Goal: Task Accomplishment & Management: Manage account settings

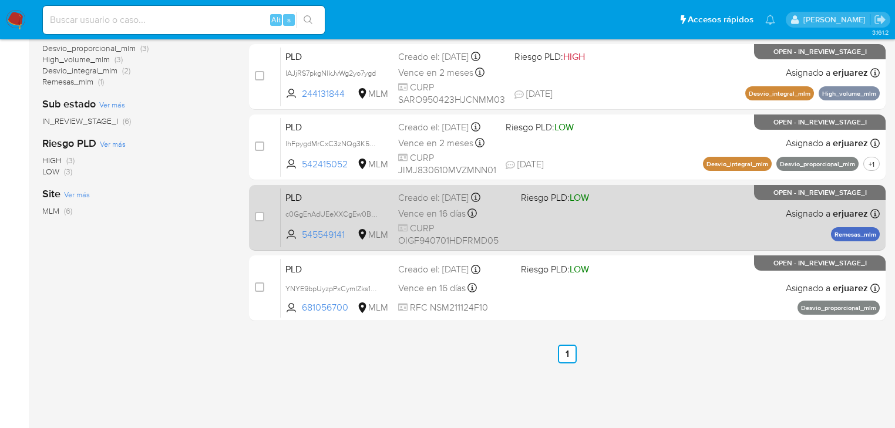
scroll to position [282, 0]
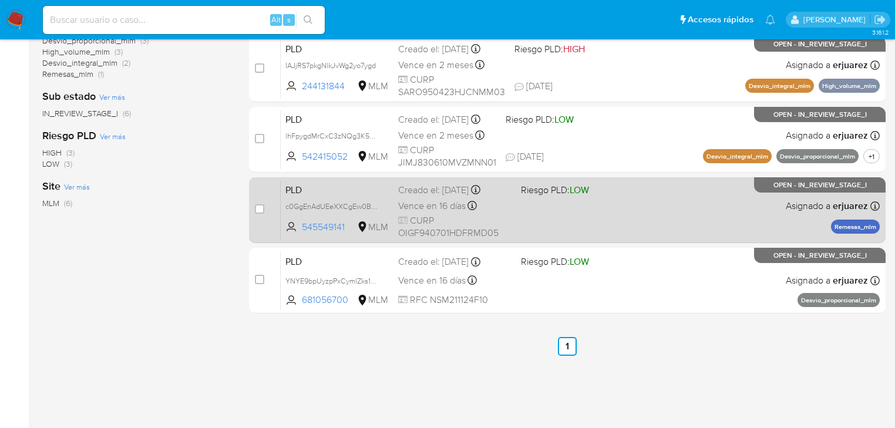
click at [508, 202] on div "Vence en 16 días Vence el 11/10/2025 02:07:42" at bounding box center [454, 206] width 113 height 16
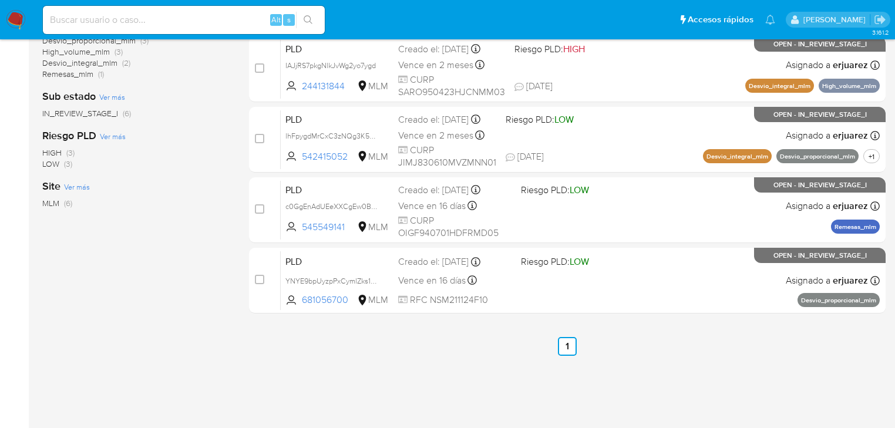
click at [19, 26] on img at bounding box center [16, 20] width 20 height 20
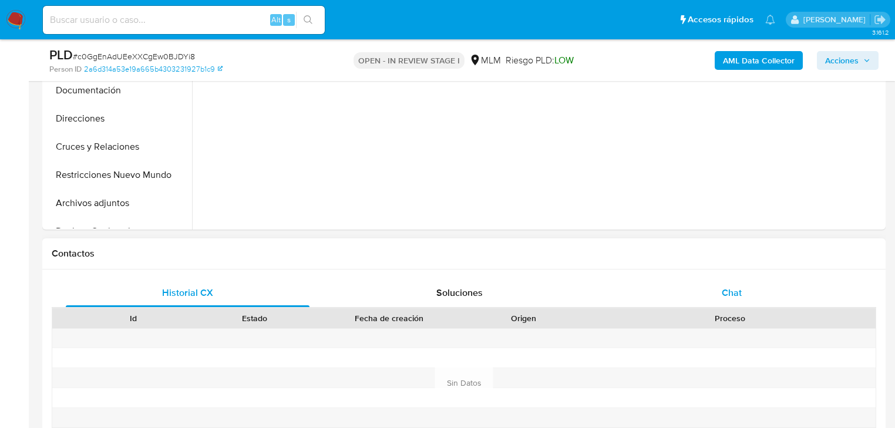
click at [718, 284] on div "Chat" at bounding box center [732, 293] width 244 height 28
select select "10"
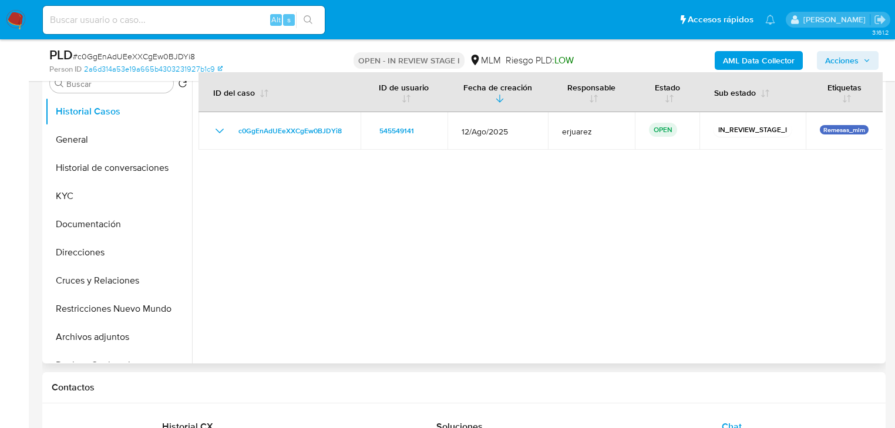
scroll to position [235, 0]
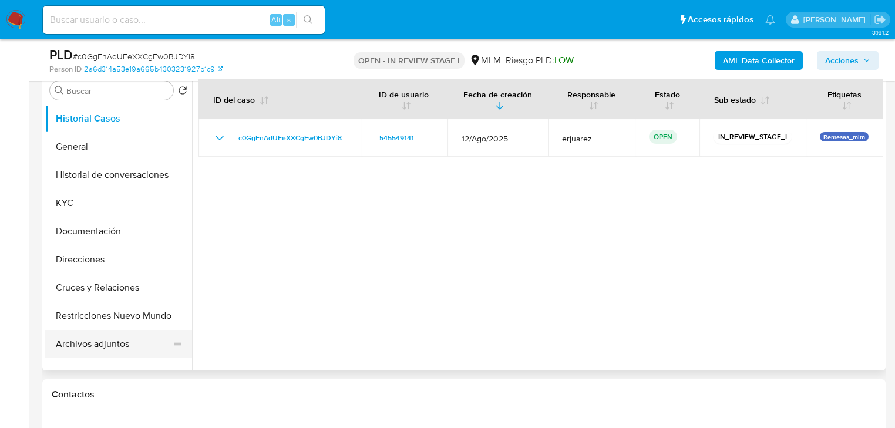
click at [103, 341] on button "Archivos adjuntos" at bounding box center [113, 344] width 137 height 28
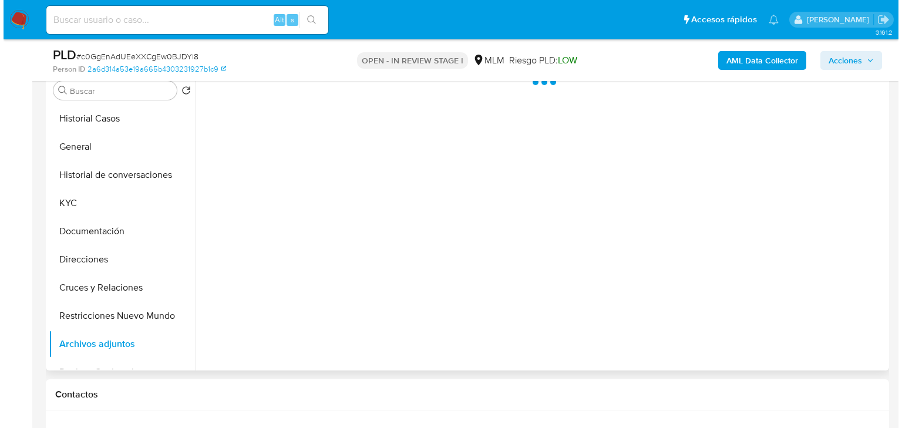
scroll to position [188, 0]
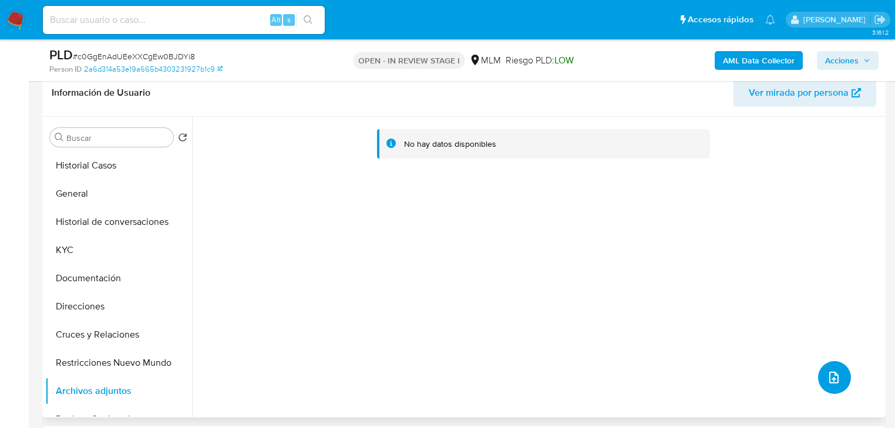
click at [827, 374] on icon "upload-file" at bounding box center [834, 378] width 14 height 14
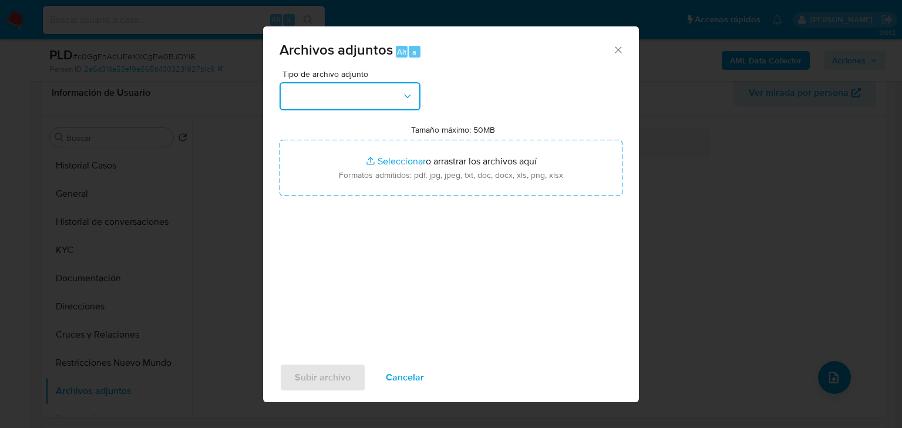
click at [347, 97] on button "button" at bounding box center [350, 96] width 141 height 28
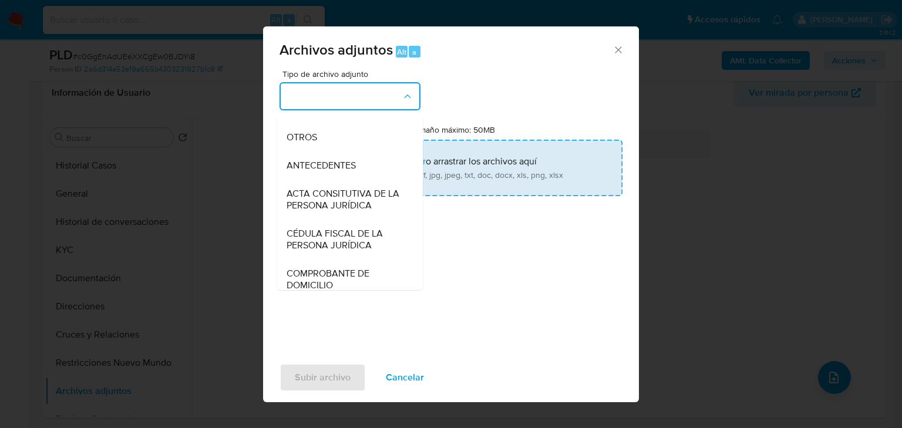
click at [301, 143] on span "OTROS" at bounding box center [302, 138] width 31 height 12
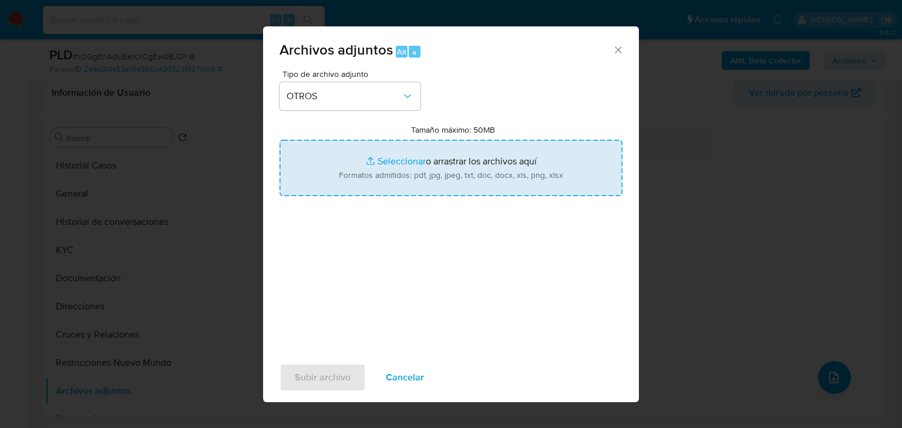
click at [406, 169] on input "Tamaño máximo: 50MB Seleccionar archivos" at bounding box center [451, 168] width 343 height 56
type input "C:\fakepath\545549141_Federico Ortiz Gomez_Ago25.pdf"
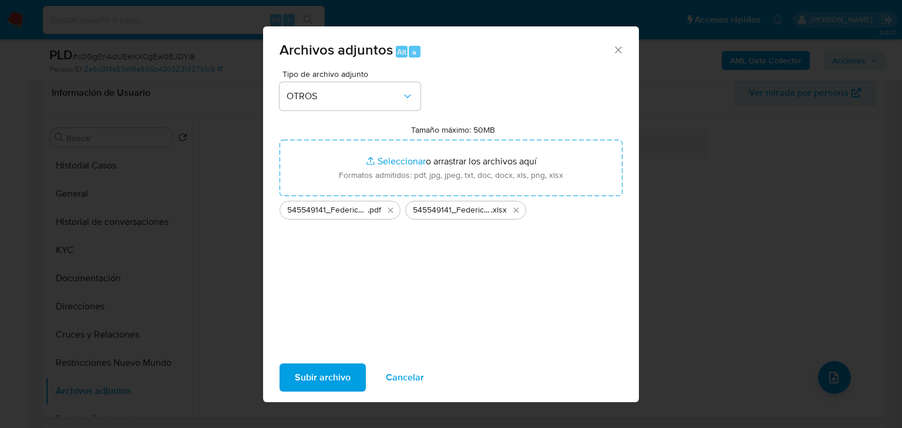
click at [315, 365] on span "Subir archivo" at bounding box center [323, 378] width 56 height 26
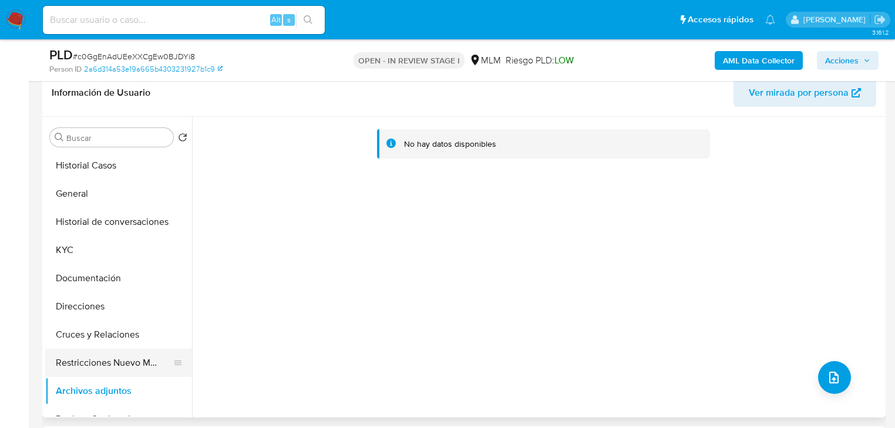
click at [143, 362] on button "Restricciones Nuevo Mundo" at bounding box center [113, 363] width 137 height 28
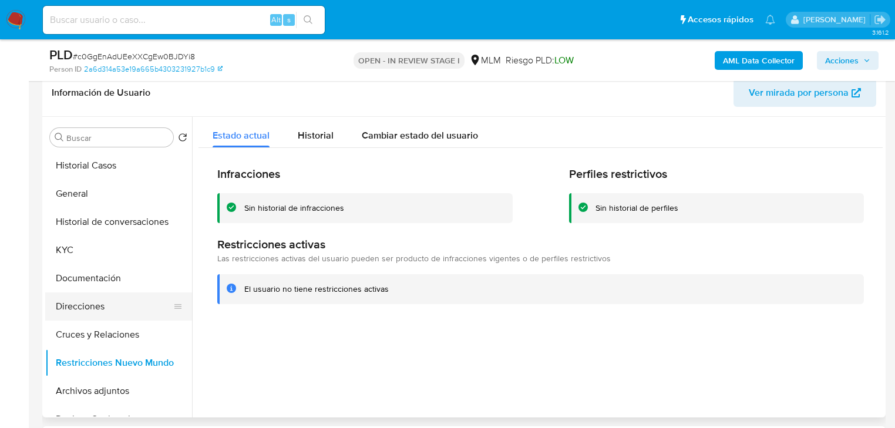
drag, startPoint x: 88, startPoint y: 337, endPoint x: 103, endPoint y: 297, distance: 42.0
click at [88, 336] on button "Cruces y Relaciones" at bounding box center [118, 335] width 147 height 28
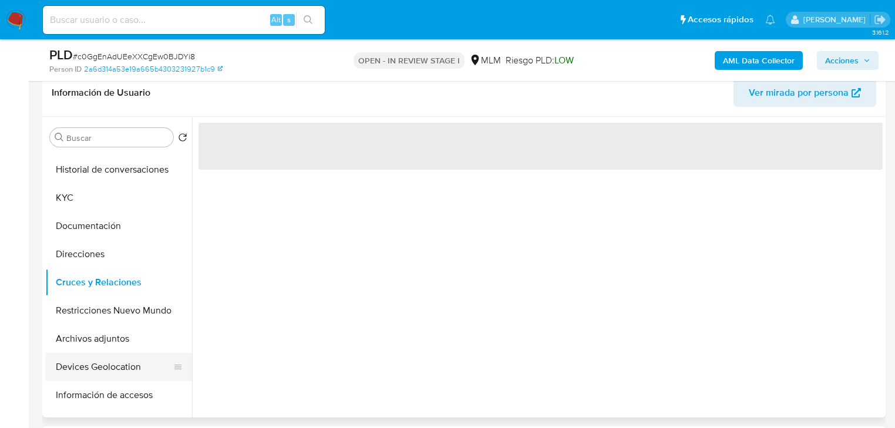
scroll to position [94, 0]
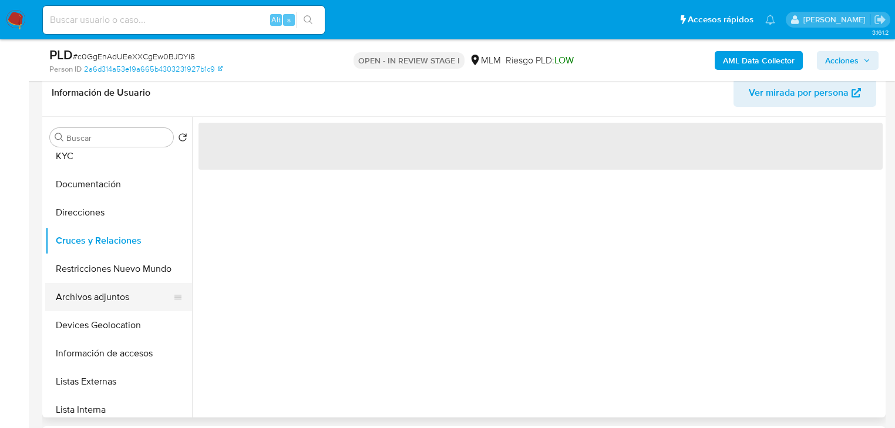
click at [93, 302] on button "Archivos adjuntos" at bounding box center [113, 297] width 137 height 28
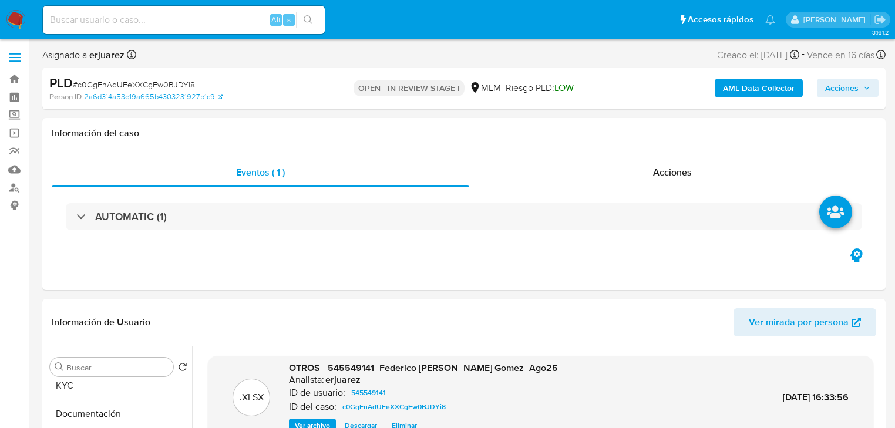
scroll to position [0, 0]
click at [840, 58] on span "Vence en 16 días" at bounding box center [841, 55] width 68 height 13
drag, startPoint x: 841, startPoint y: 84, endPoint x: 806, endPoint y: 96, distance: 37.1
click at [841, 85] on span "Acciones" at bounding box center [841, 88] width 33 height 19
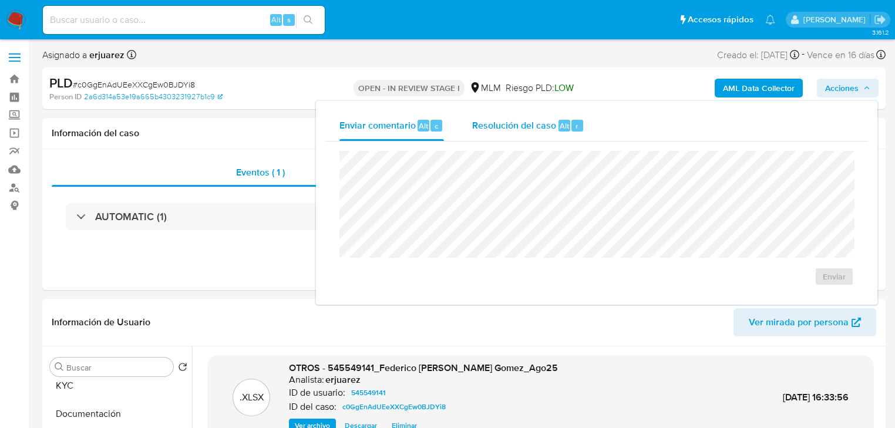
drag, startPoint x: 549, startPoint y: 125, endPoint x: 513, endPoint y: 149, distance: 43.2
click at [548, 125] on span "Resolución del caso" at bounding box center [514, 126] width 84 height 14
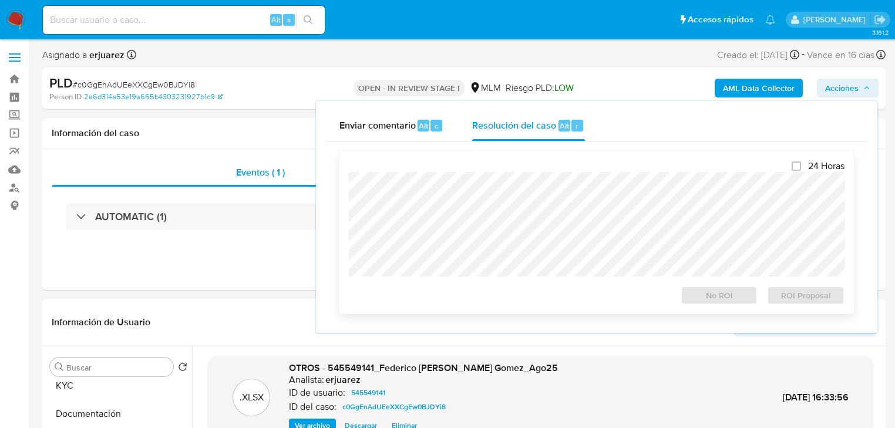
click at [429, 176] on div at bounding box center [597, 224] width 496 height 105
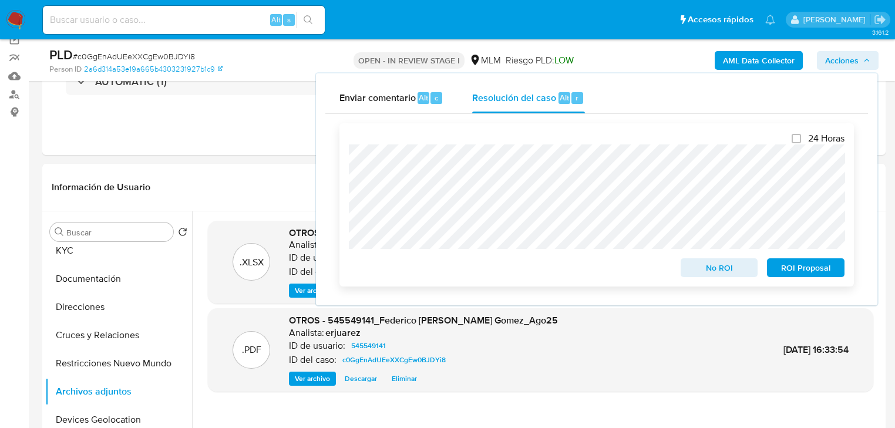
scroll to position [94, 0]
click at [717, 271] on span "No ROI" at bounding box center [719, 268] width 61 height 16
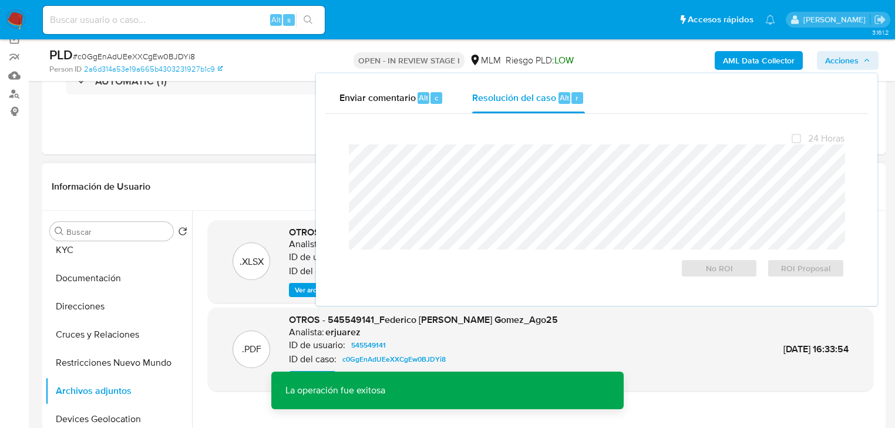
drag, startPoint x: 245, startPoint y: 194, endPoint x: 286, endPoint y: 179, distance: 44.1
click at [245, 194] on header "Información de Usuario Ver mirada por persona" at bounding box center [464, 187] width 825 height 28
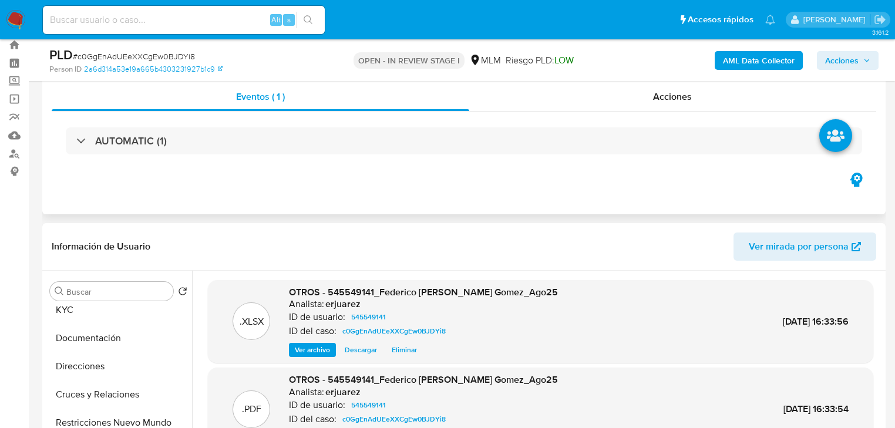
scroll to position [0, 0]
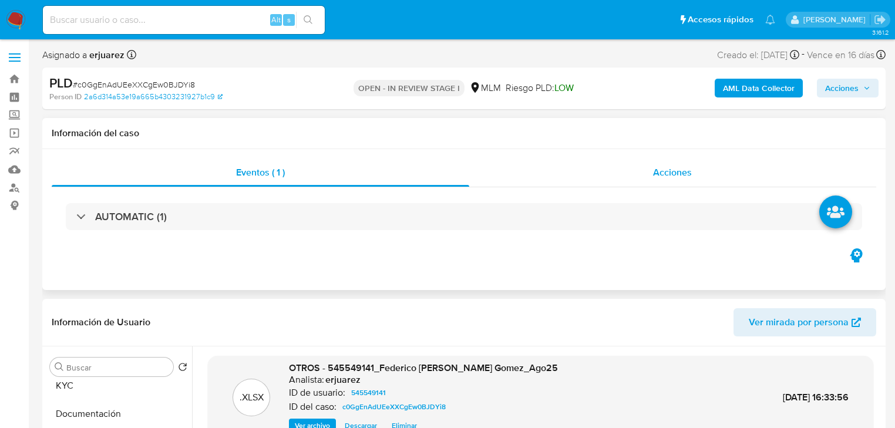
click at [529, 171] on div "Acciones" at bounding box center [673, 173] width 408 height 28
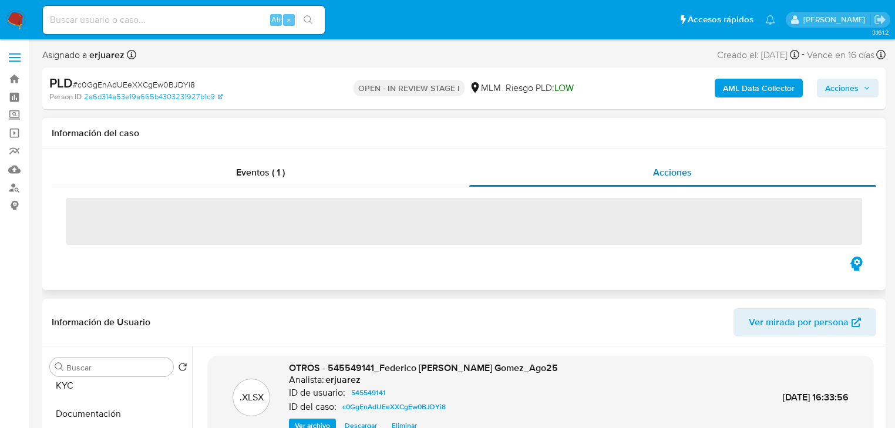
drag, startPoint x: 275, startPoint y: 178, endPoint x: 550, endPoint y: 165, distance: 275.7
click at [278, 177] on span "Eventos ( 1 )" at bounding box center [260, 173] width 49 height 14
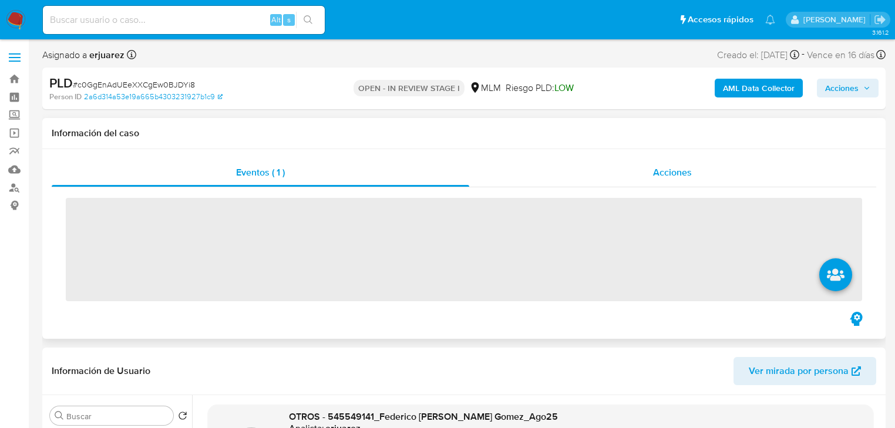
click at [551, 171] on div "Acciones" at bounding box center [673, 173] width 408 height 28
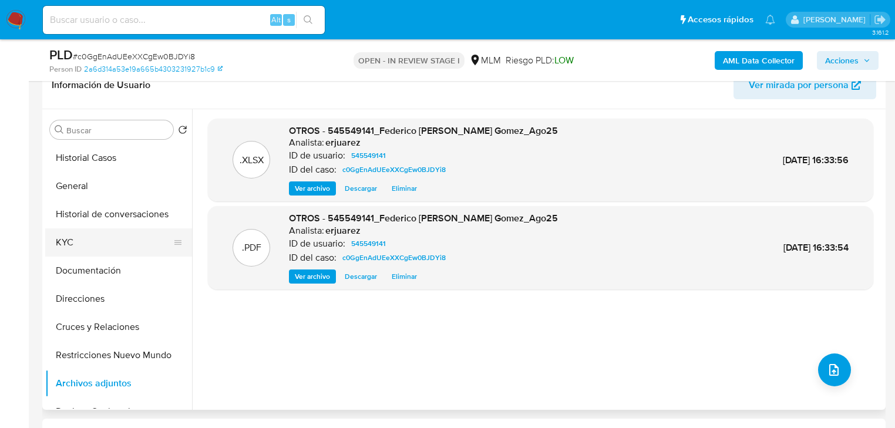
click at [64, 244] on button "KYC" at bounding box center [113, 242] width 137 height 28
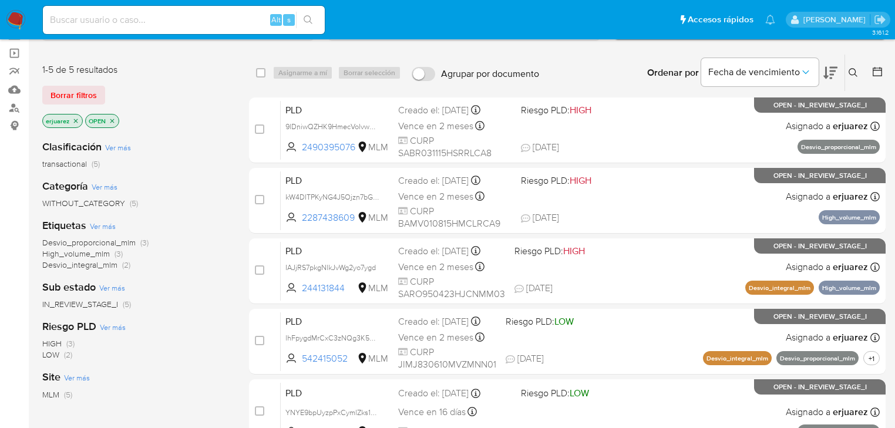
scroll to position [94, 0]
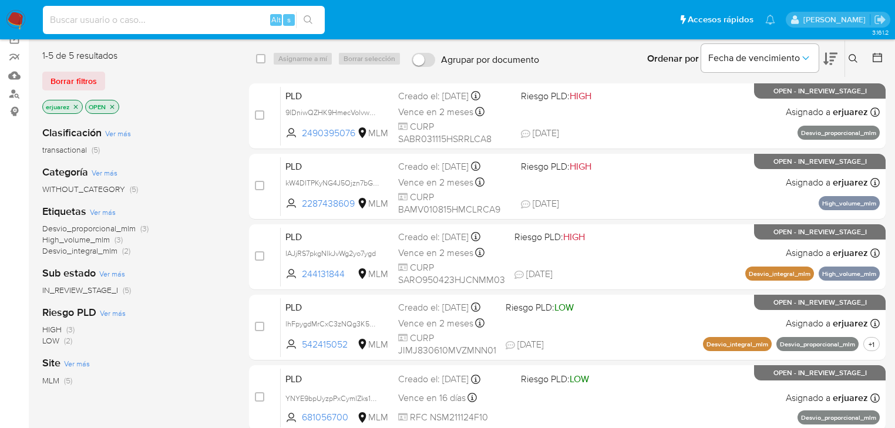
click at [134, 23] on input at bounding box center [184, 19] width 282 height 15
paste input "1328630218"
type input "1328630218"
click at [309, 18] on icon "search-icon" at bounding box center [308, 19] width 9 height 9
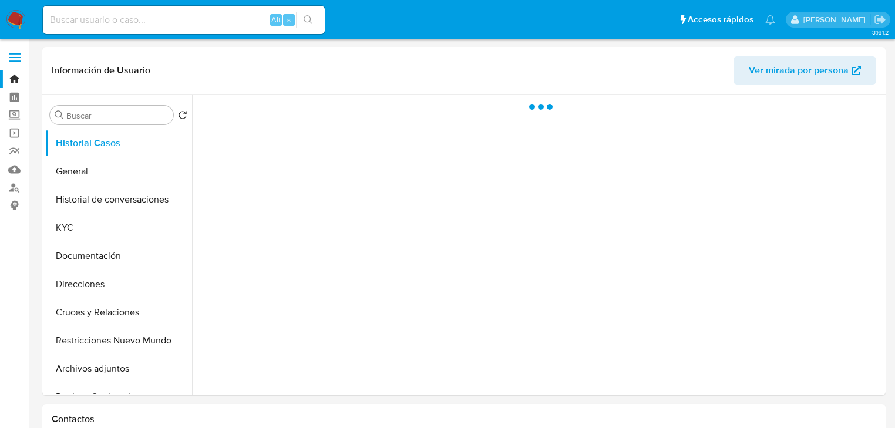
select select "10"
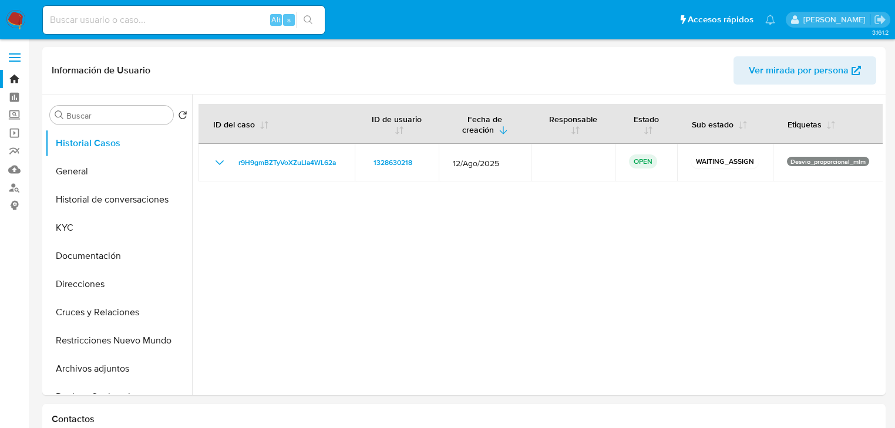
click at [20, 21] on img at bounding box center [16, 20] width 20 height 20
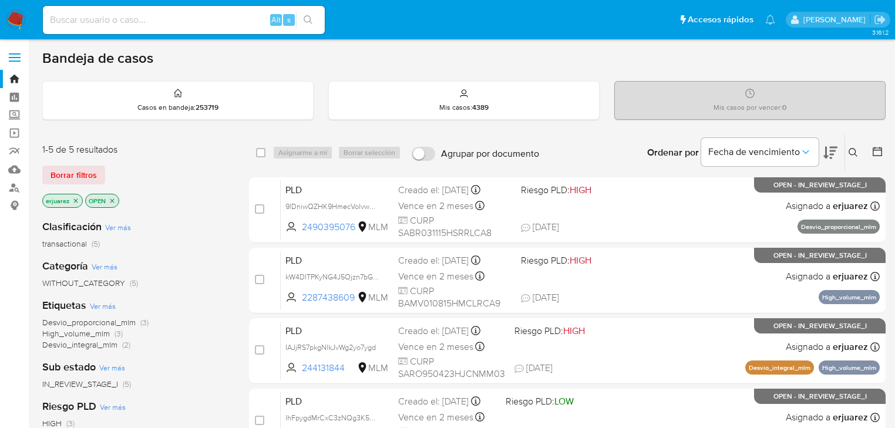
drag, startPoint x: 74, startPoint y: 197, endPoint x: 127, endPoint y: 206, distance: 53.5
click at [74, 197] on icon "close-filter" at bounding box center [75, 200] width 7 height 7
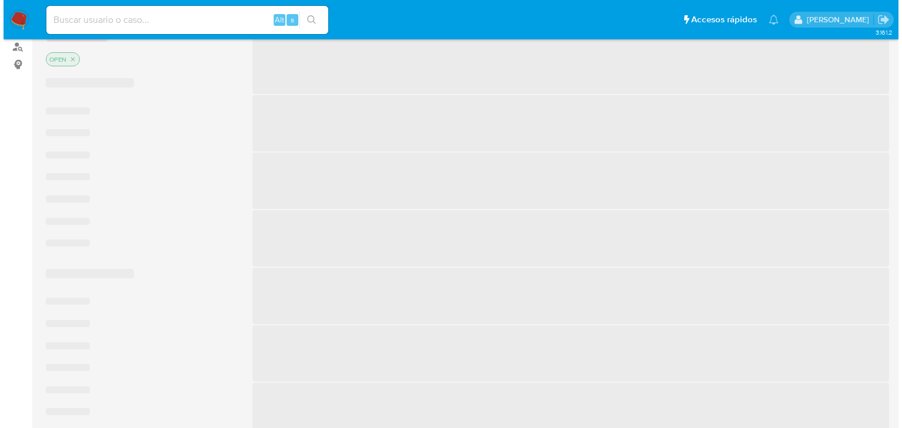
scroll to position [47, 0]
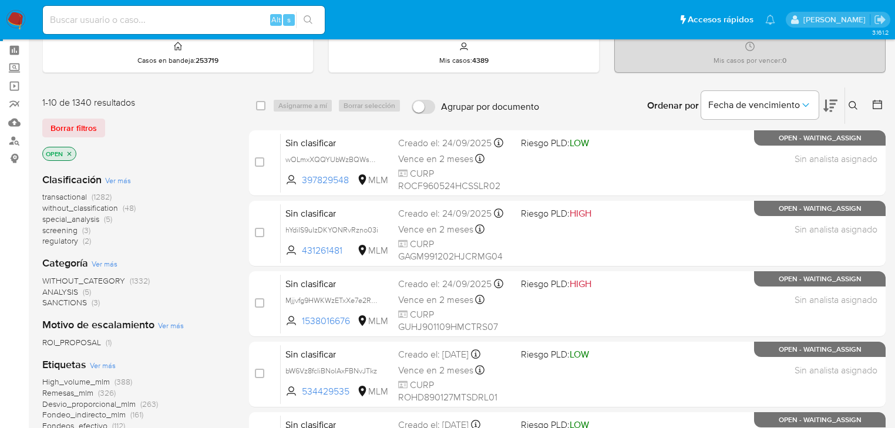
drag, startPoint x: 854, startPoint y: 103, endPoint x: 724, endPoint y: 149, distance: 138.0
click at [853, 103] on icon at bounding box center [853, 105] width 9 height 9
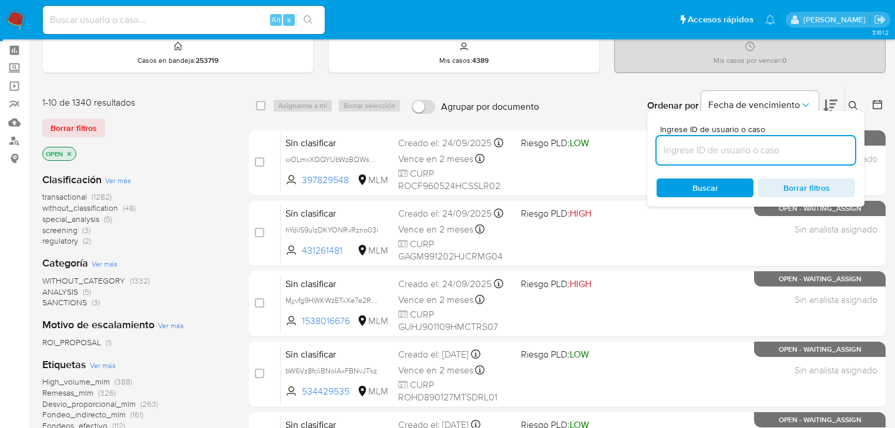
click at [718, 147] on input at bounding box center [756, 150] width 198 height 15
type input "1328630218"
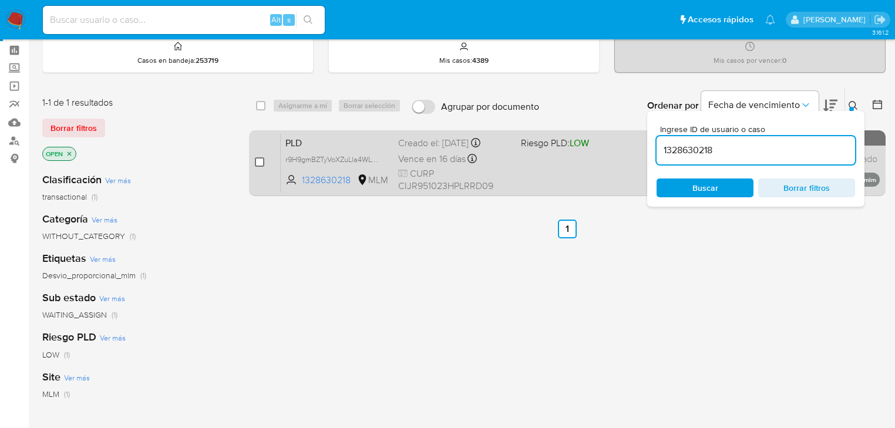
click at [262, 164] on input "checkbox" at bounding box center [259, 161] width 9 height 9
checkbox input "true"
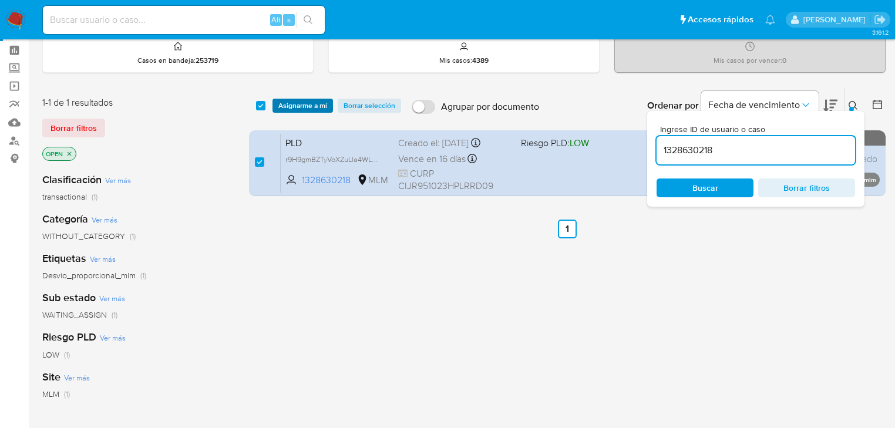
click at [294, 103] on span "Asignarme a mí" at bounding box center [302, 106] width 49 height 12
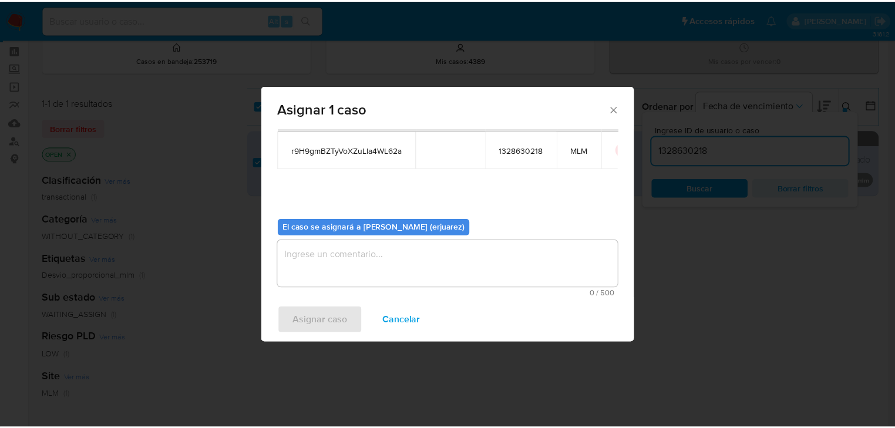
scroll to position [60, 0]
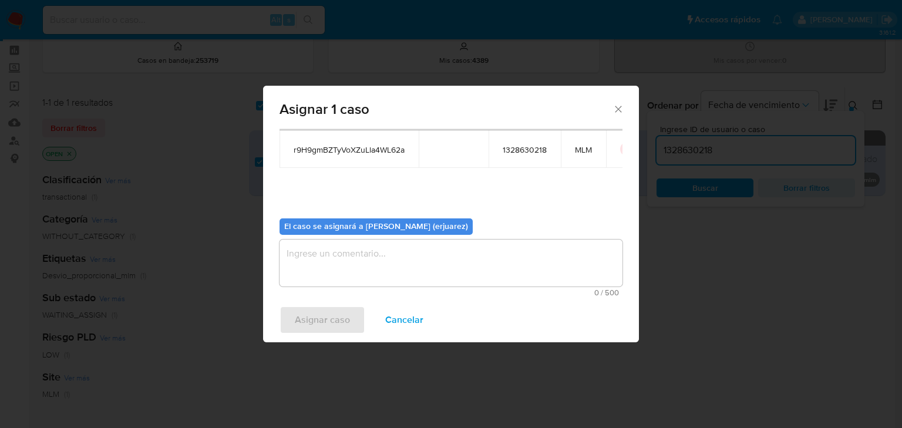
click at [354, 260] on textarea "assign-modal" at bounding box center [451, 263] width 343 height 47
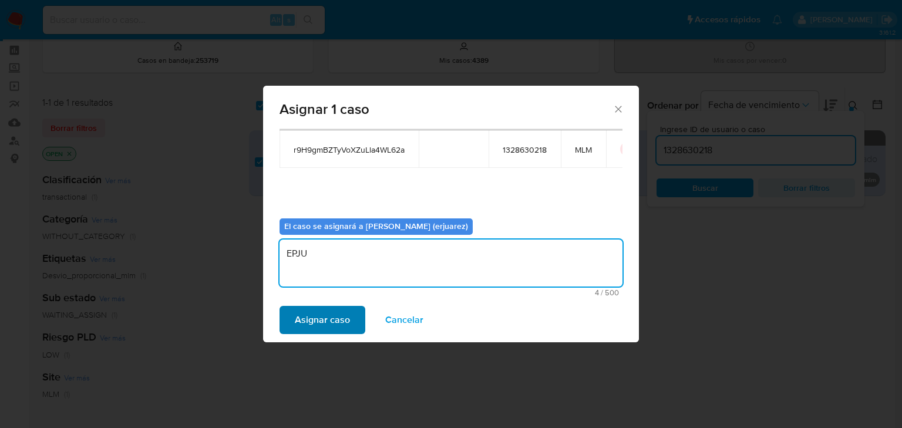
type textarea "EPJU"
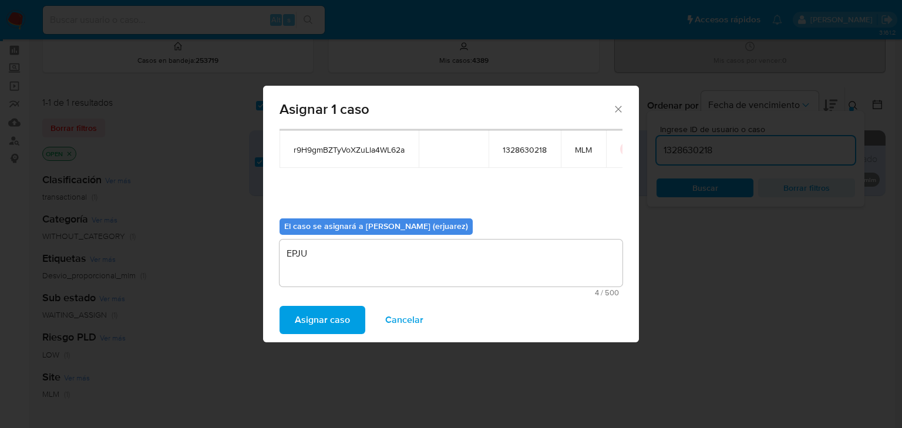
click at [327, 311] on span "Asignar caso" at bounding box center [322, 320] width 55 height 26
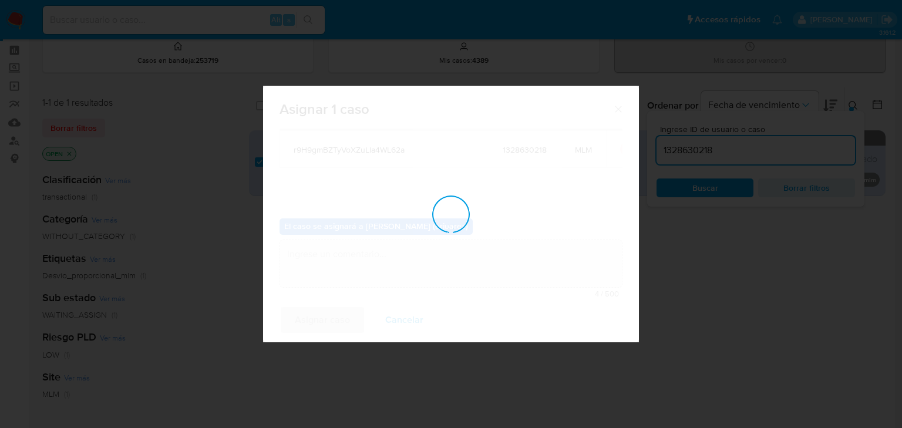
checkbox input "false"
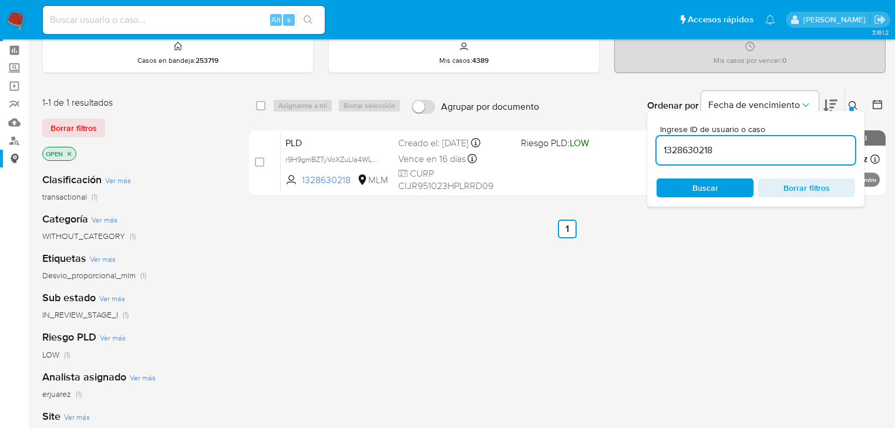
drag, startPoint x: 329, startPoint y: 157, endPoint x: 9, endPoint y: 158, distance: 319.5
click at [327, 157] on span "r9H9gmBZTyVoXZuLla4WL62a" at bounding box center [334, 158] width 99 height 13
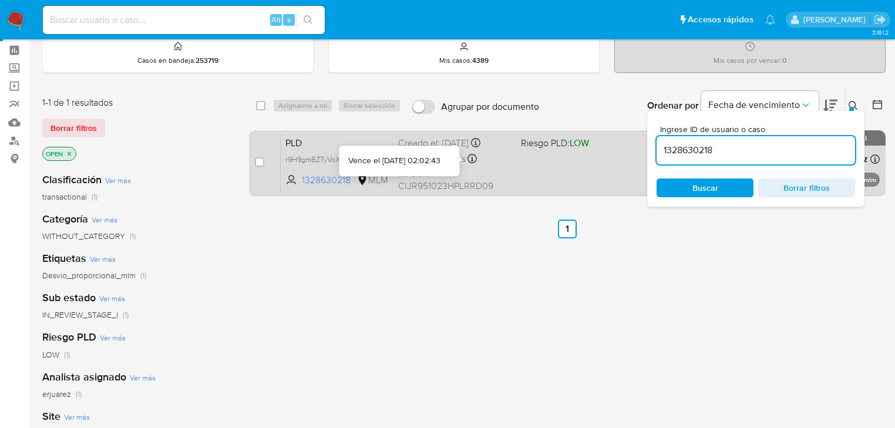
click at [477, 159] on icon at bounding box center [471, 158] width 9 height 9
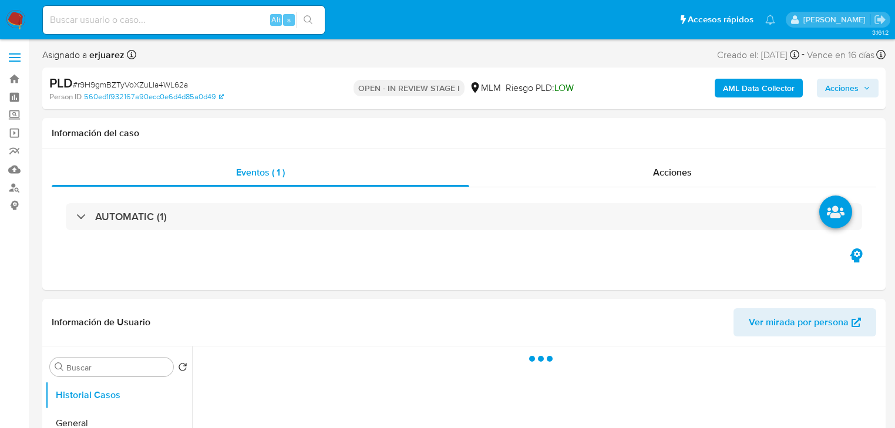
select select "10"
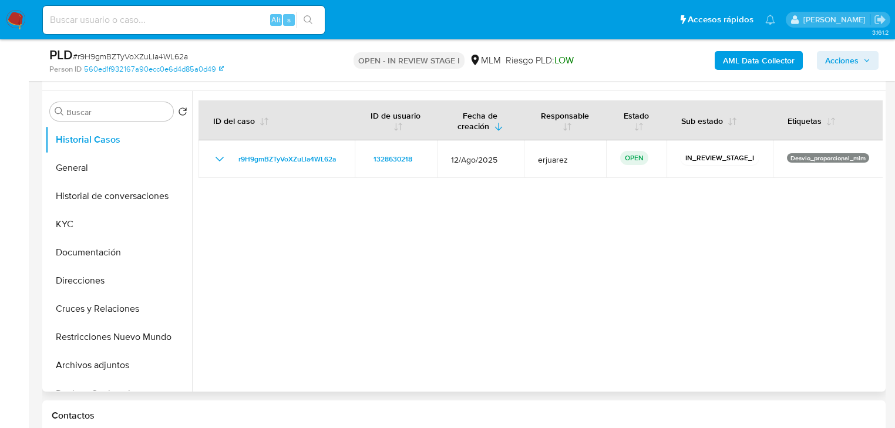
scroll to position [235, 0]
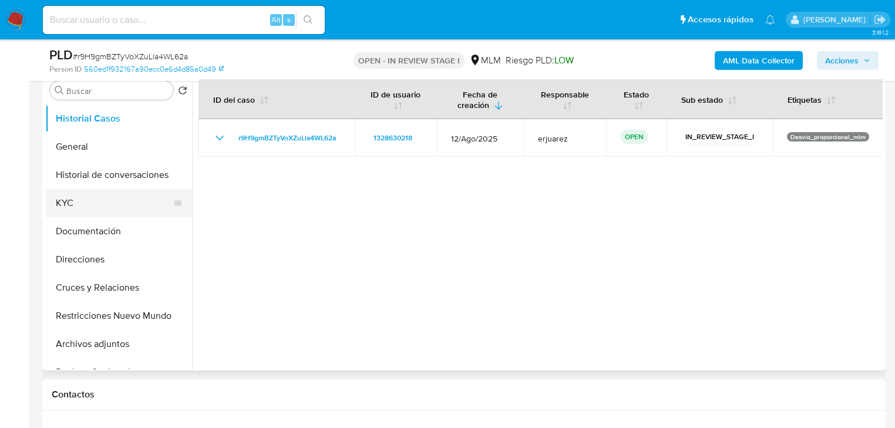
drag, startPoint x: 58, startPoint y: 203, endPoint x: 90, endPoint y: 203, distance: 32.3
click at [59, 203] on button "KYC" at bounding box center [113, 203] width 137 height 28
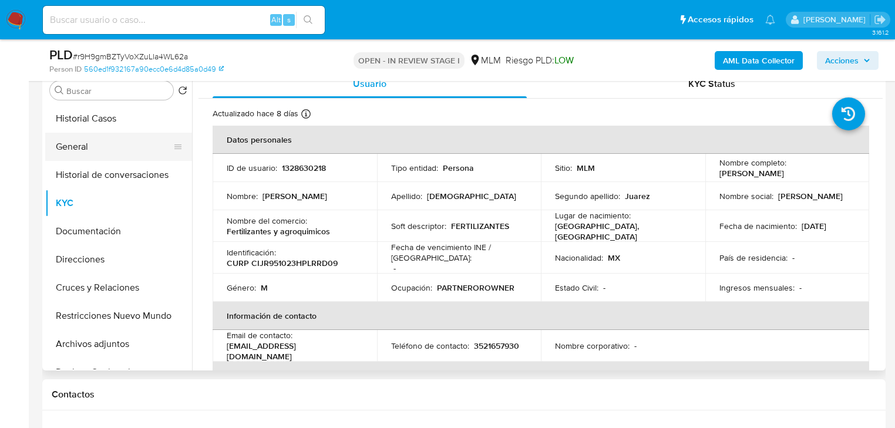
drag, startPoint x: 102, startPoint y: 141, endPoint x: 184, endPoint y: 143, distance: 81.7
click at [104, 140] on button "General" at bounding box center [113, 147] width 137 height 28
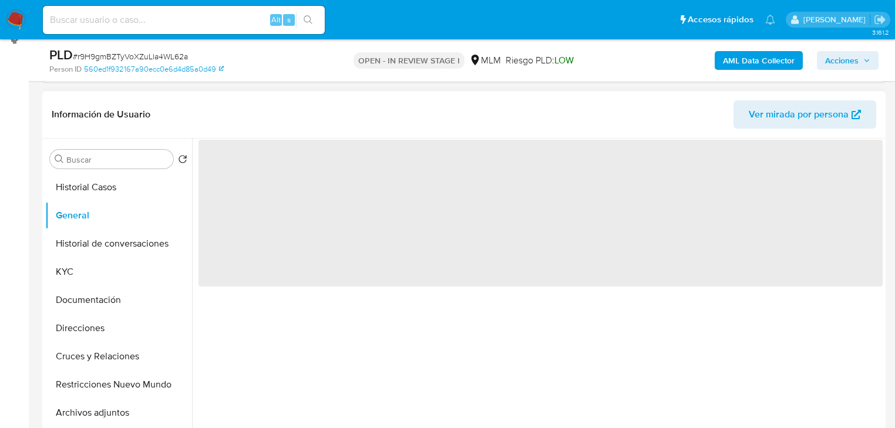
scroll to position [188, 0]
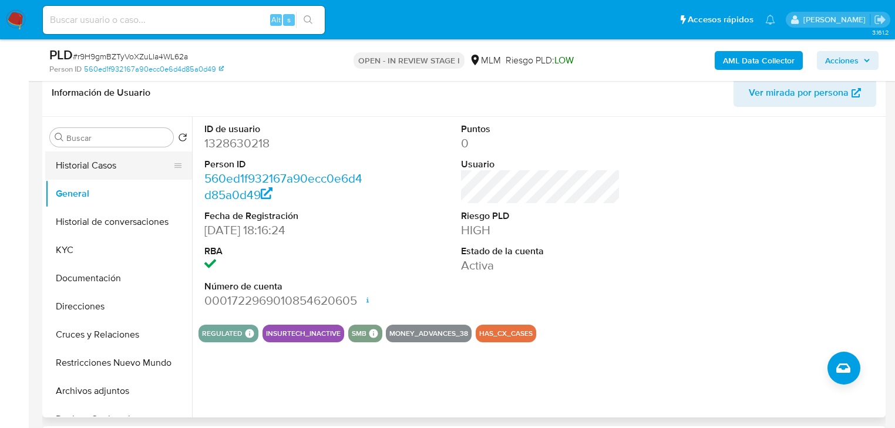
click at [82, 171] on button "Historial Casos" at bounding box center [113, 166] width 137 height 28
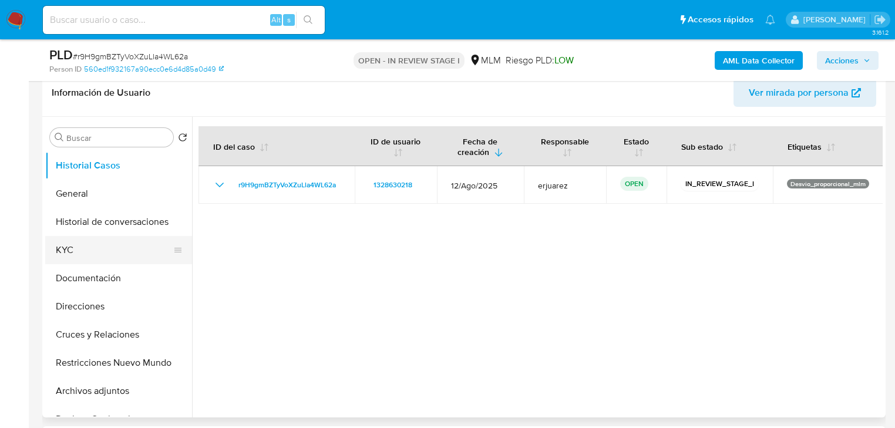
drag, startPoint x: 86, startPoint y: 245, endPoint x: 78, endPoint y: 248, distance: 9.1
click at [86, 245] on button "KYC" at bounding box center [113, 250] width 137 height 28
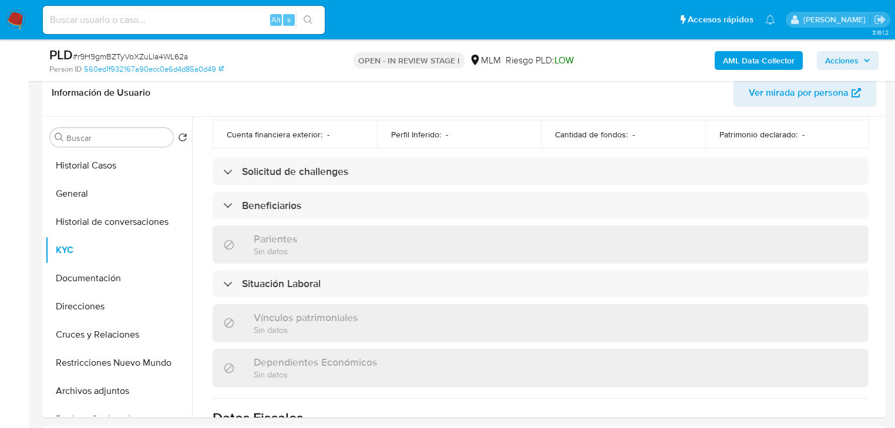
scroll to position [470, 0]
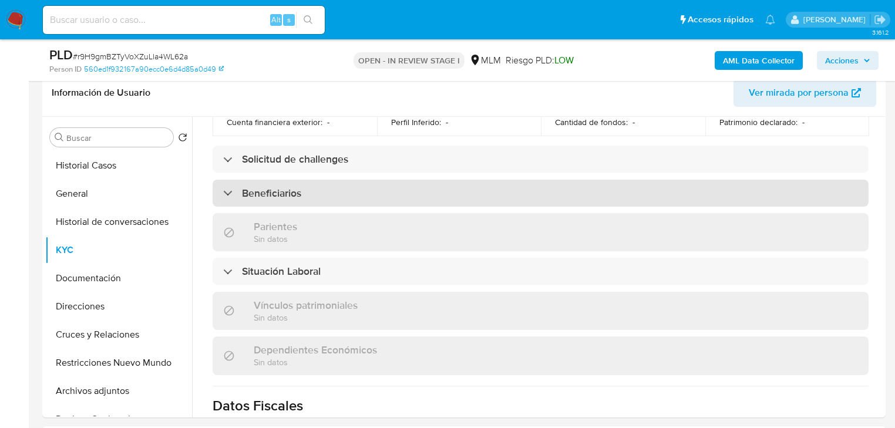
drag, startPoint x: 325, startPoint y: 176, endPoint x: 332, endPoint y: 176, distance: 7.7
click at [325, 180] on div "Beneficiarios" at bounding box center [541, 193] width 656 height 27
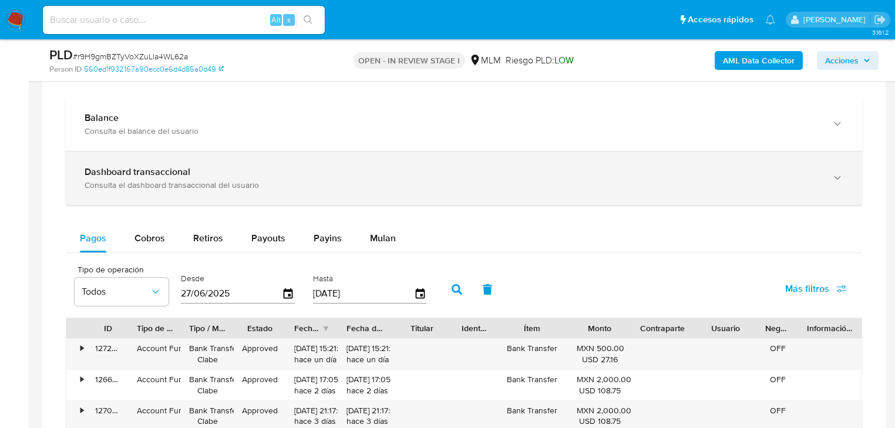
scroll to position [752, 0]
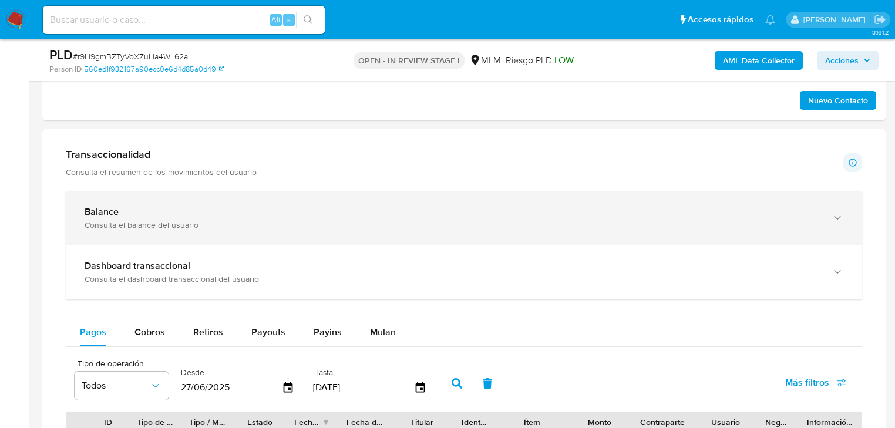
click at [112, 217] on b "Balance" at bounding box center [102, 212] width 34 height 14
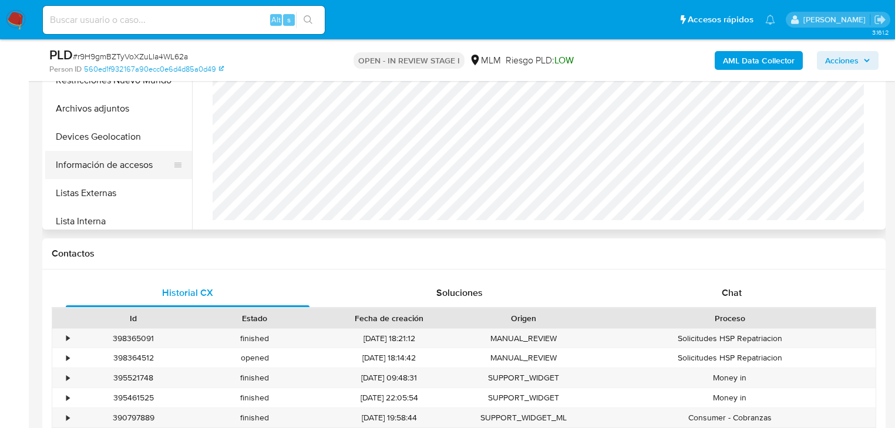
scroll to position [94, 0]
drag, startPoint x: 92, startPoint y: 187, endPoint x: 30, endPoint y: 200, distance: 63.0
click at [90, 189] on button "Listas Externas" at bounding box center [118, 194] width 147 height 28
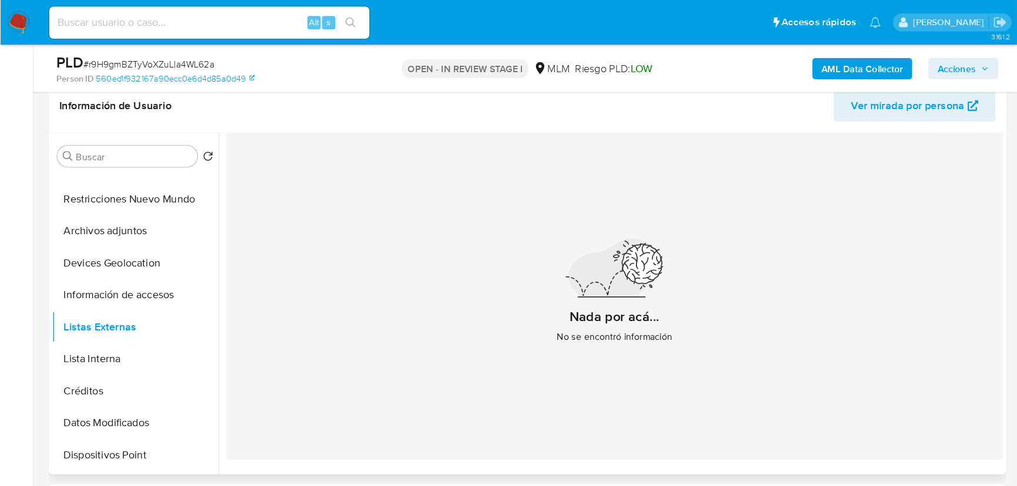
scroll to position [188, 0]
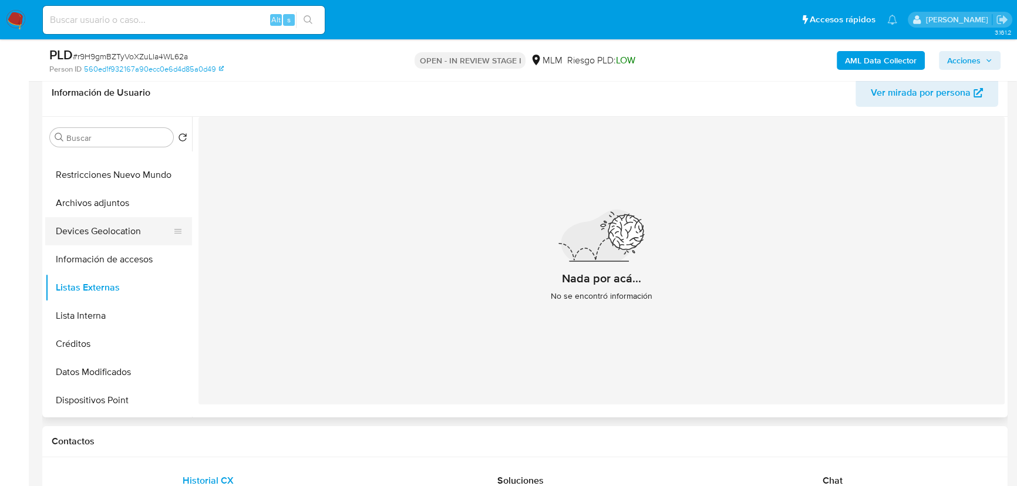
click at [122, 236] on button "Devices Geolocation" at bounding box center [113, 231] width 137 height 28
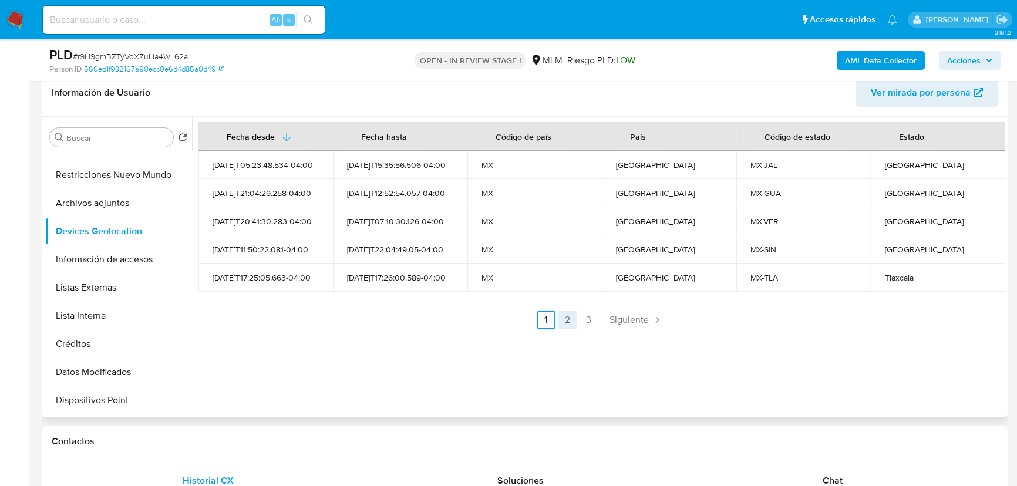
click at [558, 318] on link "2" at bounding box center [567, 320] width 19 height 19
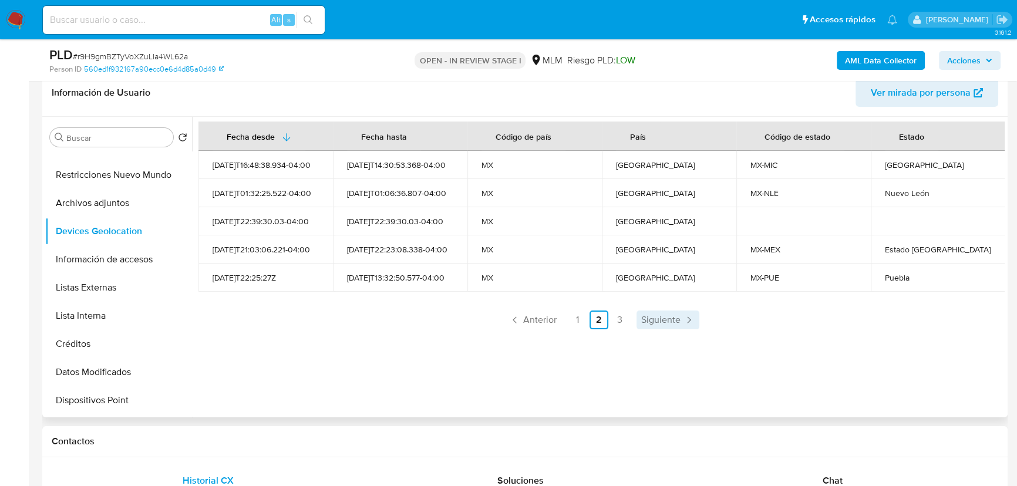
click at [648, 319] on span "Siguiente" at bounding box center [660, 319] width 39 height 9
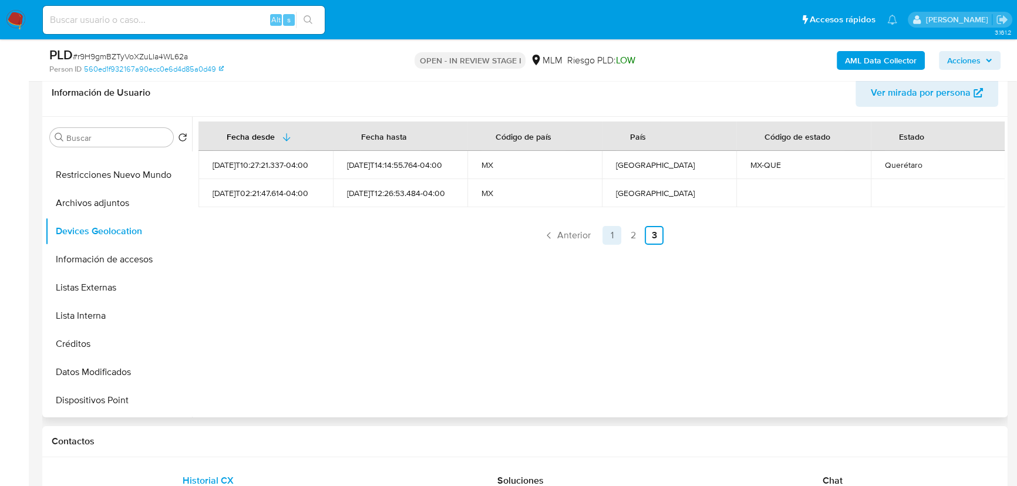
click at [610, 235] on link "1" at bounding box center [612, 235] width 19 height 19
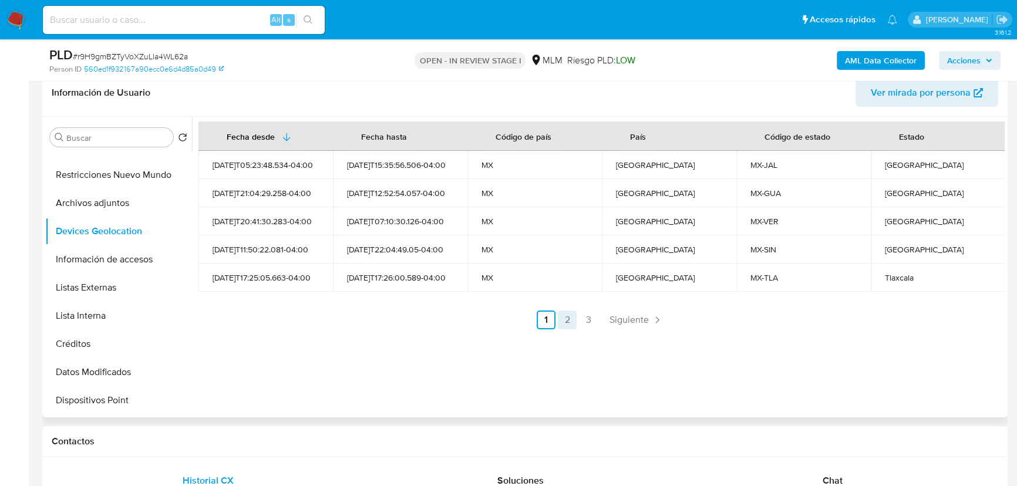
click at [567, 320] on link "2" at bounding box center [567, 320] width 19 height 19
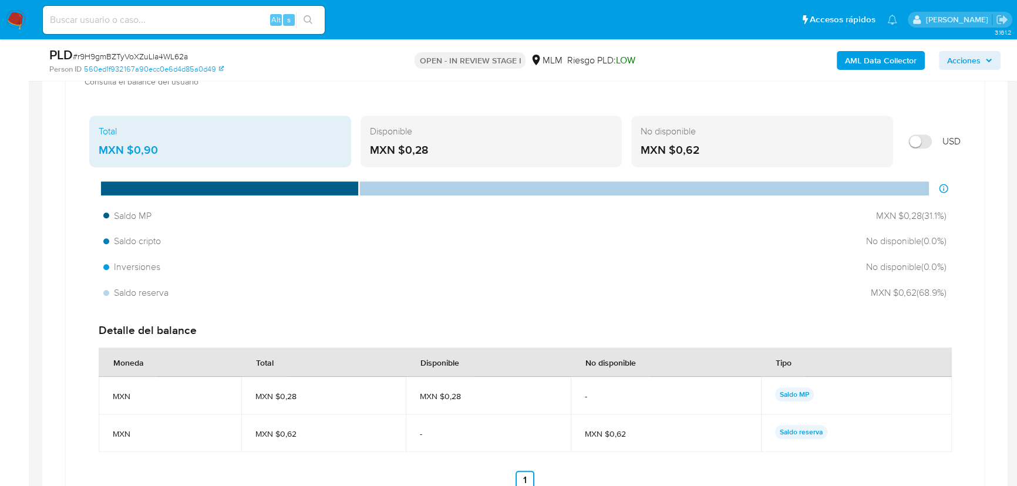
scroll to position [1202, 0]
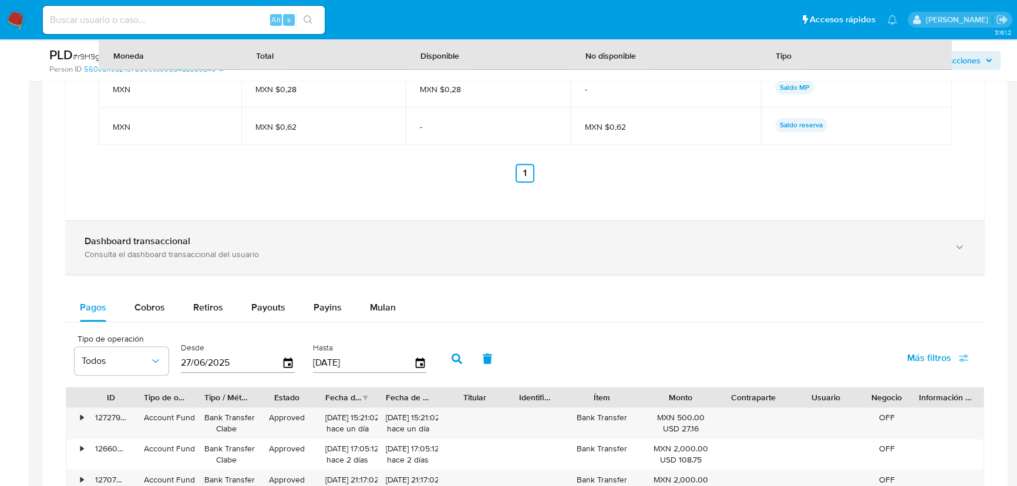
drag, startPoint x: 194, startPoint y: 249, endPoint x: 231, endPoint y: 247, distance: 37.6
click at [194, 249] on div "Consulta el dashboard transaccional del usuario" at bounding box center [513, 254] width 857 height 11
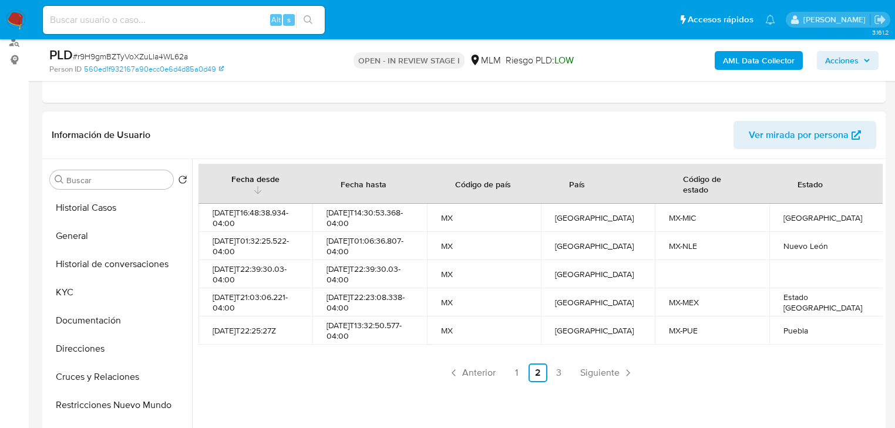
scroll to position [208, 0]
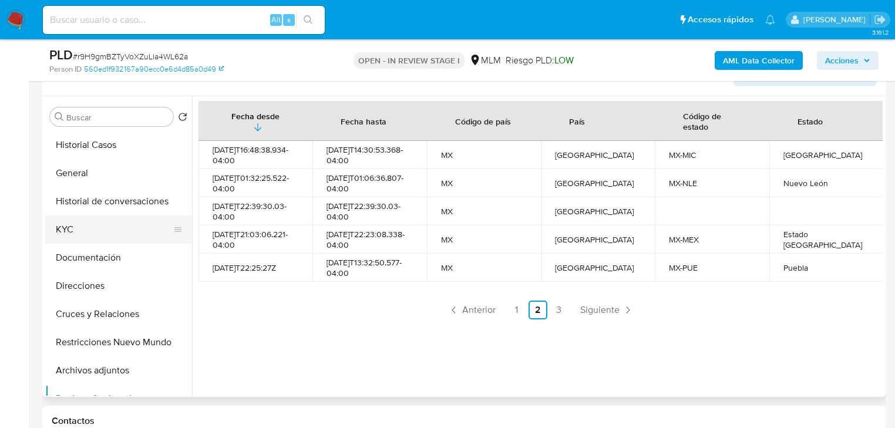
drag, startPoint x: 76, startPoint y: 230, endPoint x: 193, endPoint y: 204, distance: 120.3
click at [88, 226] on button "KYC" at bounding box center [118, 230] width 147 height 28
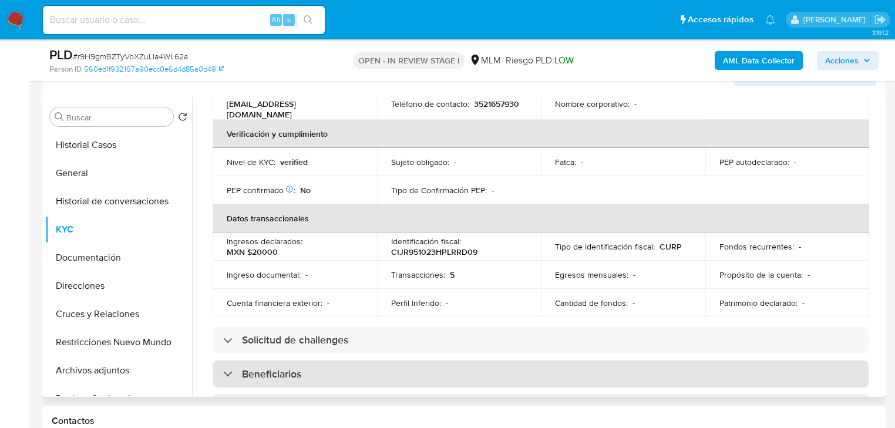
scroll to position [108, 0]
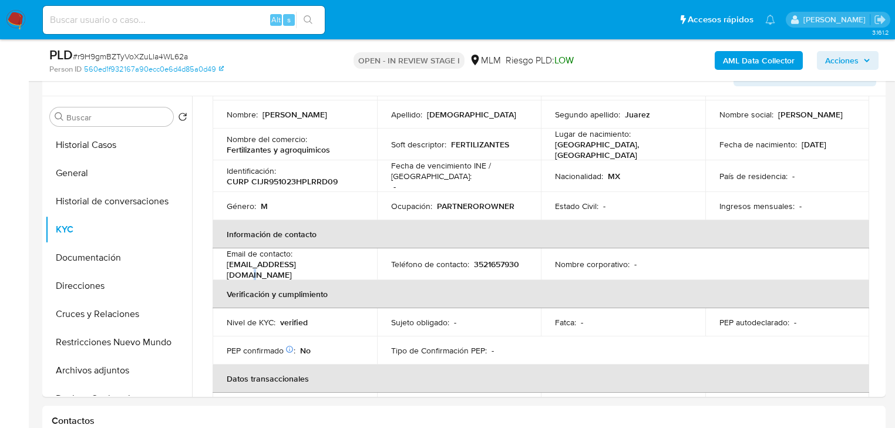
drag, startPoint x: 317, startPoint y: 265, endPoint x: 322, endPoint y: 256, distance: 10.8
click at [307, 264] on div "Email de contacto : rodricrys95@gmail.com" at bounding box center [295, 264] width 136 height 32
drag, startPoint x: 472, startPoint y: 258, endPoint x: 531, endPoint y: 243, distance: 61.4
click at [519, 259] on div "Teléfono de contacto : 3521657930" at bounding box center [459, 264] width 136 height 11
copy p "3521657930"
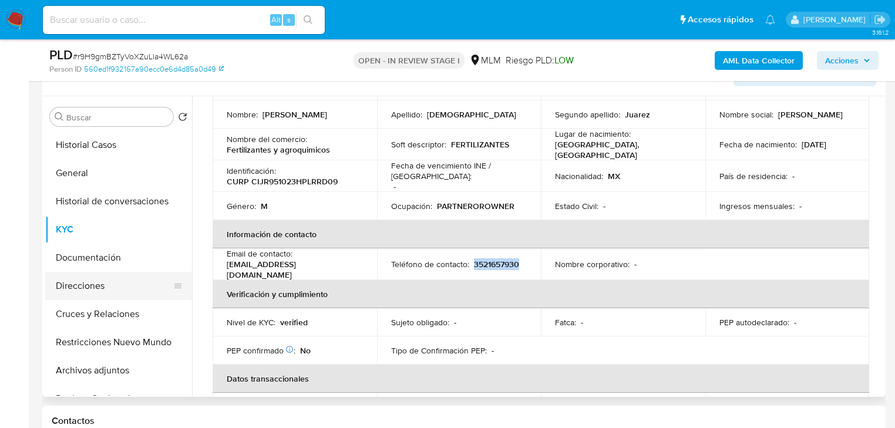
drag, startPoint x: 107, startPoint y: 291, endPoint x: 121, endPoint y: 285, distance: 15.3
click at [107, 291] on button "Direcciones" at bounding box center [113, 286] width 137 height 28
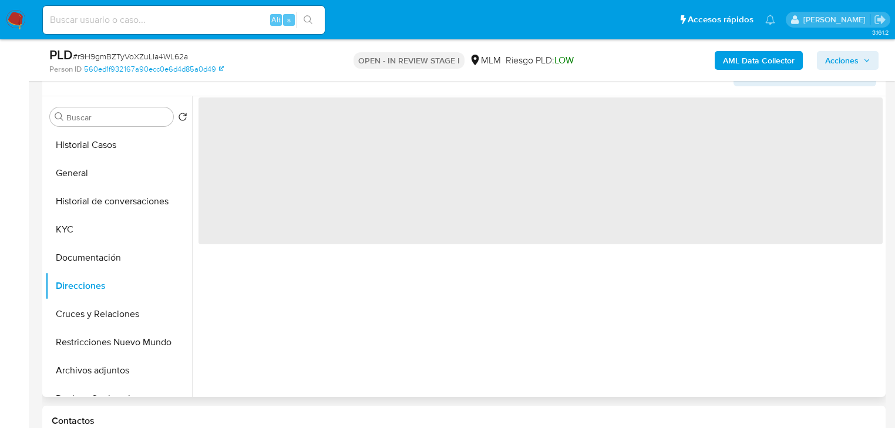
scroll to position [0, 0]
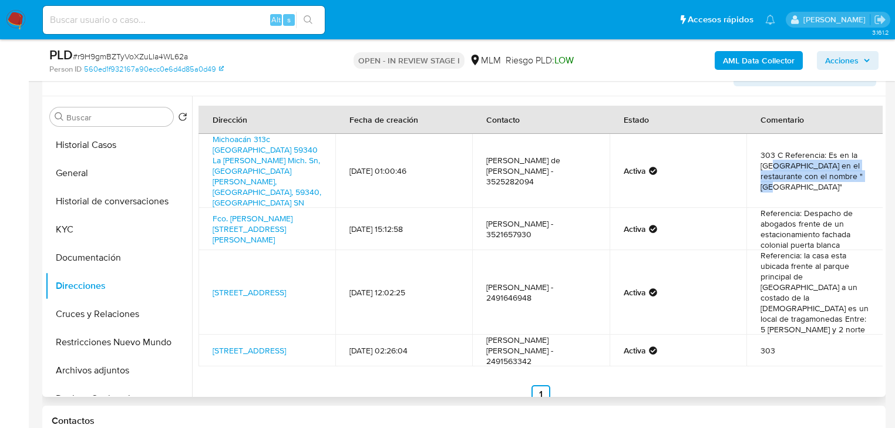
drag, startPoint x: 766, startPoint y: 155, endPoint x: 853, endPoint y: 169, distance: 87.5
click at [853, 169] on td "303 C Referencia: Es en la plaza Galerías del río en el restaurante con el nomb…" at bounding box center [814, 171] width 137 height 74
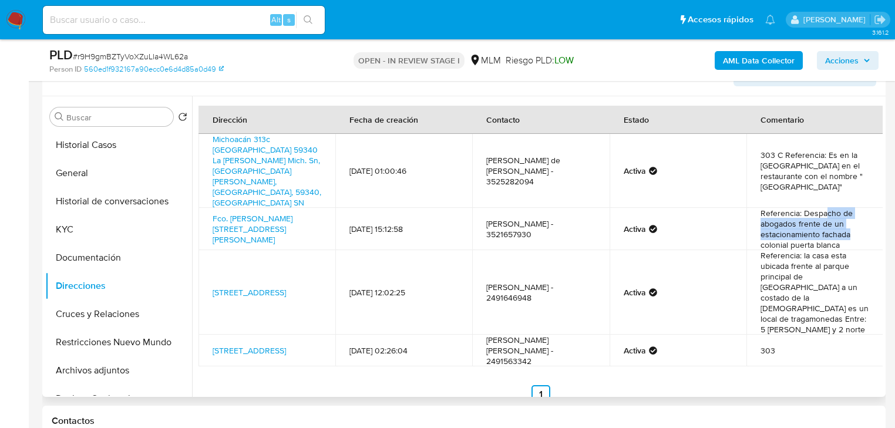
drag, startPoint x: 822, startPoint y: 195, endPoint x: 854, endPoint y: 217, distance: 38.8
click at [854, 217] on td "Referencia: Despacho de abogados frente de un estacionamiento fachada colonial …" at bounding box center [814, 229] width 137 height 42
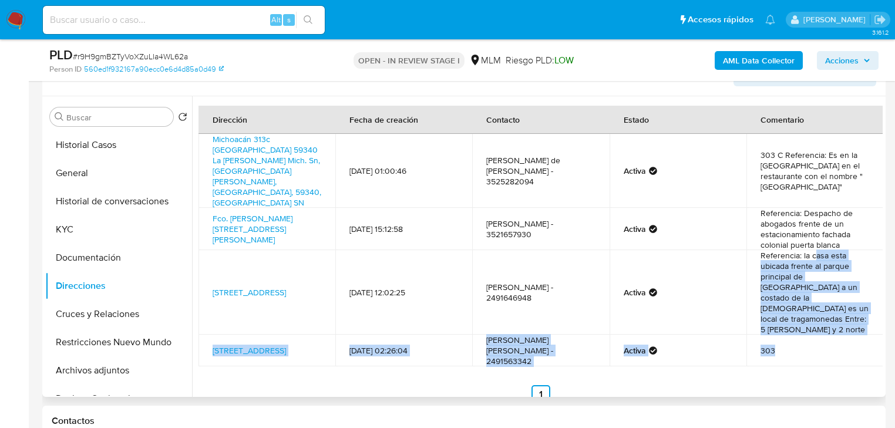
drag, startPoint x: 811, startPoint y: 233, endPoint x: 865, endPoint y: 302, distance: 87.9
click at [865, 302] on tbody "Michoacán 313c México 59340 La Piedad De Cabadas Mich. Sn, La Piedad, Michoacán…" at bounding box center [540, 250] width 685 height 233
click at [106, 267] on button "Documentación" at bounding box center [113, 258] width 137 height 28
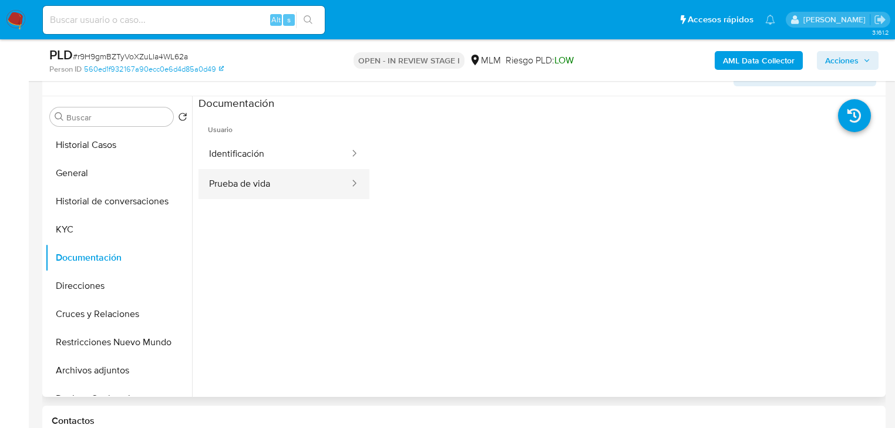
click at [258, 179] on button "Prueba de vida" at bounding box center [274, 184] width 152 height 30
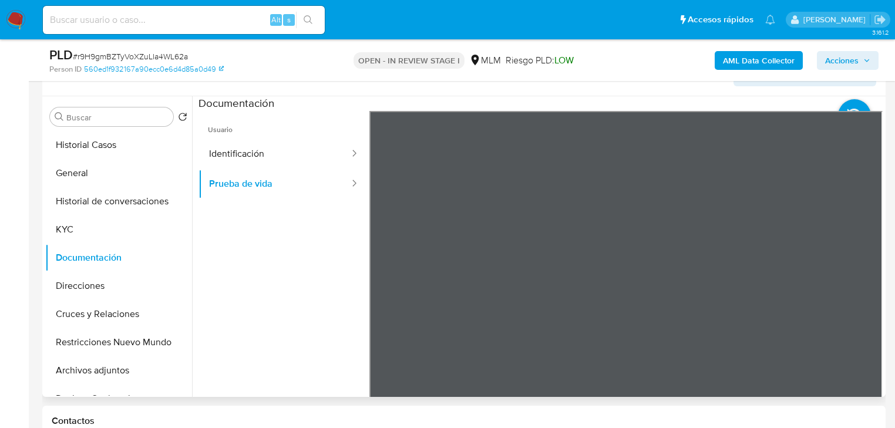
drag, startPoint x: 228, startPoint y: 144, endPoint x: 362, endPoint y: 154, distance: 133.6
click at [239, 146] on button "Identificación" at bounding box center [274, 154] width 152 height 30
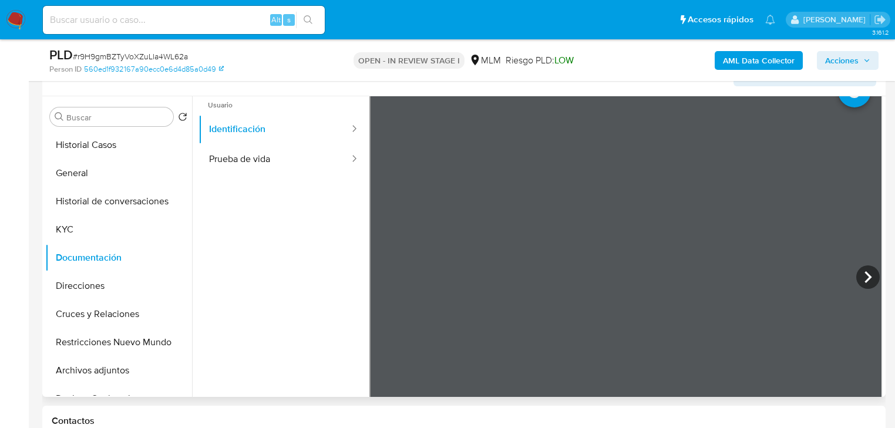
scroll to position [47, 0]
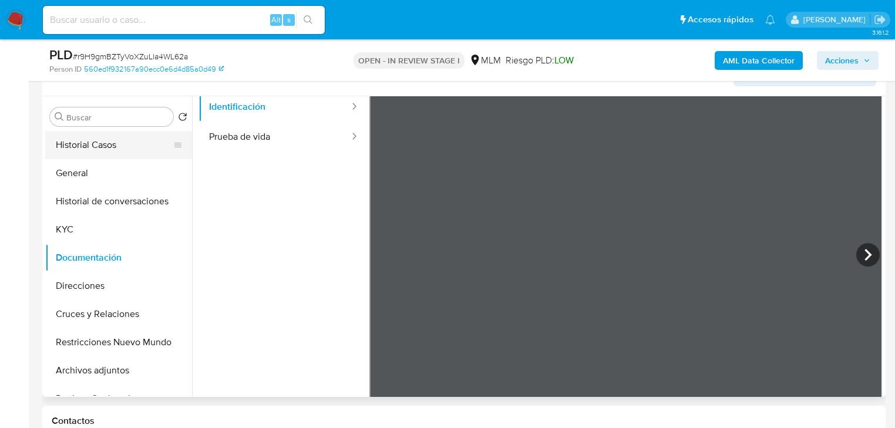
click at [103, 157] on button "Historial Casos" at bounding box center [113, 145] width 137 height 28
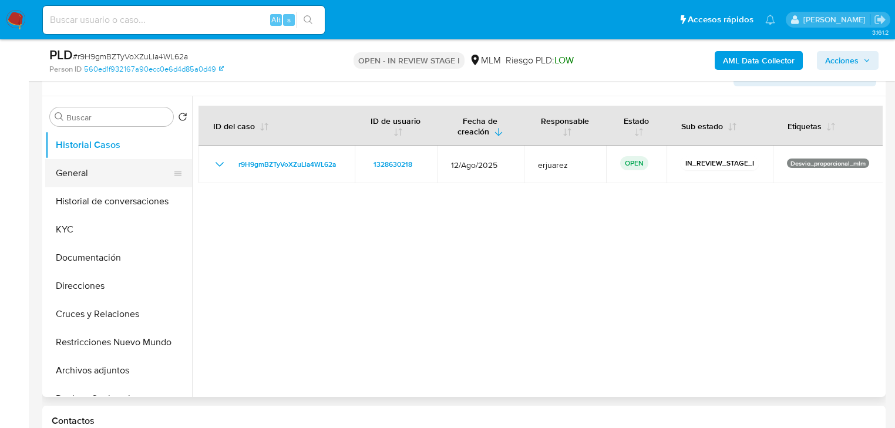
click at [110, 169] on button "General" at bounding box center [113, 173] width 137 height 28
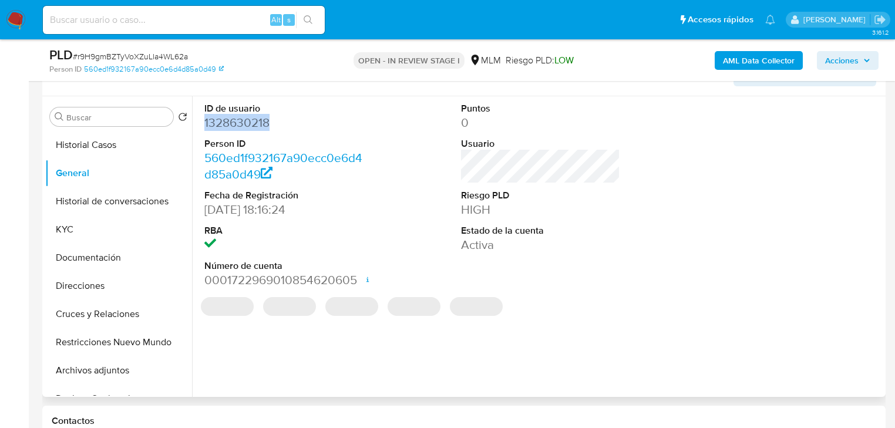
drag, startPoint x: 228, startPoint y: 125, endPoint x: 198, endPoint y: 123, distance: 30.0
click at [198, 123] on div "ID de usuario 1328630218 Person ID 560ed1f932167a90ecc0e6d4d85a0d49 Fecha de Re…" at bounding box center [283, 195] width 171 height 198
copy dd "1328630218"
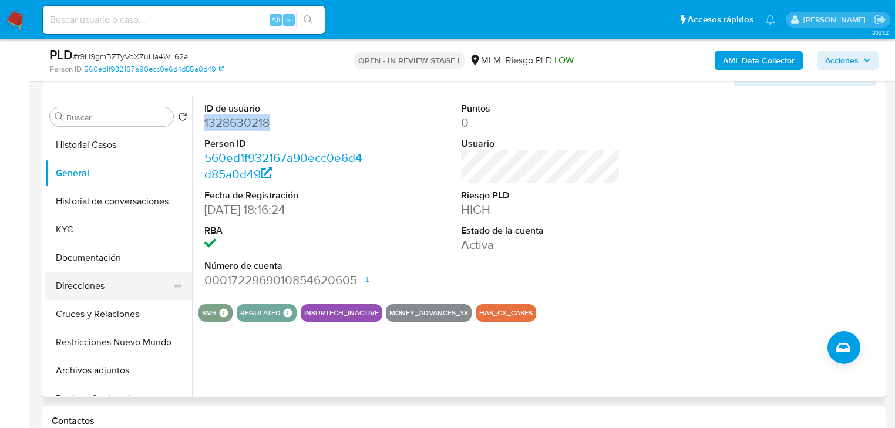
click at [91, 292] on button "Direcciones" at bounding box center [113, 286] width 137 height 28
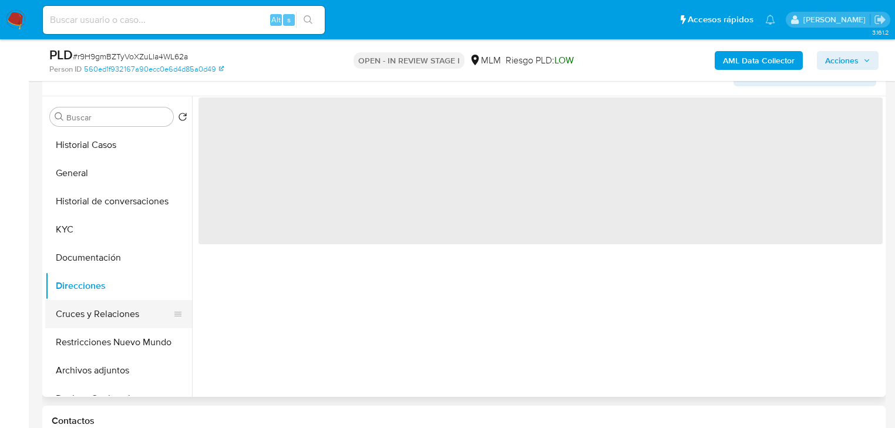
drag, startPoint x: 91, startPoint y: 321, endPoint x: 103, endPoint y: 311, distance: 15.9
click at [92, 321] on button "Cruces y Relaciones" at bounding box center [113, 314] width 137 height 28
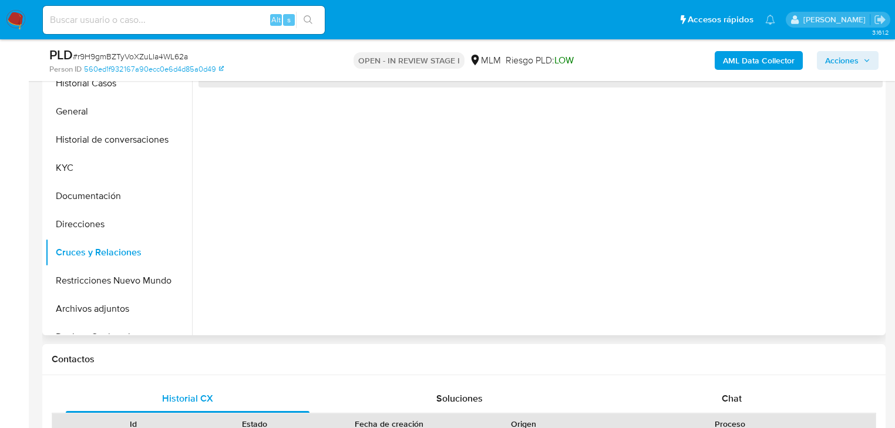
scroll to position [208, 0]
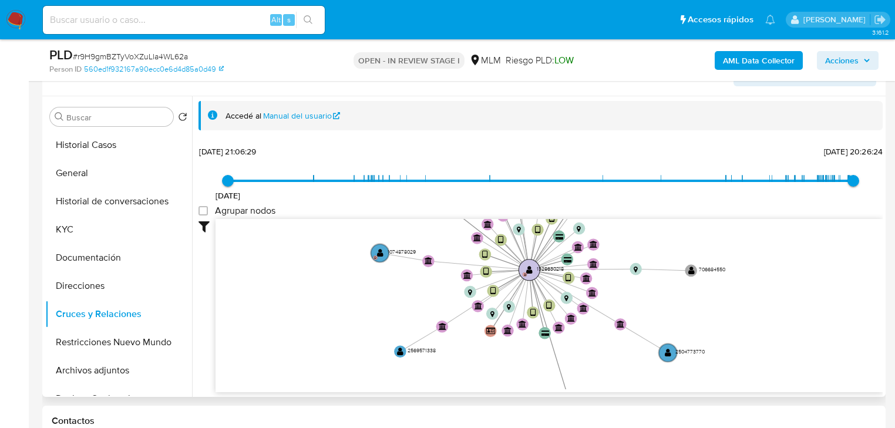
click at [528, 270] on text "" at bounding box center [529, 269] width 6 height 9
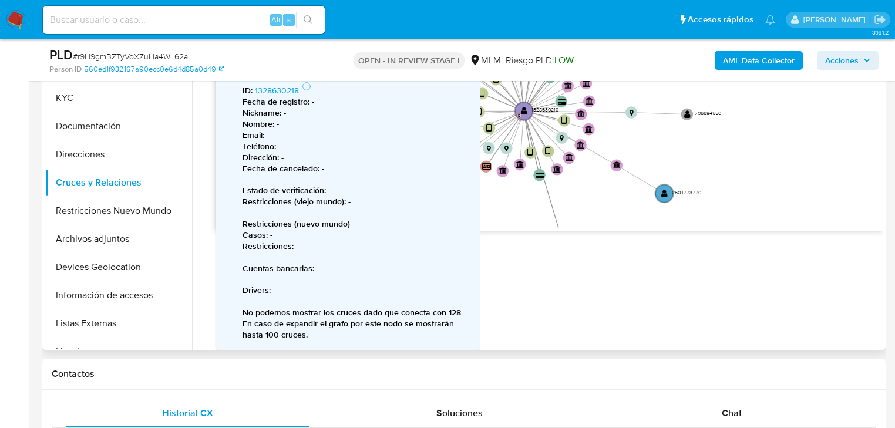
scroll to position [82, 0]
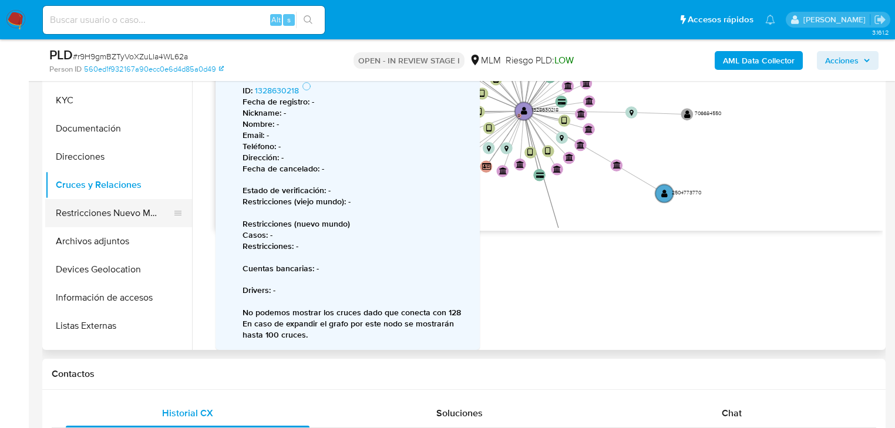
click at [100, 218] on button "Restricciones Nuevo Mundo" at bounding box center [113, 213] width 137 height 28
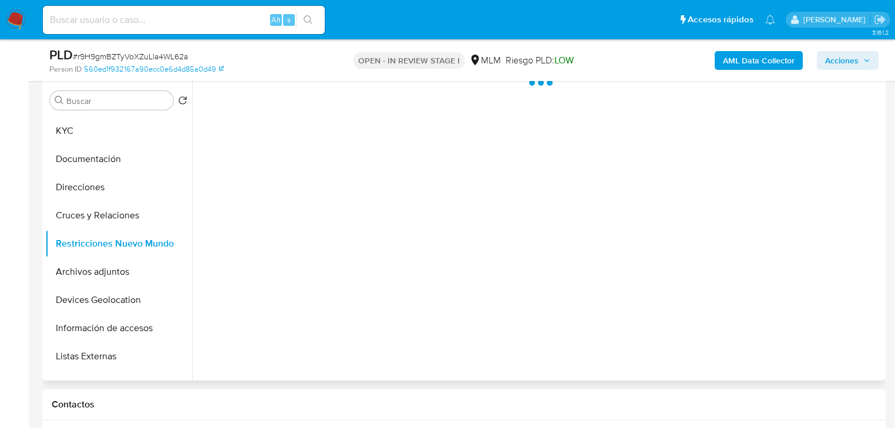
scroll to position [208, 0]
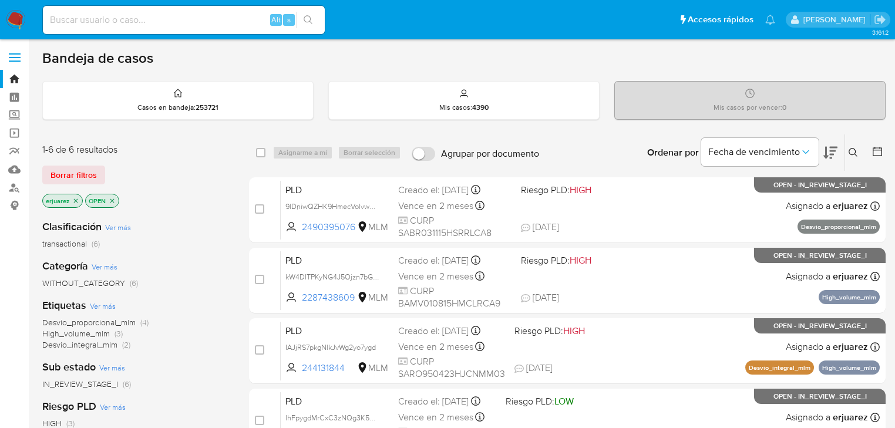
drag, startPoint x: 18, startPoint y: 115, endPoint x: 47, endPoint y: 124, distance: 30.1
click at [18, 115] on label "Screening" at bounding box center [70, 115] width 140 height 18
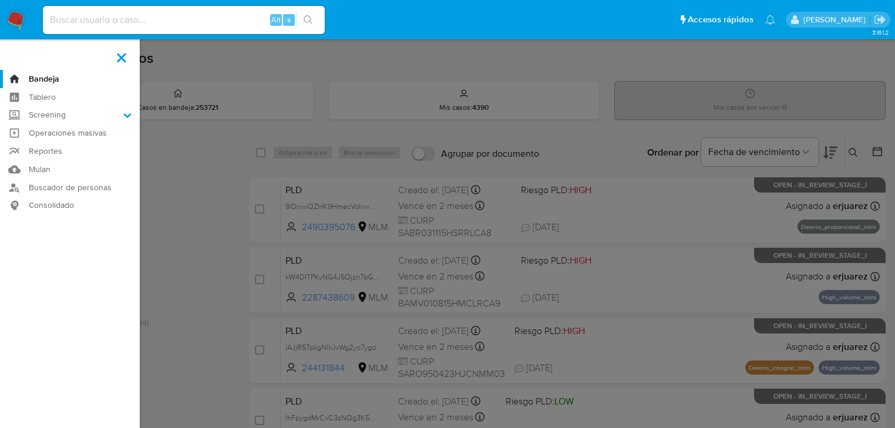
click at [0, 0] on input "Screening" at bounding box center [0, 0] width 0 height 0
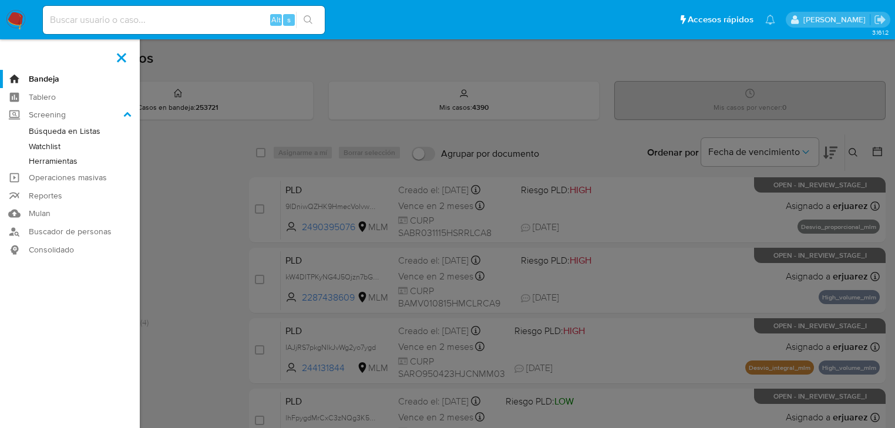
click at [59, 157] on link "Herramientas" at bounding box center [70, 161] width 140 height 15
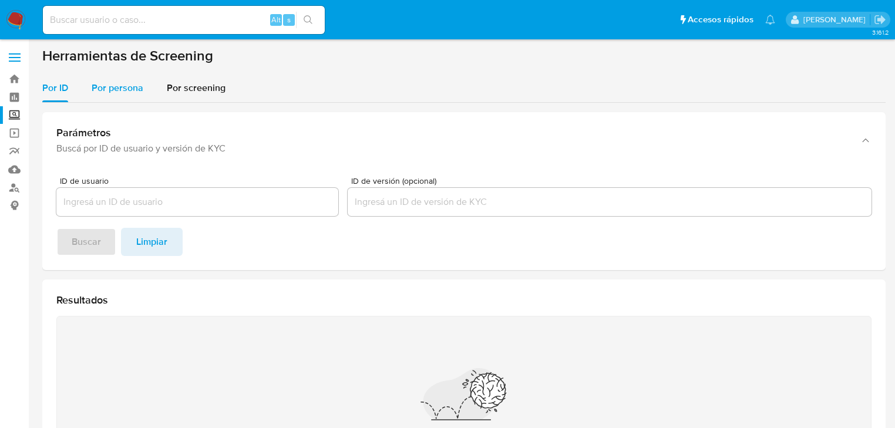
click at [113, 90] on span "Por persona" at bounding box center [118, 88] width 52 height 14
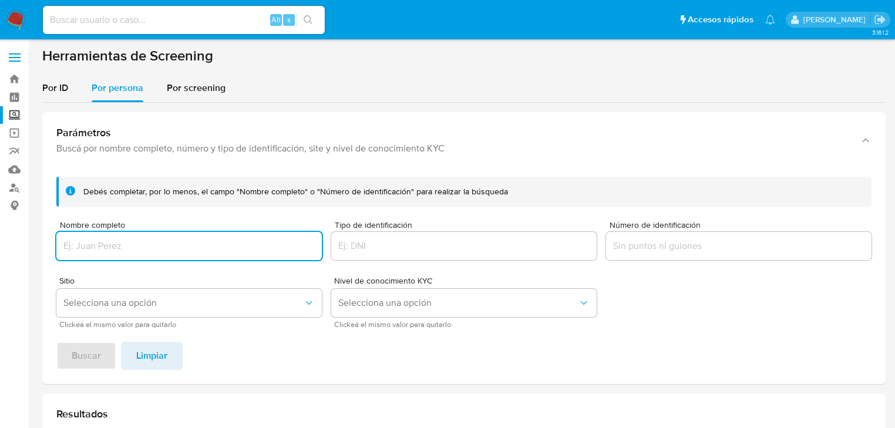
click at [94, 248] on input "Nombre completo" at bounding box center [188, 245] width 265 height 15
click at [79, 358] on span "Buscar" at bounding box center [86, 356] width 29 height 26
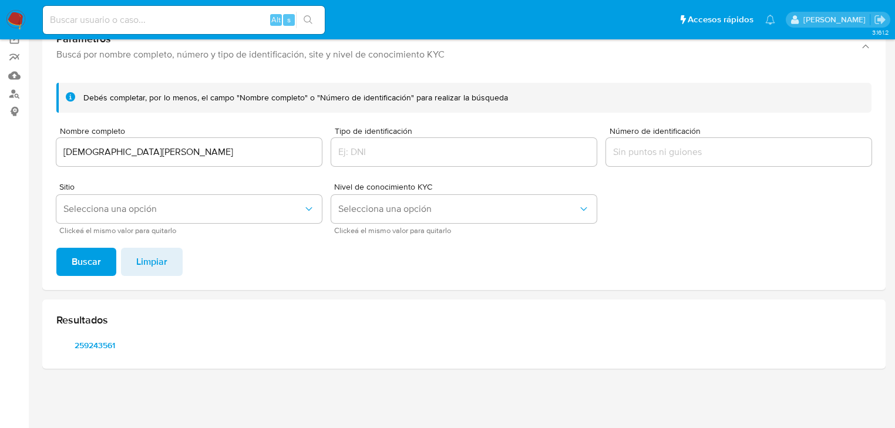
scroll to position [94, 0]
click at [91, 345] on span "259243561" at bounding box center [95, 345] width 61 height 16
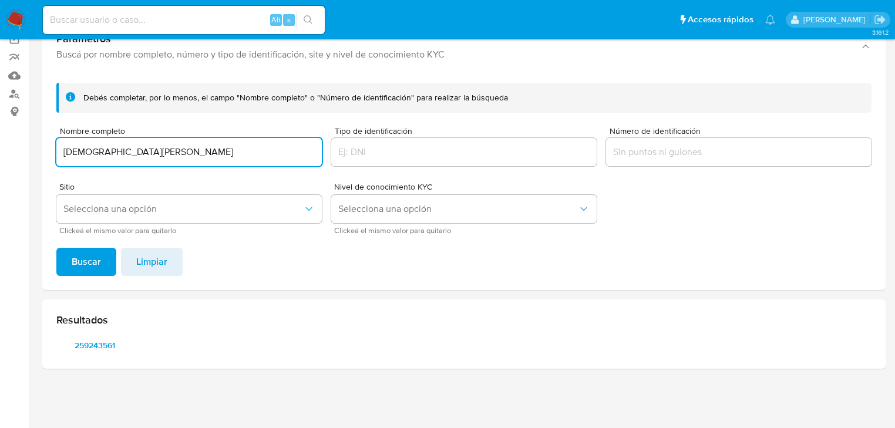
drag, startPoint x: 223, startPoint y: 151, endPoint x: 80, endPoint y: 190, distance: 147.5
click at [0, 141] on html "Pausado Ver notificaciones Alt s Accesos rápidos Presiona las siguientes teclas…" at bounding box center [447, 167] width 895 height 522
click at [218, 152] on input "JESUS ADRIAN ALCALA MAGAÑA" at bounding box center [188, 151] width 265 height 15
drag, startPoint x: 225, startPoint y: 152, endPoint x: 58, endPoint y: 148, distance: 167.4
click at [59, 144] on input "JESUS ADRIAN ALCALA MAGAÑA" at bounding box center [188, 151] width 265 height 15
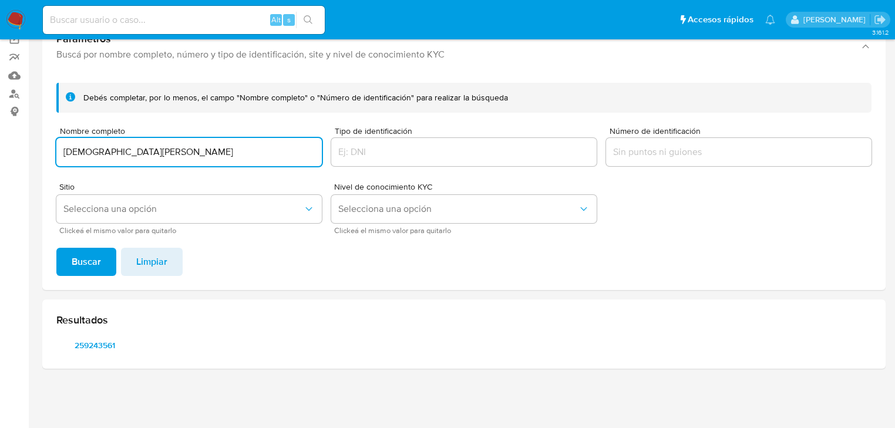
paste input "VERONICA ENRIQUEZ DE JESUS"
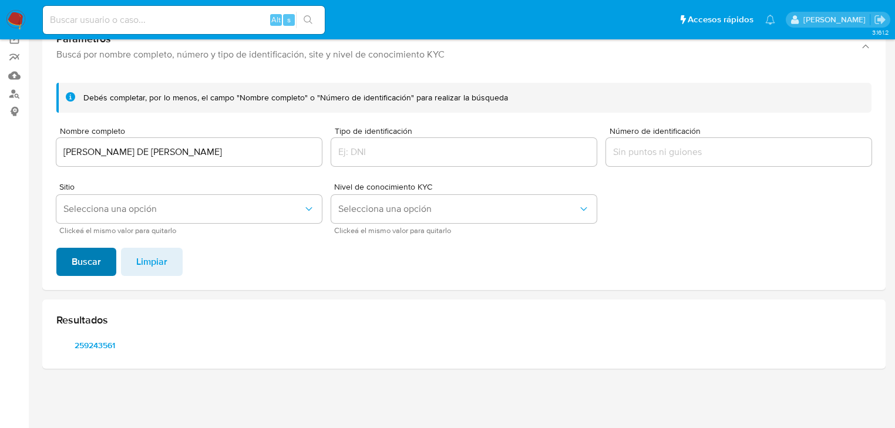
click at [79, 252] on span "Buscar" at bounding box center [86, 262] width 29 height 26
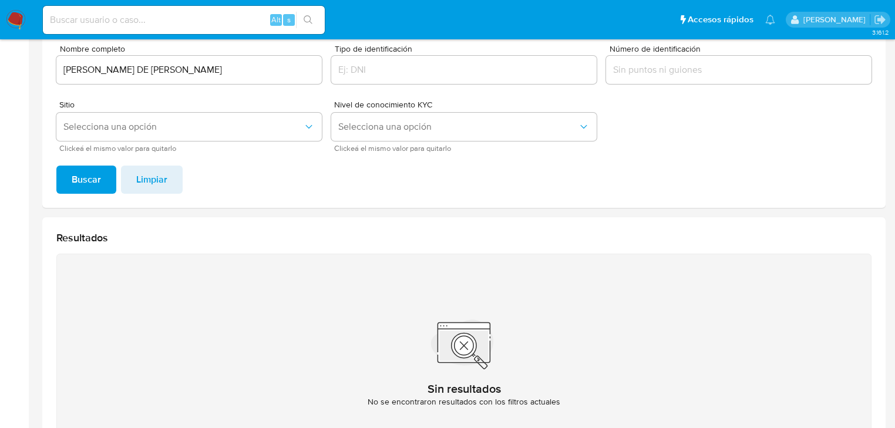
scroll to position [188, 0]
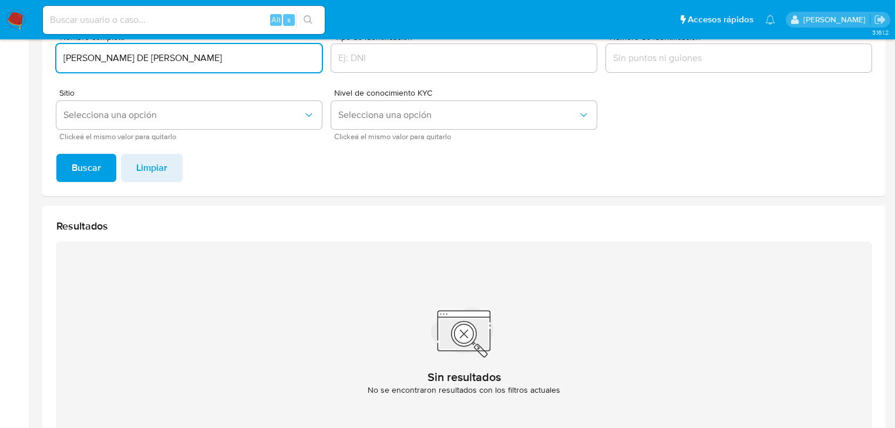
drag, startPoint x: 47, startPoint y: 64, endPoint x: 17, endPoint y: 80, distance: 33.9
click at [5, 65] on section "Bandeja Tablero Screening Búsqueda en Listas Watchlist Herramientas Operaciones…" at bounding box center [447, 166] width 895 height 709
click at [72, 164] on span "Buscar" at bounding box center [86, 168] width 29 height 26
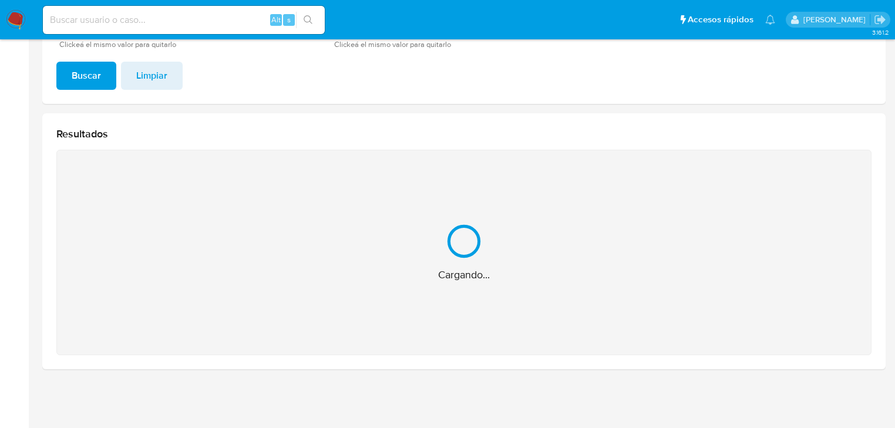
scroll to position [94, 0]
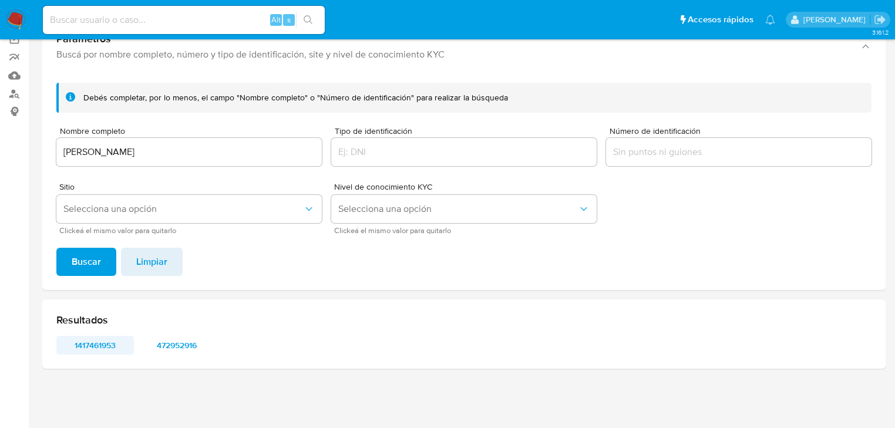
click at [97, 339] on span "1417461953" at bounding box center [95, 345] width 61 height 16
click at [176, 347] on span "472952916" at bounding box center [177, 345] width 61 height 16
click at [99, 351] on span "1417461953" at bounding box center [95, 345] width 61 height 16
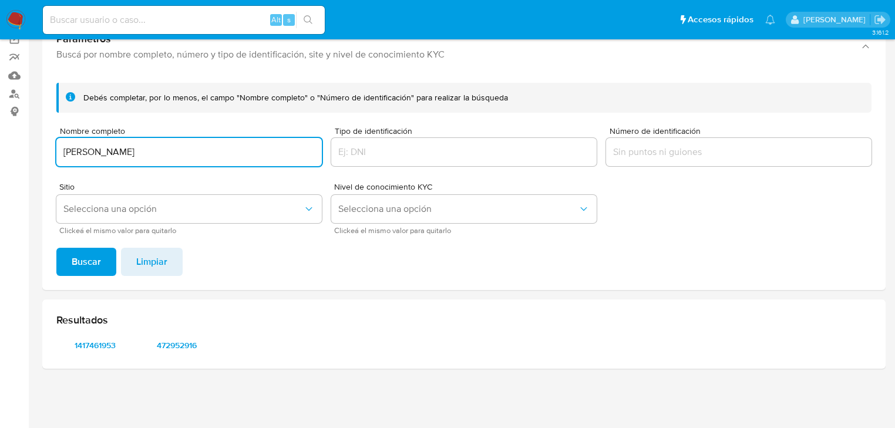
drag, startPoint x: 224, startPoint y: 159, endPoint x: 73, endPoint y: 142, distance: 151.9
click at [73, 142] on div "ROSA MARIA GARCIA LOAIZA" at bounding box center [188, 152] width 265 height 28
click at [243, 147] on input "ROSA MARIA GARCIA LOAIZA" at bounding box center [188, 151] width 265 height 15
drag, startPoint x: 233, startPoint y: 153, endPoint x: 26, endPoint y: 132, distance: 207.8
click at [25, 131] on section "Bandeja Tablero Screening Búsqueda en Listas Watchlist Herramientas Operaciones…" at bounding box center [447, 167] width 895 height 522
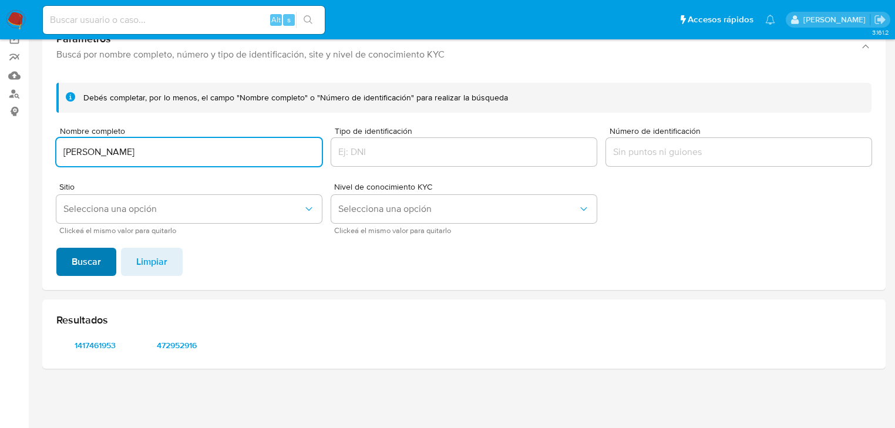
click at [73, 258] on span "Buscar" at bounding box center [86, 262] width 29 height 26
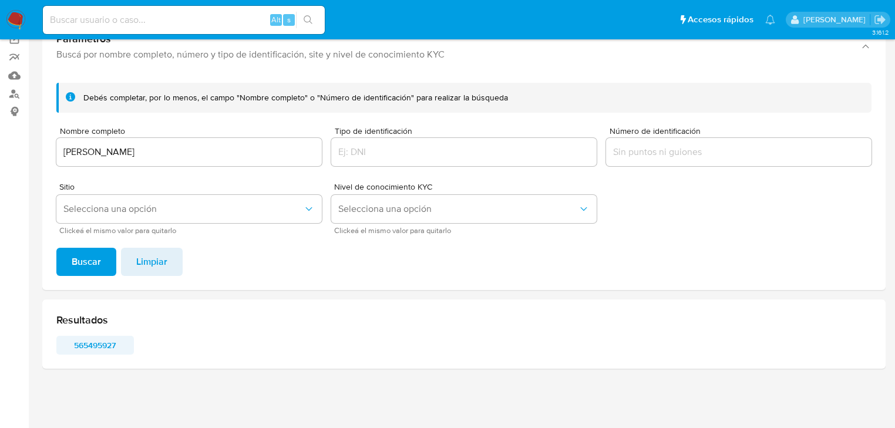
click at [79, 346] on span "565495927" at bounding box center [95, 345] width 61 height 16
click at [94, 349] on span "565495927" at bounding box center [95, 345] width 61 height 16
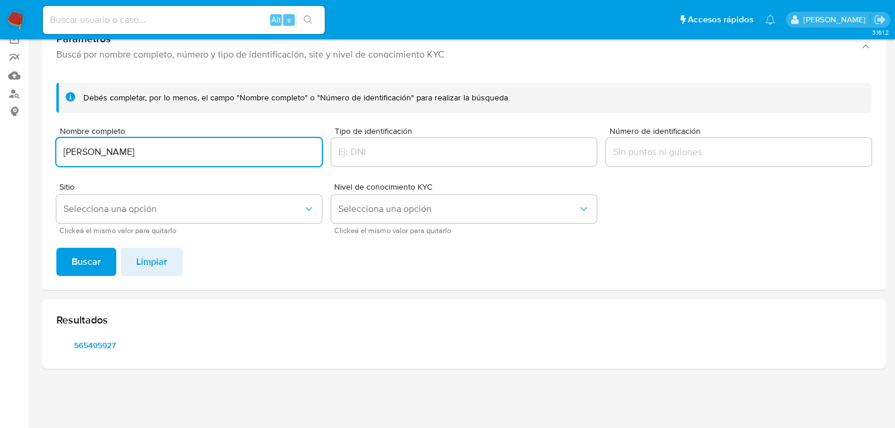
drag, startPoint x: 238, startPoint y: 156, endPoint x: 29, endPoint y: 177, distance: 210.2
click at [26, 149] on section "Bandeja Tablero Screening Búsqueda en Listas Watchlist Herramientas Operaciones…" at bounding box center [447, 167] width 895 height 522
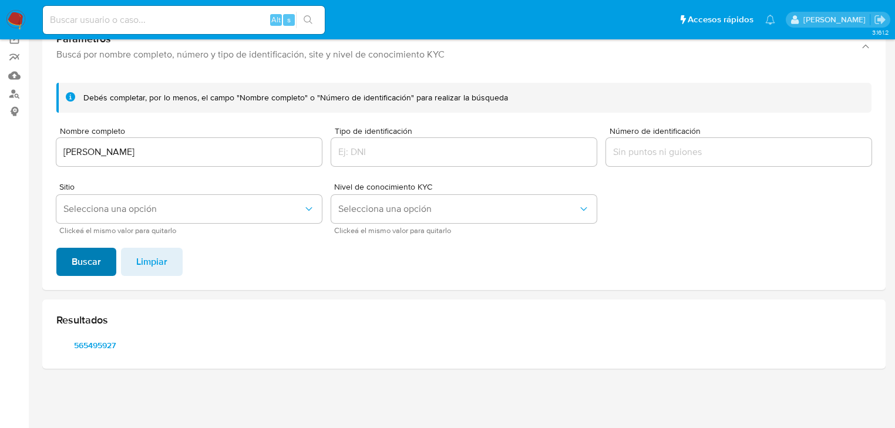
click at [82, 257] on span "Buscar" at bounding box center [86, 262] width 29 height 26
click at [90, 343] on span "680524147" at bounding box center [95, 345] width 61 height 16
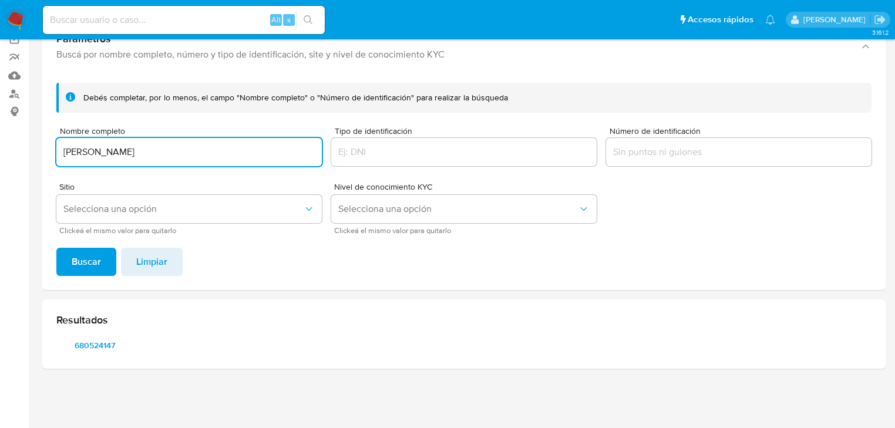
drag, startPoint x: 231, startPoint y: 155, endPoint x: 28, endPoint y: 155, distance: 203.2
click at [28, 155] on section "Bandeja Tablero Screening Búsqueda en Listas Watchlist Herramientas Operaciones…" at bounding box center [447, 167] width 895 height 522
click at [88, 263] on span "Buscar" at bounding box center [86, 262] width 29 height 26
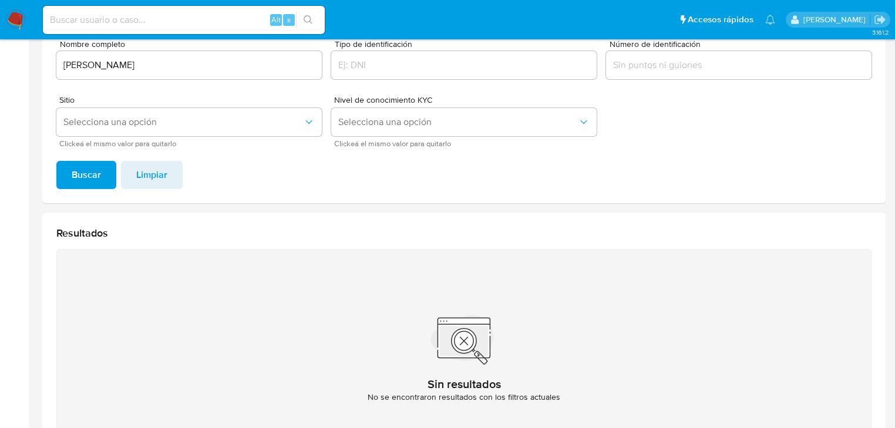
scroll to position [188, 0]
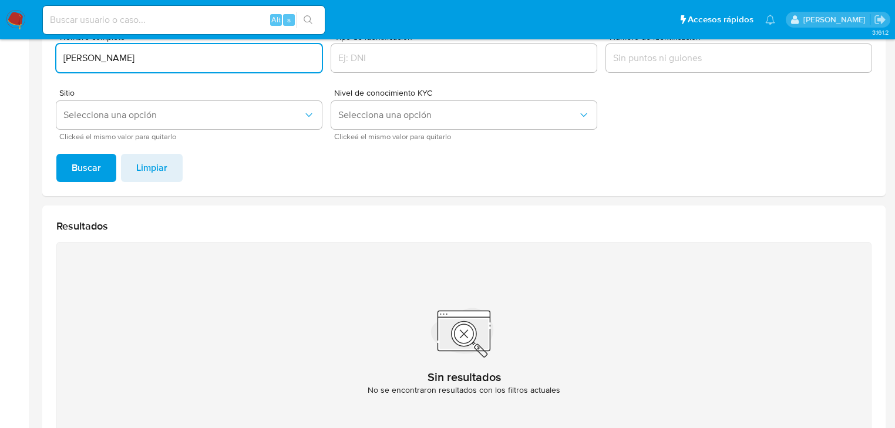
drag, startPoint x: 239, startPoint y: 63, endPoint x: 9, endPoint y: 102, distance: 233.5
click at [0, 33] on html "Pausado Ver notificaciones Alt s Accesos rápidos Presiona las siguientes teclas…" at bounding box center [447, 166] width 895 height 709
type input "MARIA LUISA DOMINGUEZ CONRADO"
click at [92, 162] on span "Buscar" at bounding box center [86, 168] width 29 height 26
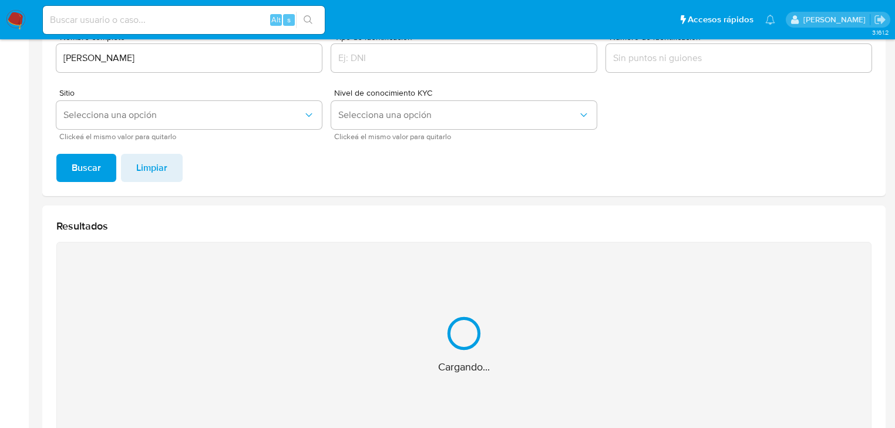
scroll to position [280, 0]
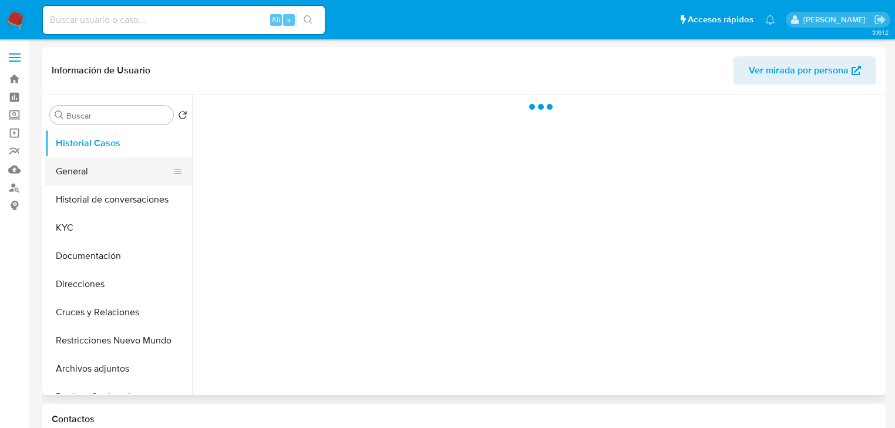
click at [82, 176] on button "General" at bounding box center [113, 171] width 137 height 28
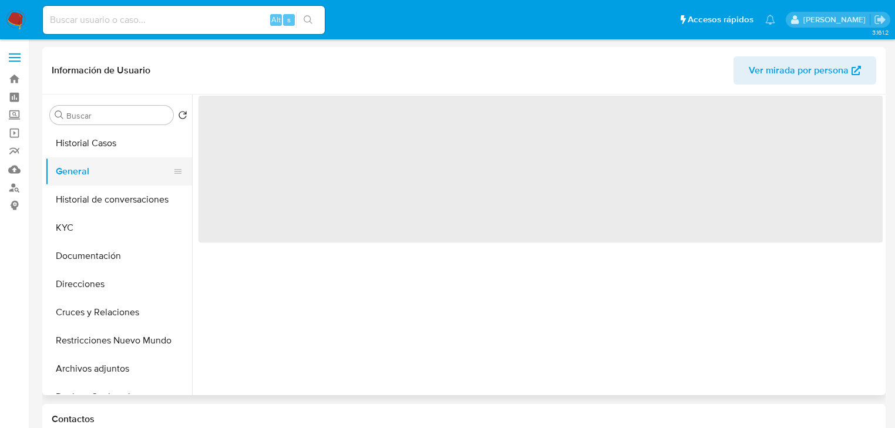
select select "10"
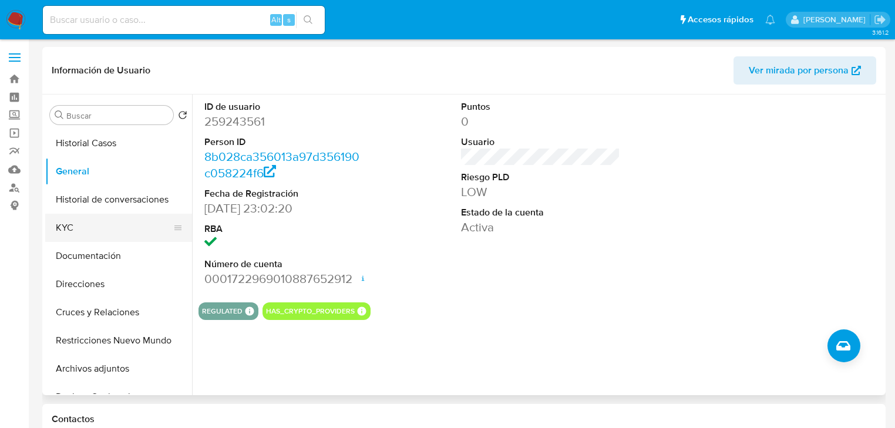
click at [52, 240] on button "KYC" at bounding box center [113, 228] width 137 height 28
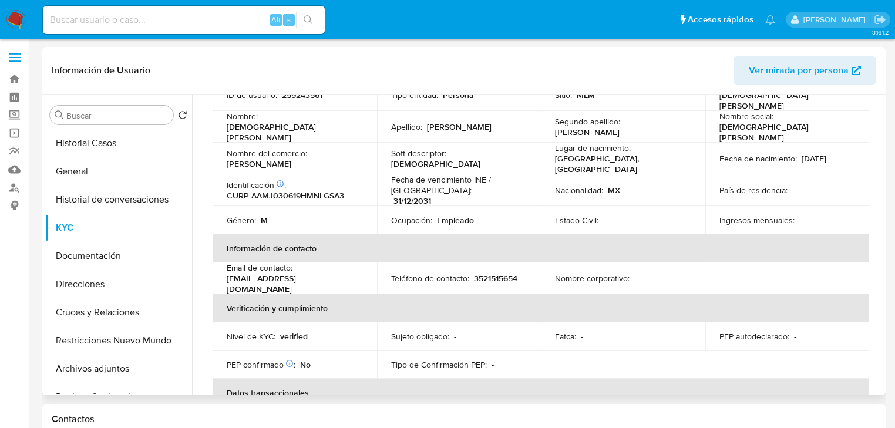
scroll to position [84, 0]
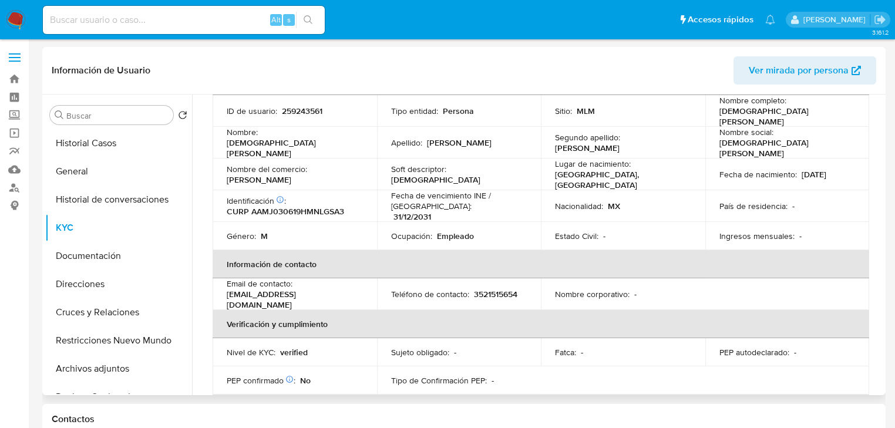
drag, startPoint x: 773, startPoint y: 226, endPoint x: 752, endPoint y: 213, distance: 24.5
click at [773, 231] on p "Ingresos mensuales :" at bounding box center [756, 236] width 75 height 11
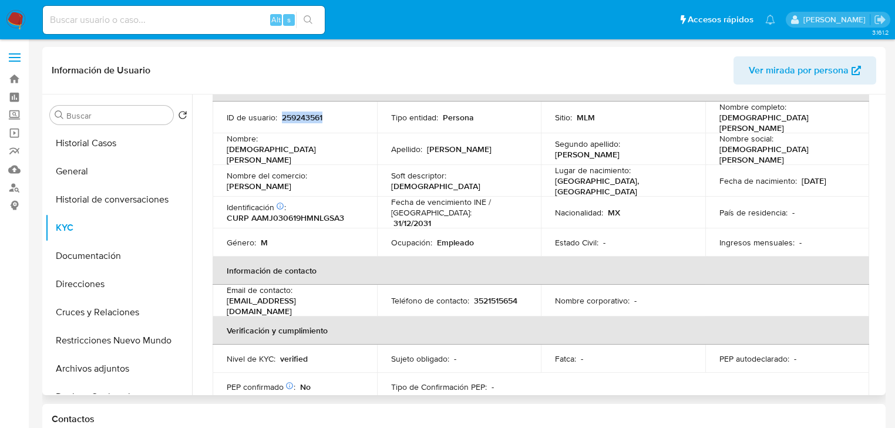
scroll to position [74, 0]
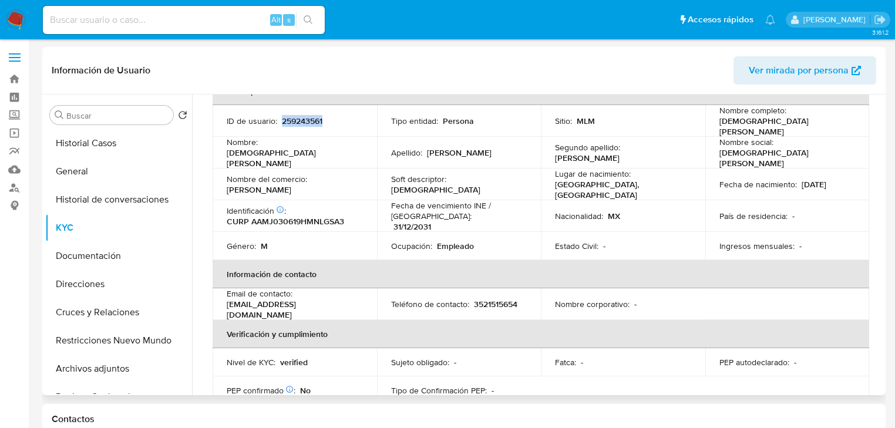
drag, startPoint x: 337, startPoint y: 103, endPoint x: 281, endPoint y: 115, distance: 56.6
click at [284, 112] on td "ID de usuario : 259243561" at bounding box center [295, 121] width 164 height 32
click at [282, 116] on p "259243561" at bounding box center [302, 121] width 41 height 11
drag, startPoint x: 281, startPoint y: 120, endPoint x: 11, endPoint y: 129, distance: 269.7
click at [337, 121] on div "ID de usuario : 259243561" at bounding box center [295, 121] width 136 height 11
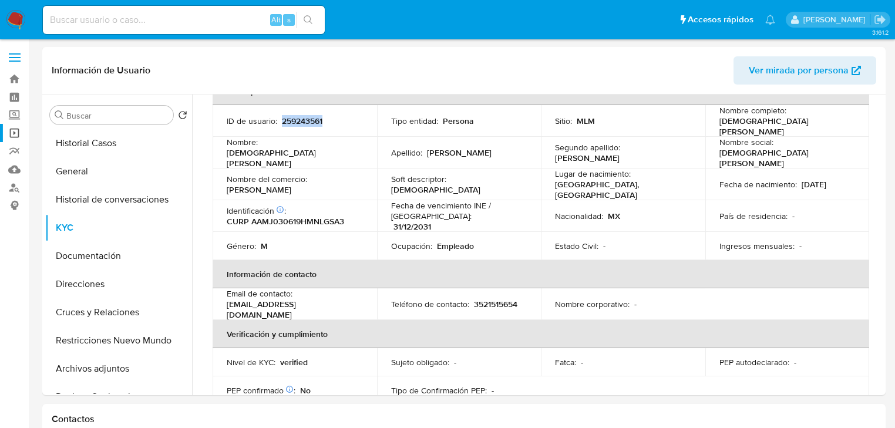
copy p "259243561"
drag, startPoint x: 110, startPoint y: 259, endPoint x: 208, endPoint y: 243, distance: 98.8
click at [110, 259] on button "Documentación" at bounding box center [118, 256] width 147 height 28
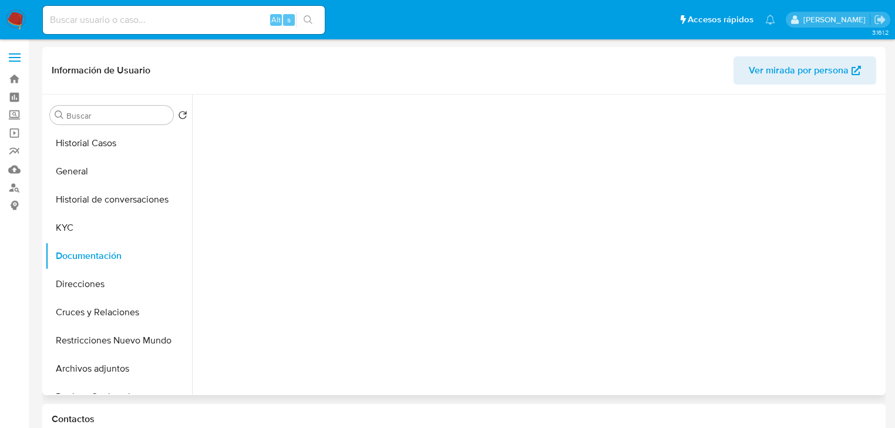
scroll to position [0, 0]
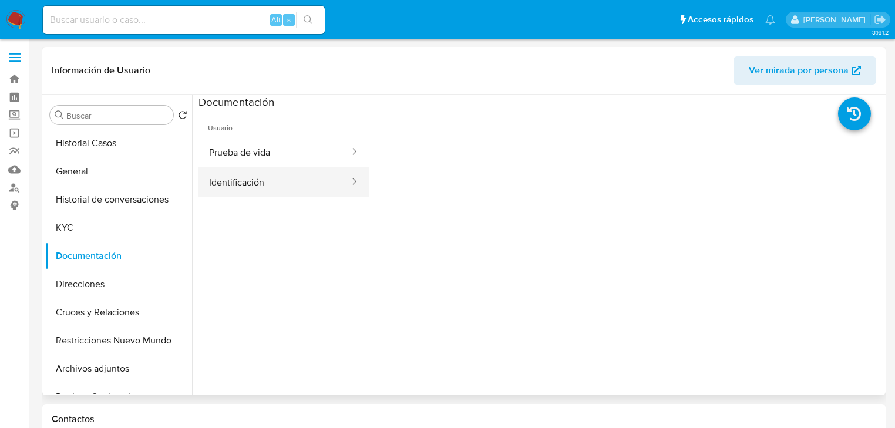
click at [267, 189] on button "Identificación" at bounding box center [274, 182] width 152 height 30
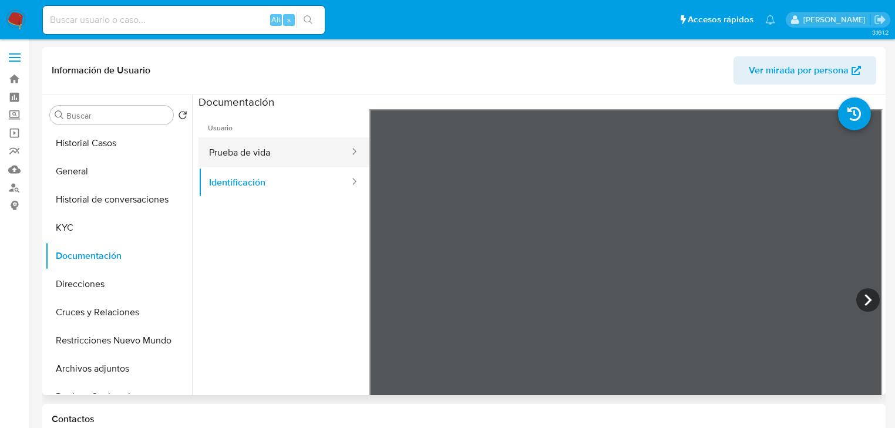
click at [284, 156] on button "Prueba de vida" at bounding box center [274, 152] width 152 height 30
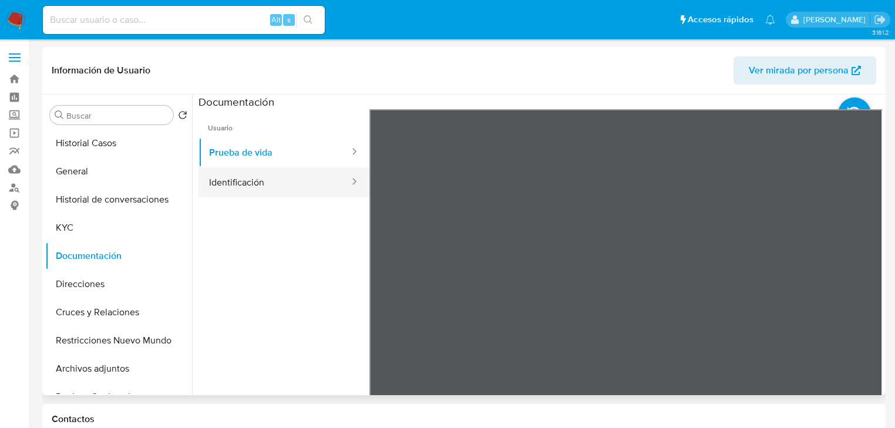
click at [244, 184] on button "Identificación" at bounding box center [274, 182] width 152 height 30
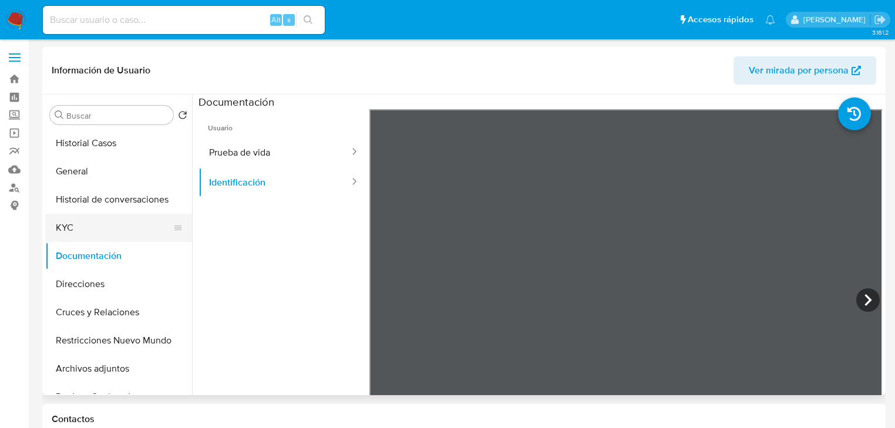
click at [46, 228] on div "Buscar Volver al orden por defecto Historial Casos General Historial de convers…" at bounding box center [463, 245] width 843 height 301
click at [51, 221] on button "KYC" at bounding box center [113, 228] width 137 height 28
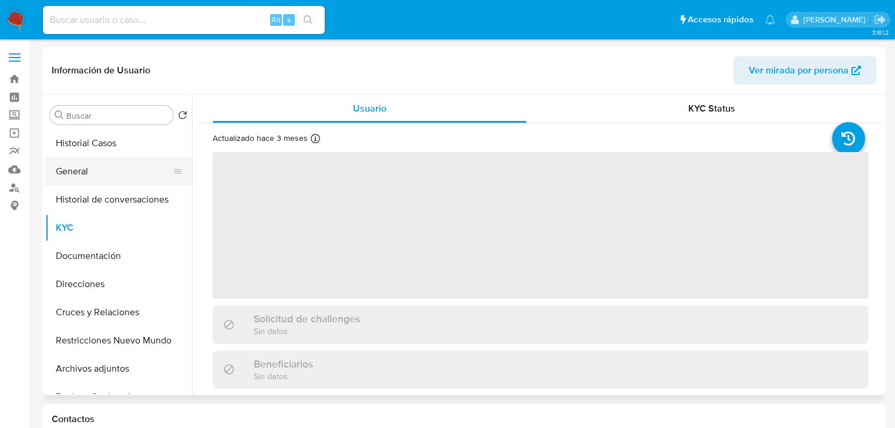
click at [84, 170] on button "General" at bounding box center [113, 171] width 137 height 28
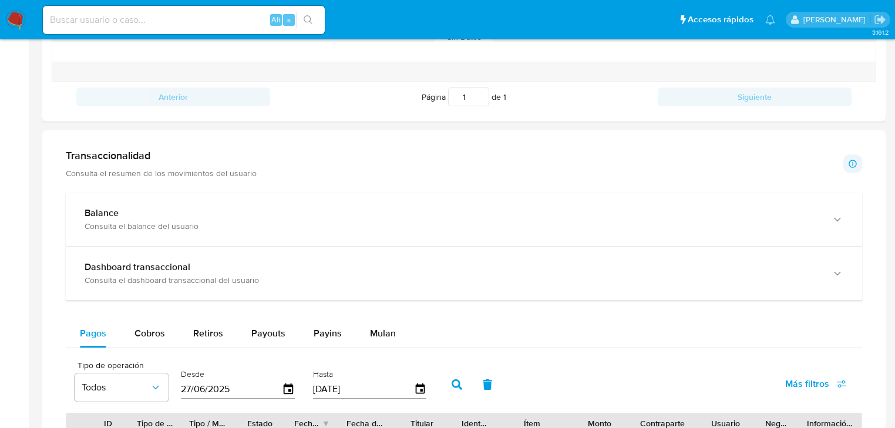
scroll to position [564, 0]
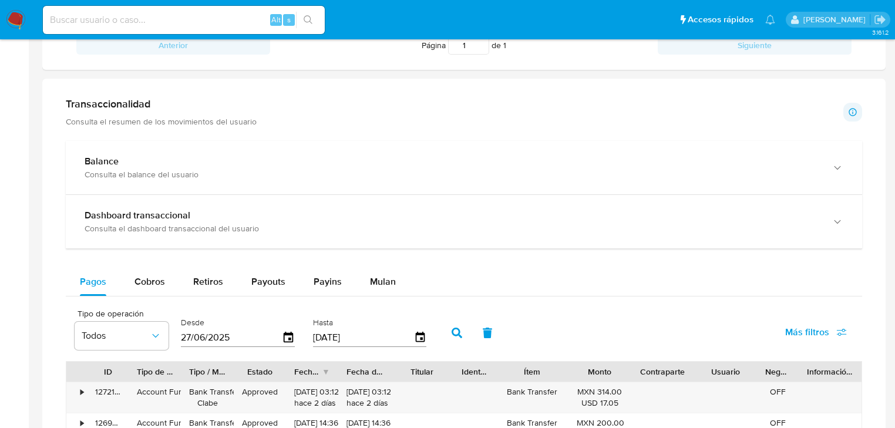
click at [182, 121] on p "Consulta el resumen de los movimientos del usuario" at bounding box center [161, 121] width 191 height 11
drag, startPoint x: 174, startPoint y: 171, endPoint x: 187, endPoint y: 207, distance: 38.1
click at [174, 171] on div "Consulta el balance del usuario" at bounding box center [452, 174] width 735 height 11
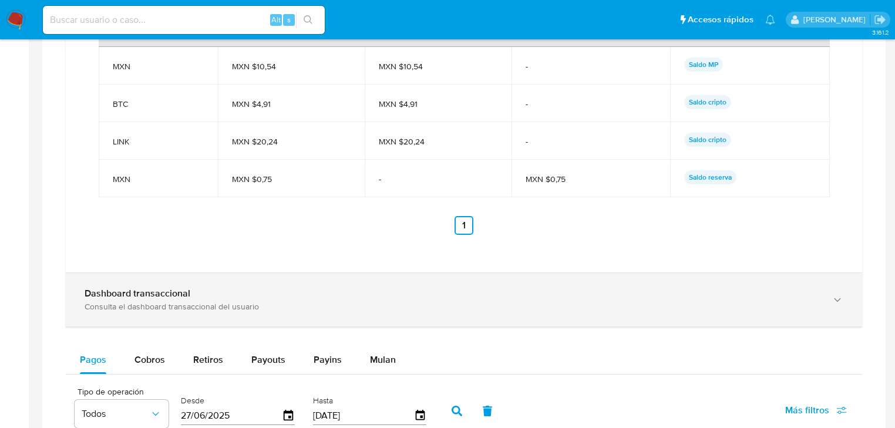
drag, startPoint x: 163, startPoint y: 301, endPoint x: 168, endPoint y: 297, distance: 6.2
click at [163, 300] on div "Dashboard transaccional Consulta el dashboard transaccional del usuario" at bounding box center [452, 300] width 735 height 24
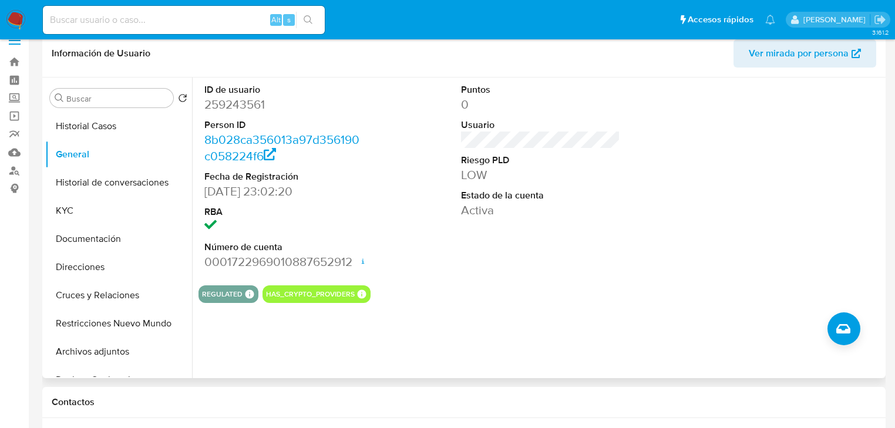
scroll to position [0, 0]
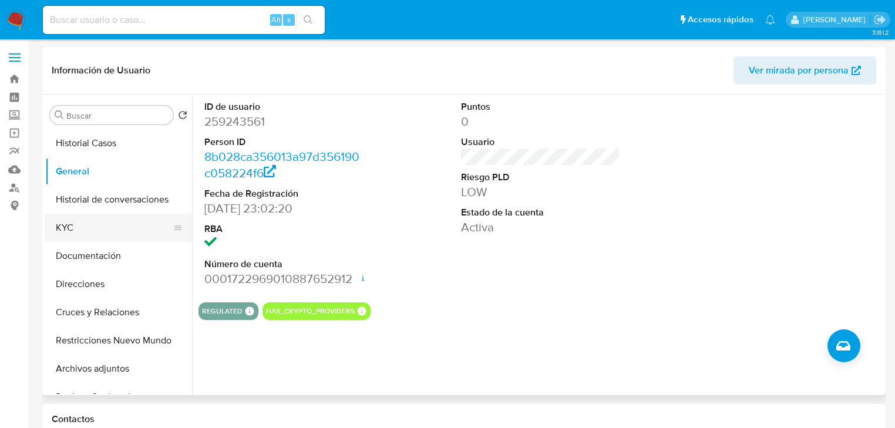
drag, startPoint x: 73, startPoint y: 228, endPoint x: 79, endPoint y: 228, distance: 6.5
click at [73, 228] on button "KYC" at bounding box center [113, 228] width 137 height 28
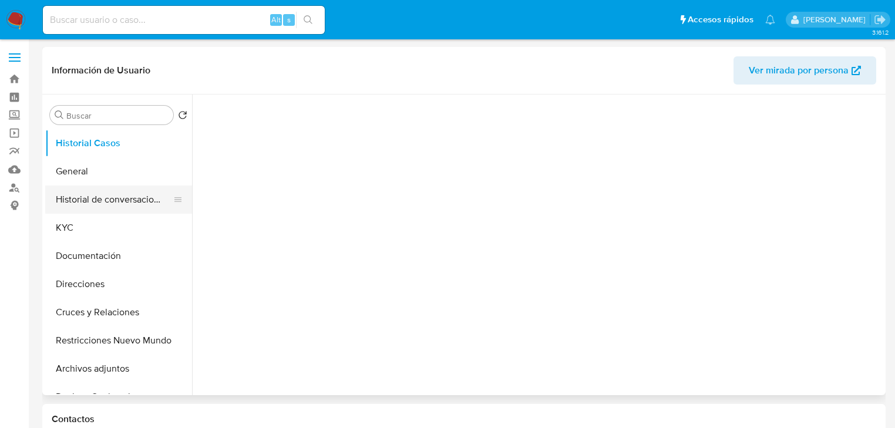
select select "10"
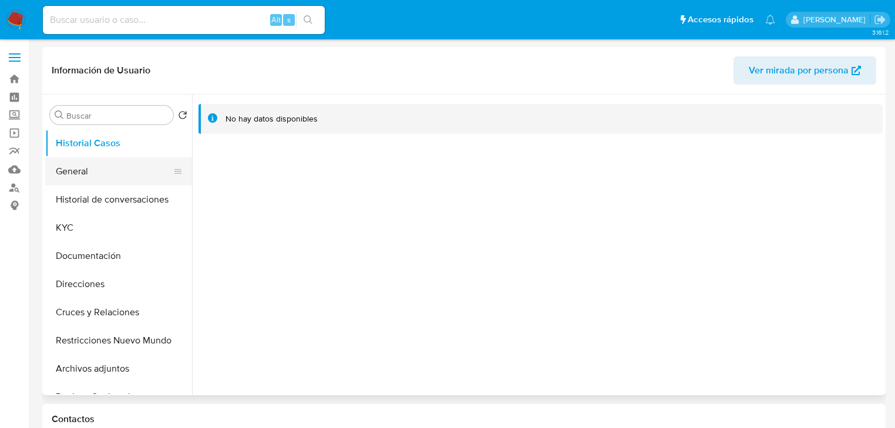
click at [82, 177] on button "General" at bounding box center [113, 171] width 137 height 28
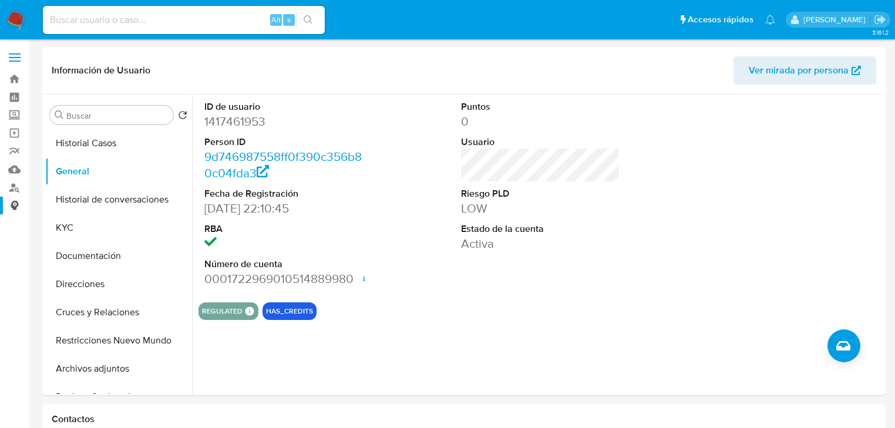
drag, startPoint x: 56, startPoint y: 230, endPoint x: 1, endPoint y: 213, distance: 57.9
click at [55, 230] on button "KYC" at bounding box center [118, 228] width 147 height 28
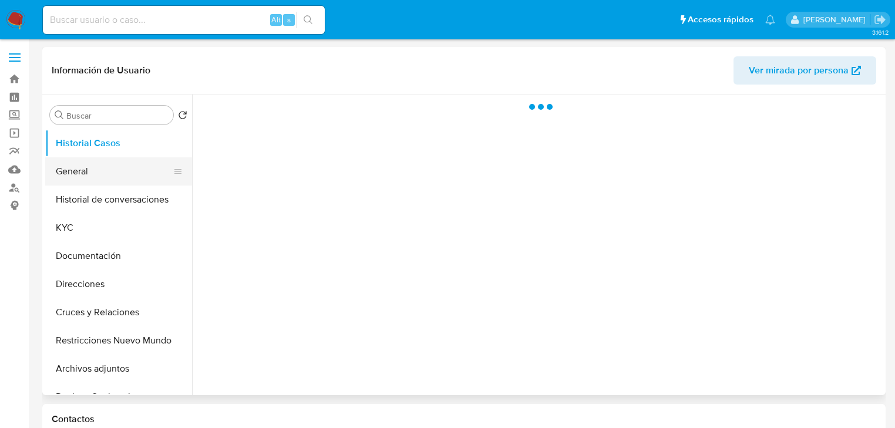
select select "10"
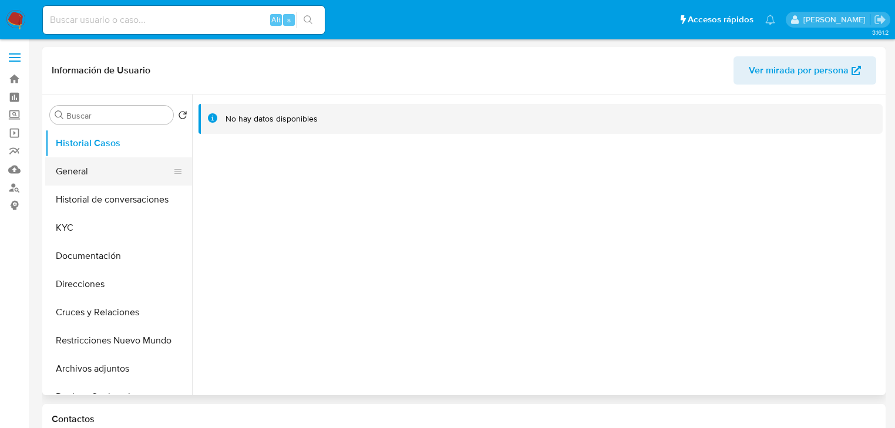
drag, startPoint x: 88, startPoint y: 180, endPoint x: 89, endPoint y: 190, distance: 10.1
click at [88, 183] on button "General" at bounding box center [118, 171] width 147 height 28
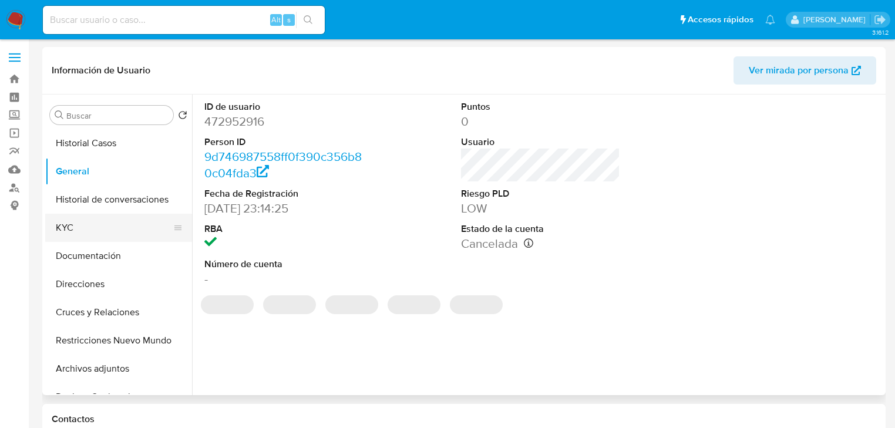
click at [66, 231] on button "KYC" at bounding box center [113, 228] width 137 height 28
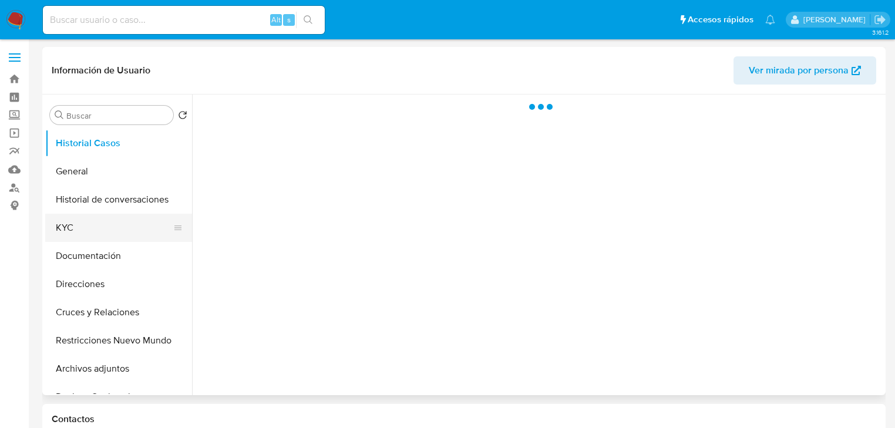
click at [69, 226] on button "KYC" at bounding box center [113, 228] width 137 height 28
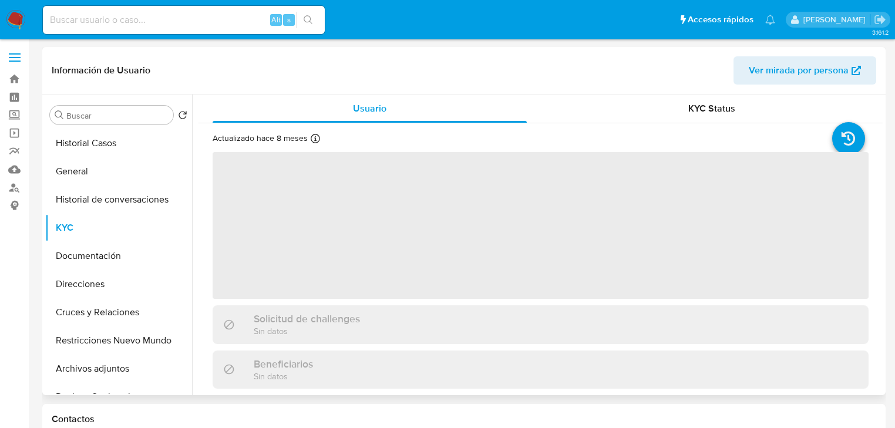
select select "10"
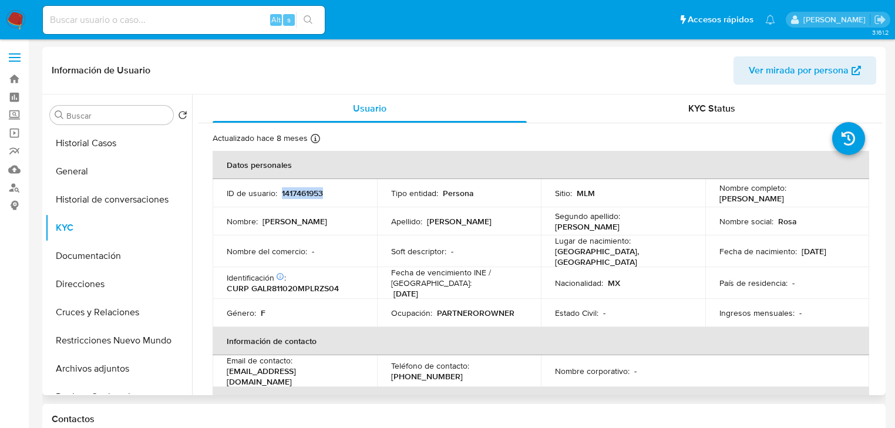
drag, startPoint x: 280, startPoint y: 190, endPoint x: 350, endPoint y: 190, distance: 69.9
click at [350, 190] on div "ID de usuario : 1417461953" at bounding box center [295, 193] width 136 height 11
click at [105, 261] on button "Documentación" at bounding box center [113, 256] width 137 height 28
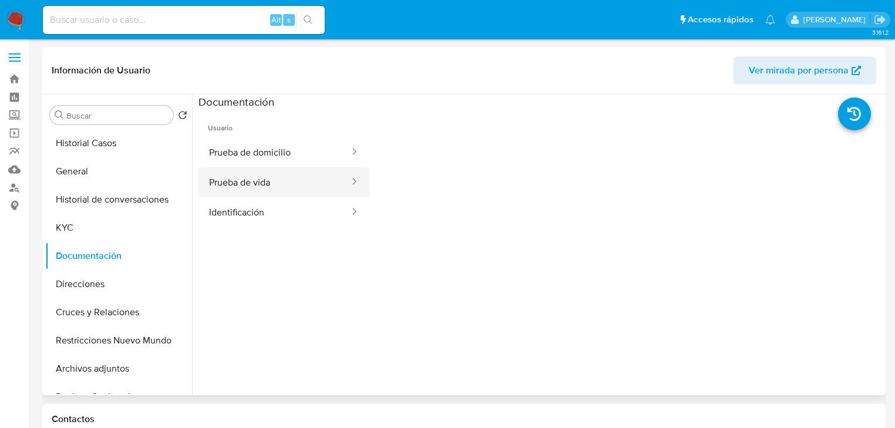
click at [272, 186] on button "Prueba de vida" at bounding box center [274, 182] width 152 height 30
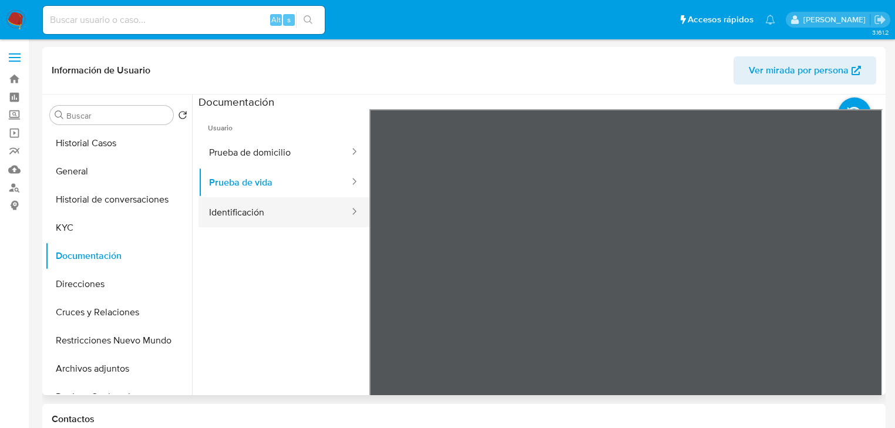
drag, startPoint x: 267, startPoint y: 215, endPoint x: 305, endPoint y: 210, distance: 39.0
click at [267, 214] on button "Identificación" at bounding box center [274, 212] width 152 height 30
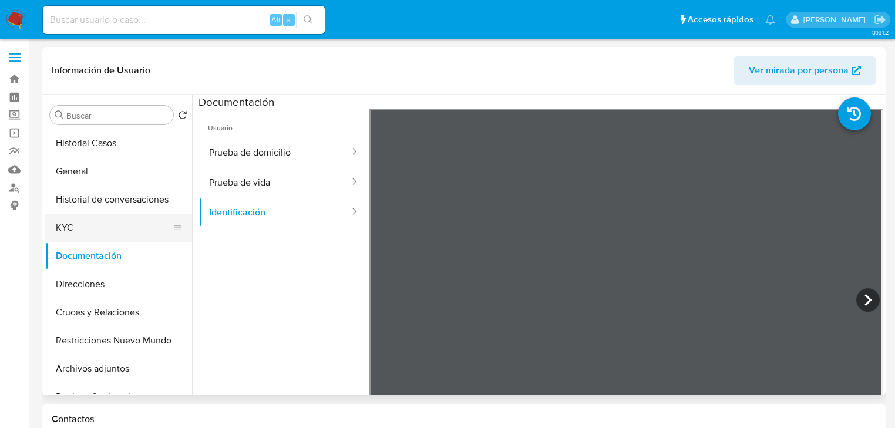
drag, startPoint x: 78, startPoint y: 214, endPoint x: 72, endPoint y: 224, distance: 11.3
click at [75, 217] on button "KYC" at bounding box center [113, 228] width 137 height 28
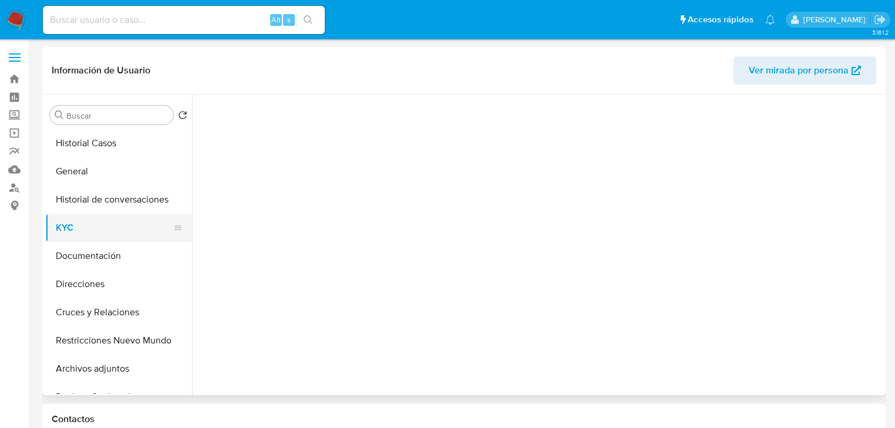
click at [70, 230] on button "KYC" at bounding box center [113, 228] width 137 height 28
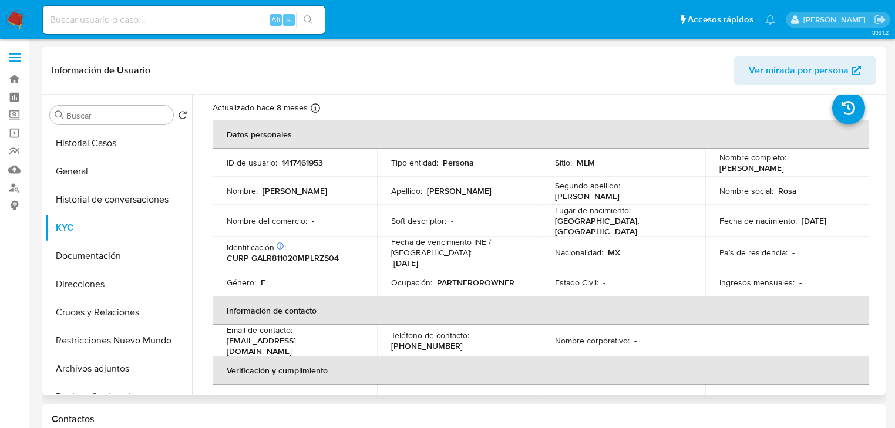
scroll to position [47, 0]
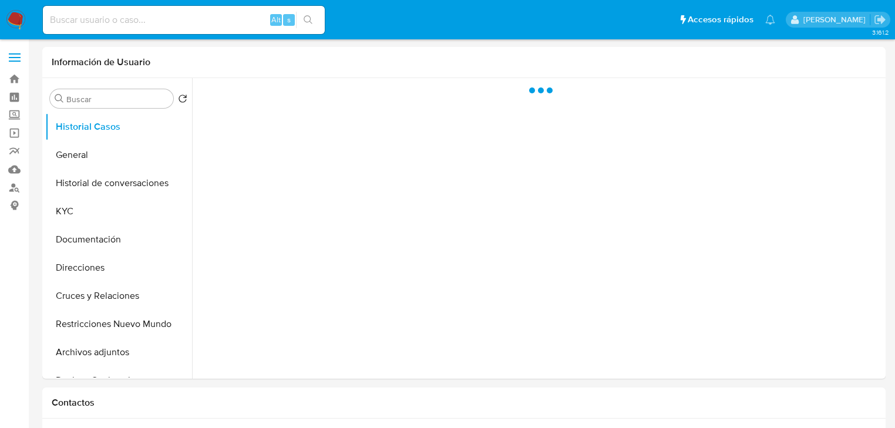
select select "10"
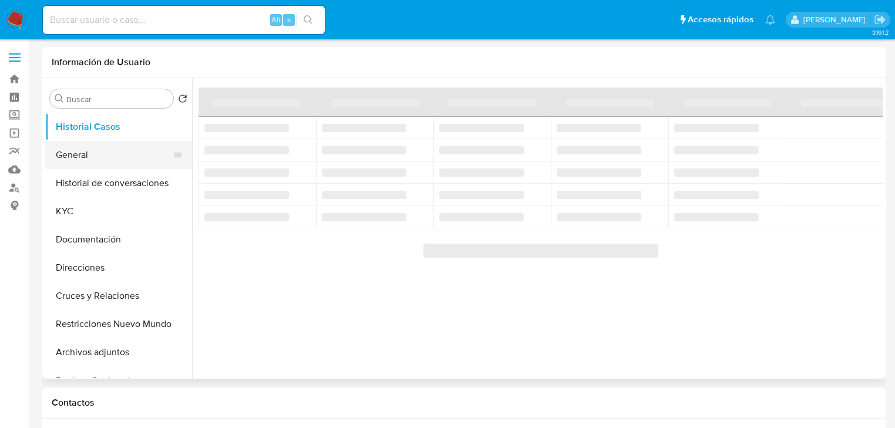
click at [75, 155] on button "General" at bounding box center [113, 155] width 137 height 28
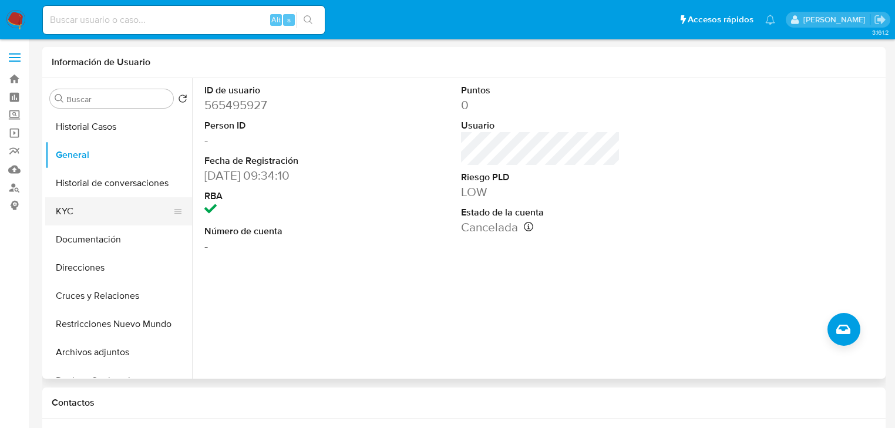
click at [61, 210] on button "KYC" at bounding box center [113, 211] width 137 height 28
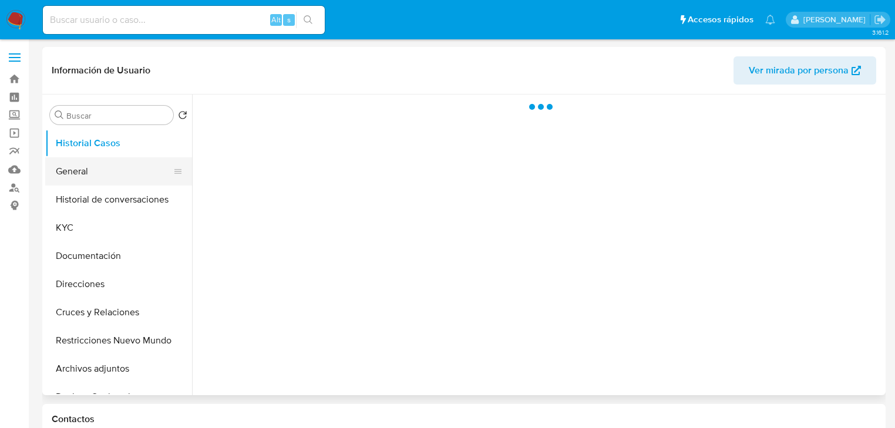
click at [105, 166] on button "General" at bounding box center [113, 171] width 137 height 28
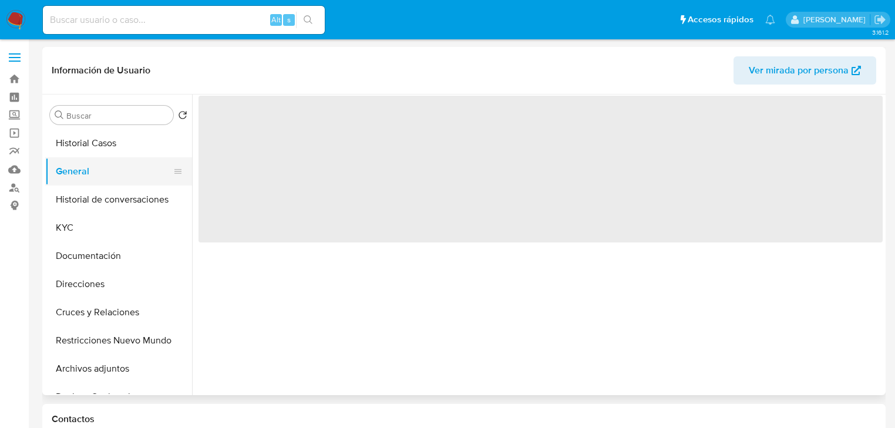
select select "10"
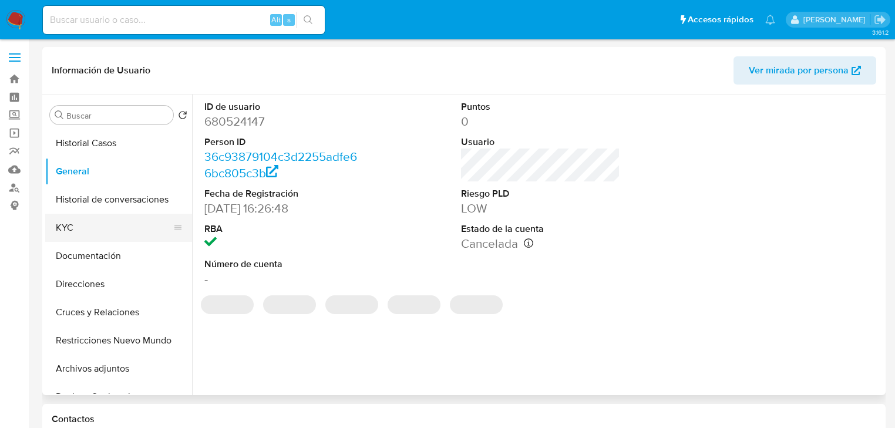
click at [90, 220] on button "KYC" at bounding box center [113, 228] width 137 height 28
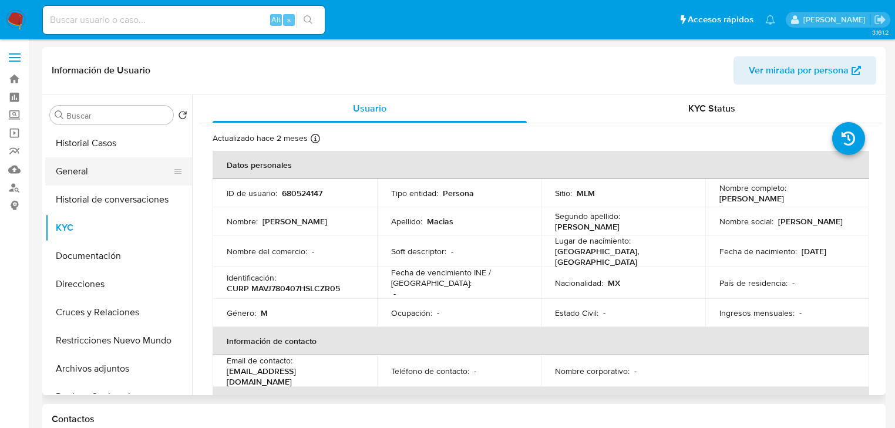
click at [75, 176] on button "General" at bounding box center [113, 171] width 137 height 28
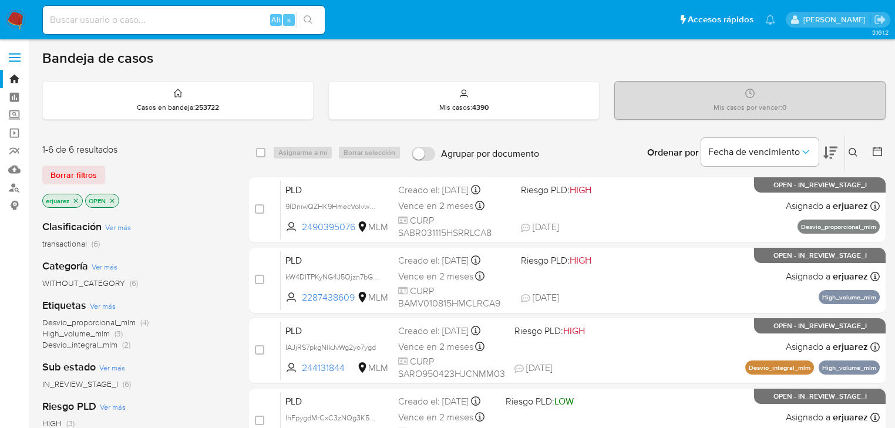
drag, startPoint x: 75, startPoint y: 200, endPoint x: 439, endPoint y: 170, distance: 365.3
click at [75, 200] on icon "close-filter" at bounding box center [75, 200] width 7 height 7
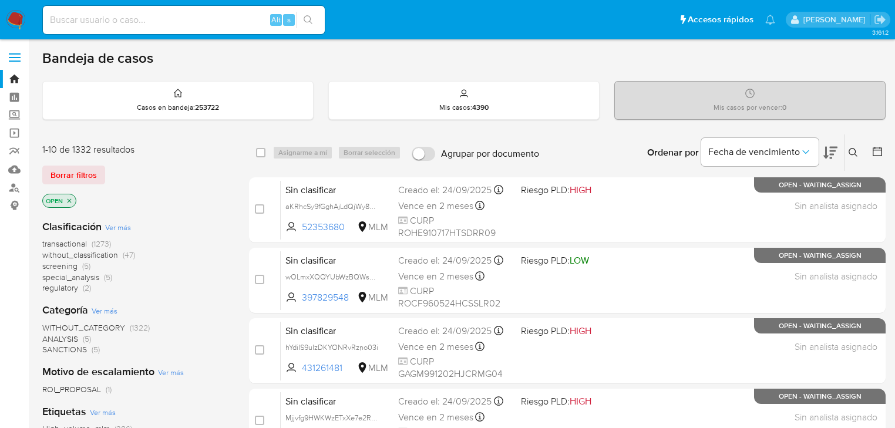
click at [847, 146] on button at bounding box center [854, 153] width 19 height 14
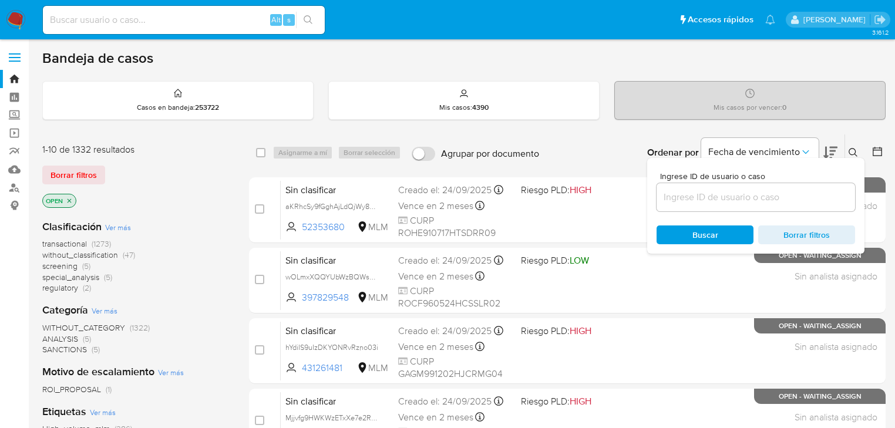
click at [688, 189] on div at bounding box center [756, 197] width 198 height 28
click at [684, 200] on input at bounding box center [756, 197] width 198 height 15
paste input "1328630218"
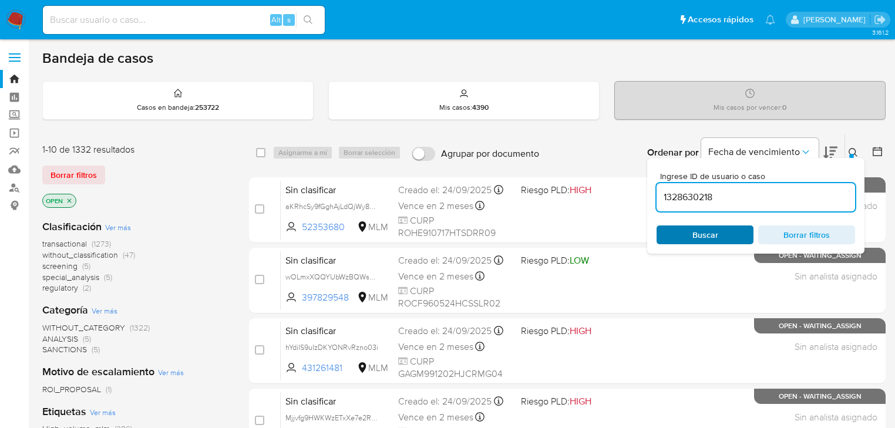
type input "1328630218"
click at [696, 230] on span "Buscar" at bounding box center [705, 235] width 26 height 19
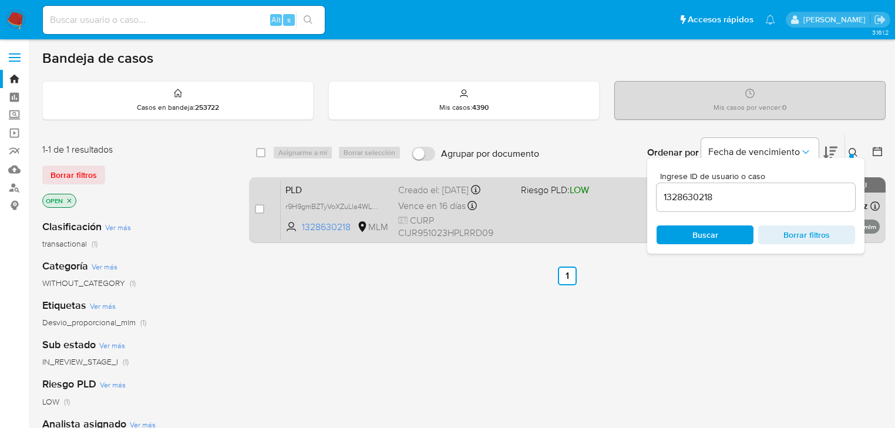
click at [556, 202] on div "PLD r9H9gmBZTyVoXZuLla4WL62a 1328630218 MLM Riesgo PLD: LOW Creado el: 12/08/20…" at bounding box center [580, 209] width 599 height 59
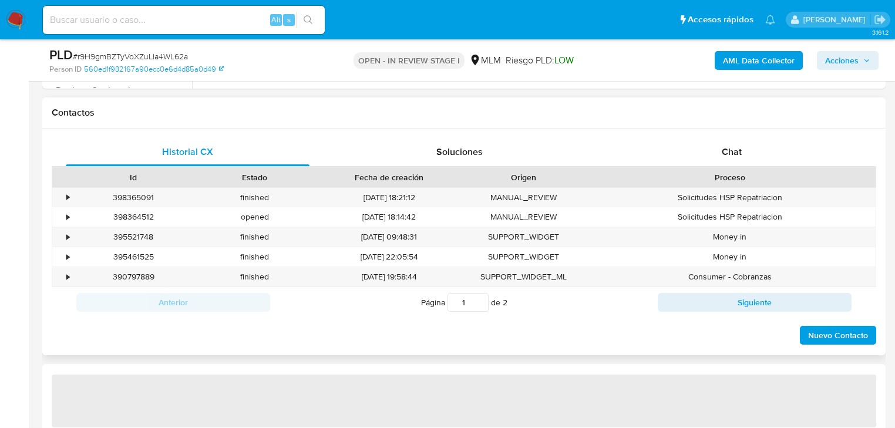
select select "10"
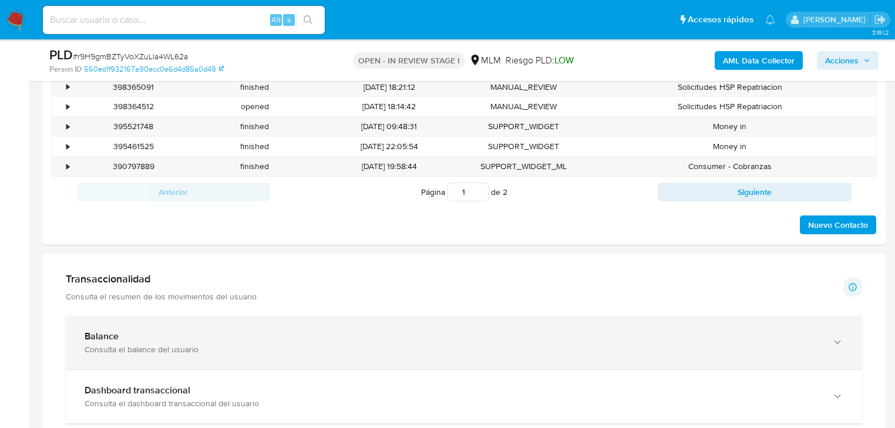
scroll to position [611, 0]
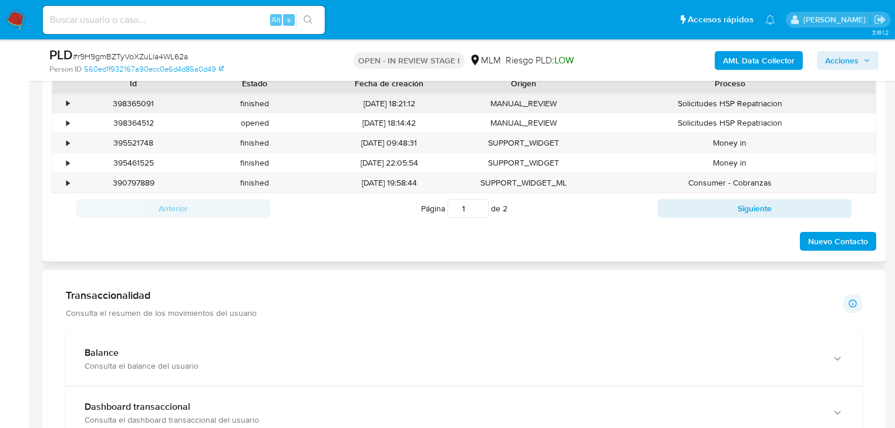
click at [61, 103] on div "•" at bounding box center [62, 103] width 21 height 19
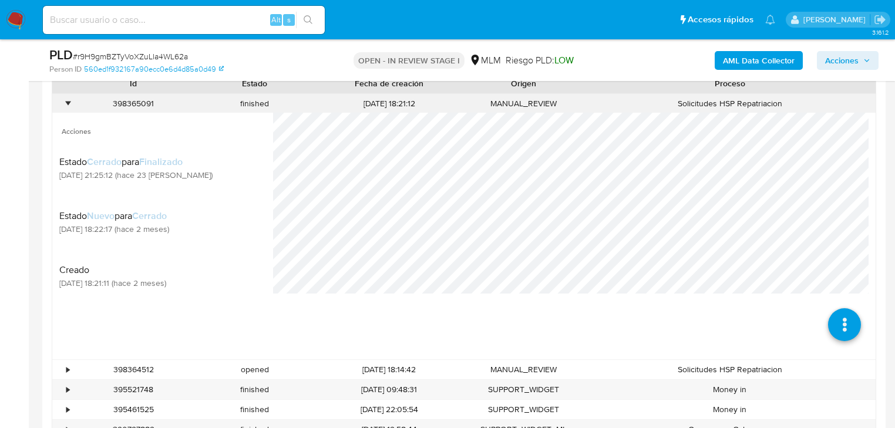
click at [61, 103] on div "•" at bounding box center [62, 103] width 21 height 19
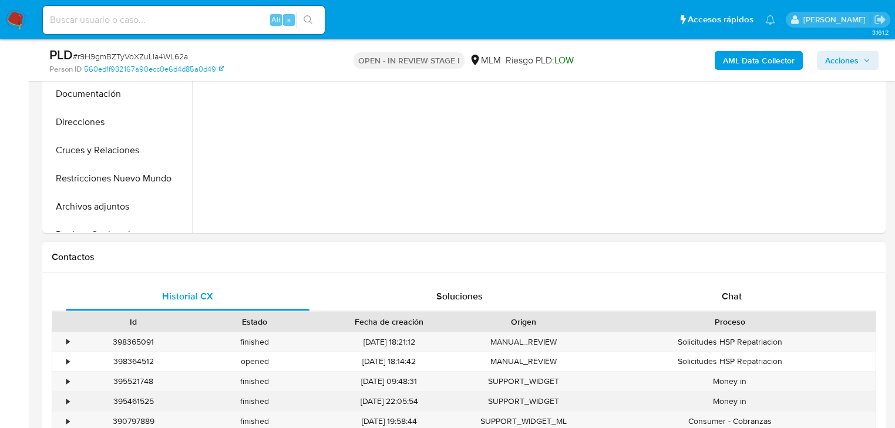
scroll to position [329, 0]
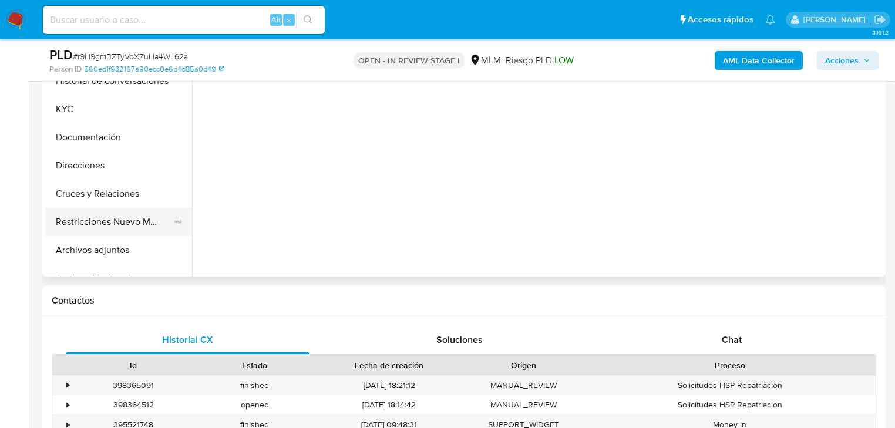
click at [120, 223] on button "Restricciones Nuevo Mundo" at bounding box center [113, 222] width 137 height 28
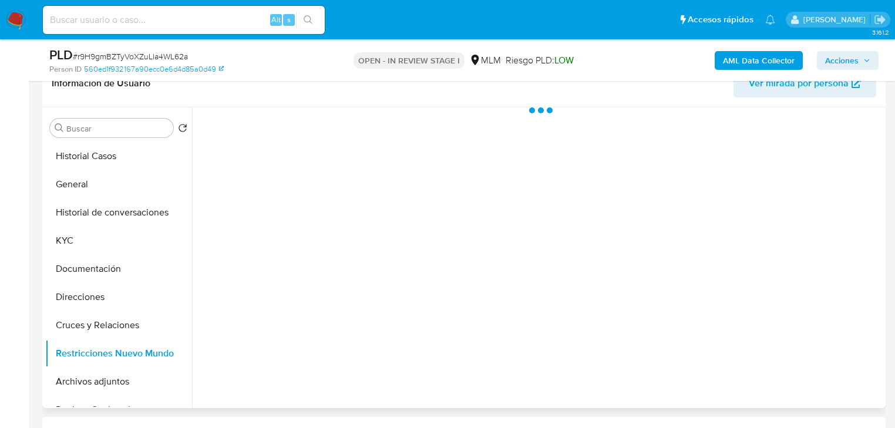
scroll to position [188, 0]
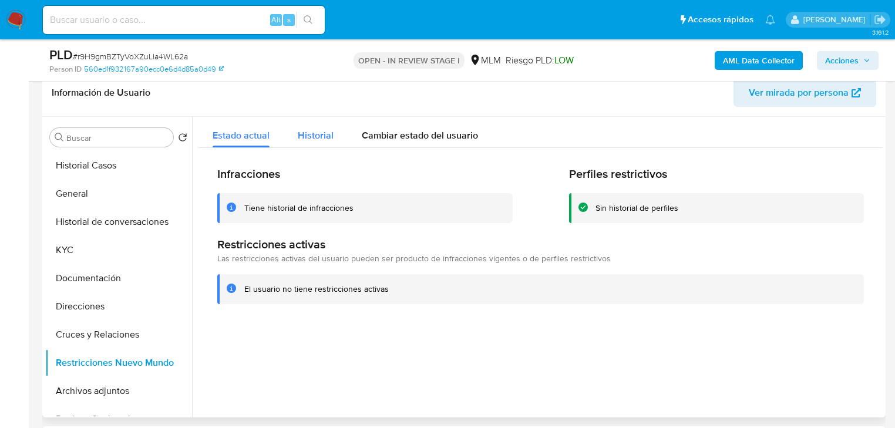
click at [308, 139] on span "Historial" at bounding box center [316, 136] width 36 height 14
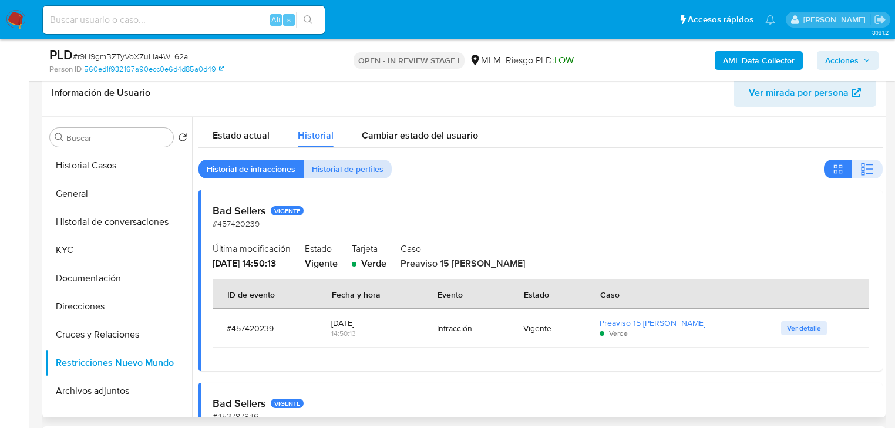
click at [345, 168] on span "Historial de perfiles" at bounding box center [348, 169] width 72 height 16
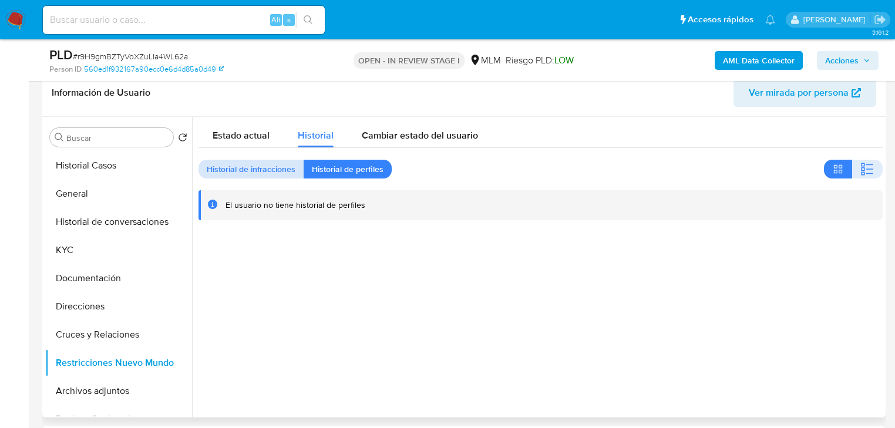
click at [253, 169] on span "Historial de infracciones" at bounding box center [251, 169] width 89 height 16
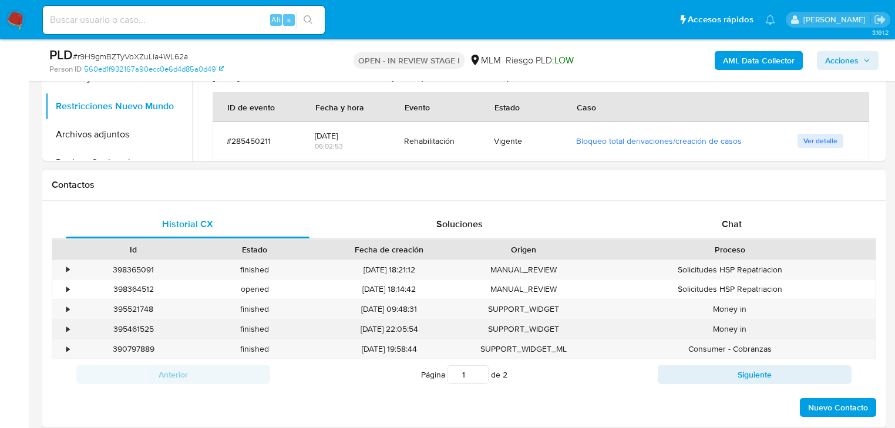
scroll to position [470, 0]
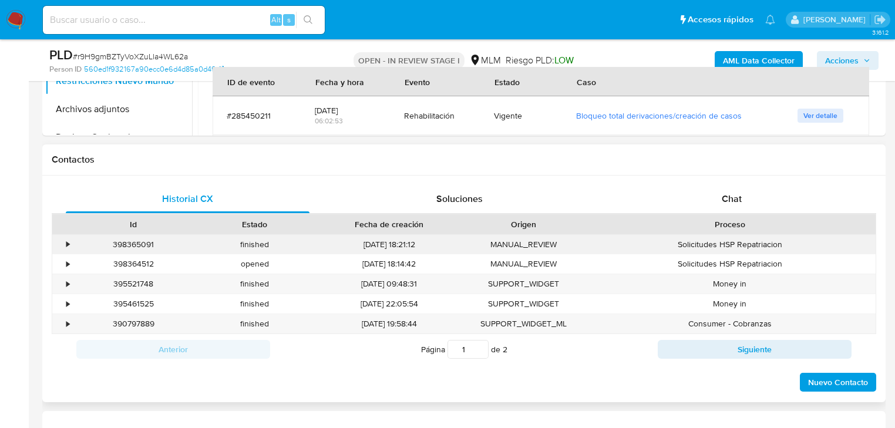
drag, startPoint x: 62, startPoint y: 243, endPoint x: 152, endPoint y: 247, distance: 89.9
click at [66, 244] on div "•" at bounding box center [62, 244] width 21 height 19
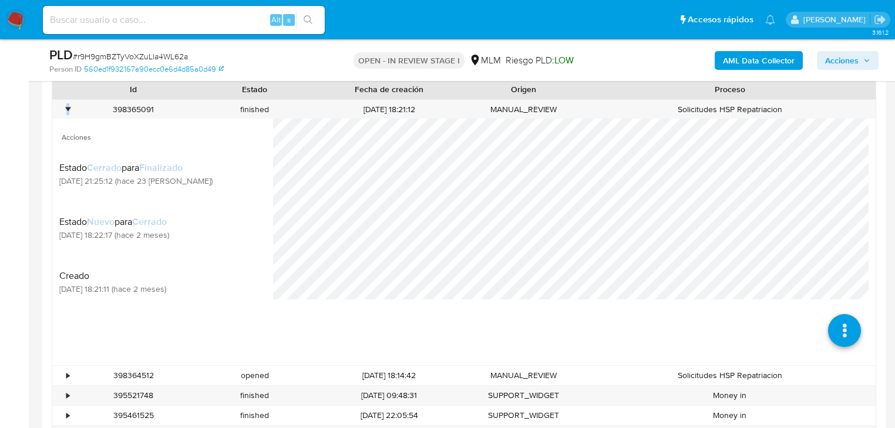
scroll to position [611, 0]
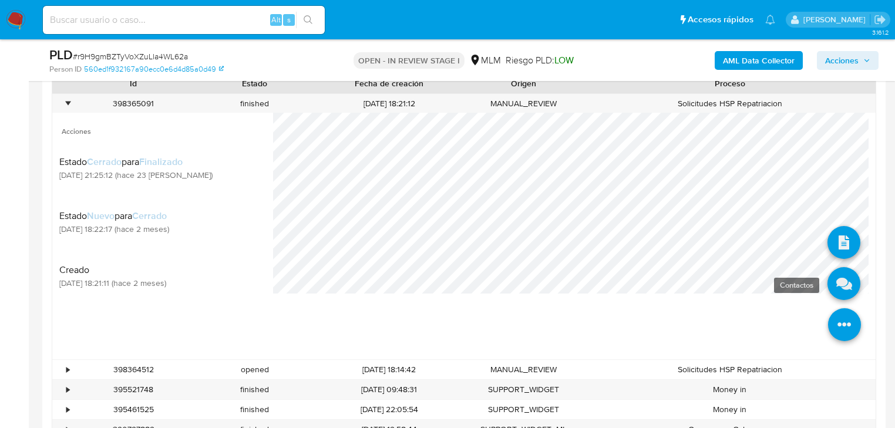
click at [832, 275] on icon at bounding box center [843, 283] width 33 height 33
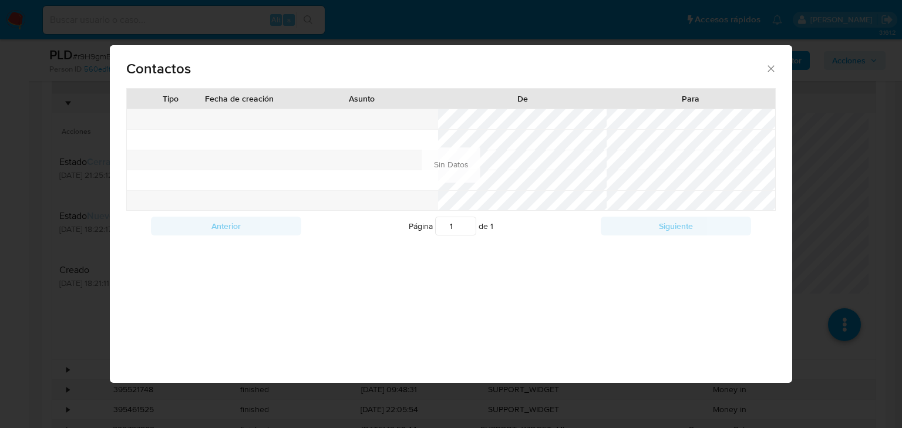
drag, startPoint x: 768, startPoint y: 65, endPoint x: 748, endPoint y: 78, distance: 24.0
click at [768, 65] on icon "close" at bounding box center [771, 69] width 12 height 12
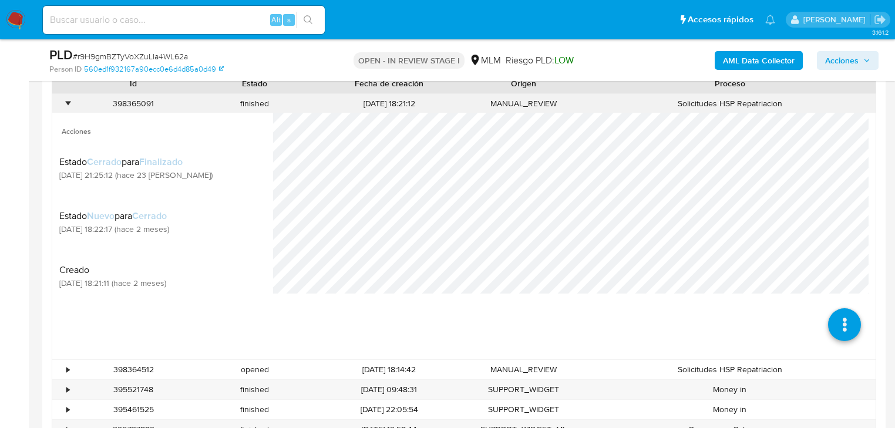
click at [66, 106] on div "•" at bounding box center [67, 103] width 3 height 11
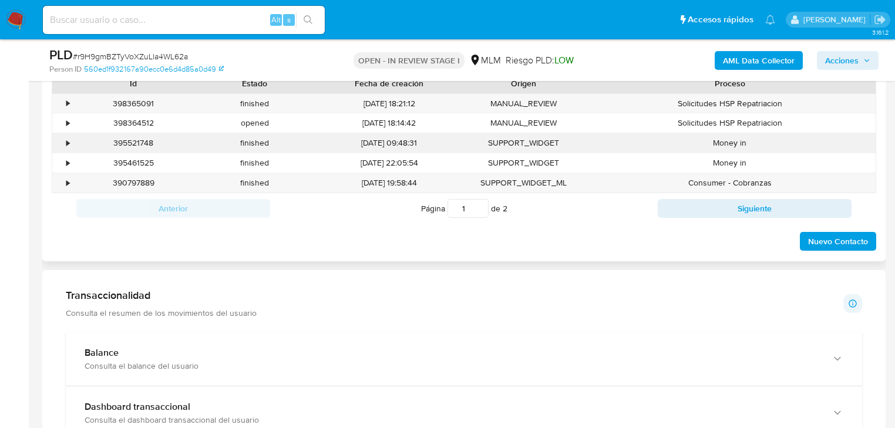
click at [63, 134] on div "•" at bounding box center [62, 142] width 21 height 19
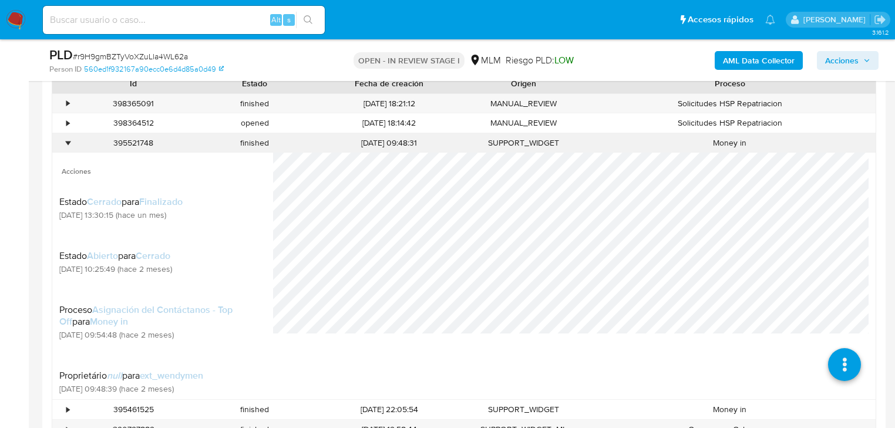
click at [63, 134] on div "•" at bounding box center [62, 142] width 21 height 19
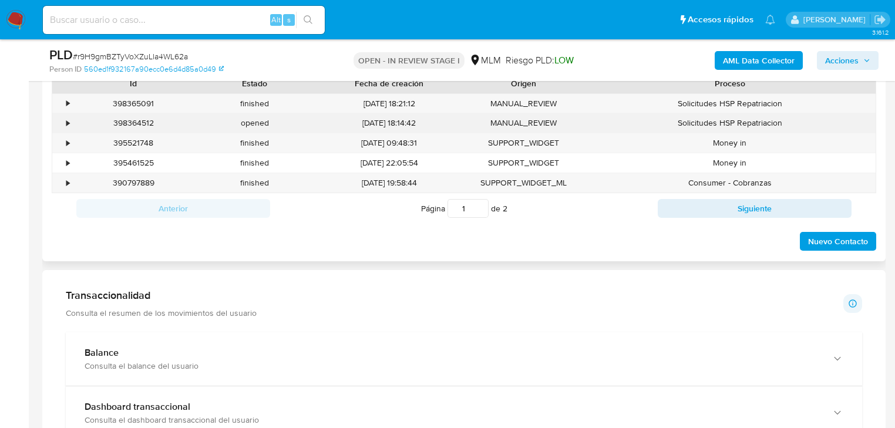
drag, startPoint x: 66, startPoint y: 123, endPoint x: 294, endPoint y: 132, distance: 228.6
click at [68, 123] on div "•" at bounding box center [67, 122] width 3 height 11
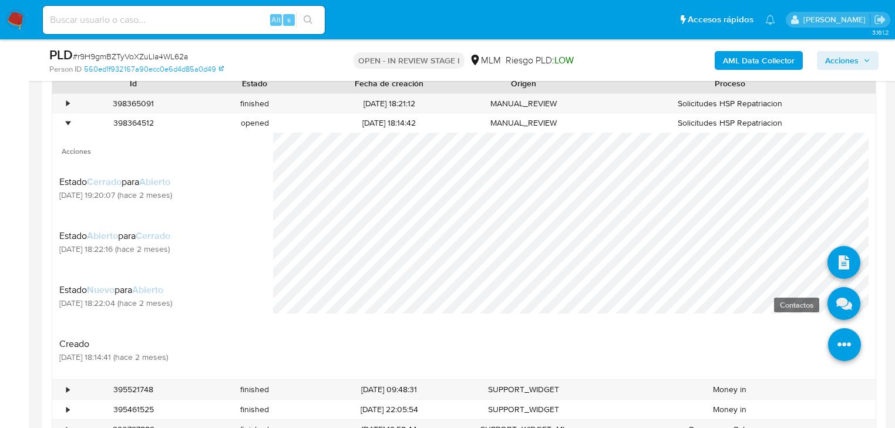
click at [834, 305] on icon at bounding box center [843, 303] width 33 height 33
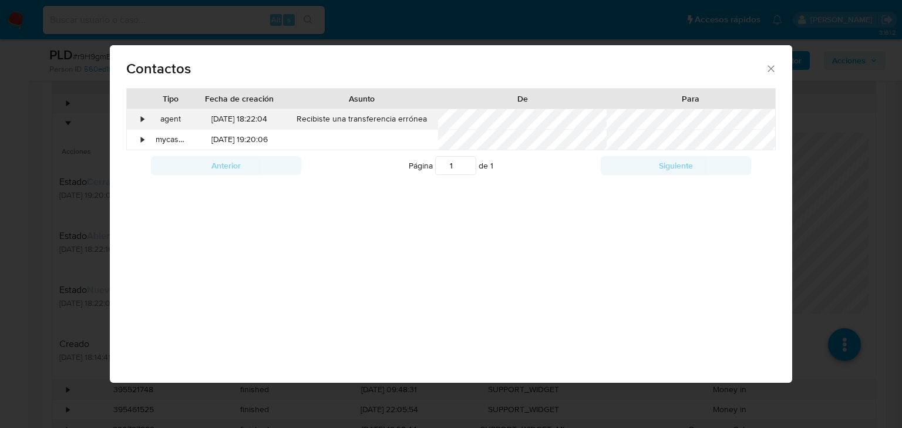
click at [146, 116] on div "•" at bounding box center [137, 119] width 21 height 20
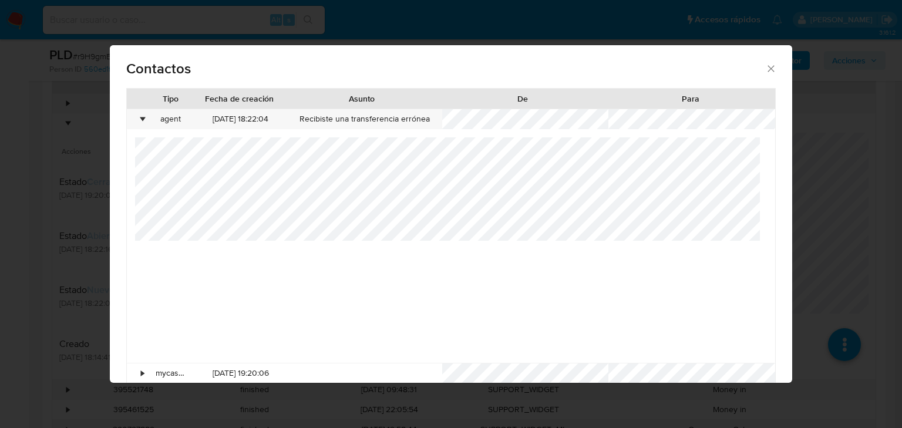
click at [12, 284] on div "Contactos Tipo Fecha de creación Asunto De Para • agent 02/08/2025 18:22:04 Rec…" at bounding box center [451, 214] width 902 height 428
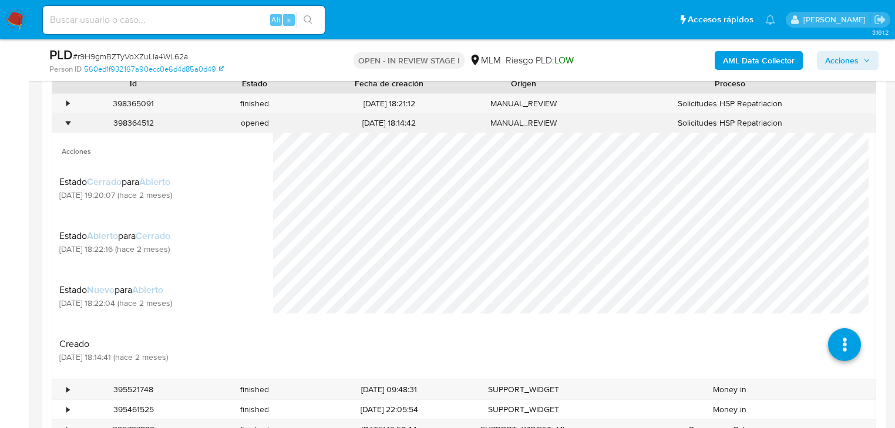
click at [66, 122] on div "•" at bounding box center [67, 122] width 3 height 11
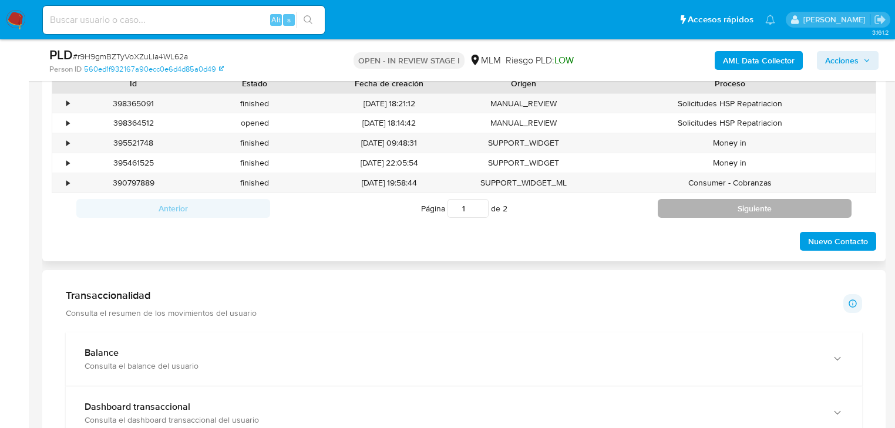
click at [679, 201] on button "Siguiente" at bounding box center [755, 208] width 194 height 19
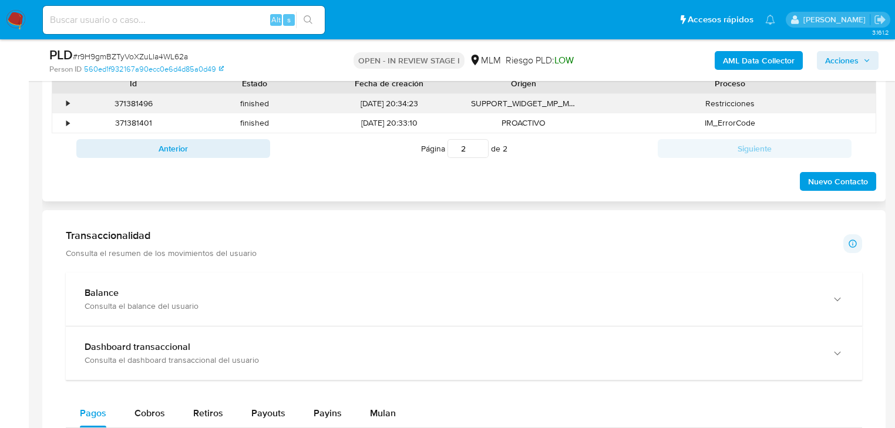
click at [67, 100] on div "•" at bounding box center [67, 103] width 3 height 11
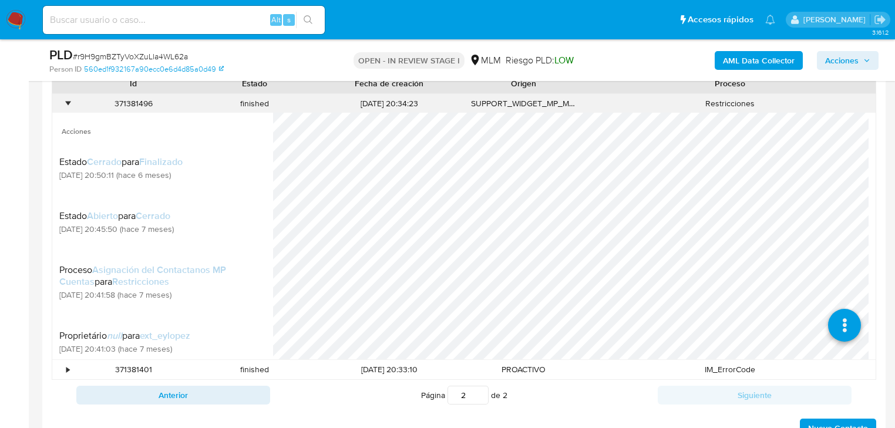
click at [68, 103] on div "•" at bounding box center [67, 103] width 3 height 11
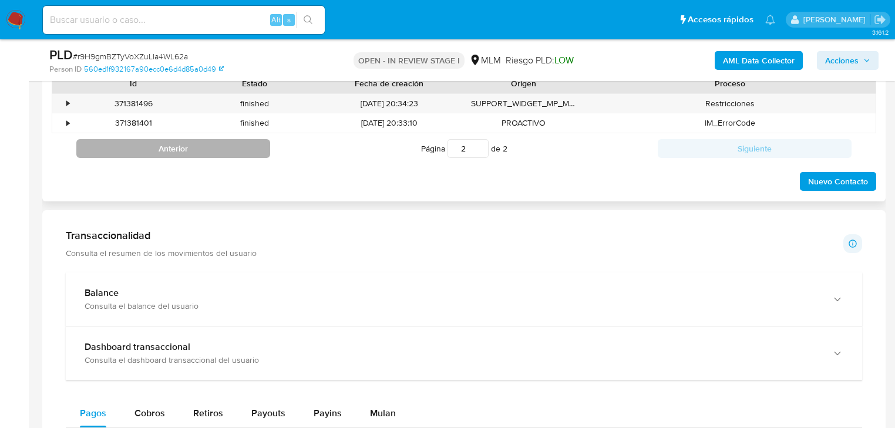
click at [139, 144] on button "Anterior" at bounding box center [173, 148] width 194 height 19
type input "1"
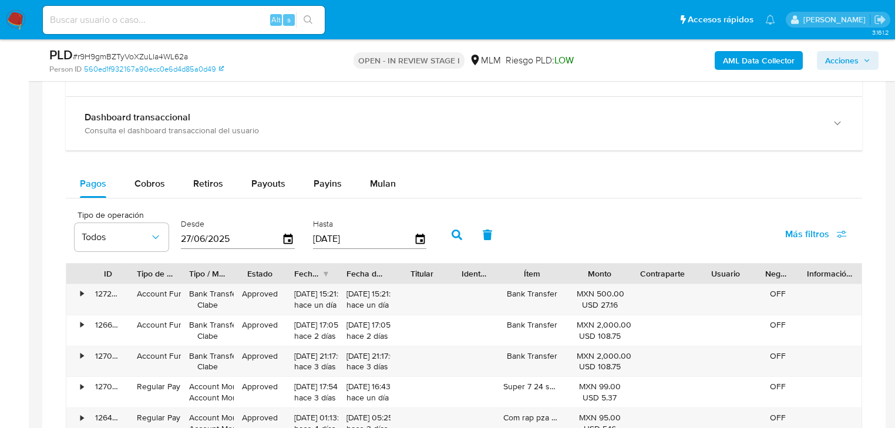
scroll to position [940, 0]
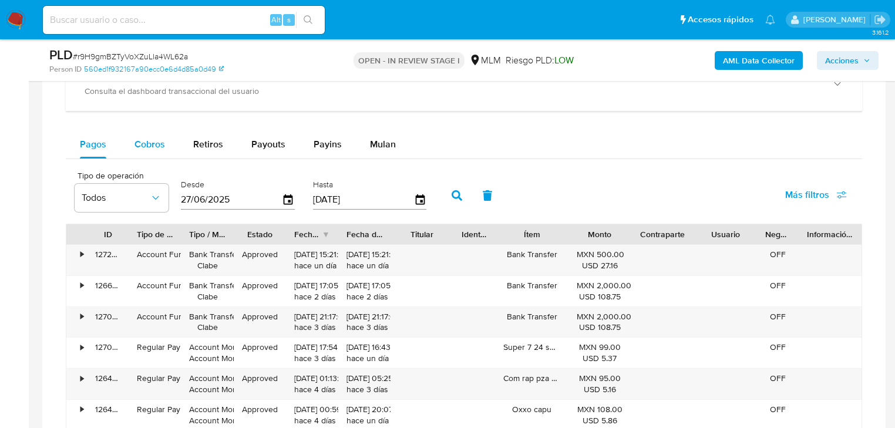
click at [143, 146] on span "Cobros" at bounding box center [149, 144] width 31 height 14
select select "10"
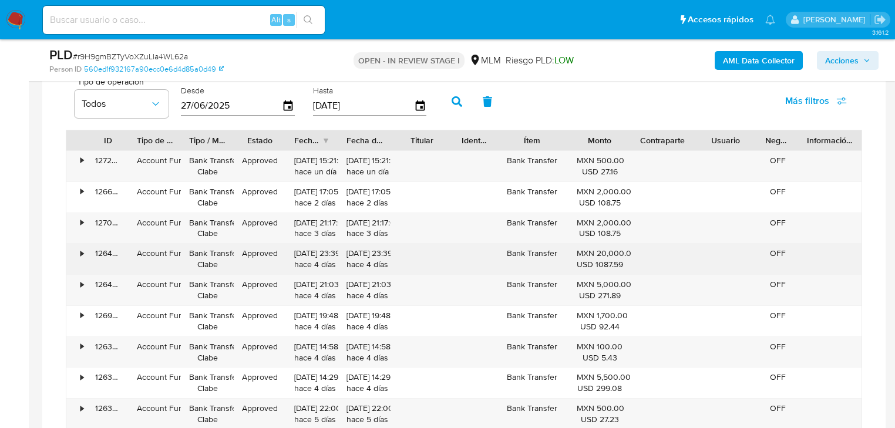
scroll to position [1081, 0]
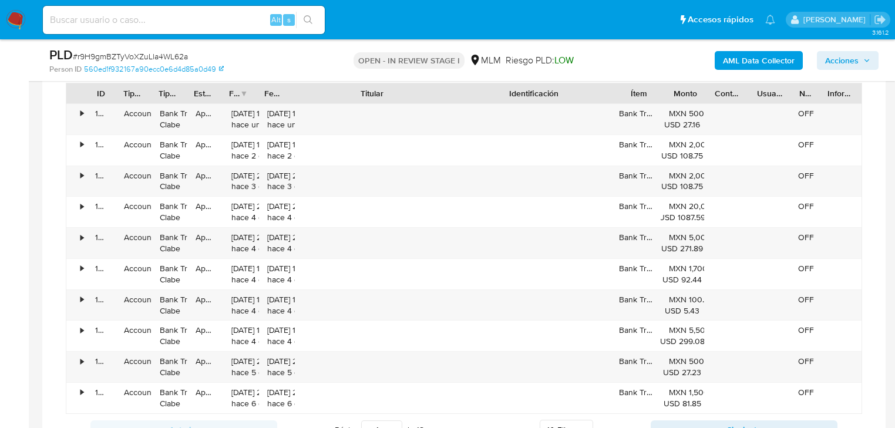
drag, startPoint x: 446, startPoint y: 90, endPoint x: 545, endPoint y: 89, distance: 98.7
click at [545, 89] on div "ID Tipo de operación Tipo / Método Estado Fecha de creación Fecha de aprobación…" at bounding box center [463, 93] width 795 height 20
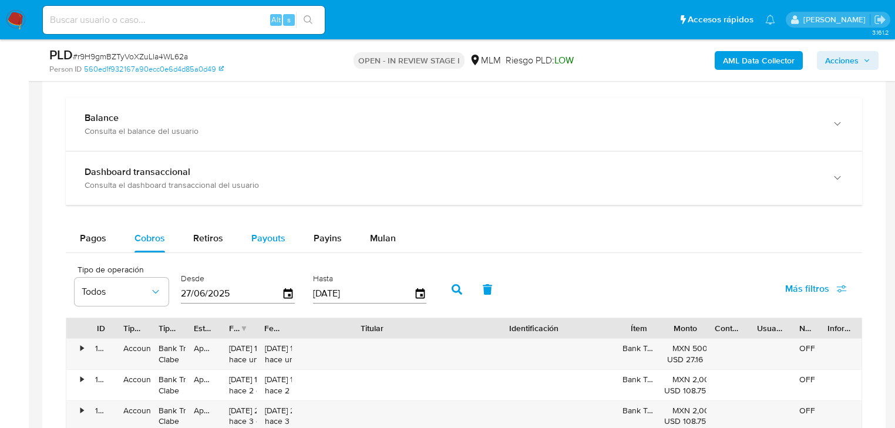
click at [269, 238] on span "Payouts" at bounding box center [268, 238] width 34 height 14
select select "10"
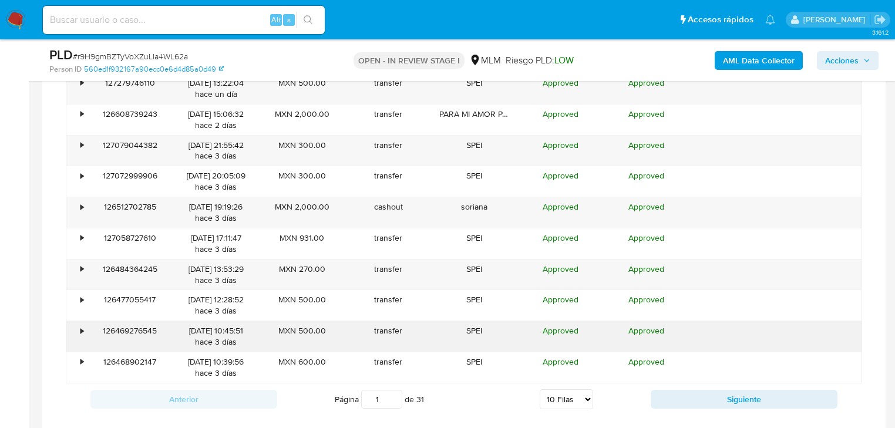
scroll to position [1128, 0]
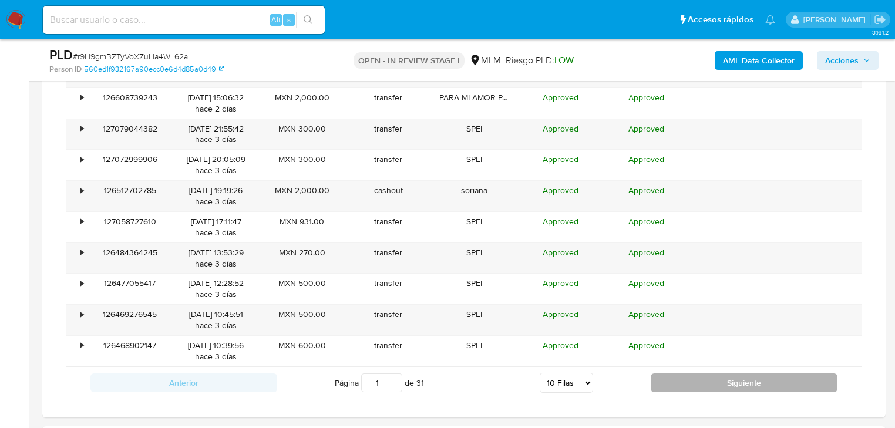
click at [721, 383] on button "Siguiente" at bounding box center [744, 383] width 187 height 19
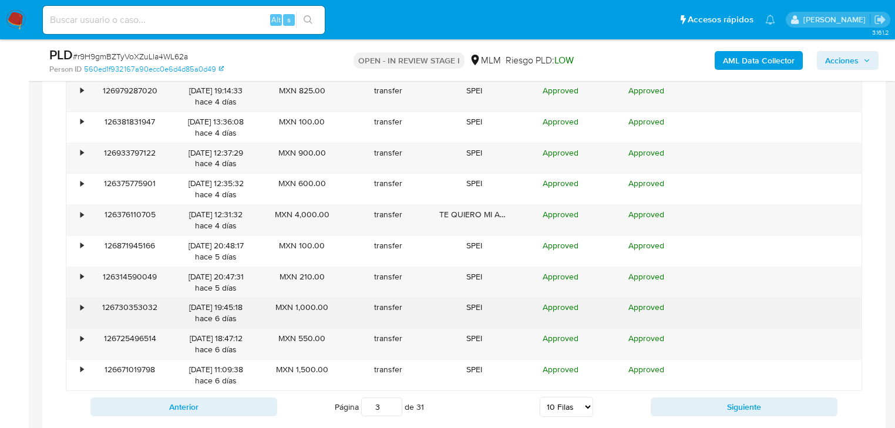
scroll to position [1081, 0]
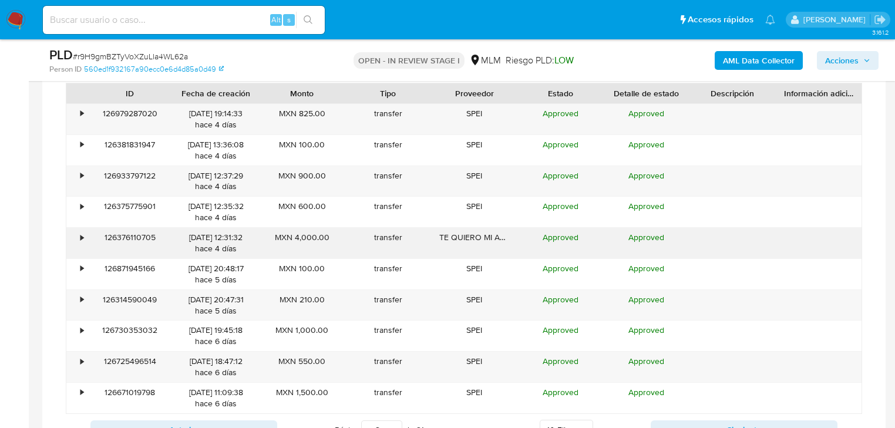
click at [79, 233] on div "•" at bounding box center [76, 243] width 21 height 31
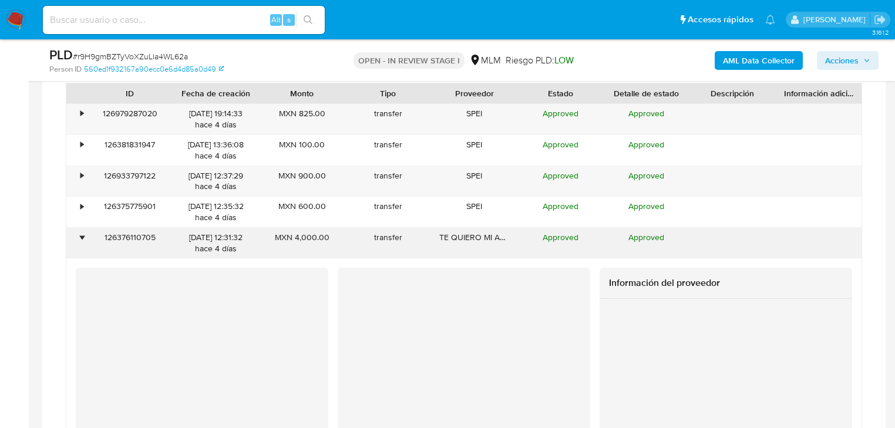
click at [79, 233] on div "•" at bounding box center [76, 243] width 21 height 31
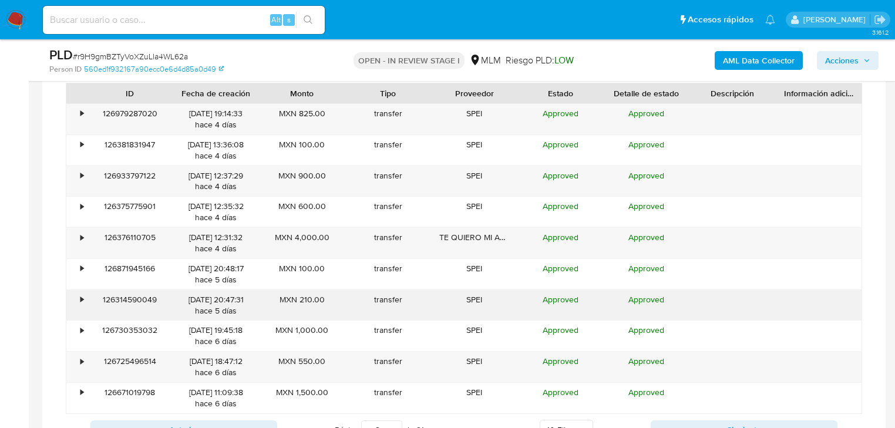
scroll to position [1128, 0]
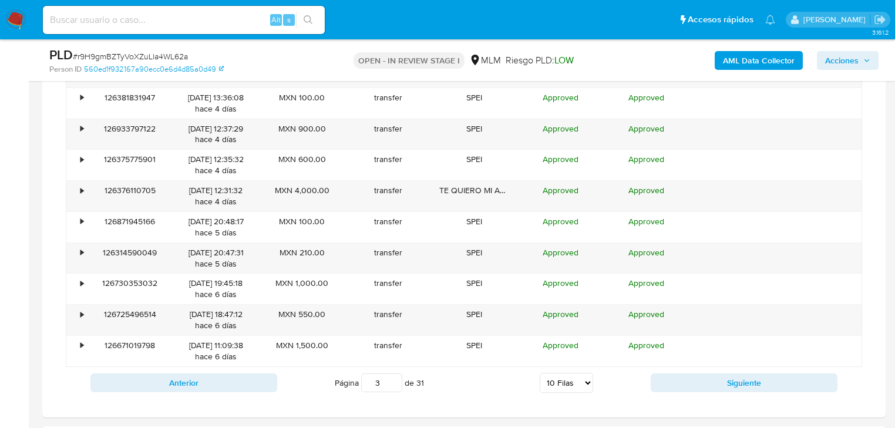
click at [695, 371] on div "Anterior Página 3 de 31 5 Filas 10 Filas 20 Filas 25 Filas 50 Filas 100 Filas S…" at bounding box center [464, 383] width 796 height 32
click at [699, 380] on button "Siguiente" at bounding box center [744, 383] width 187 height 19
click at [699, 379] on button "Siguiente" at bounding box center [744, 383] width 187 height 19
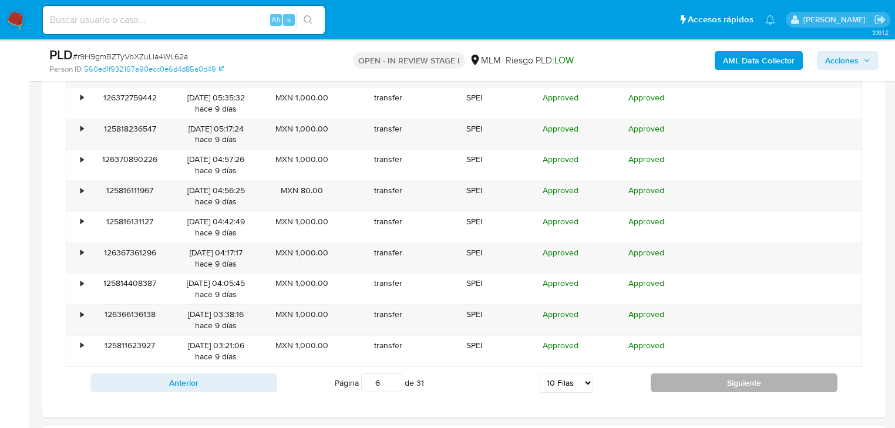
click at [698, 378] on button "Siguiente" at bounding box center [744, 383] width 187 height 19
type input "9"
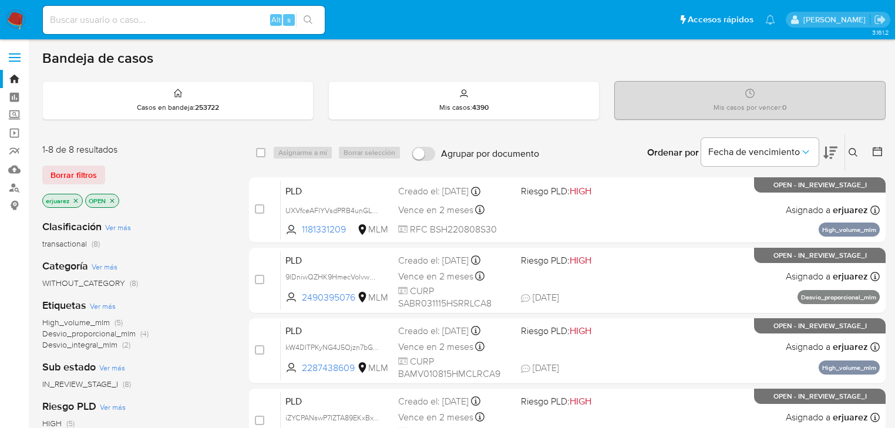
drag, startPoint x: 857, startPoint y: 149, endPoint x: 852, endPoint y: 151, distance: 6.3
click at [855, 149] on icon at bounding box center [853, 152] width 9 height 9
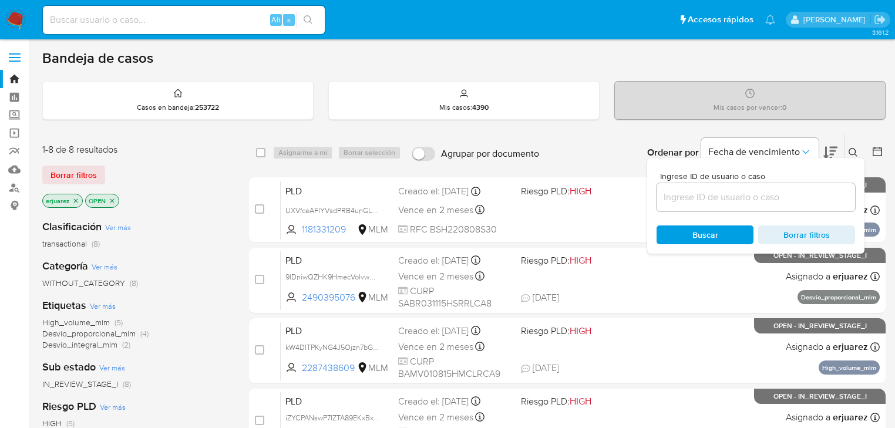
click at [731, 213] on div "Ingrese ID de usuario o caso Buscar Borrar filtros" at bounding box center [755, 206] width 217 height 96
click at [726, 204] on div at bounding box center [756, 197] width 198 height 28
click at [720, 191] on input at bounding box center [756, 197] width 198 height 15
paste input "1328630218"
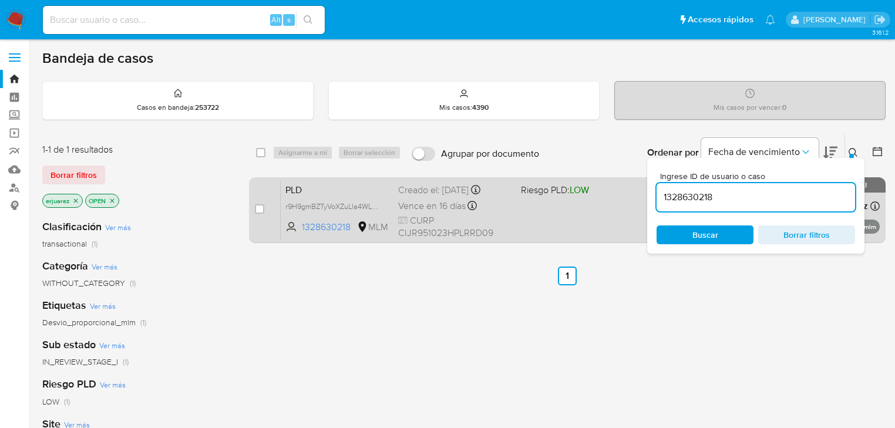
click at [467, 208] on div "Vence en 16 días Vence el 11/10/2025 02:02:43" at bounding box center [454, 206] width 113 height 16
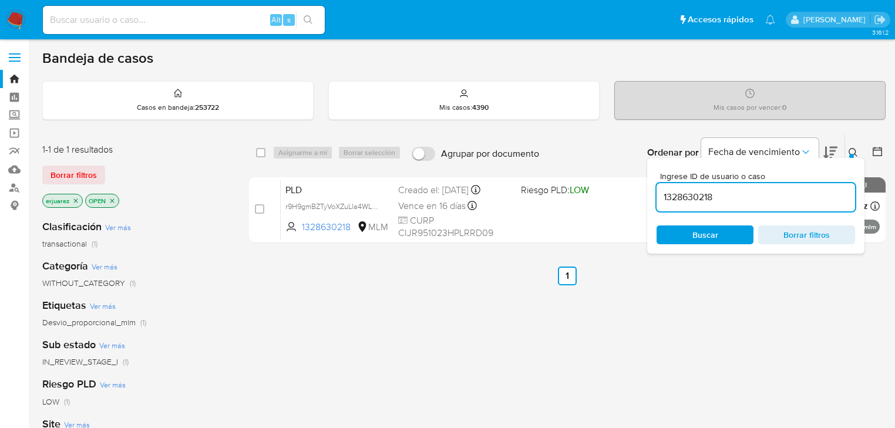
click at [73, 200] on icon "close-filter" at bounding box center [75, 200] width 7 height 7
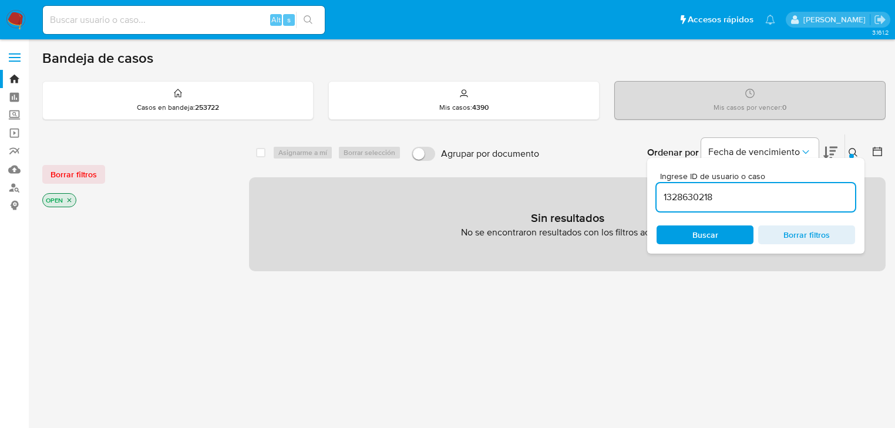
drag, startPoint x: 732, startPoint y: 200, endPoint x: 633, endPoint y: 189, distance: 99.9
click at [632, 189] on div "select-all-cases-checkbox Asignarme a mí Borrar selección Agrupar por documento…" at bounding box center [567, 202] width 637 height 137
paste input "925506657"
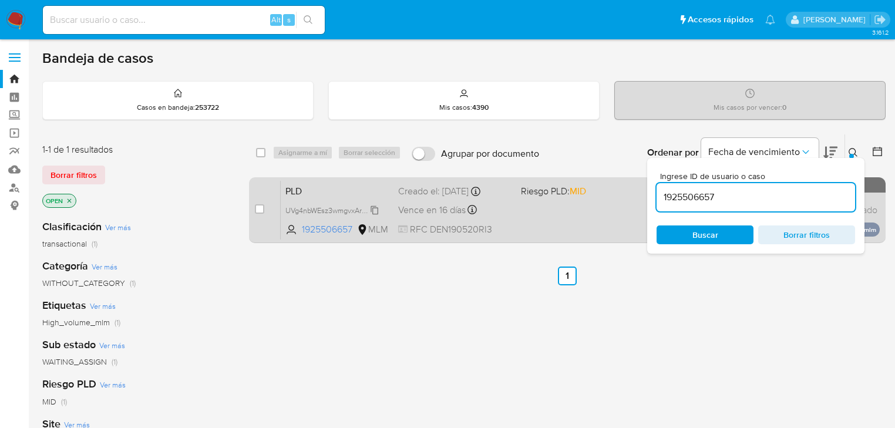
click at [305, 210] on span "UVg4nbWEsz3wmgvxArh7qfok" at bounding box center [333, 209] width 97 height 13
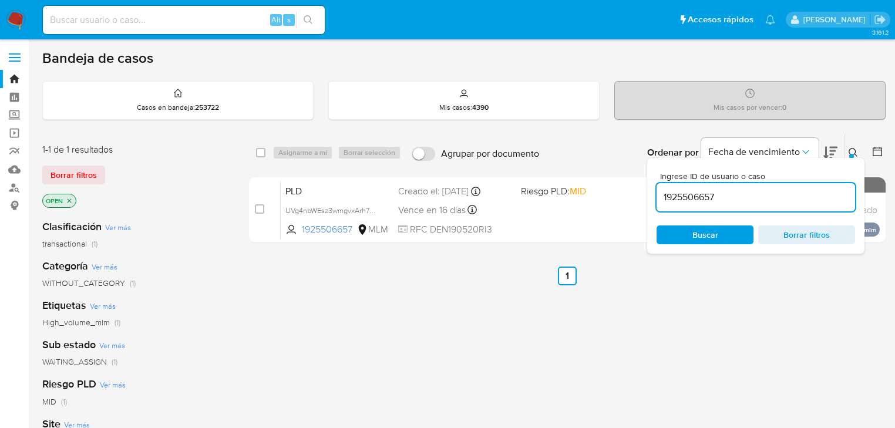
drag, startPoint x: 683, startPoint y: 197, endPoint x: 655, endPoint y: 201, distance: 28.0
click at [648, 196] on div "Ingrese ID de usuario o caso 1925506657 Buscar Borrar filtros" at bounding box center [755, 206] width 217 height 96
paste input "GKZWP0rjhZB5nm2fqmbyjutJ"
type input "GKZWP0rjhZB5nm2fqmbyjutJ"
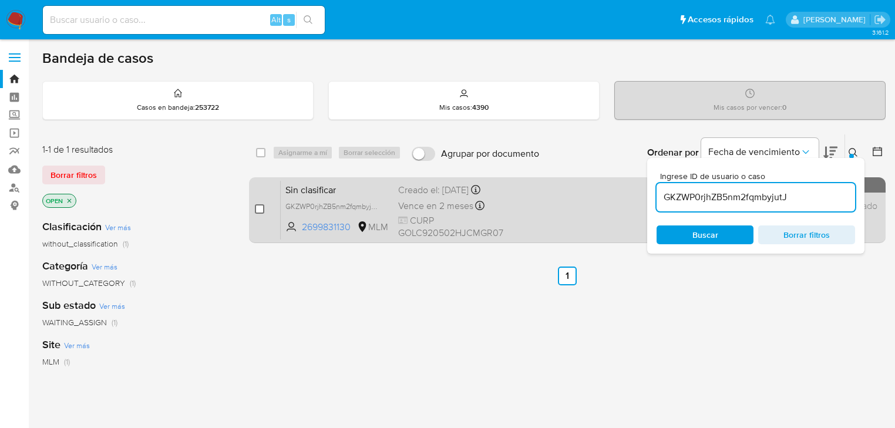
drag, startPoint x: 260, startPoint y: 209, endPoint x: 284, endPoint y: 166, distance: 49.2
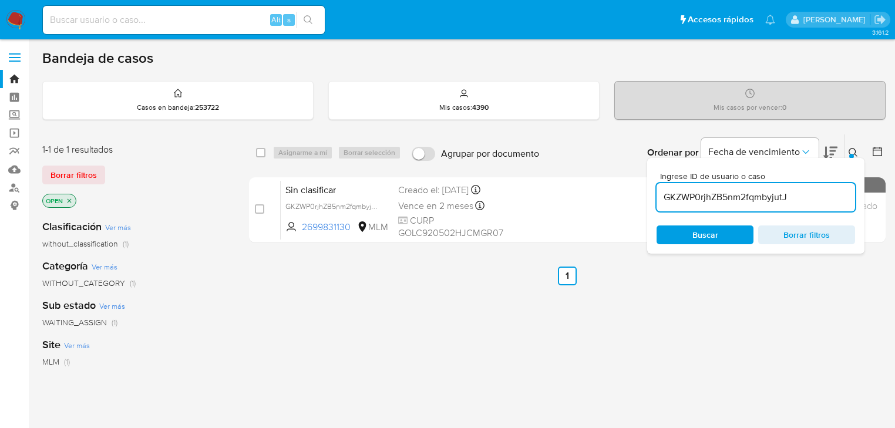
click at [260, 209] on input "checkbox" at bounding box center [259, 208] width 9 height 9
checkbox input "true"
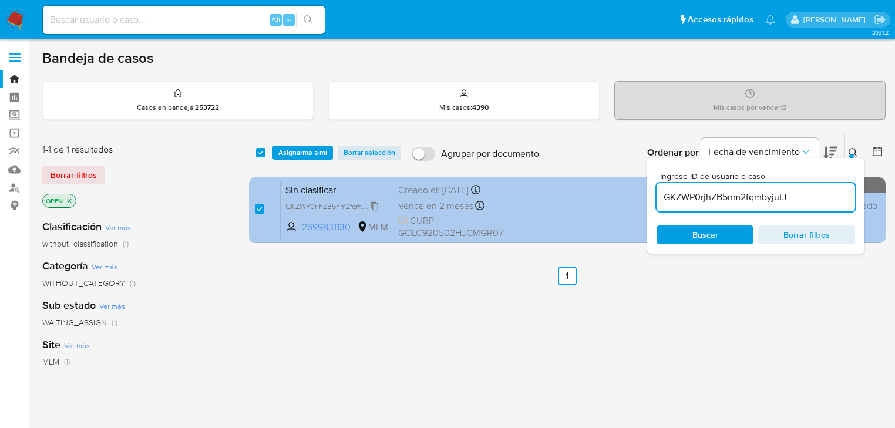
drag, startPoint x: 303, startPoint y: 206, endPoint x: 292, endPoint y: 206, distance: 11.2
click at [300, 206] on span "GKZWP0rjhZB5nm2fqmbyjutJ" at bounding box center [333, 205] width 96 height 13
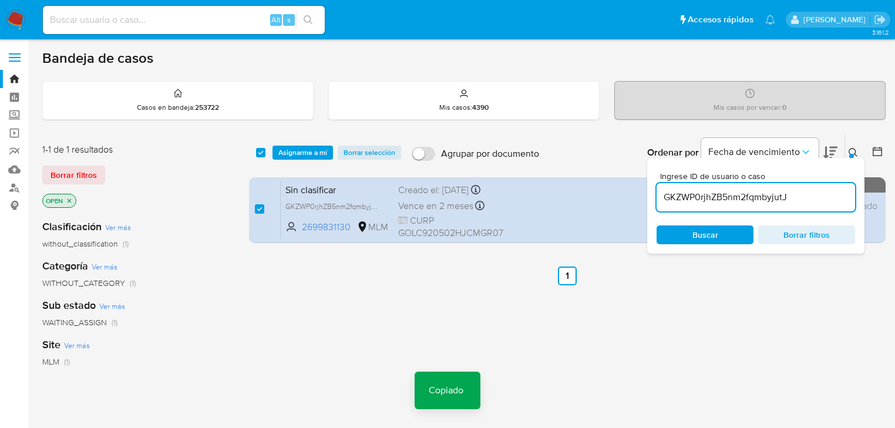
click at [309, 153] on span "Asignarme a mí" at bounding box center [302, 153] width 49 height 12
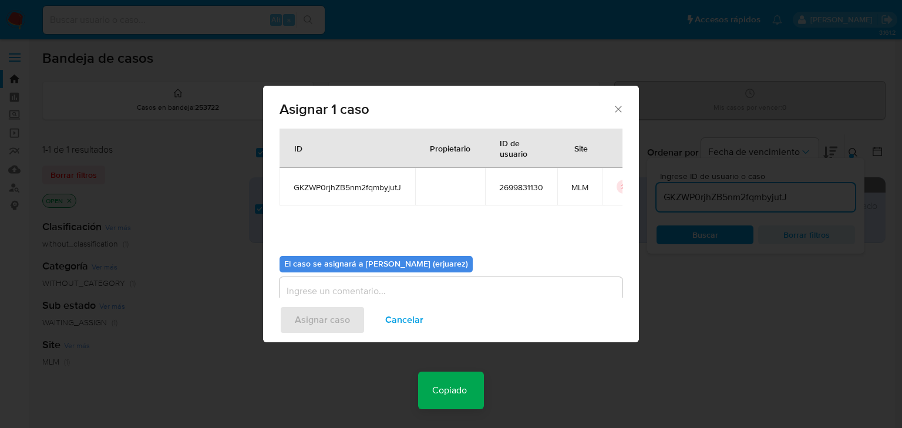
scroll to position [60, 0]
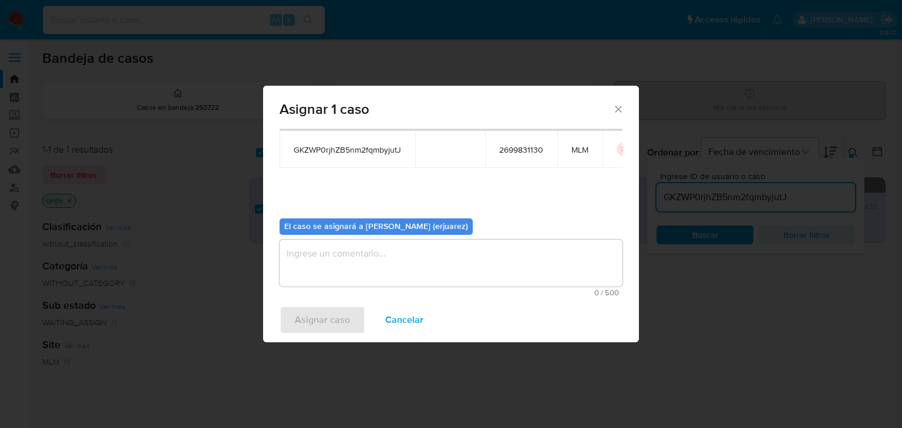
click at [337, 281] on textarea "assign-modal" at bounding box center [451, 263] width 343 height 47
type textarea "e"
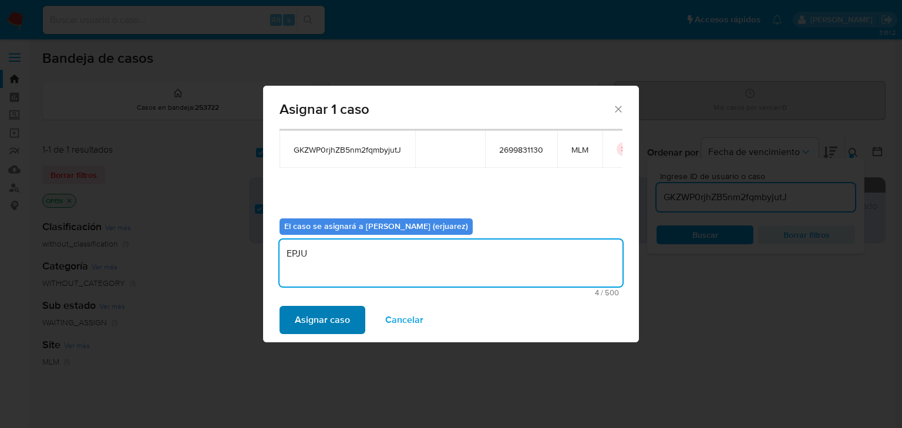
type textarea "EPJU"
click at [317, 319] on span "Asignar caso" at bounding box center [322, 320] width 55 height 26
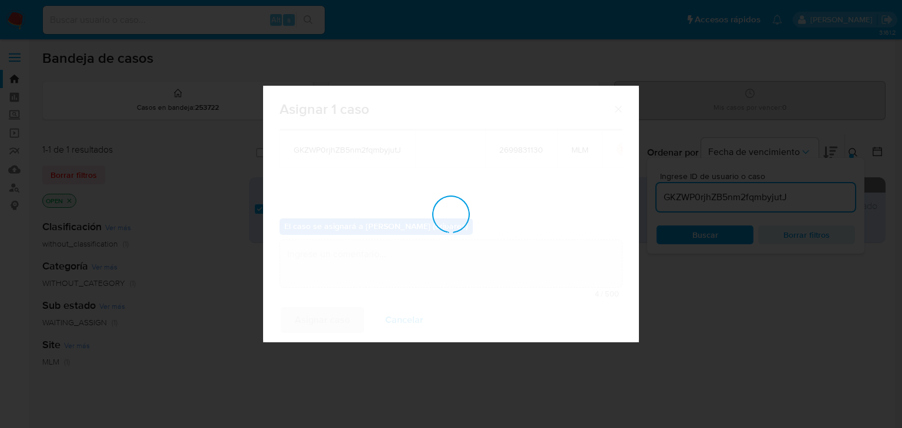
checkbox input "false"
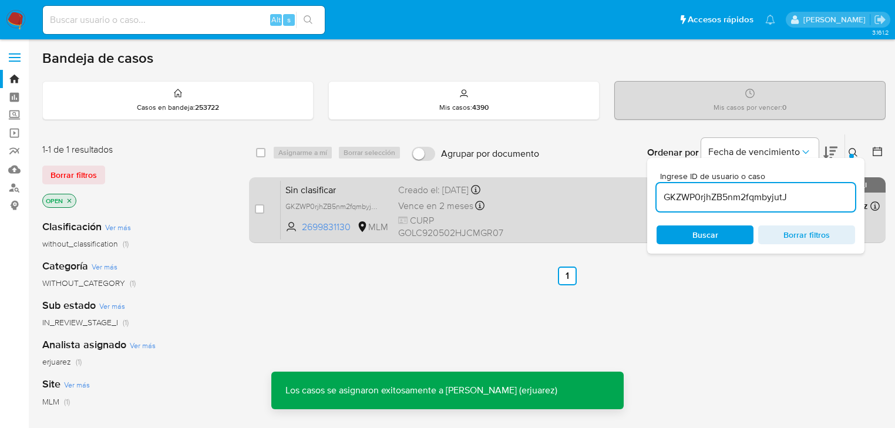
click at [567, 206] on div "Sin clasificar GKZWP0rjhZB5nm2fqmbyjutJ 2699831130 MLM Creado el: 17/09/2025 Cr…" at bounding box center [580, 209] width 599 height 59
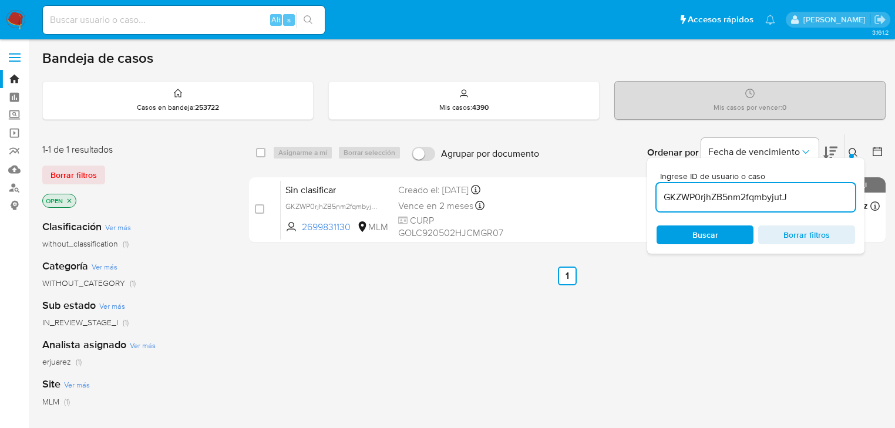
drag, startPoint x: 792, startPoint y: 197, endPoint x: 669, endPoint y: 213, distance: 123.1
click at [652, 201] on div "Ingrese ID de usuario o caso GKZWP0rjhZB5nm2fqmbyjutJ Buscar Borrar filtros" at bounding box center [755, 206] width 217 height 96
paste input "2VYUdJnNyXzfxbPltYx251ST"
type input "2VYUdJnNyXzfxbPltYx251ST"
click at [693, 233] on span "Buscar" at bounding box center [705, 235] width 26 height 19
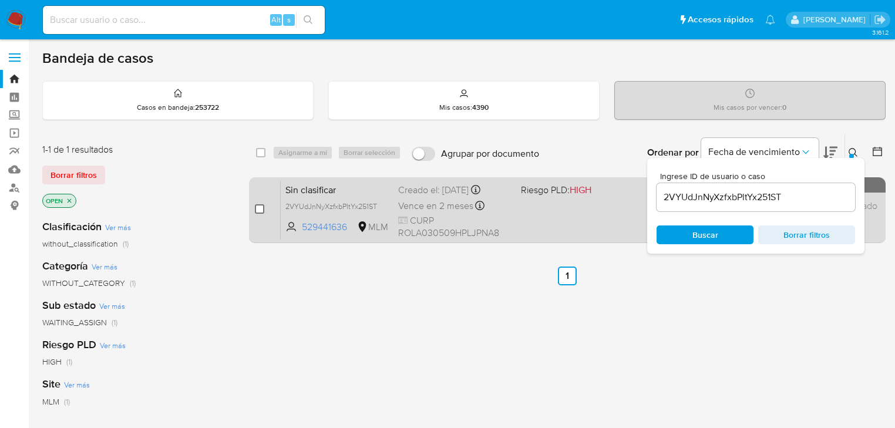
click at [258, 209] on input "checkbox" at bounding box center [259, 208] width 9 height 9
checkbox input "true"
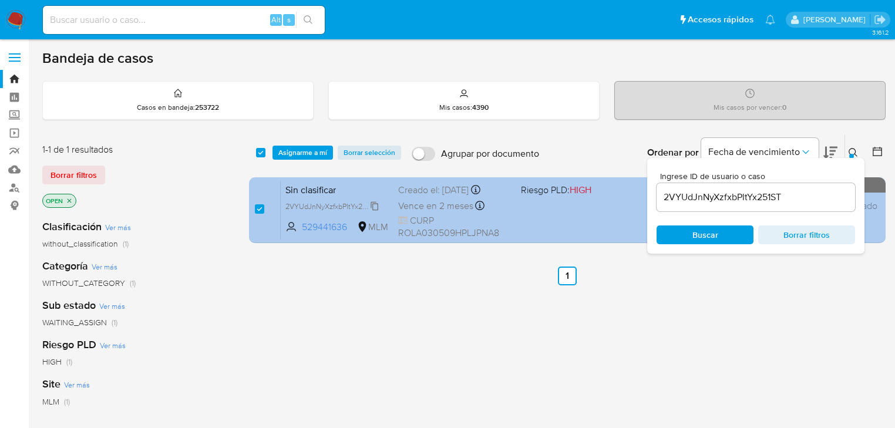
drag, startPoint x: 310, startPoint y: 201, endPoint x: 301, endPoint y: 161, distance: 41.0
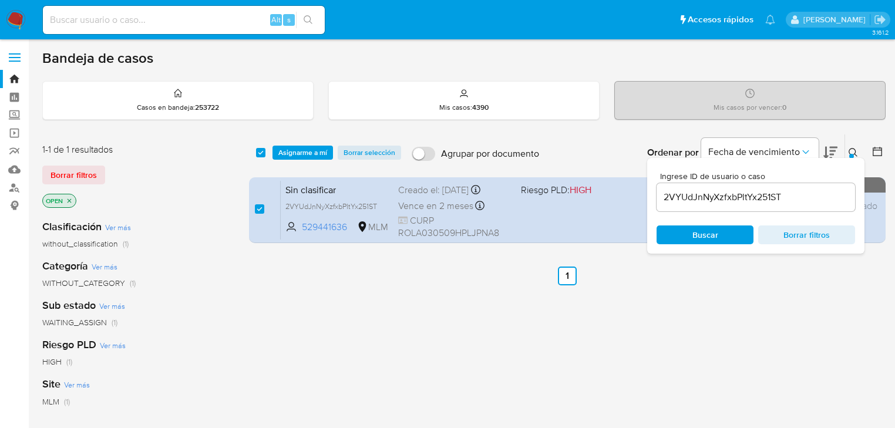
click at [310, 201] on span "2VYUdJnNyXzfxbPltYx251ST" at bounding box center [331, 206] width 92 height 11
click at [297, 152] on span "Asignarme a mí" at bounding box center [302, 153] width 49 height 12
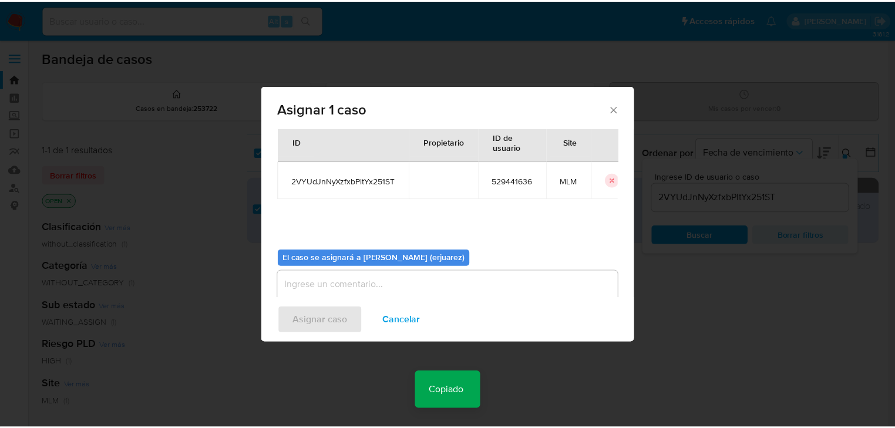
scroll to position [60, 0]
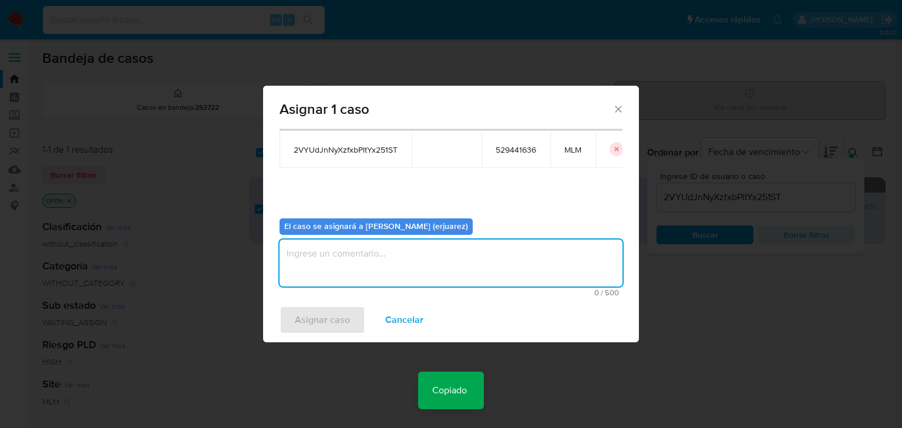
drag, startPoint x: 355, startPoint y: 258, endPoint x: 355, endPoint y: 249, distance: 8.8
click at [355, 252] on textarea "assign-modal" at bounding box center [451, 263] width 343 height 47
type textarea "e"
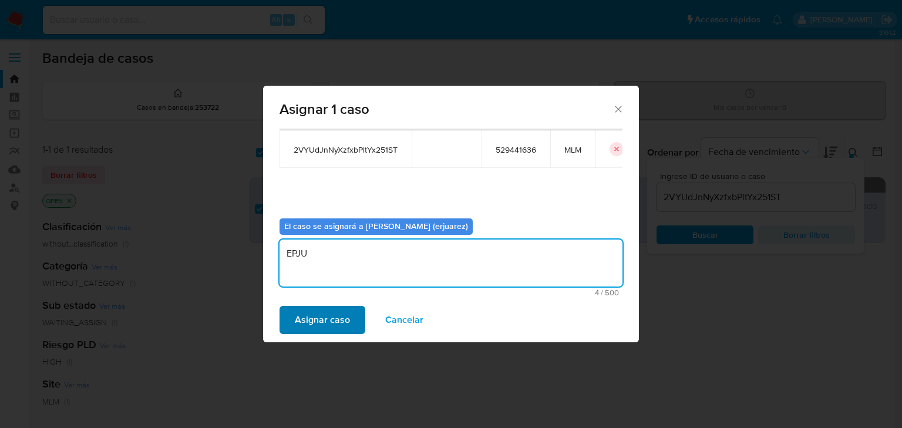
type textarea "EPJU"
click at [342, 327] on span "Asignar caso" at bounding box center [322, 320] width 55 height 26
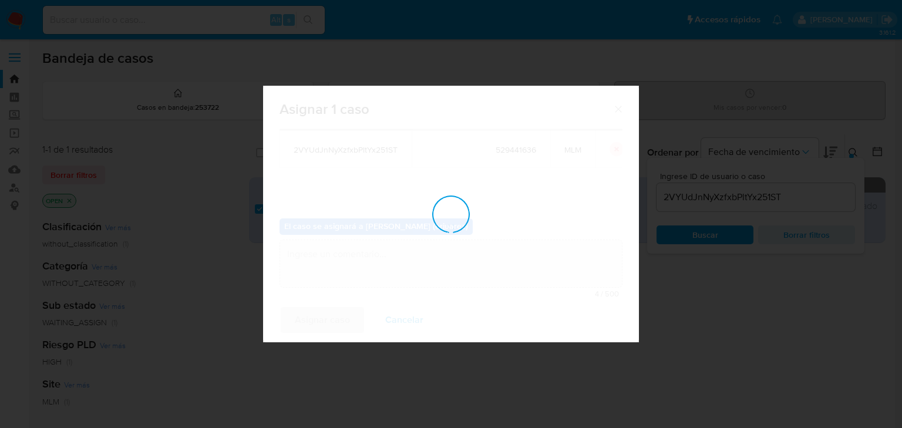
checkbox input "false"
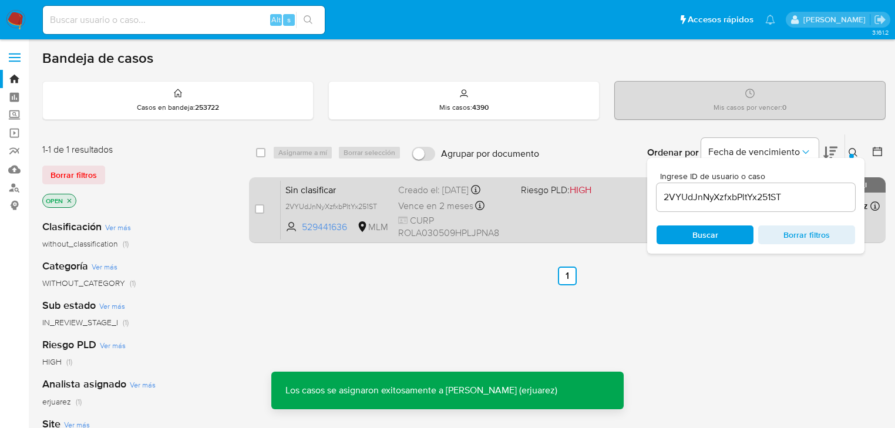
click at [512, 209] on div "Sin clasificar 2VYUdJnNyXzfxbPltYx251ST 529441636 MLM Riesgo PLD: HIGH Creado e…" at bounding box center [580, 209] width 599 height 59
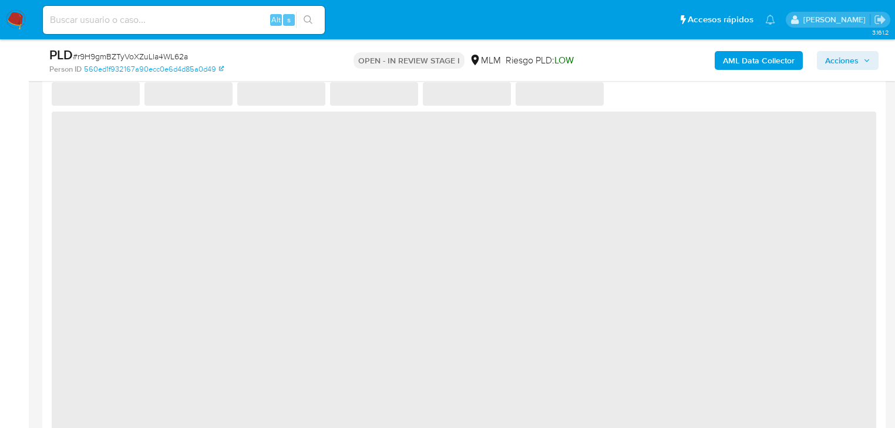
scroll to position [940, 0]
select select "10"
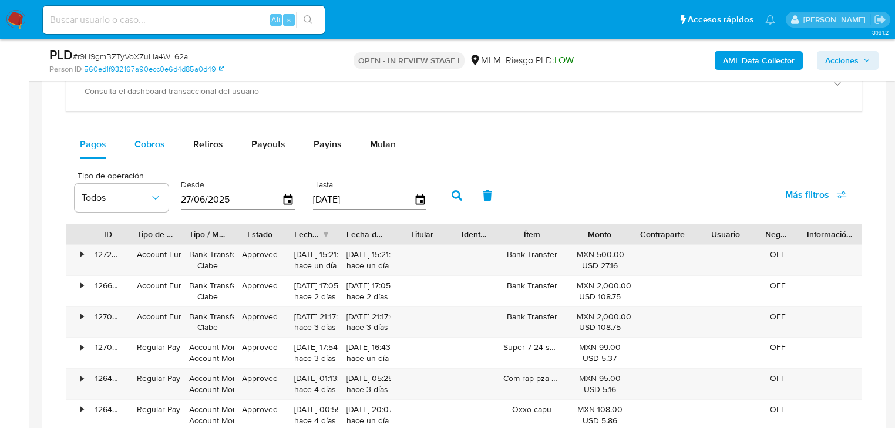
drag, startPoint x: 150, startPoint y: 134, endPoint x: 158, endPoint y: 153, distance: 20.5
click at [150, 136] on div "Cobros" at bounding box center [149, 144] width 31 height 28
select select "10"
drag, startPoint x: 244, startPoint y: 198, endPoint x: 104, endPoint y: 189, distance: 140.1
click at [104, 189] on div "Tipo de operación Todos Desde [DATE] Hasta [DATE]" at bounding box center [253, 194] width 369 height 47
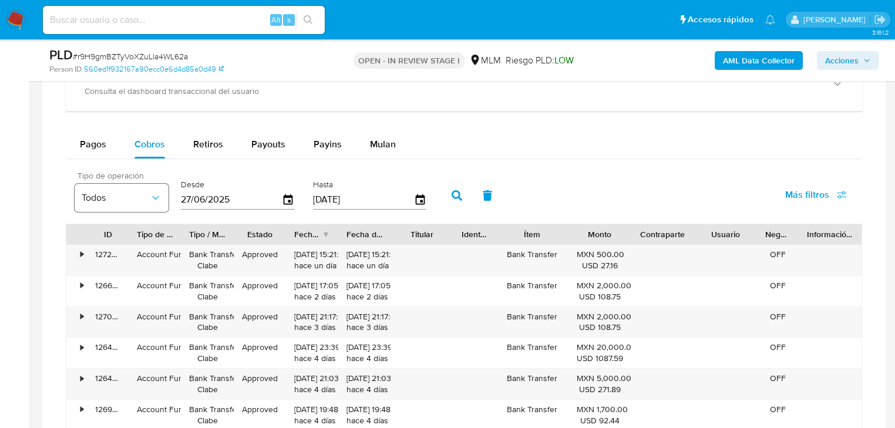
type input "0_/__/____"
drag, startPoint x: 248, startPoint y: 198, endPoint x: 162, endPoint y: 195, distance: 86.4
click at [162, 195] on div "Tipo de operación Todos Desde [DATE] Excede la fecha máxima límite Hasta [DATE]" at bounding box center [253, 194] width 369 height 47
type input "0_/__/____"
type input "[DATE]"
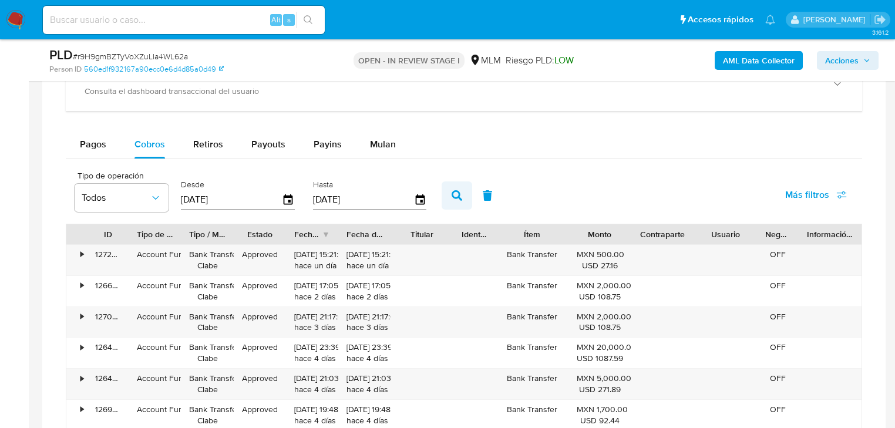
click at [453, 194] on icon "button" at bounding box center [457, 195] width 11 height 11
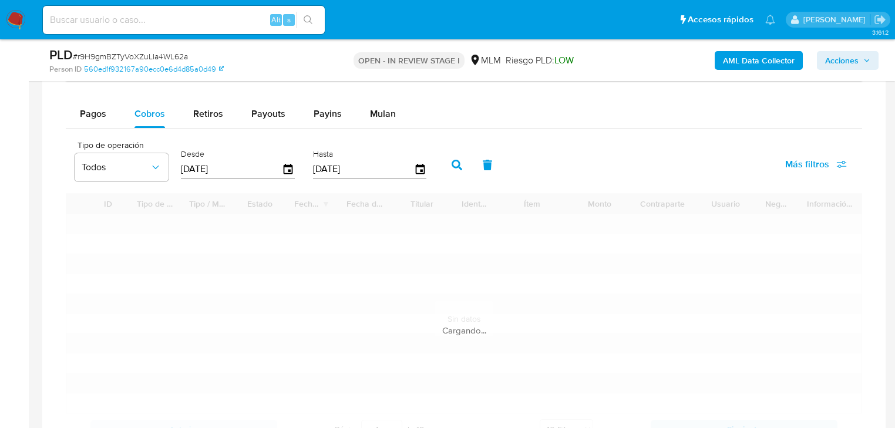
scroll to position [987, 0]
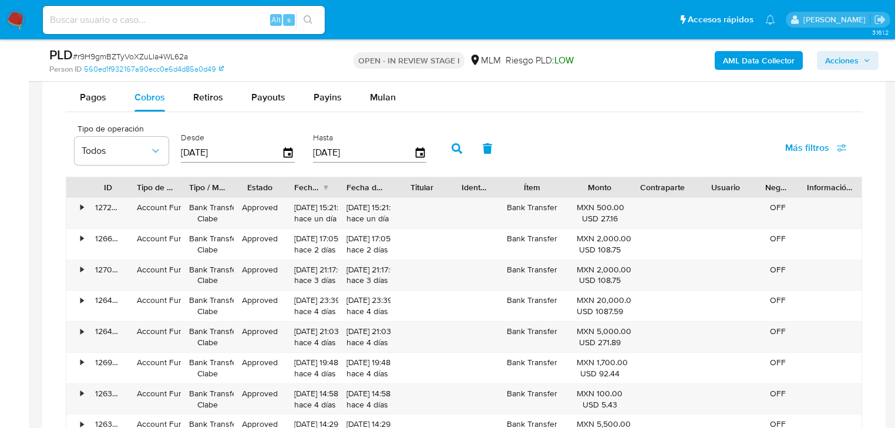
click at [319, 190] on div "Fecha de creación" at bounding box center [308, 187] width 28 height 12
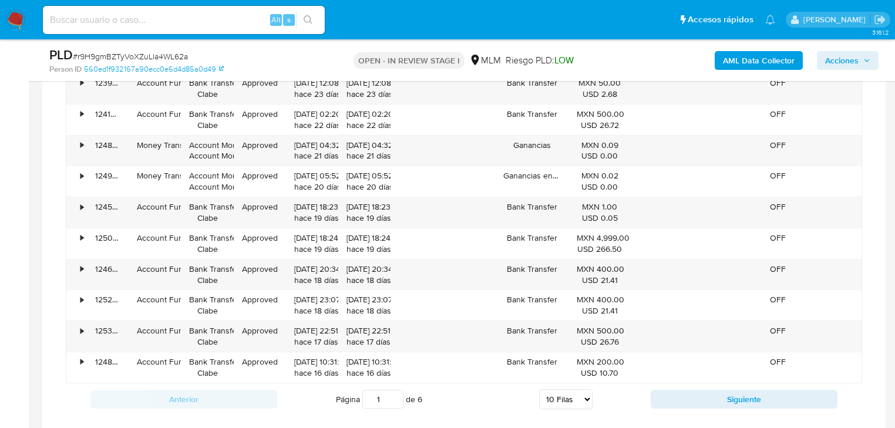
scroll to position [1128, 0]
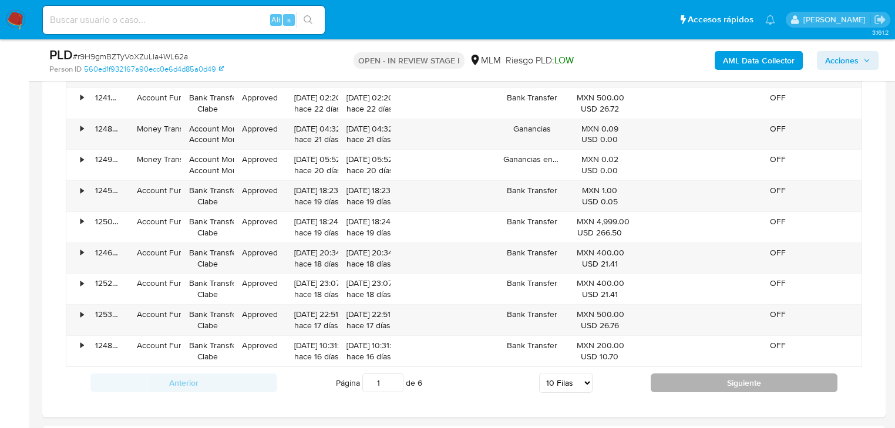
click at [703, 386] on button "Siguiente" at bounding box center [744, 383] width 187 height 19
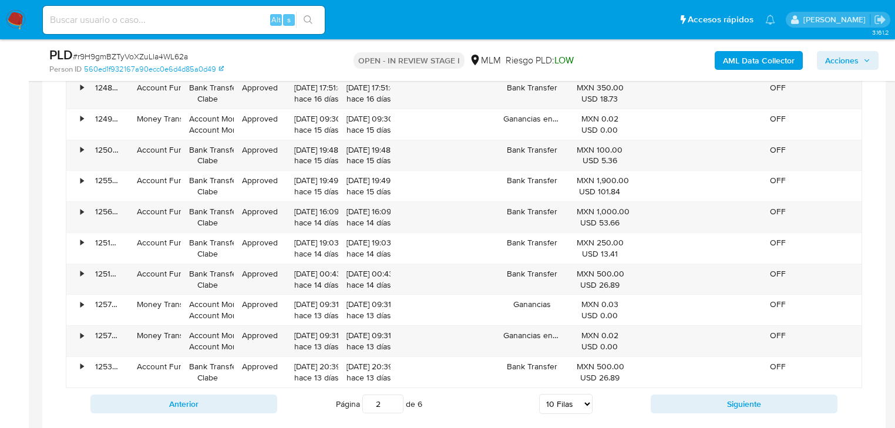
scroll to position [1175, 0]
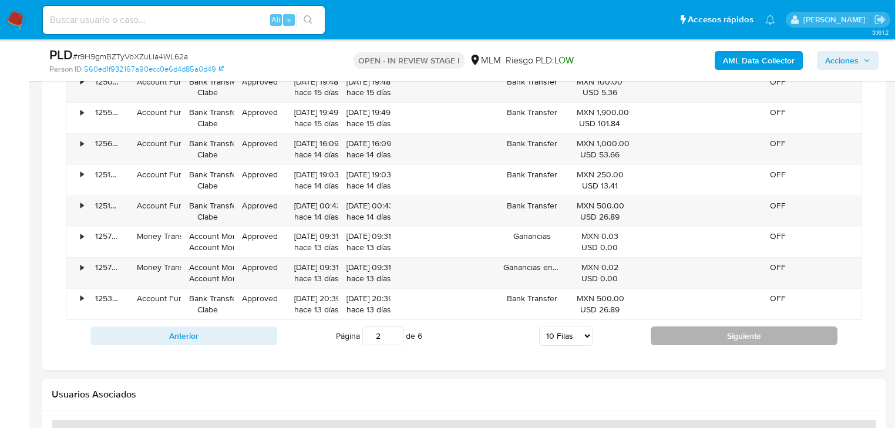
click at [723, 331] on button "Siguiente" at bounding box center [744, 336] width 187 height 19
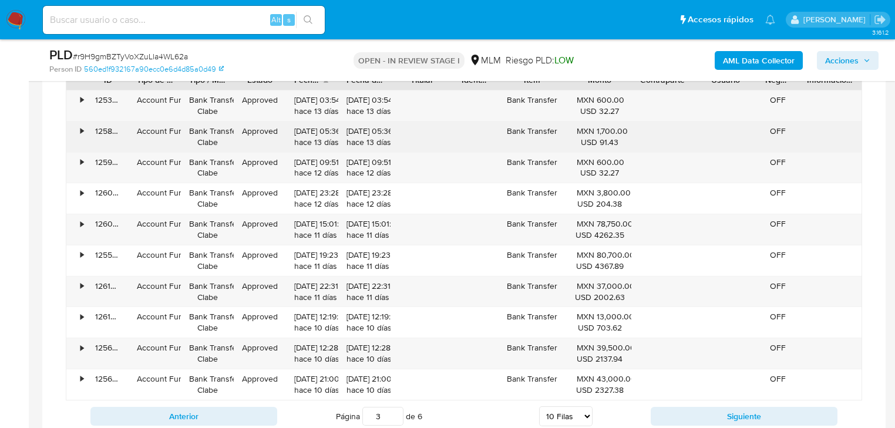
scroll to position [1081, 0]
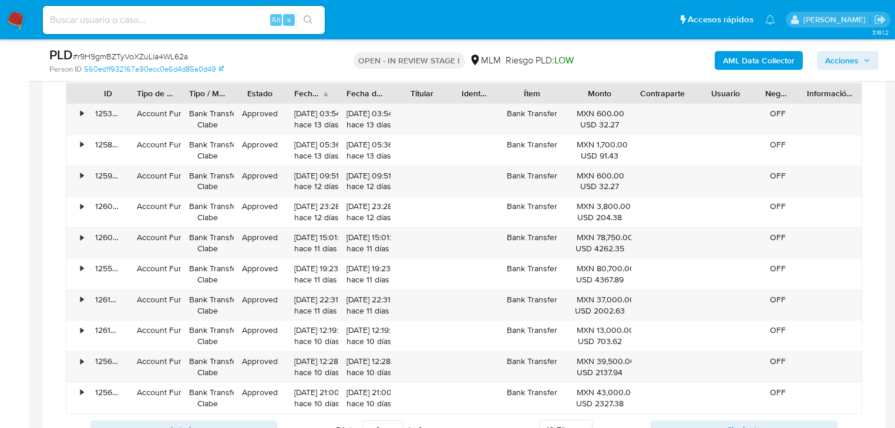
click at [442, 100] on div "Titular" at bounding box center [422, 93] width 63 height 20
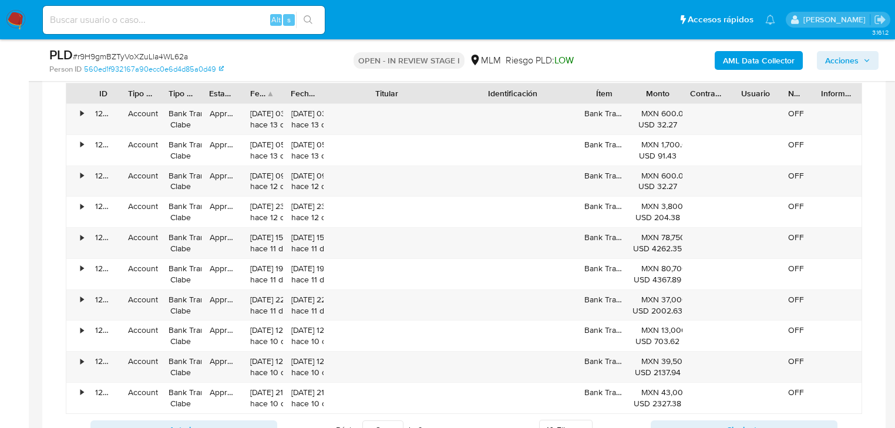
drag, startPoint x: 444, startPoint y: 89, endPoint x: 507, endPoint y: 89, distance: 63.4
click at [507, 89] on div "ID Tipo de operación Tipo / Método Estado Fecha de creación Fecha de aprobación…" at bounding box center [463, 93] width 795 height 20
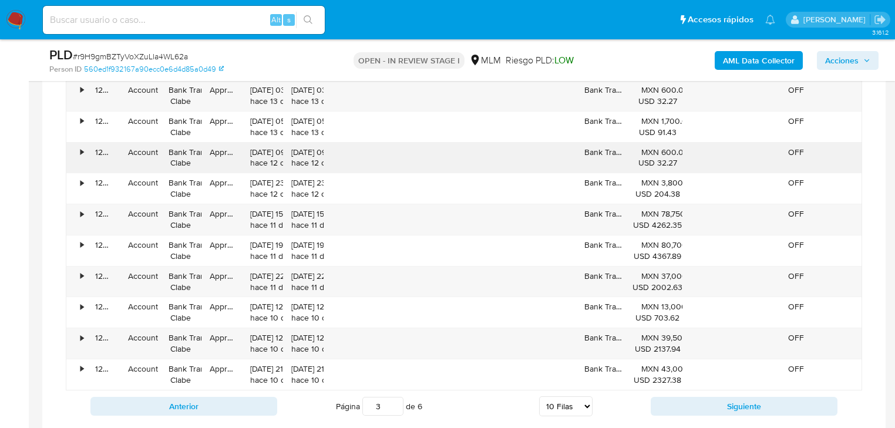
scroll to position [1128, 0]
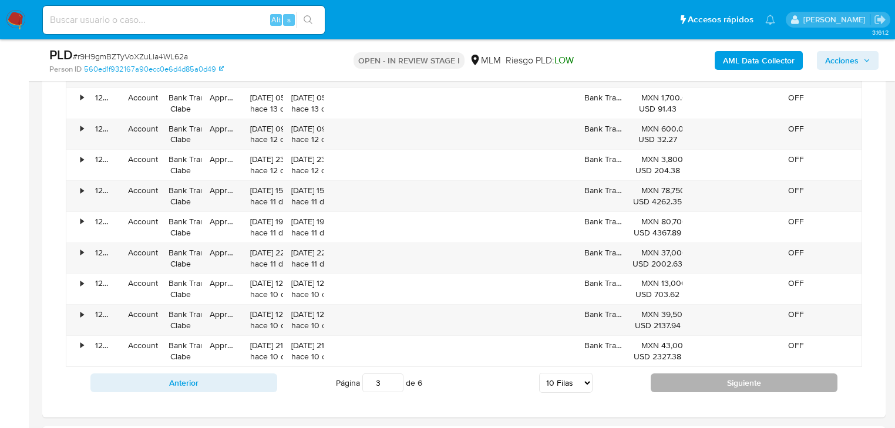
click at [696, 381] on button "Siguiente" at bounding box center [744, 383] width 187 height 19
type input "4"
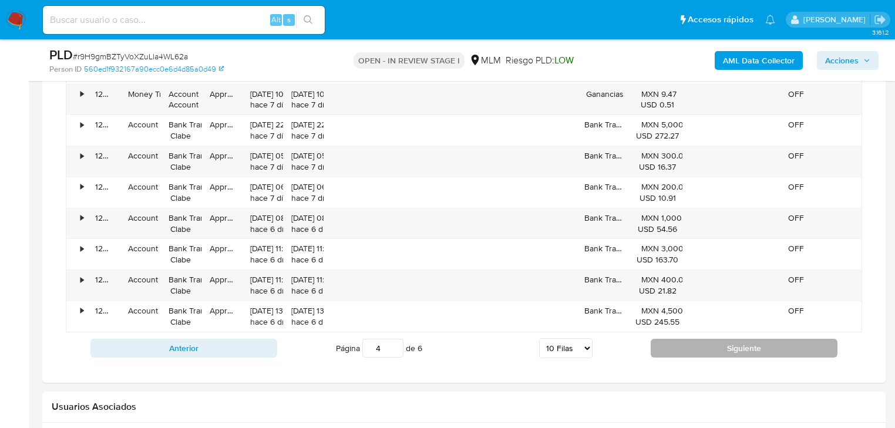
scroll to position [1222, 0]
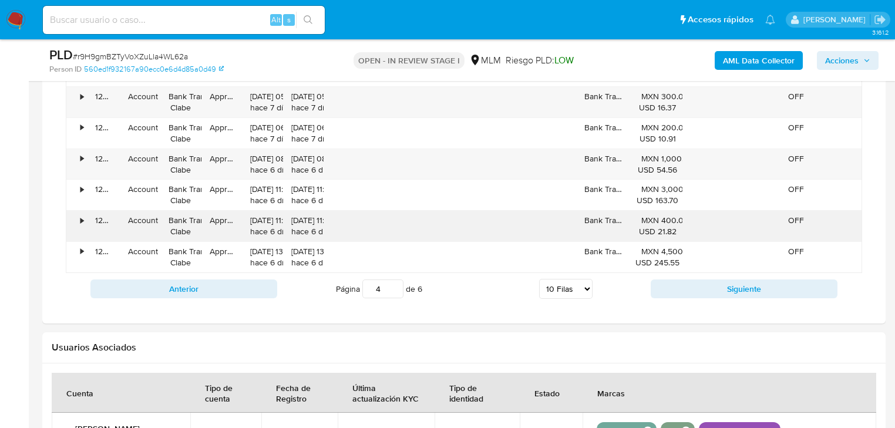
drag, startPoint x: 12, startPoint y: 359, endPoint x: 234, endPoint y: 233, distance: 255.4
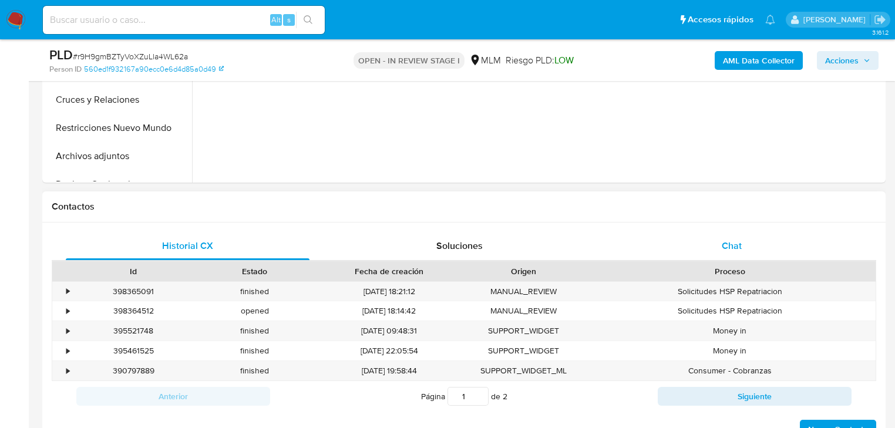
click at [726, 247] on span "Chat" at bounding box center [732, 246] width 20 height 14
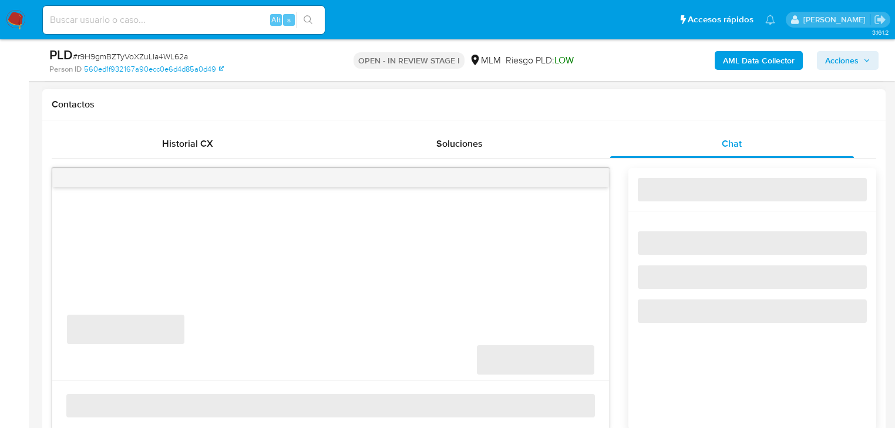
scroll to position [517, 0]
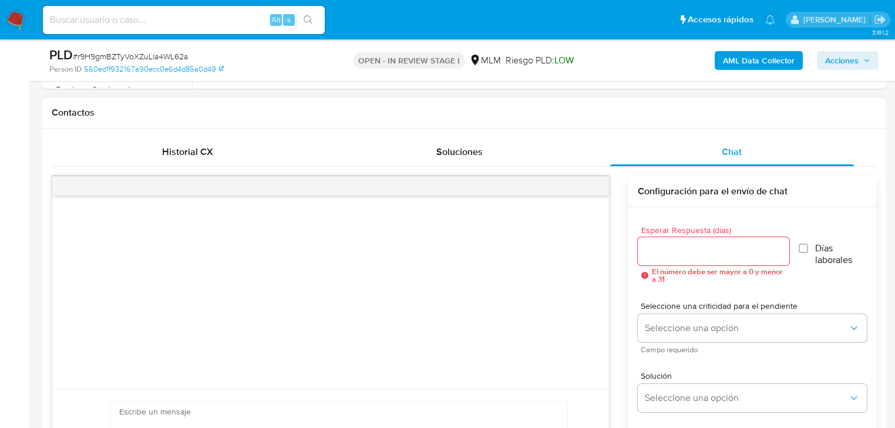
click at [669, 247] on input "Esperar Respuesta (días)" at bounding box center [714, 251] width 152 height 15
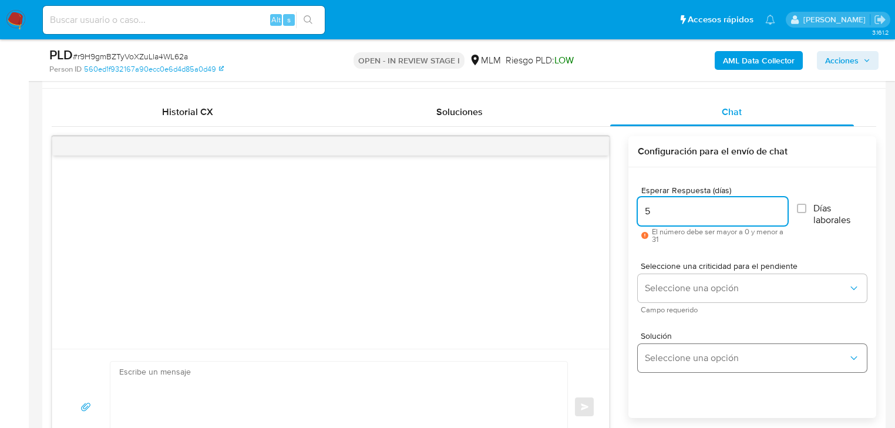
scroll to position [611, 0]
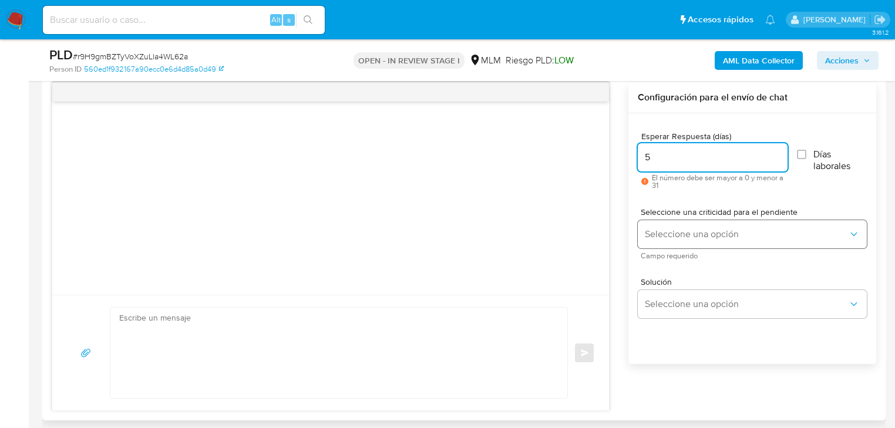
type input "5"
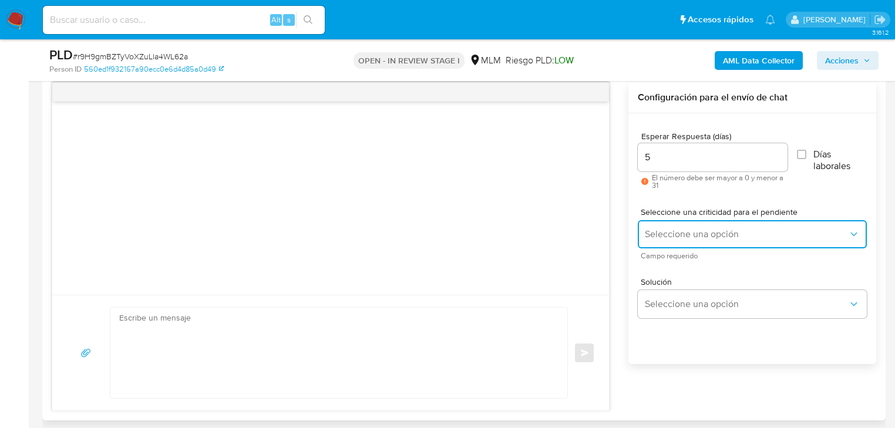
click at [646, 228] on span "Seleccione una opción" at bounding box center [746, 234] width 203 height 12
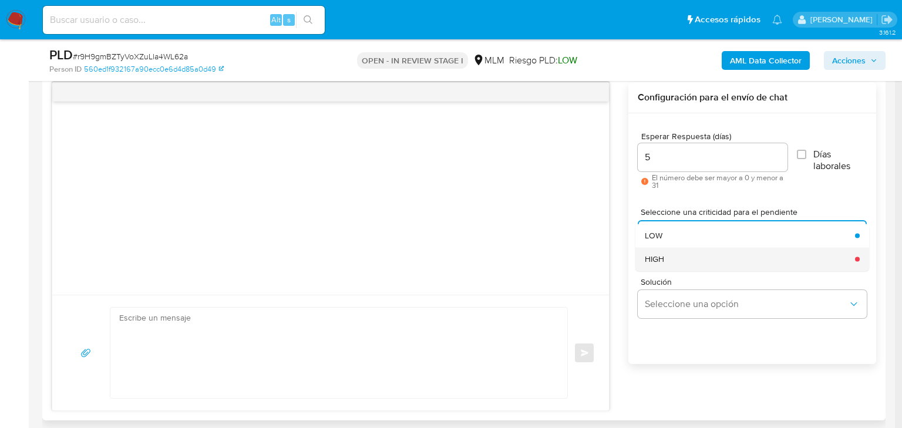
click at [654, 258] on span "HIGH" at bounding box center [654, 259] width 19 height 11
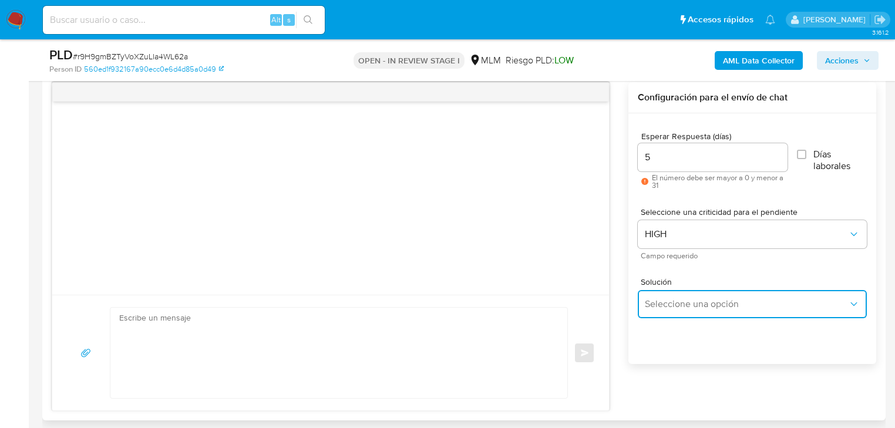
drag, startPoint x: 658, startPoint y: 305, endPoint x: 736, endPoint y: 322, distance: 80.6
click at [661, 306] on span "Seleccione una opción" at bounding box center [746, 304] width 203 height 12
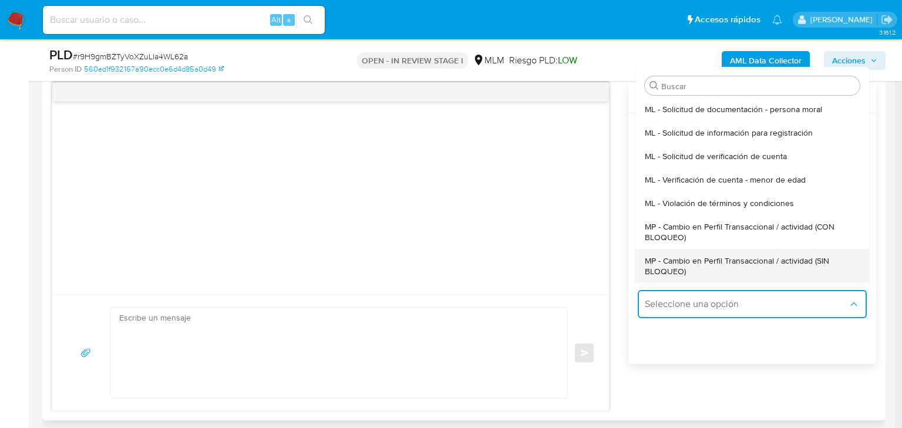
click at [752, 263] on span "MP - Cambio en Perfil Transaccional / actividad (SIN BLOQUEO)" at bounding box center [749, 265] width 208 height 21
type textarea "Estimado ,Te comunicamos que se ha identificado un cambio en el uso habitual de…"
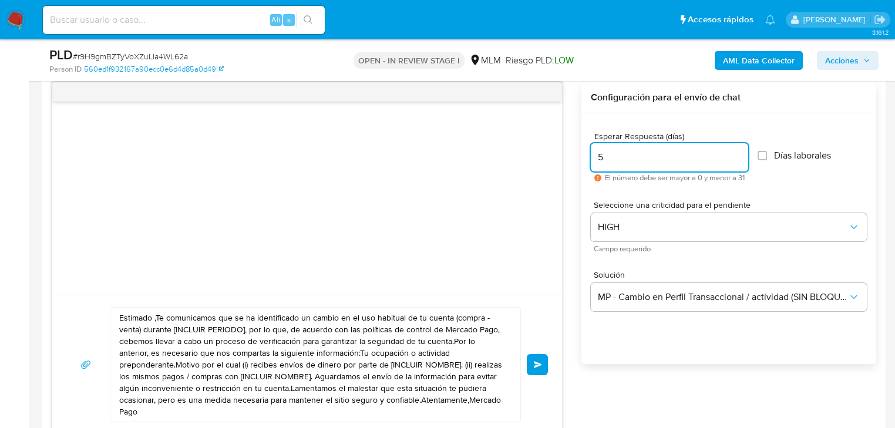
click at [563, 150] on div "Estimado ,Te comunicamos que se ha identificado un cambio en el uso habitual de…" at bounding box center [464, 258] width 825 height 352
type input "2"
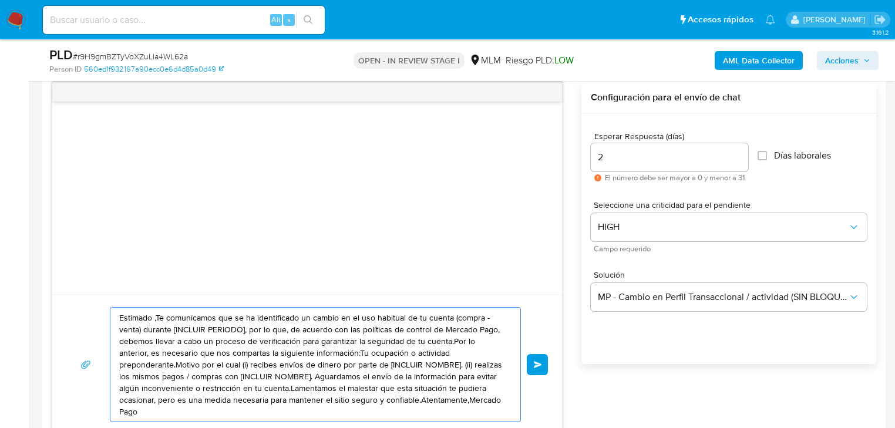
drag, startPoint x: 88, startPoint y: 284, endPoint x: -18, endPoint y: 264, distance: 107.7
paste textarea "Rodrigo se ha identificado un cambio en el uso habitual de tu cuenta para garan…"
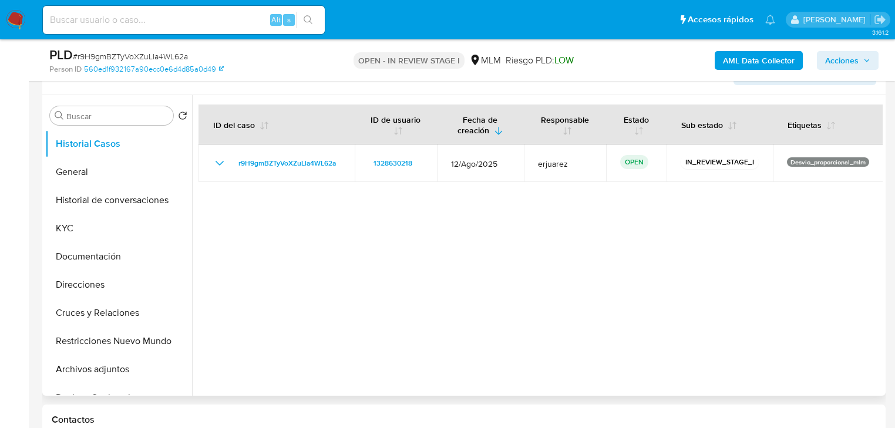
scroll to position [141, 0]
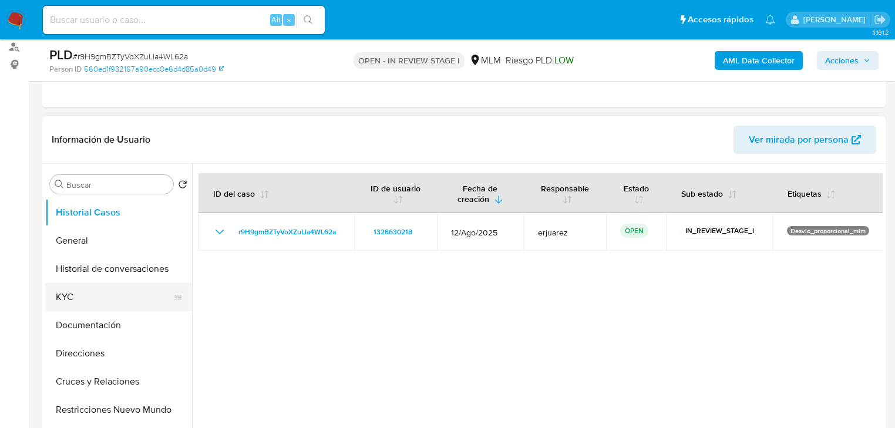
type textarea "Estimado Rodrigo se ha identificado un cambio en el uso habitual de tu cuenta p…"
drag, startPoint x: 56, startPoint y: 297, endPoint x: 161, endPoint y: 280, distance: 107.1
click at [73, 296] on button "KYC" at bounding box center [118, 297] width 147 height 28
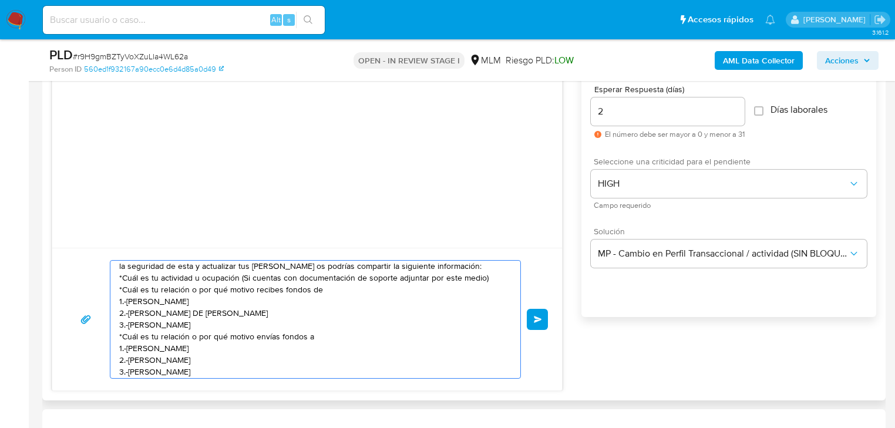
scroll to position [0, 0]
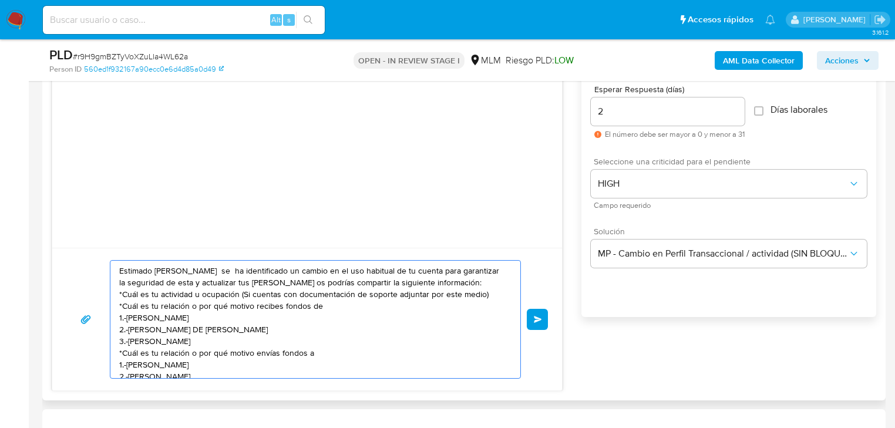
drag, startPoint x: 261, startPoint y: 369, endPoint x: 72, endPoint y: 254, distance: 220.9
click at [72, 253] on div "Estimado Rodrigo se ha identificado un cambio en el uso habitual de tu cuenta p…" at bounding box center [307, 319] width 510 height 143
click at [533, 319] on button "Enviar" at bounding box center [537, 319] width 21 height 21
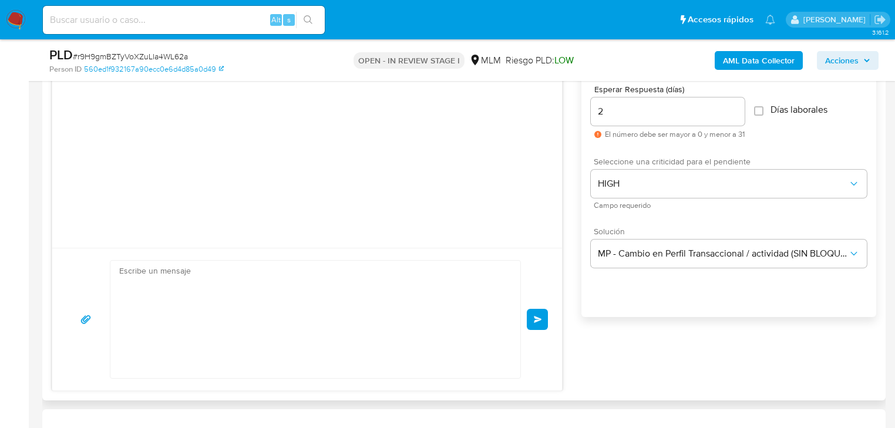
scroll to position [13, 0]
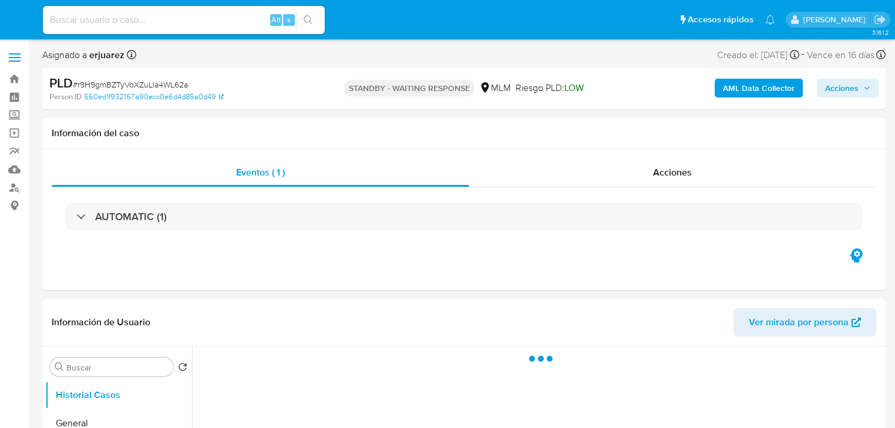
select select "10"
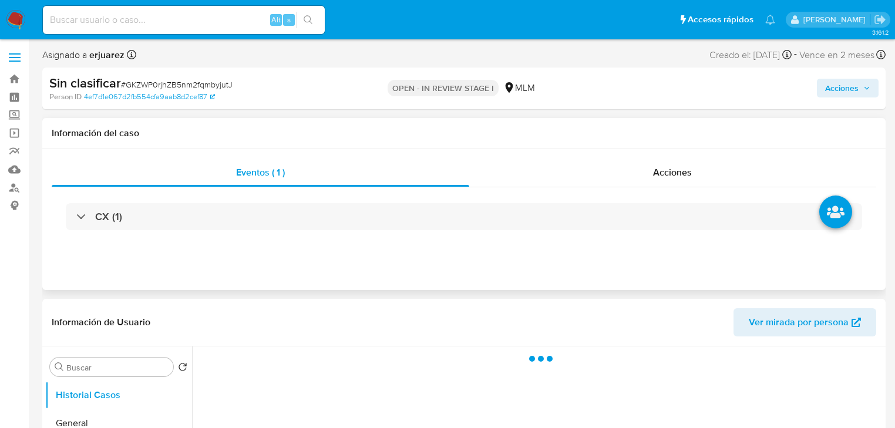
select select "10"
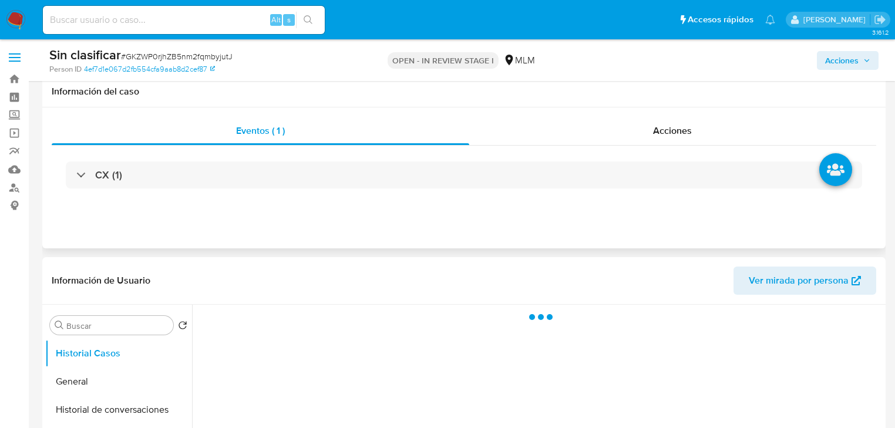
scroll to position [188, 0]
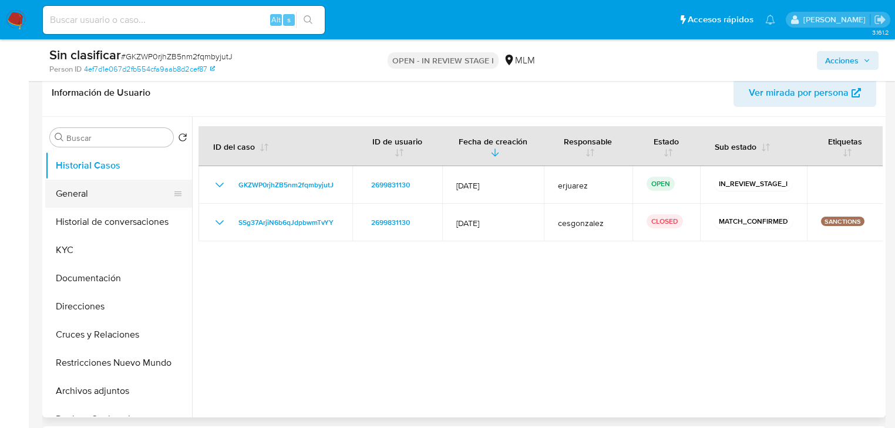
click at [79, 190] on button "General" at bounding box center [113, 194] width 137 height 28
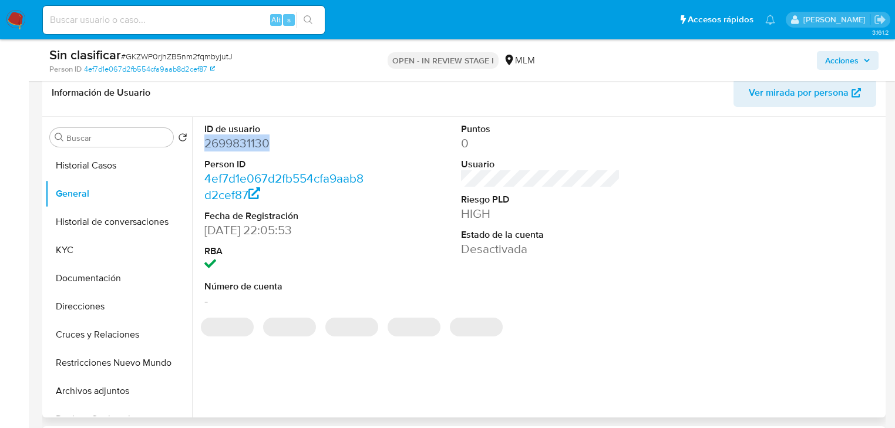
drag, startPoint x: 271, startPoint y: 143, endPoint x: 44, endPoint y: 158, distance: 227.2
click at [192, 143] on div "ID de usuario 2699831130 Person ID 4ef7d1e067d2fb554cfa9aab8d2cef87 Fecha de Re…" at bounding box center [537, 267] width 691 height 301
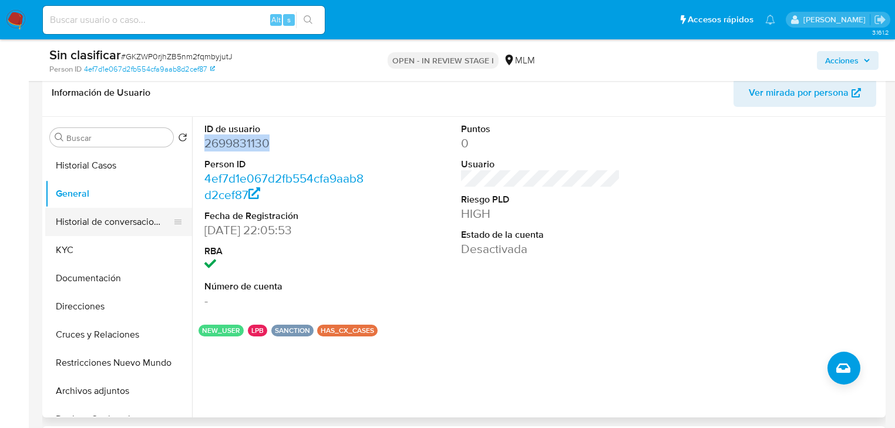
drag, startPoint x: 63, startPoint y: 246, endPoint x: 187, endPoint y: 221, distance: 125.9
click at [75, 244] on button "KYC" at bounding box center [118, 250] width 147 height 28
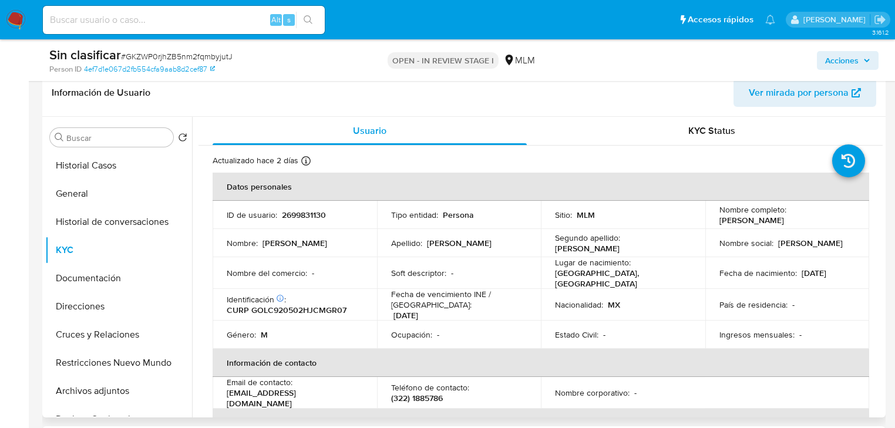
drag, startPoint x: 816, startPoint y: 218, endPoint x: 710, endPoint y: 219, distance: 106.3
click at [710, 219] on td "Nombre completo : [PERSON_NAME]" at bounding box center [787, 215] width 164 height 28
copy p "[PERSON_NAME]"
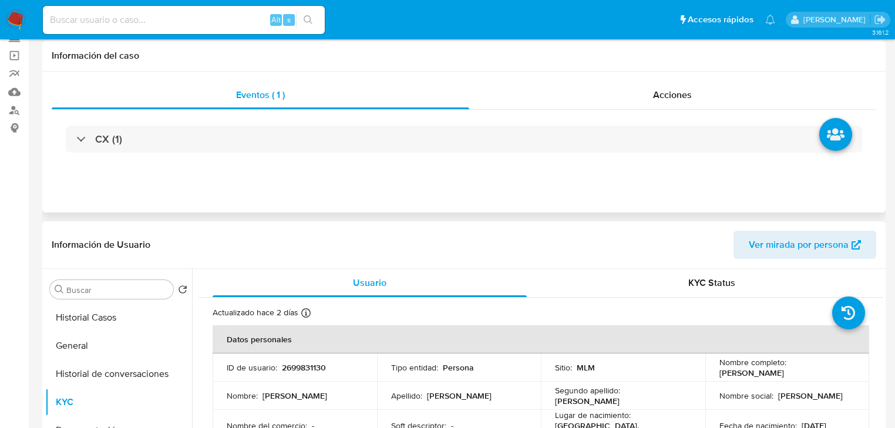
scroll to position [0, 0]
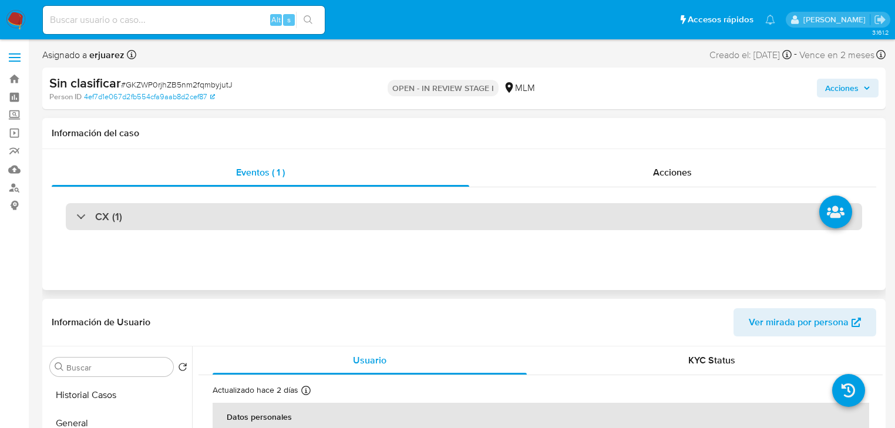
click at [85, 210] on div "CX (1)" at bounding box center [464, 216] width 796 height 27
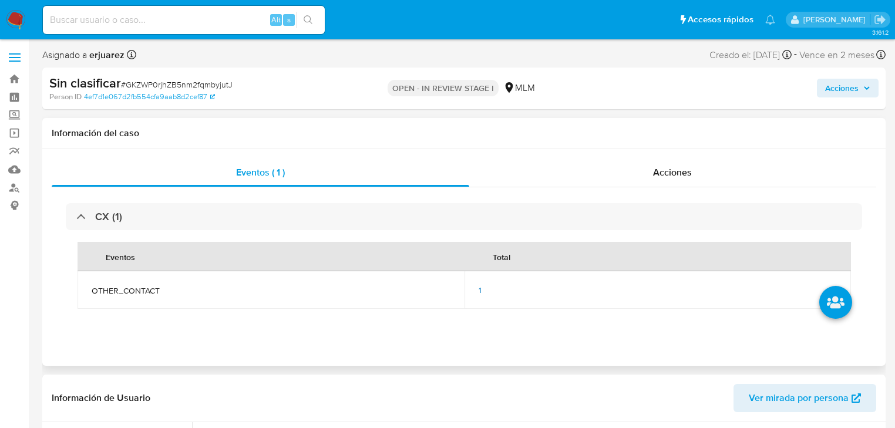
drag, startPoint x: 111, startPoint y: 214, endPoint x: 422, endPoint y: 272, distance: 316.5
click at [113, 214] on h3 "CX (1)" at bounding box center [108, 216] width 27 height 13
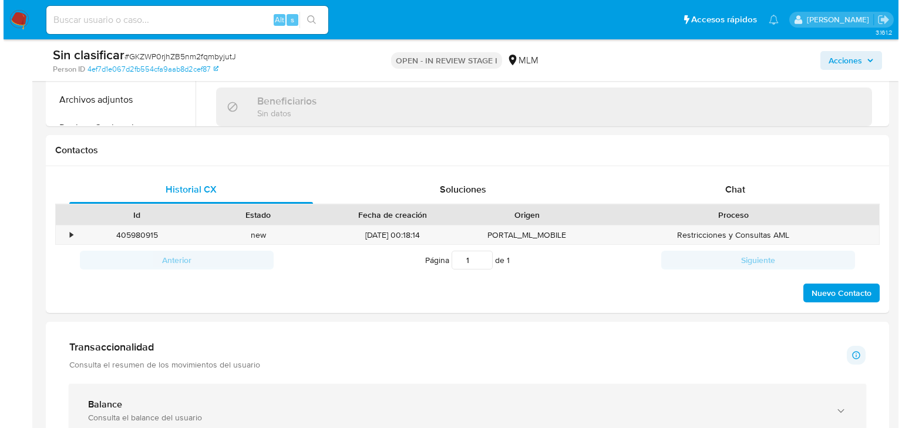
scroll to position [564, 0]
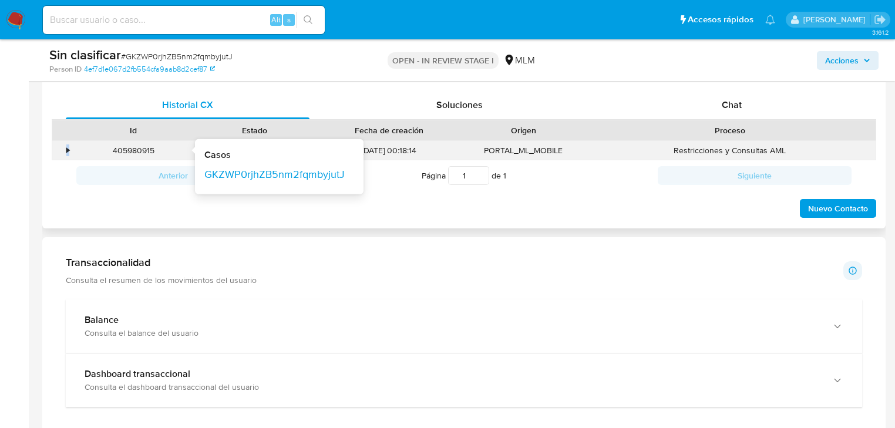
click at [68, 150] on div "•" at bounding box center [62, 150] width 21 height 19
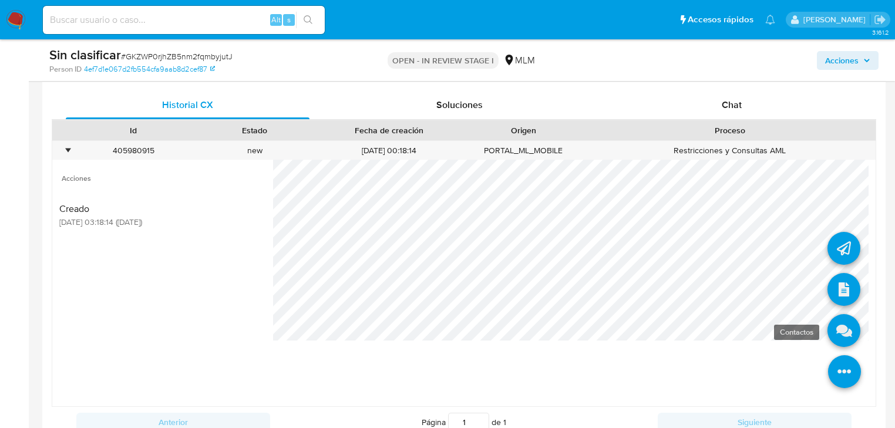
click at [841, 334] on icon at bounding box center [843, 330] width 33 height 33
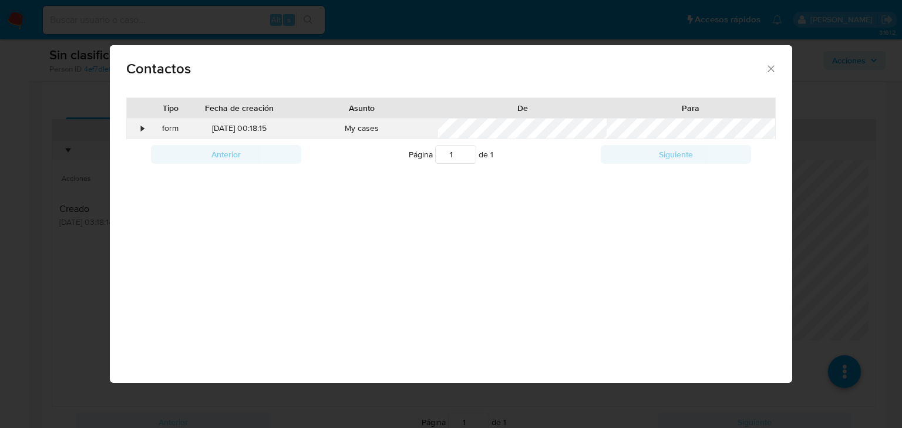
click at [139, 130] on div "•" at bounding box center [137, 129] width 21 height 20
click at [72, 321] on div "Contactos Tipo Fecha de creación Asunto De Para • form [DATE] 00:18:15 My cases…" at bounding box center [451, 214] width 902 height 428
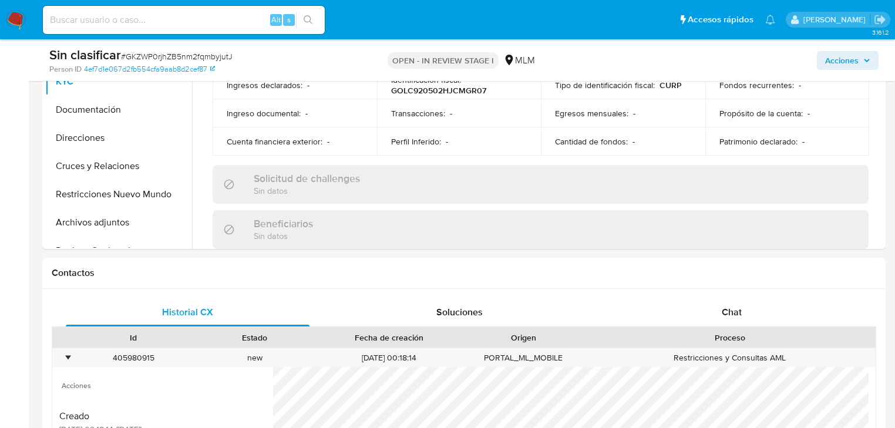
scroll to position [282, 0]
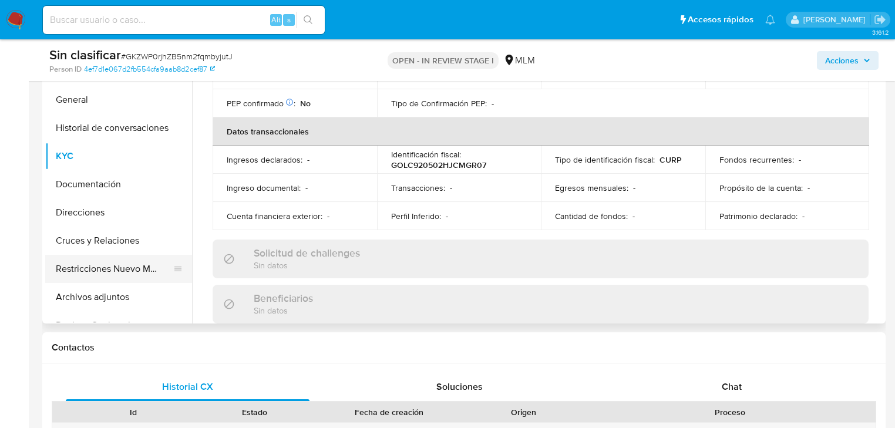
click at [101, 261] on button "Restricciones Nuevo Mundo" at bounding box center [113, 269] width 137 height 28
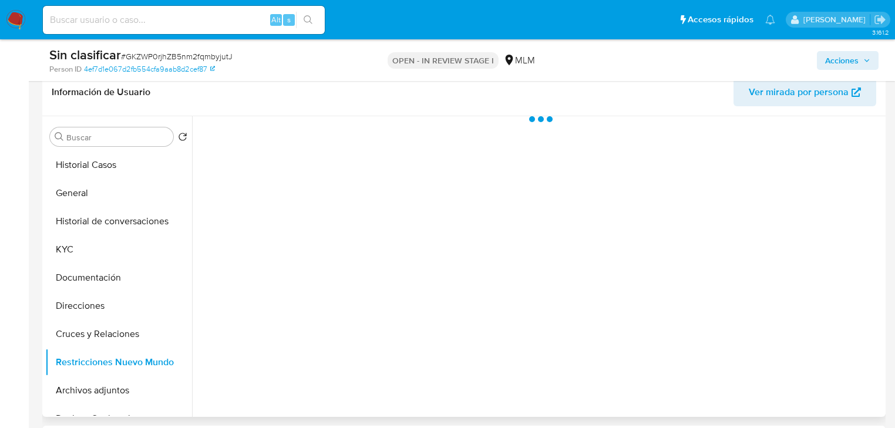
scroll to position [188, 0]
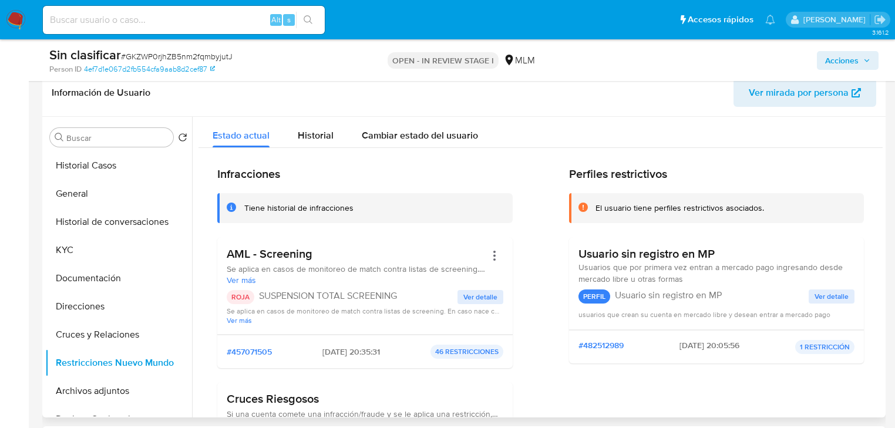
click at [482, 299] on span "Ver detalle" at bounding box center [480, 297] width 34 height 12
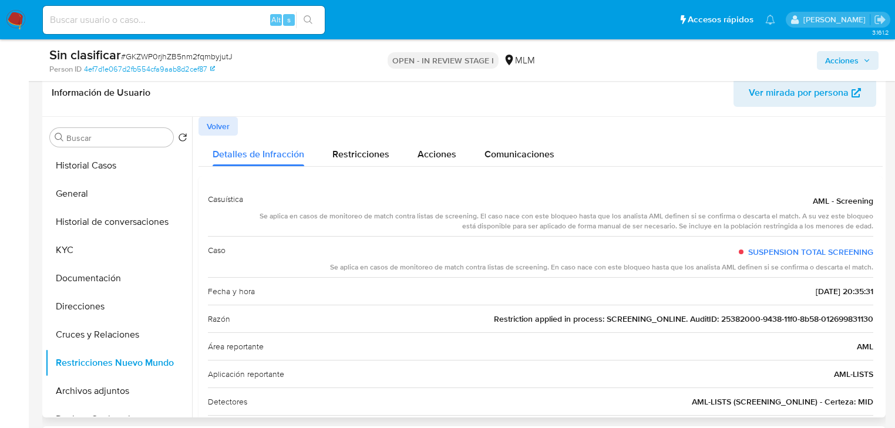
drag, startPoint x: 461, startPoint y: 218, endPoint x: 230, endPoint y: 320, distance: 252.7
click at [505, 235] on div "Casuística AML - Screening Se aplica en casos de monitoreo de match contra list…" at bounding box center [540, 314] width 665 height 257
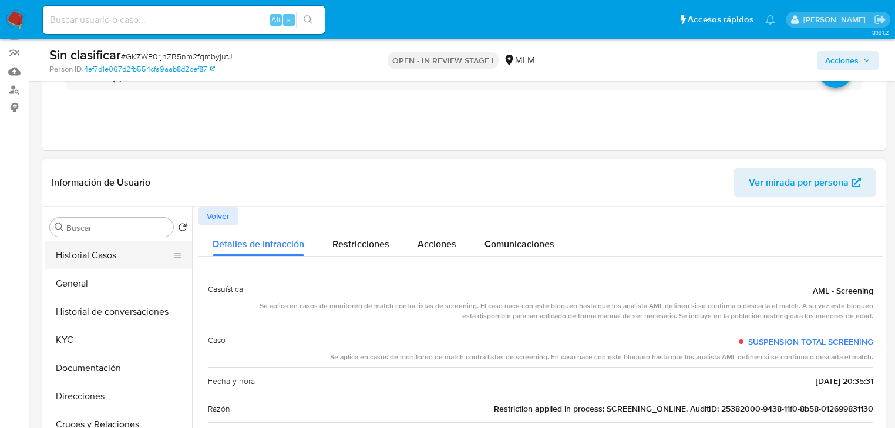
scroll to position [94, 0]
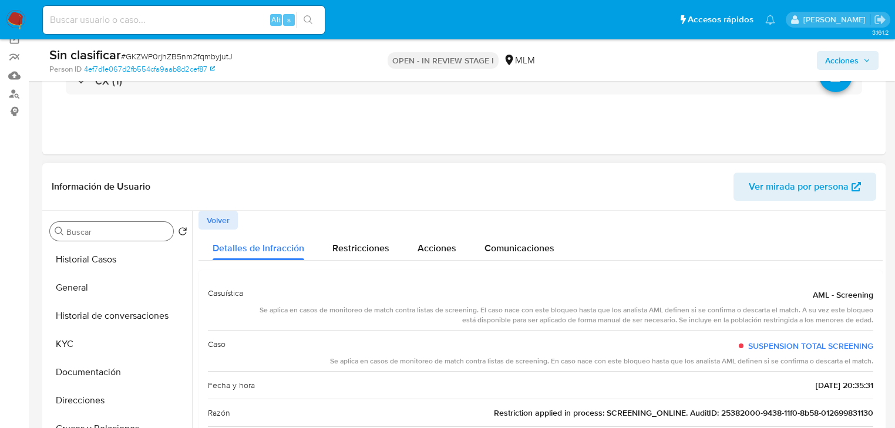
drag, startPoint x: 99, startPoint y: 259, endPoint x: 164, endPoint y: 231, distance: 71.3
click at [99, 258] on button "Historial Casos" at bounding box center [118, 259] width 147 height 28
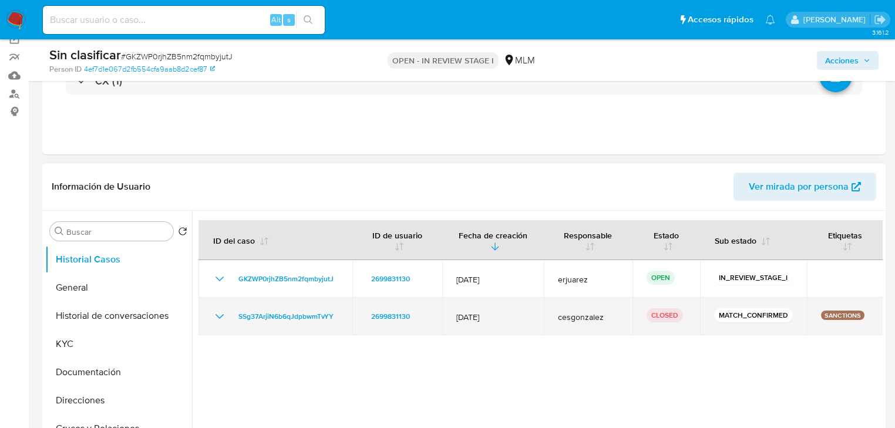
click at [214, 317] on icon "Mostrar/Ocultar" at bounding box center [220, 316] width 14 height 14
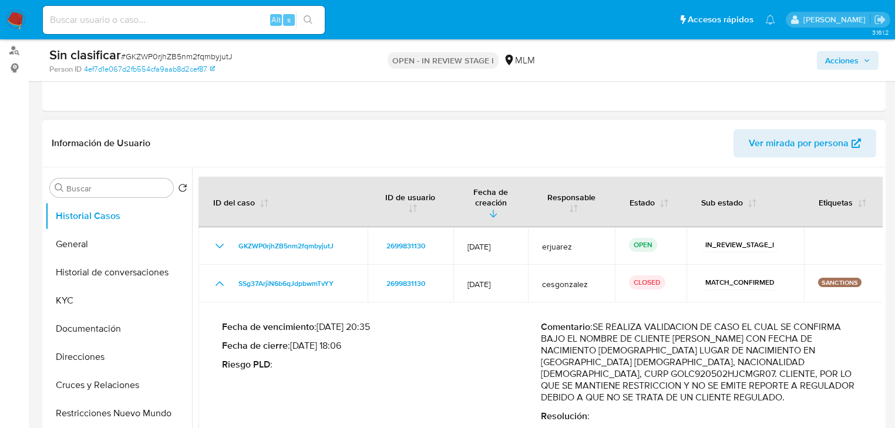
scroll to position [188, 0]
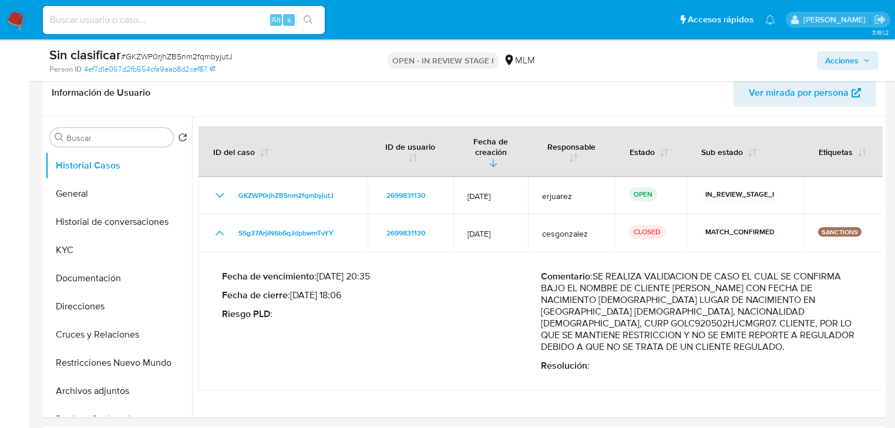
click at [831, 55] on span "Acciones" at bounding box center [841, 60] width 33 height 19
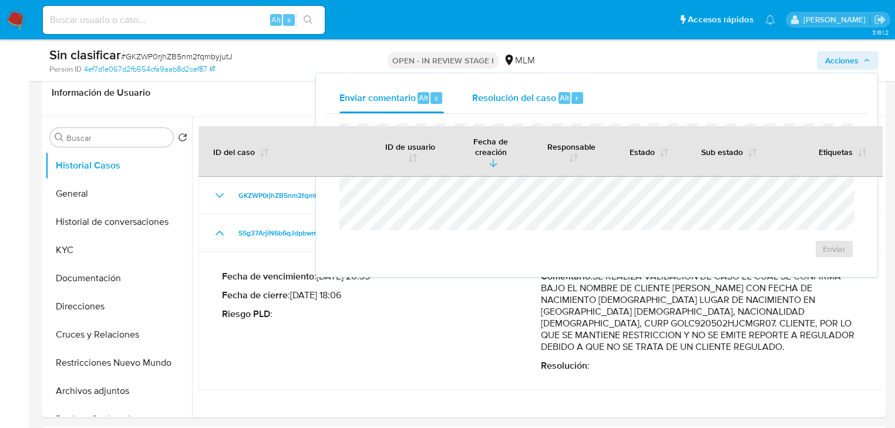
click at [506, 110] on div "Resolución del caso Alt r" at bounding box center [528, 98] width 112 height 31
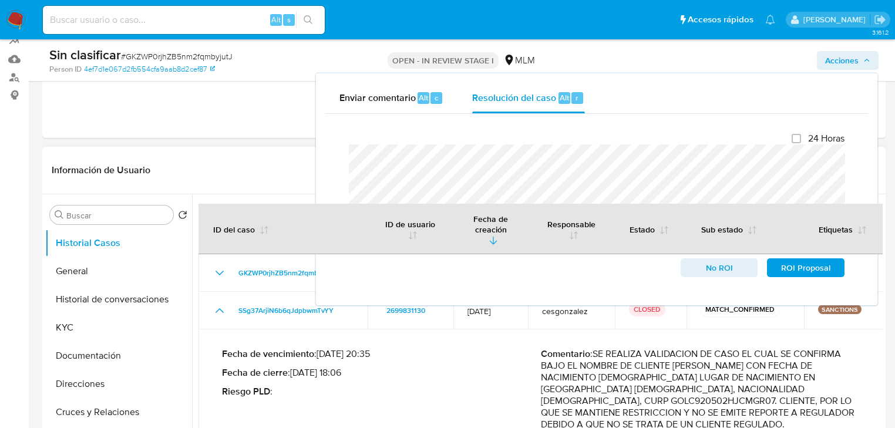
scroll to position [94, 0]
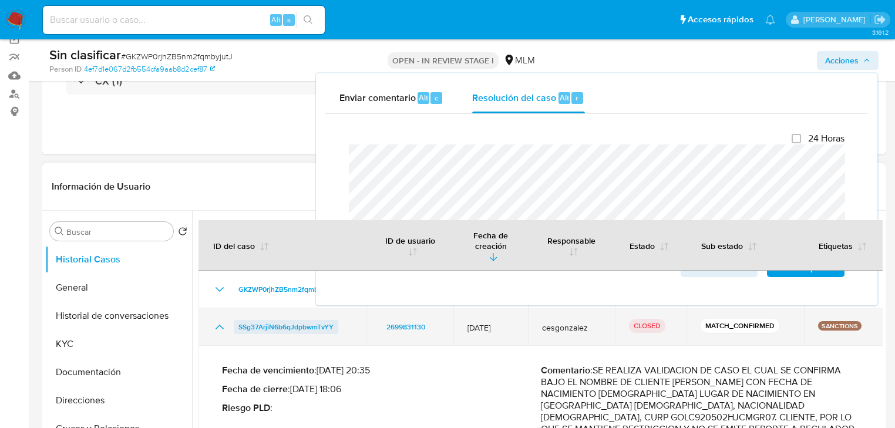
click at [275, 320] on span "SSg37ArjiN6b6qJdpbwmTvYY" at bounding box center [285, 327] width 95 height 14
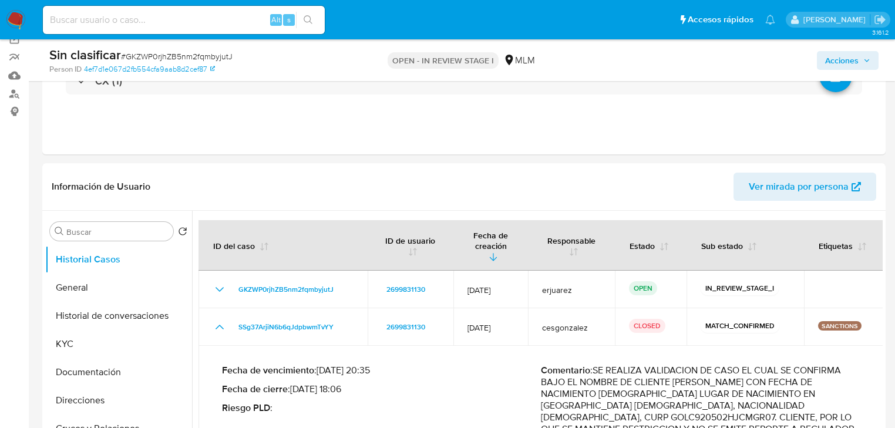
drag, startPoint x: 858, startPoint y: 65, endPoint x: 833, endPoint y: 69, distance: 25.6
click at [858, 65] on span "Acciones" at bounding box center [841, 60] width 33 height 19
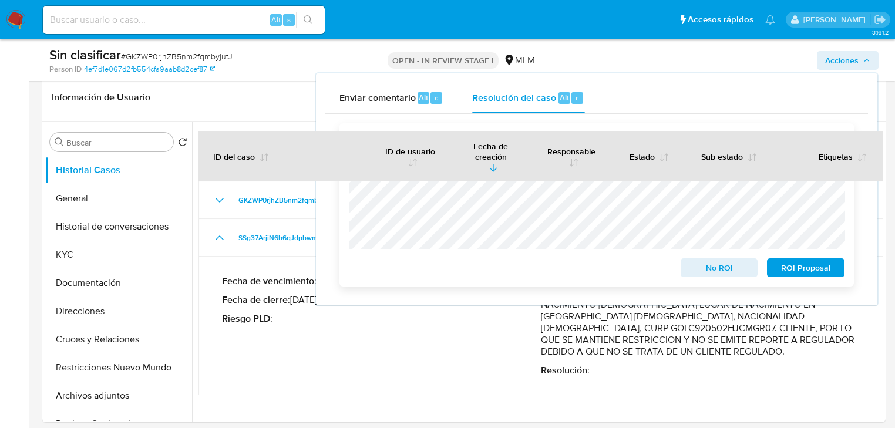
scroll to position [188, 0]
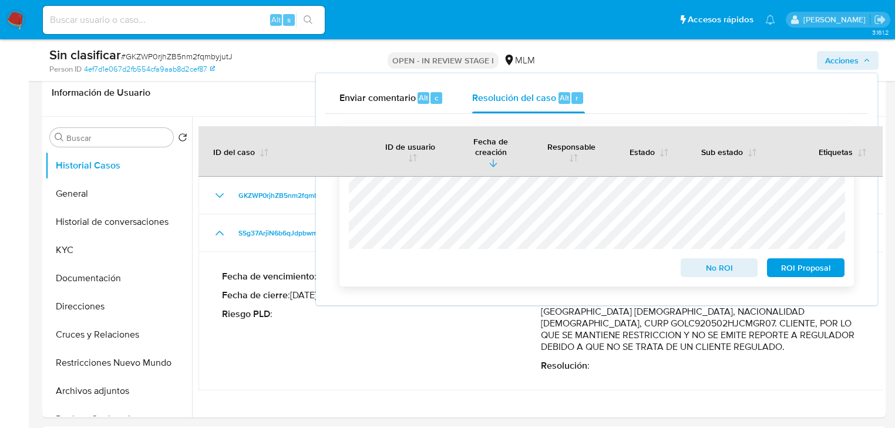
click at [725, 272] on span "No ROI" at bounding box center [719, 268] width 61 height 16
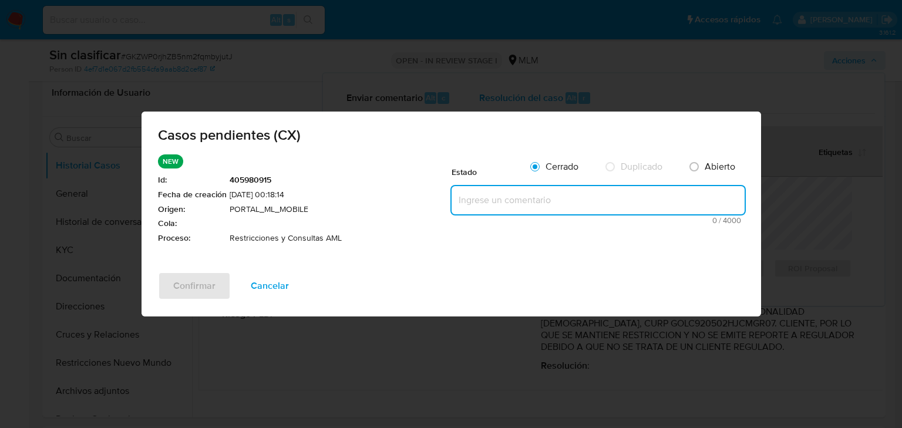
click at [487, 208] on textarea at bounding box center [598, 200] width 293 height 28
paste textarea "Se valida caso CX cliente con restricción por match confirmado en Lista de Pers…"
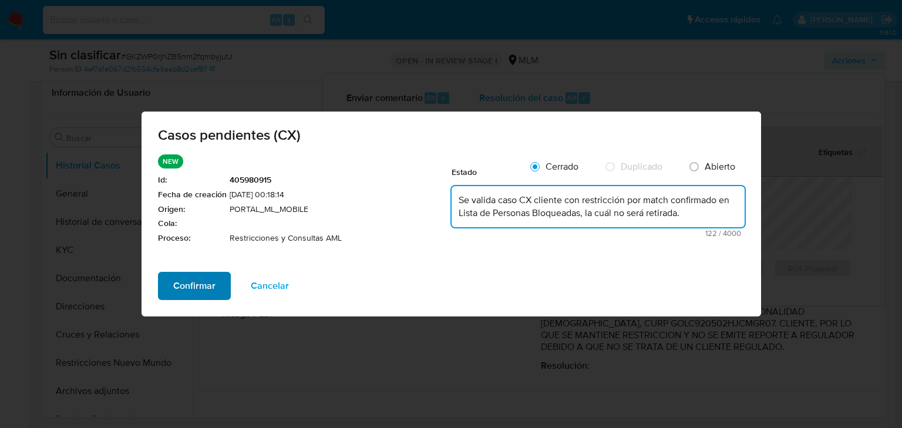
type textarea "Se valida caso CX cliente con restricción por match confirmado en Lista de Pers…"
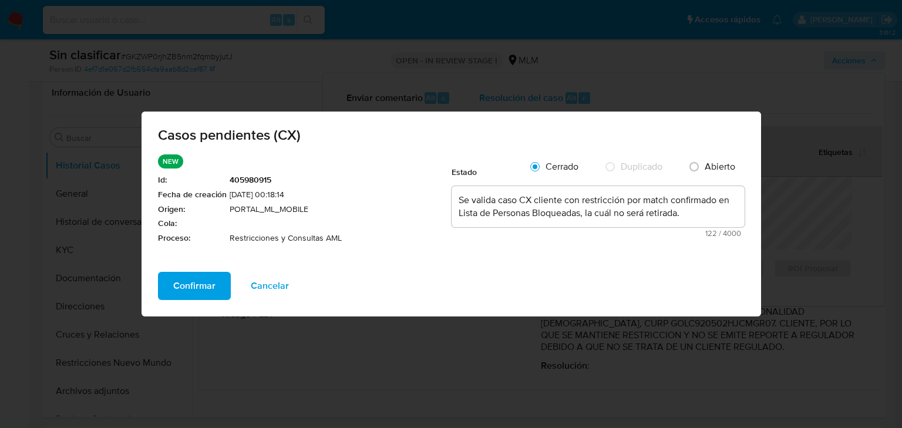
click at [200, 293] on span "Confirmar" at bounding box center [194, 286] width 42 height 26
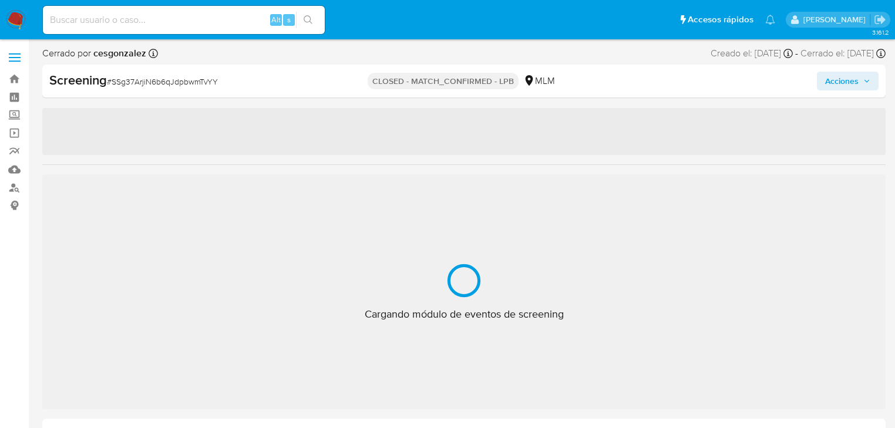
select select "10"
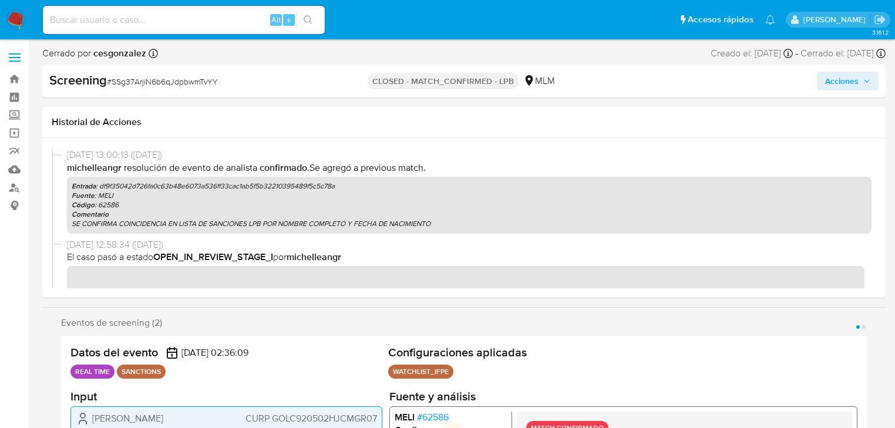
scroll to position [560, 0]
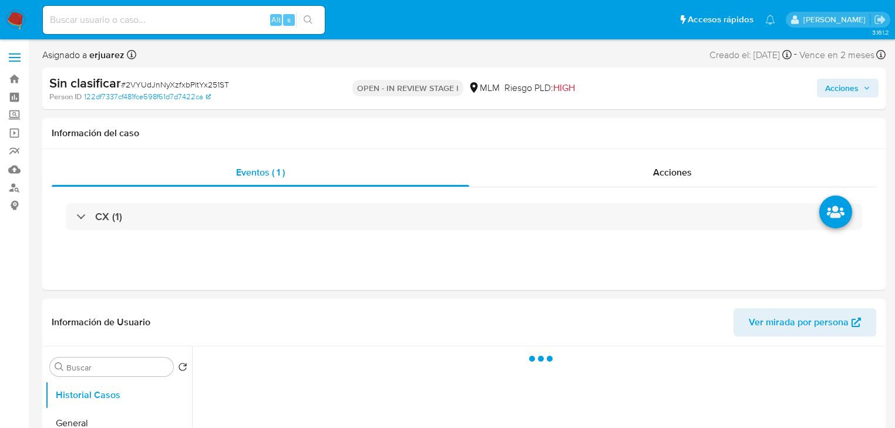
select select "10"
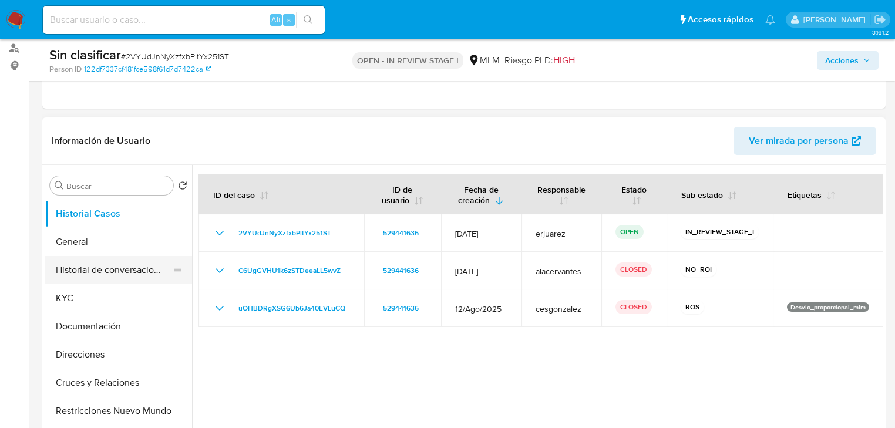
scroll to position [141, 0]
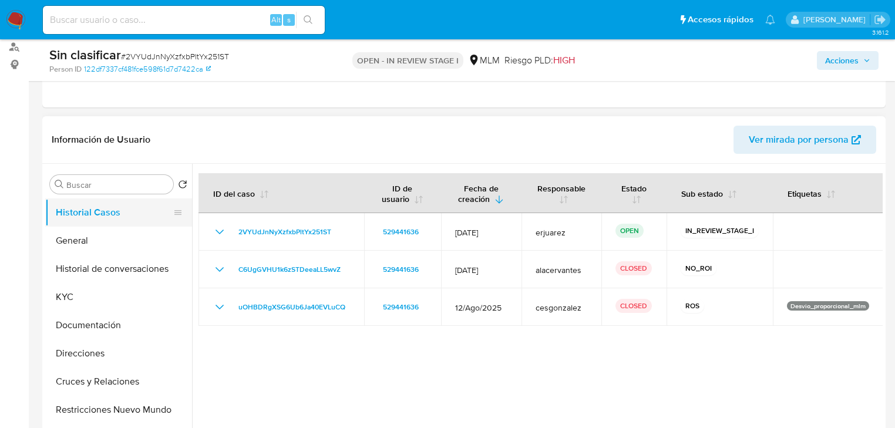
drag, startPoint x: 76, startPoint y: 247, endPoint x: 187, endPoint y: 225, distance: 112.6
click at [78, 247] on button "General" at bounding box center [118, 241] width 147 height 28
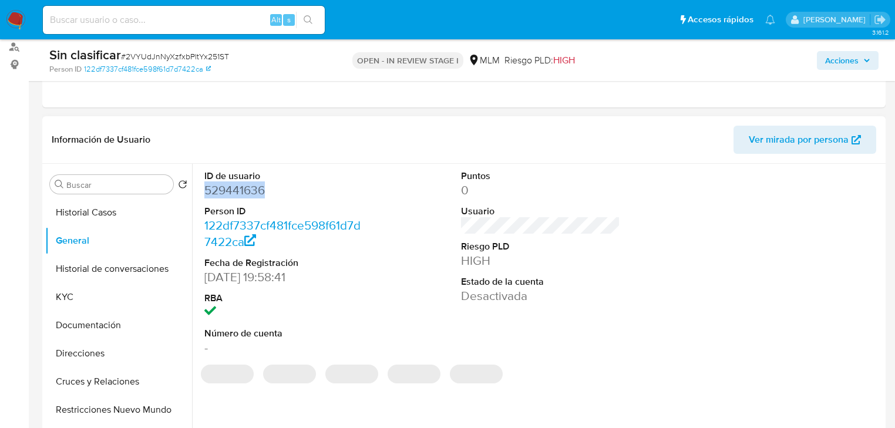
drag, startPoint x: 265, startPoint y: 186, endPoint x: 198, endPoint y: 186, distance: 67.5
click at [204, 186] on dd "529441636" at bounding box center [283, 190] width 159 height 16
copy dd "529441636"
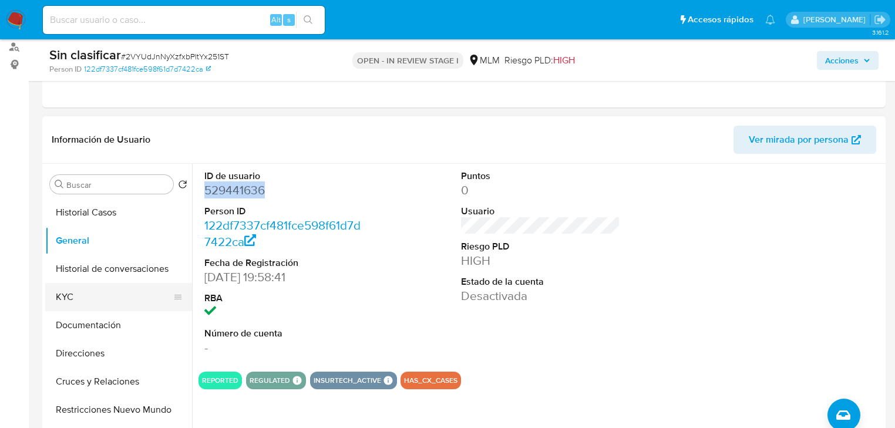
drag, startPoint x: 80, startPoint y: 286, endPoint x: 107, endPoint y: 288, distance: 27.7
click at [82, 287] on button "KYC" at bounding box center [113, 297] width 137 height 28
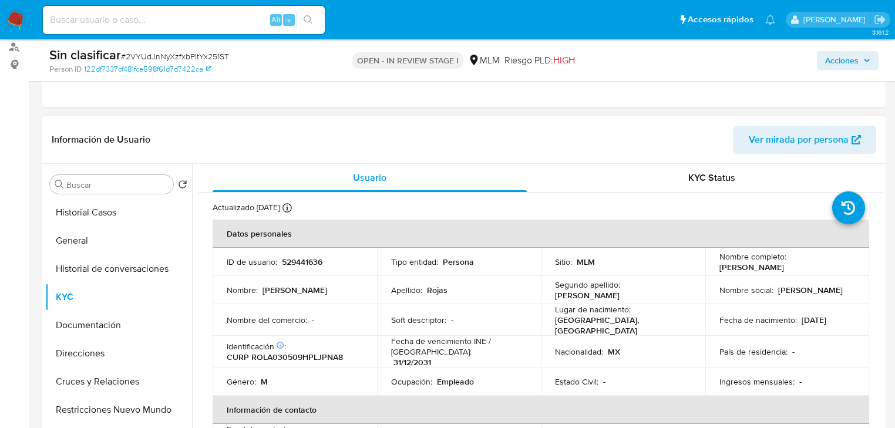
drag, startPoint x: 716, startPoint y: 269, endPoint x: 816, endPoint y: 269, distance: 99.8
click at [816, 269] on div "Nombre completo : [PERSON_NAME]" at bounding box center [787, 261] width 136 height 21
copy p "[PERSON_NAME]"
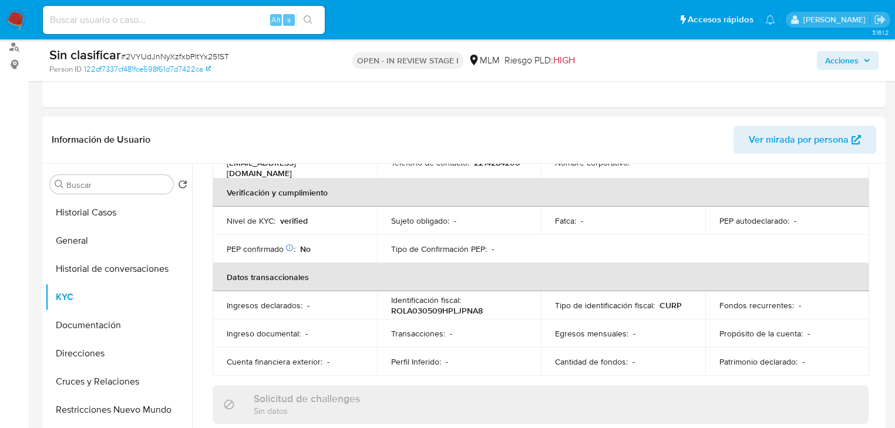
scroll to position [282, 0]
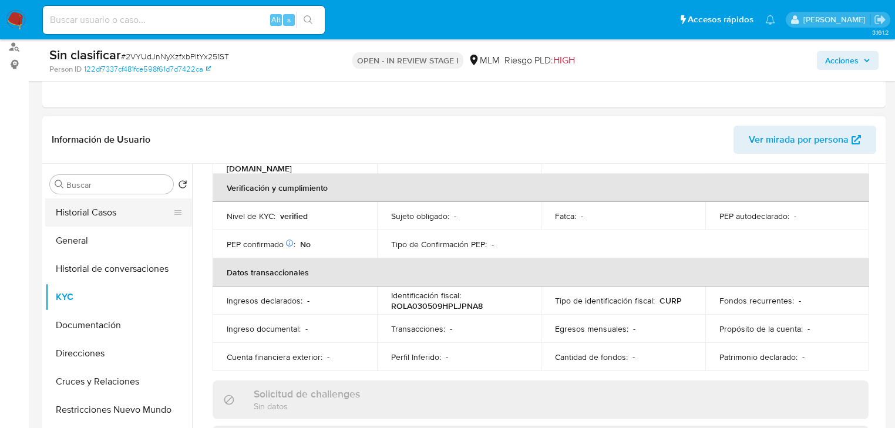
click at [132, 212] on button "Historial Casos" at bounding box center [113, 212] width 137 height 28
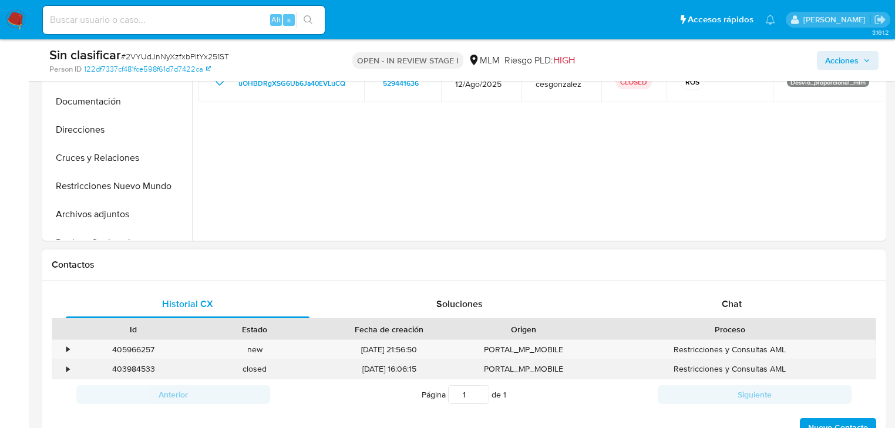
scroll to position [376, 0]
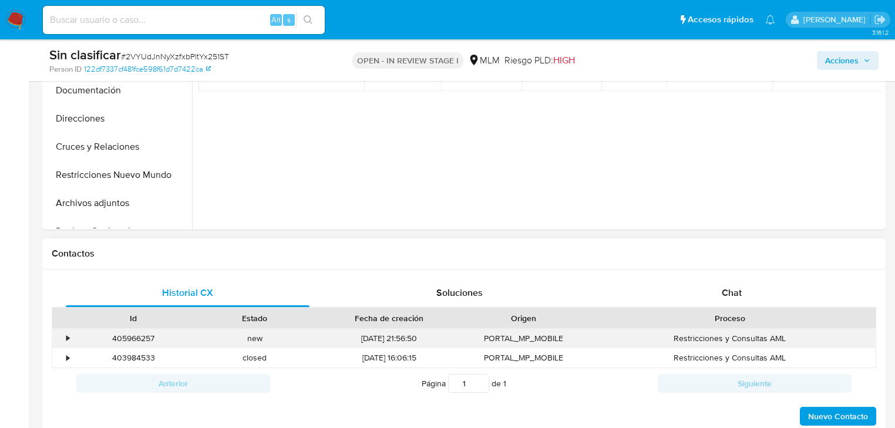
drag, startPoint x: 58, startPoint y: 338, endPoint x: 70, endPoint y: 335, distance: 13.2
click at [59, 338] on div "•" at bounding box center [62, 338] width 21 height 19
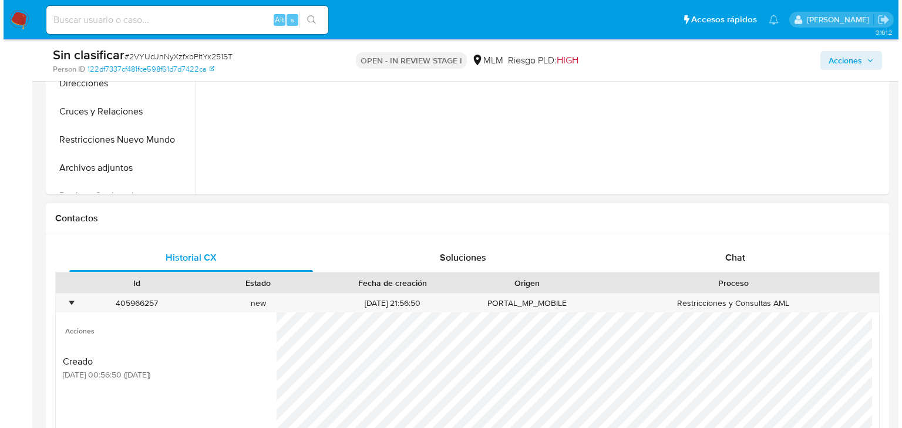
scroll to position [658, 0]
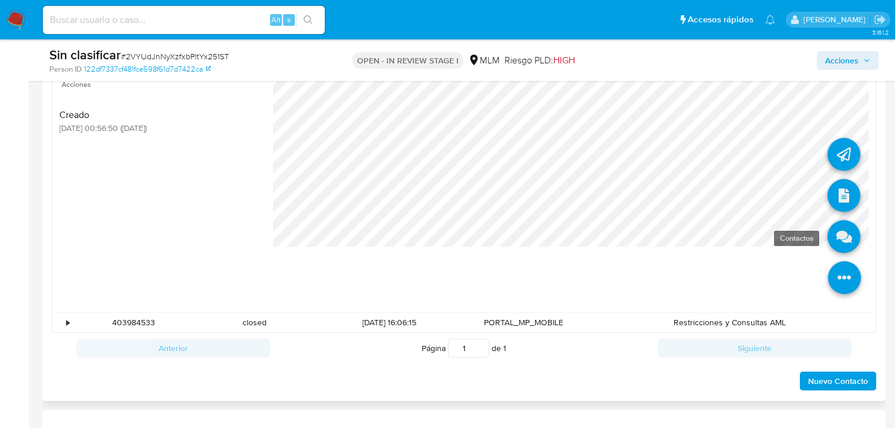
click at [827, 240] on icon at bounding box center [843, 236] width 33 height 33
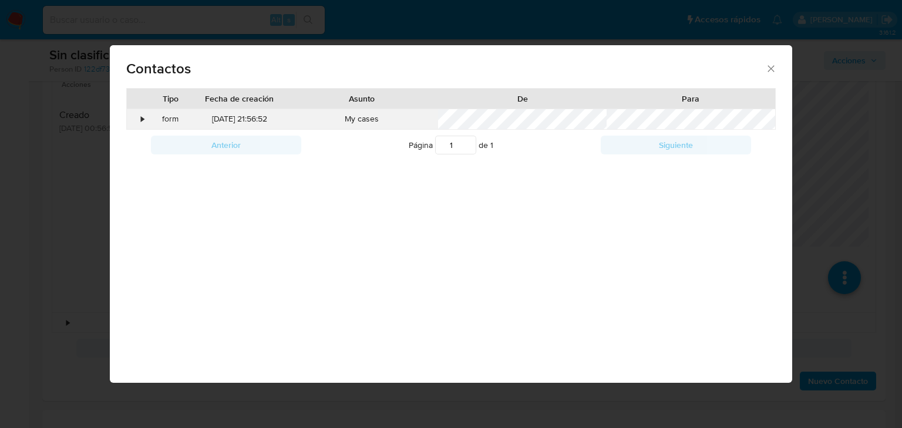
click at [139, 120] on div "•" at bounding box center [137, 119] width 21 height 20
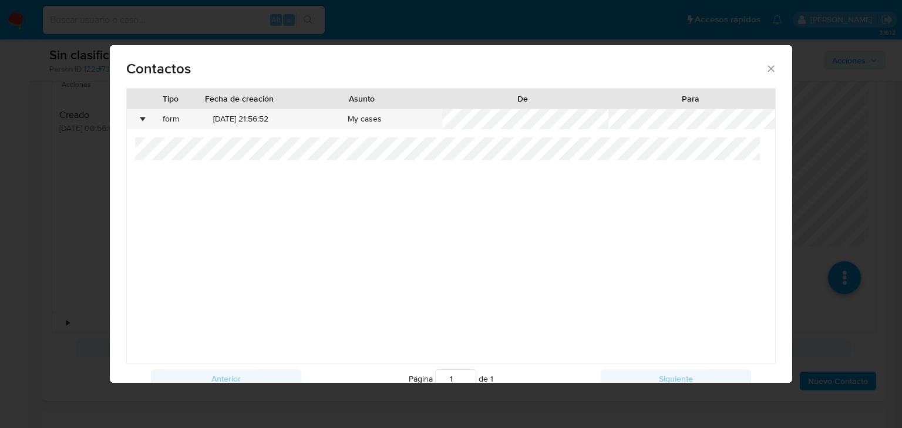
click at [70, 251] on div "Contactos Tipo Fecha de creación Asunto De Para • form 17/09/2025 21:56:52 My c…" at bounding box center [451, 214] width 902 height 428
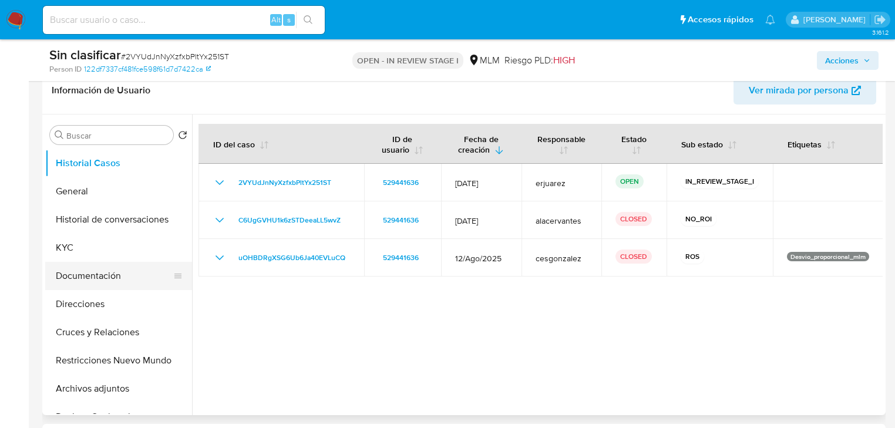
scroll to position [188, 0]
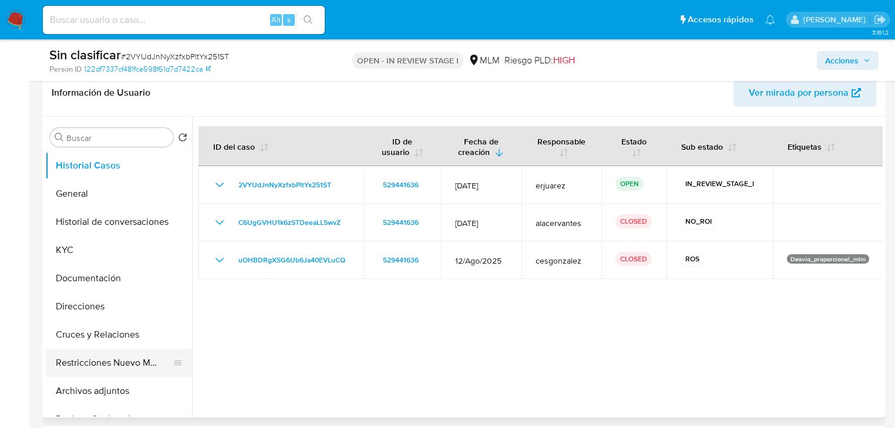
click at [134, 362] on button "Restricciones Nuevo Mundo" at bounding box center [113, 363] width 137 height 28
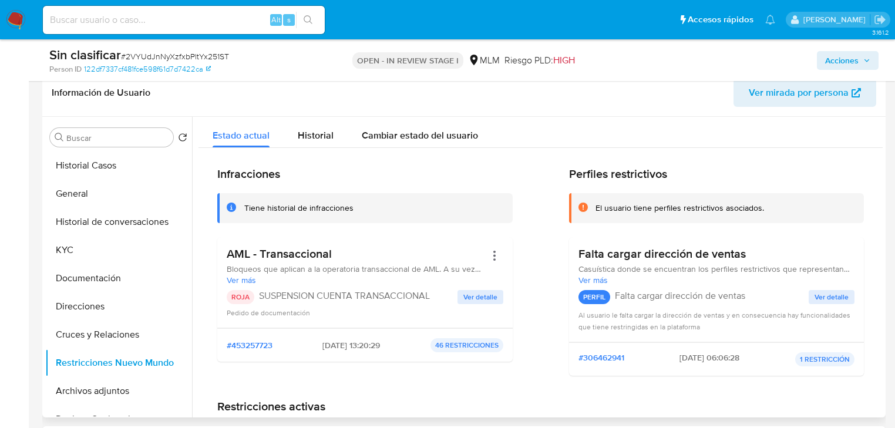
click at [482, 299] on span "Ver detalle" at bounding box center [480, 297] width 34 height 12
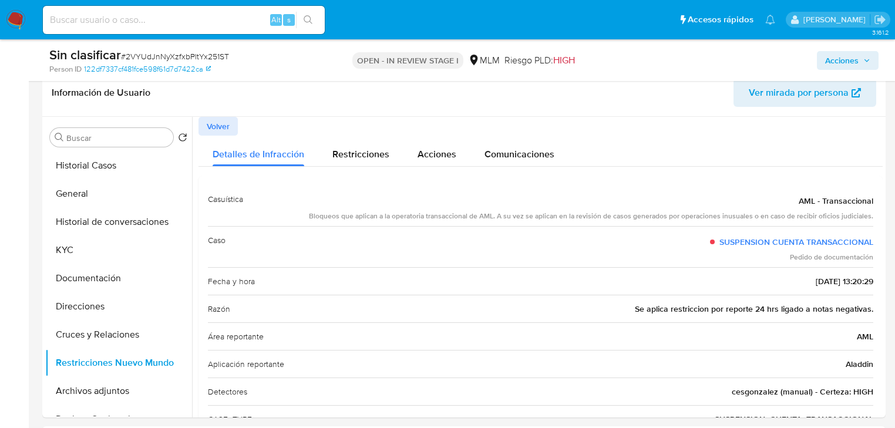
click at [857, 59] on span "Acciones" at bounding box center [847, 60] width 45 height 16
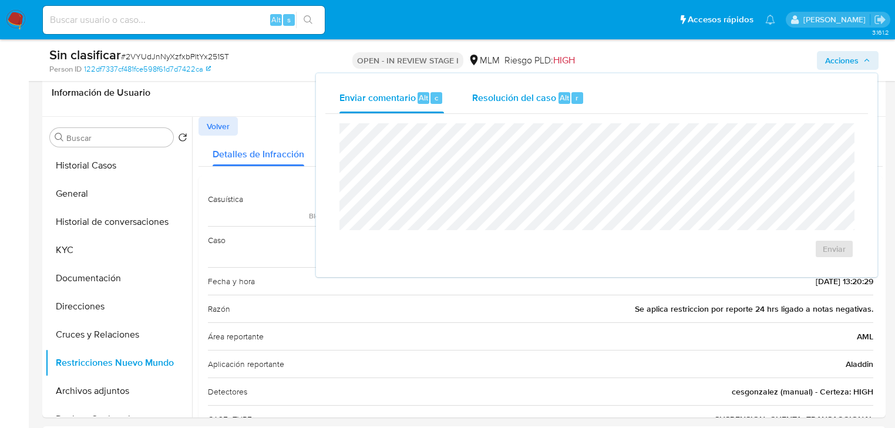
drag, startPoint x: 549, startPoint y: 103, endPoint x: 546, endPoint y: 110, distance: 7.4
click at [547, 106] on div "Resolución del caso Alt r" at bounding box center [528, 98] width 112 height 31
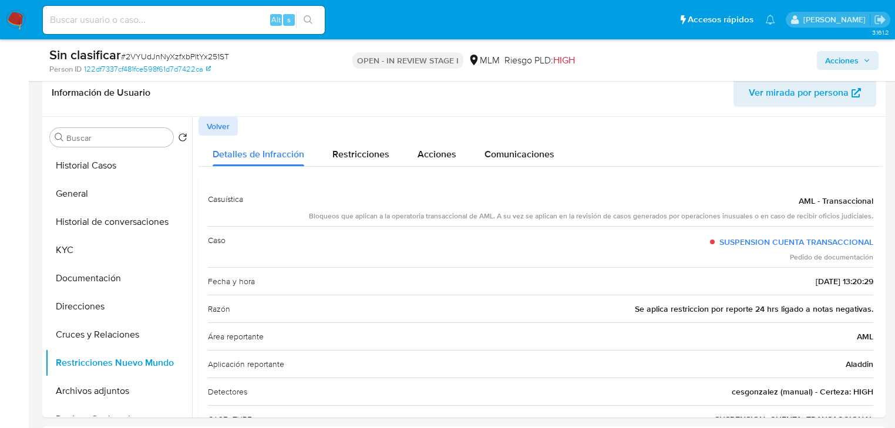
drag, startPoint x: 836, startPoint y: 55, endPoint x: 810, endPoint y: 70, distance: 29.7
click at [831, 59] on span "Acciones" at bounding box center [841, 60] width 33 height 19
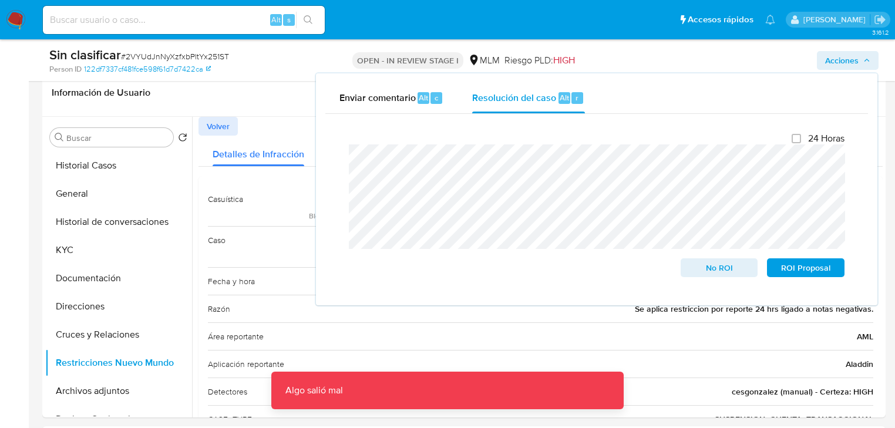
click at [334, 158] on div "Cierre de caso 24 Horas No ROI ROI Proposal Algo salió mal Algo salió mal" at bounding box center [596, 205] width 543 height 182
click at [734, 273] on span "No ROI" at bounding box center [719, 268] width 61 height 16
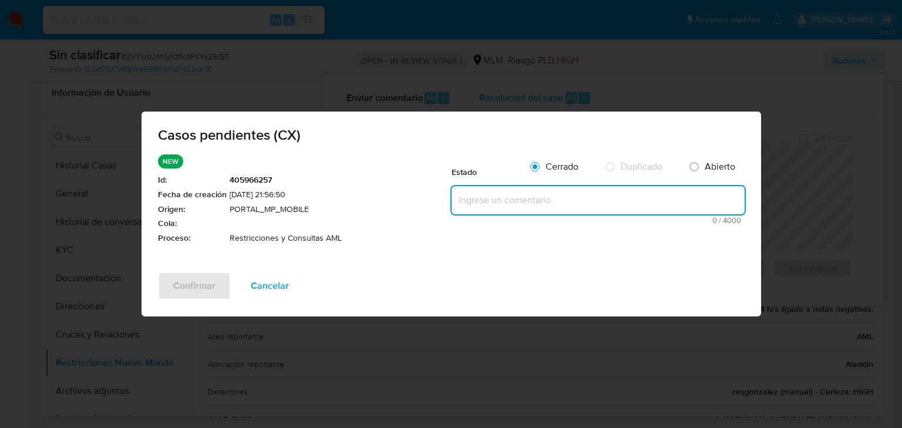
click at [494, 195] on textarea at bounding box center [598, 200] width 293 height 28
paste textarea "Se valida CX cliente con restricción por reporte 24 horas ligado a notas negati…"
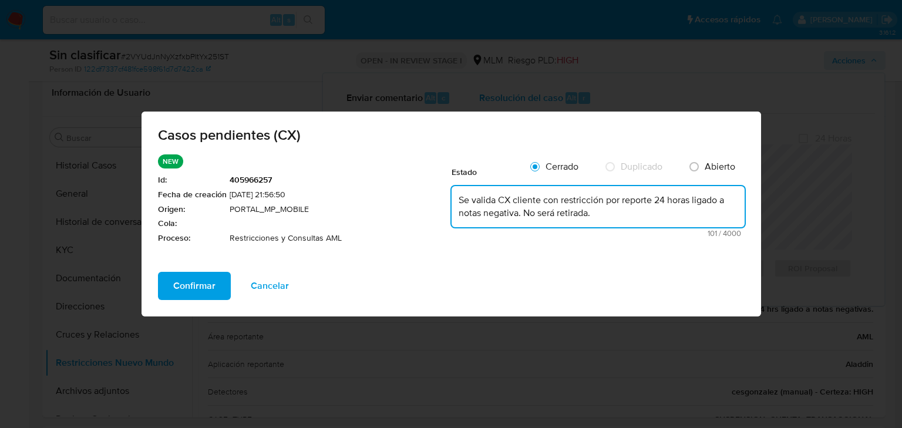
type textarea "Se valida CX cliente con restricción por reporte 24 horas ligado a notas negati…"
click at [217, 277] on button "Confirmar" at bounding box center [194, 286] width 73 height 28
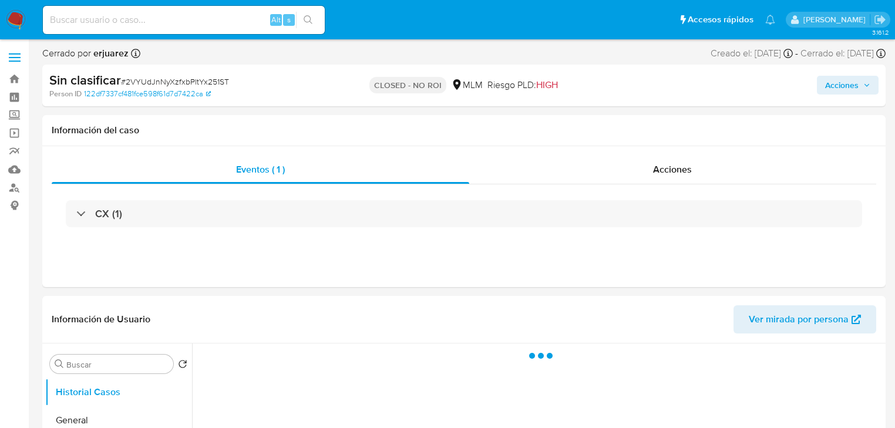
select select "10"
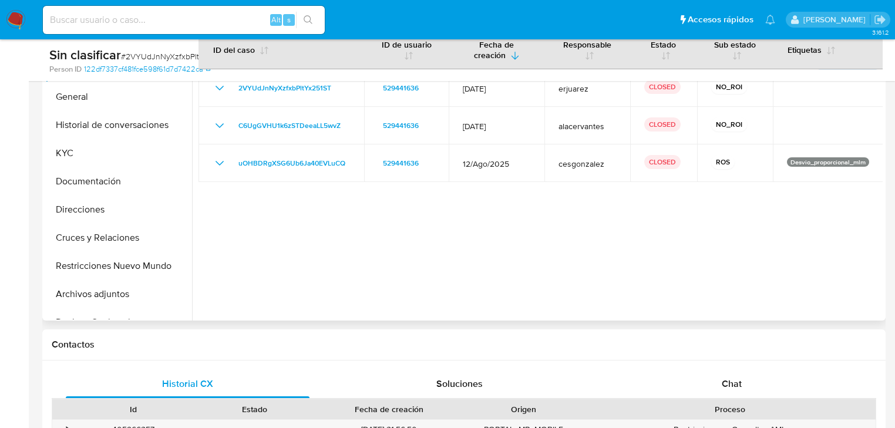
scroll to position [235, 0]
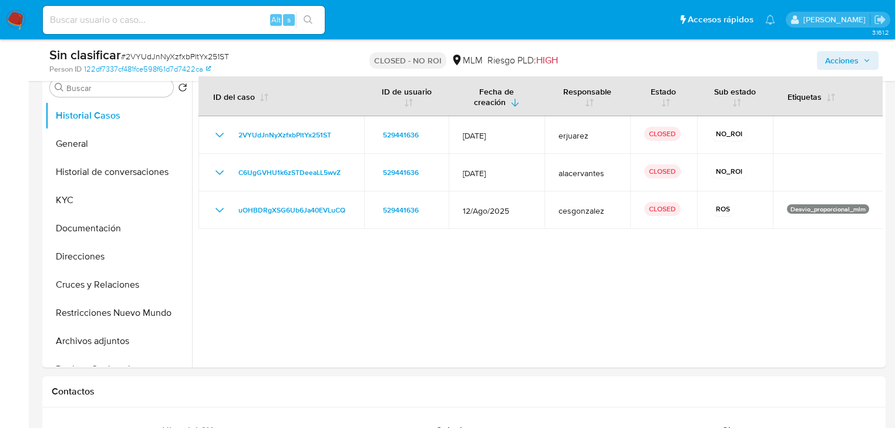
drag, startPoint x: 16, startPoint y: 18, endPoint x: 43, endPoint y: 3, distance: 30.5
click at [16, 18] on img at bounding box center [16, 20] width 20 height 20
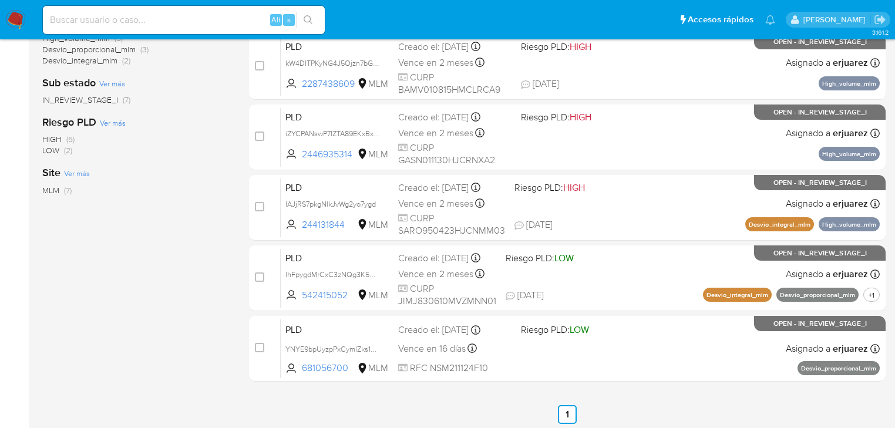
scroll to position [282, 0]
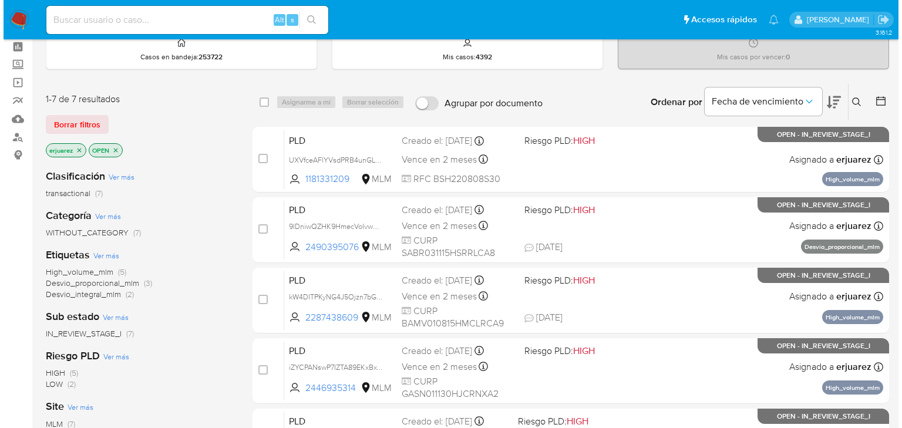
scroll to position [47, 0]
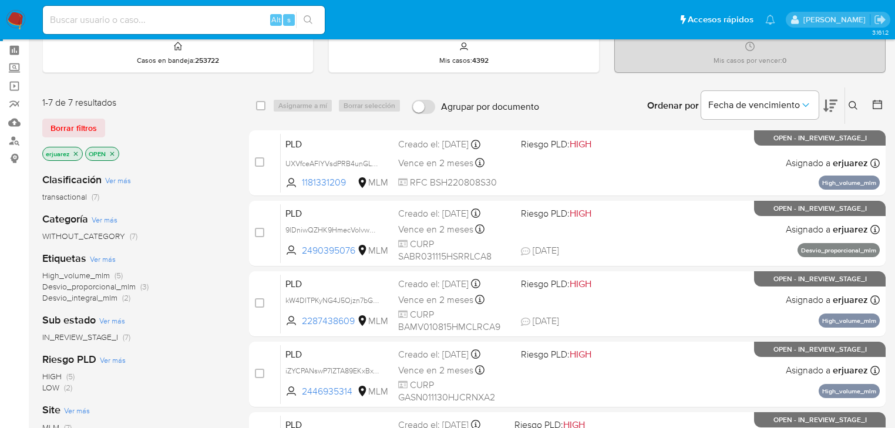
drag, startPoint x: 76, startPoint y: 151, endPoint x: 176, endPoint y: 145, distance: 100.6
click at [76, 151] on icon "close-filter" at bounding box center [75, 153] width 7 height 7
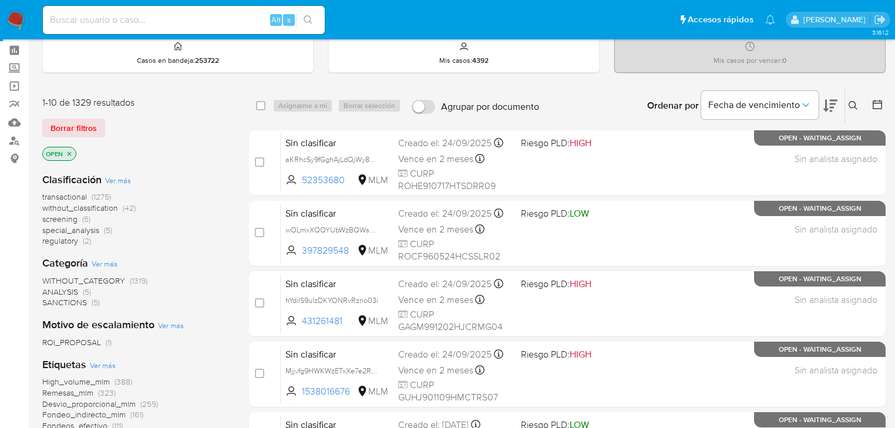
click at [856, 102] on icon at bounding box center [853, 105] width 9 height 9
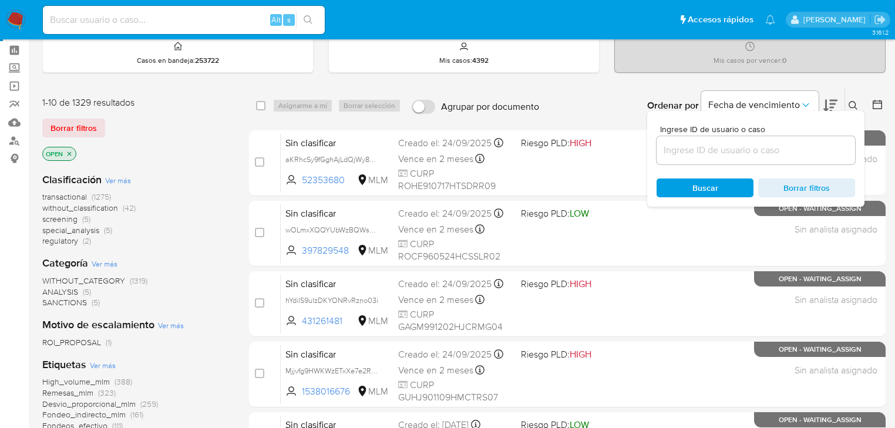
click at [744, 143] on input at bounding box center [756, 150] width 198 height 15
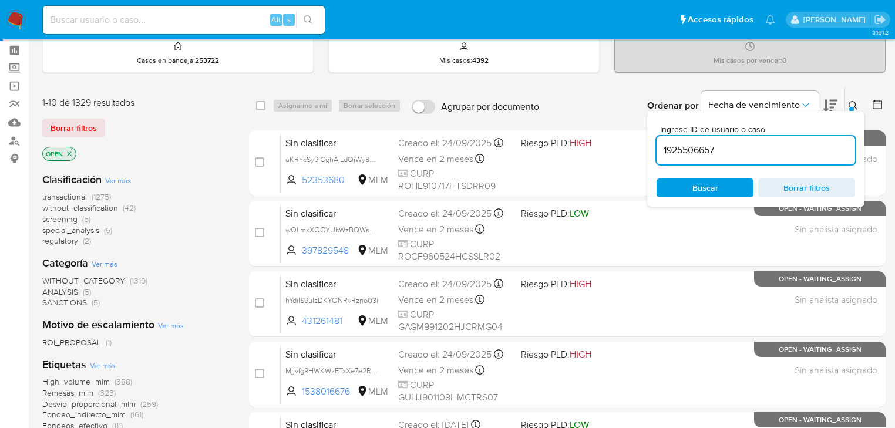
type input "1925506657"
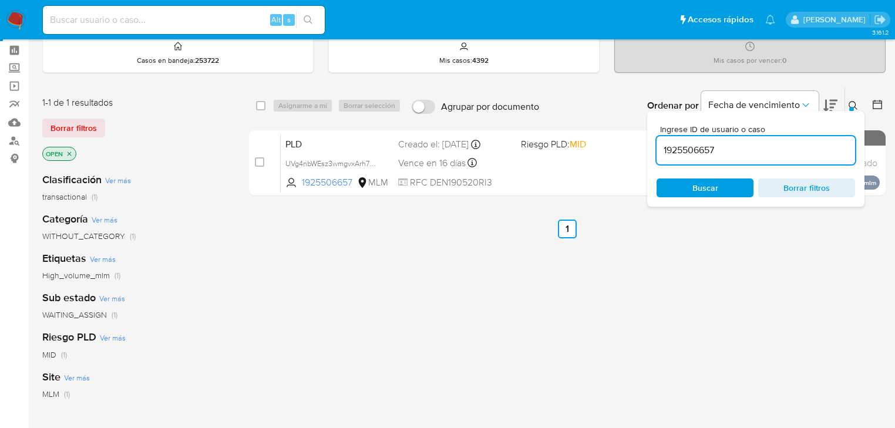
drag, startPoint x: 344, startPoint y: 313, endPoint x: 321, endPoint y: 201, distance: 114.6
click at [350, 305] on div "select-all-cases-checkbox Asignarme a mí Borrar selección Agrupar por documento…" at bounding box center [567, 353] width 637 height 532
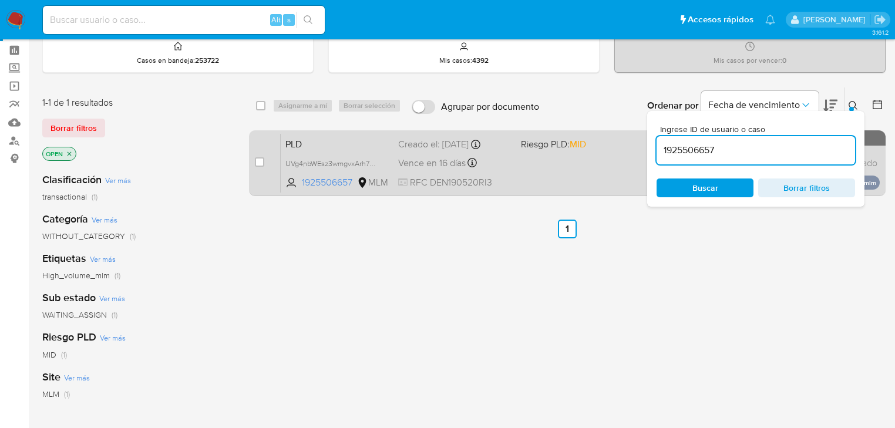
click at [254, 163] on div "case-item-checkbox No es posible asignar el caso PLD UVg4nbWEsz3wmgvxArh7qfok 1…" at bounding box center [567, 163] width 637 height 66
click at [256, 161] on input "checkbox" at bounding box center [259, 161] width 9 height 9
checkbox input "true"
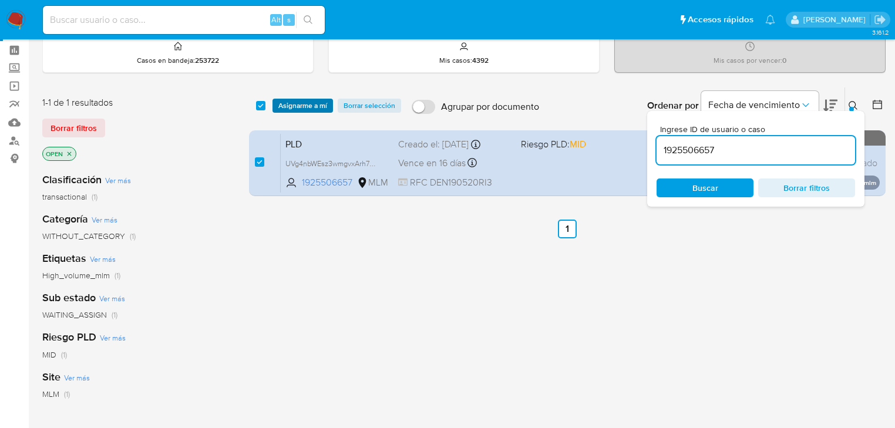
click at [295, 100] on span "Asignarme a mí" at bounding box center [302, 106] width 49 height 12
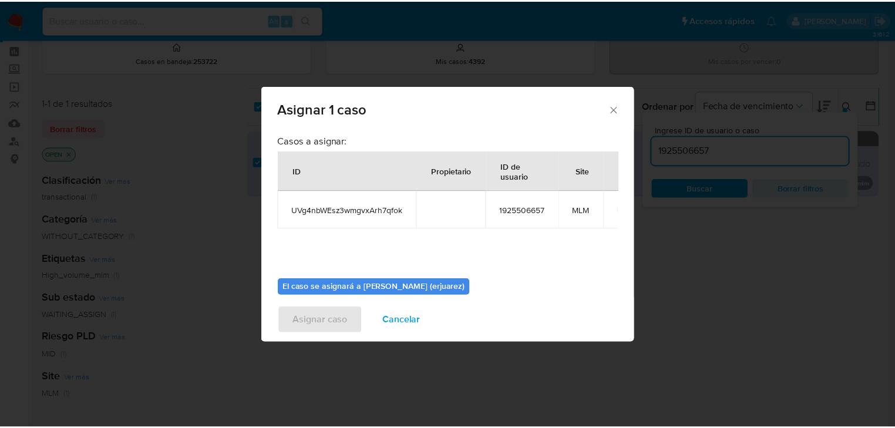
scroll to position [60, 0]
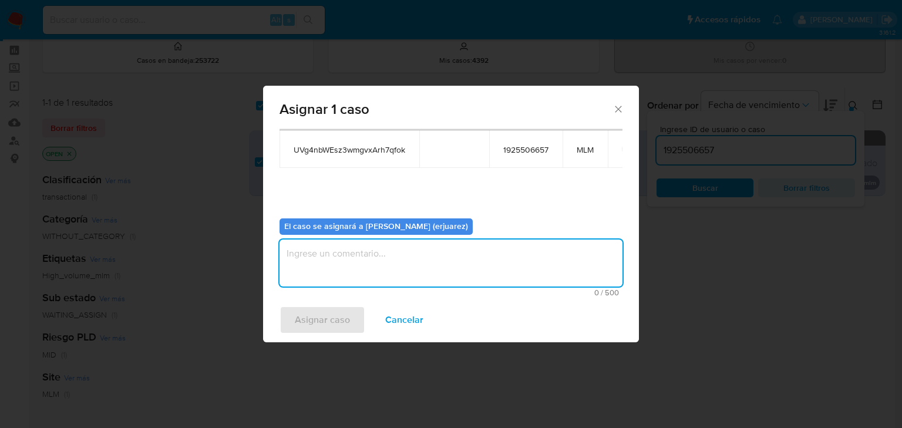
click at [345, 265] on textarea "assign-modal" at bounding box center [451, 263] width 343 height 47
type textarea "EPJU"
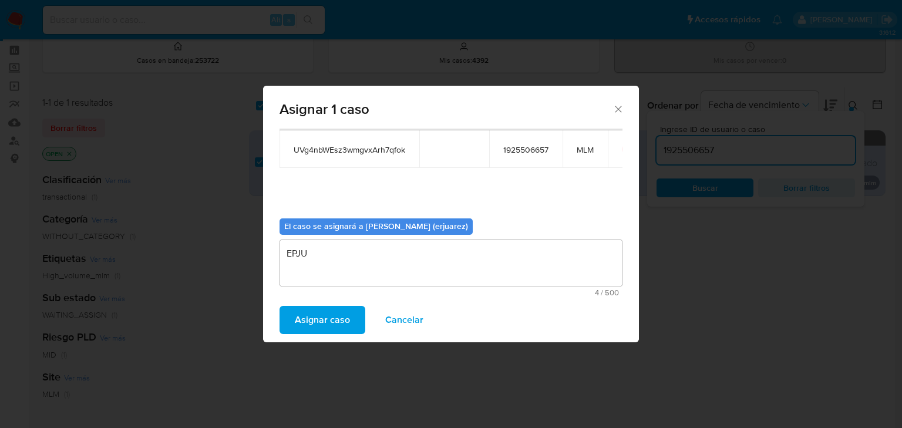
click at [327, 310] on span "Asignar caso" at bounding box center [322, 320] width 55 height 26
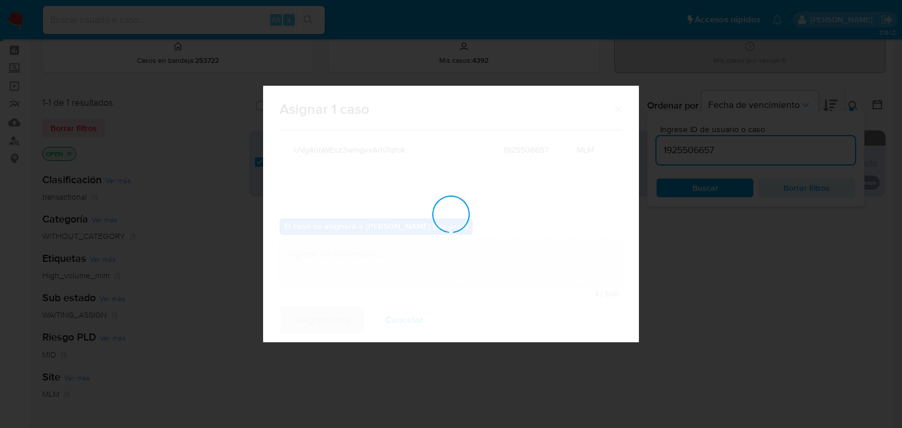
checkbox input "false"
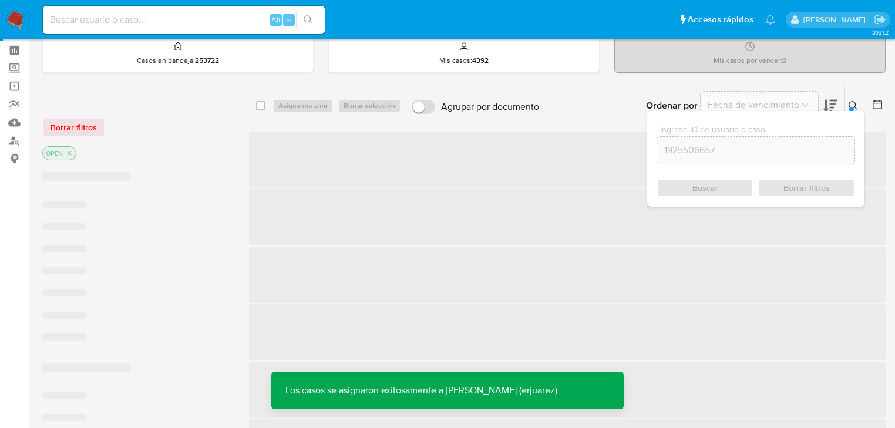
click at [456, 160] on span "‌" at bounding box center [567, 160] width 637 height 56
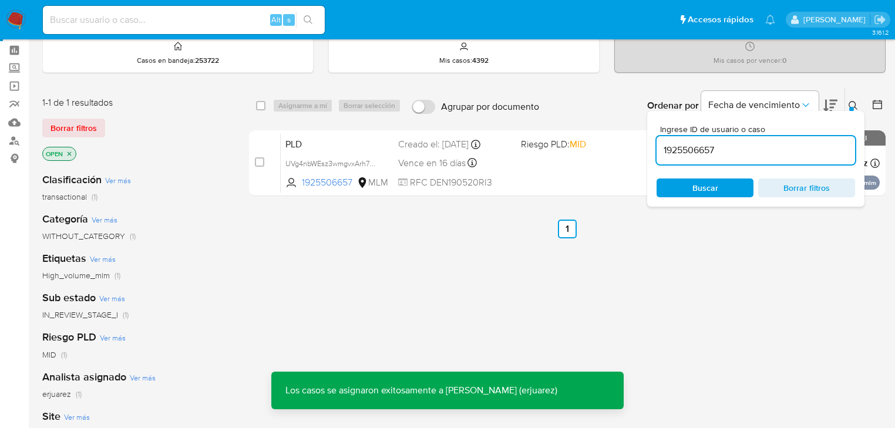
click at [456, 160] on span "Vence en 16 días" at bounding box center [432, 163] width 68 height 13
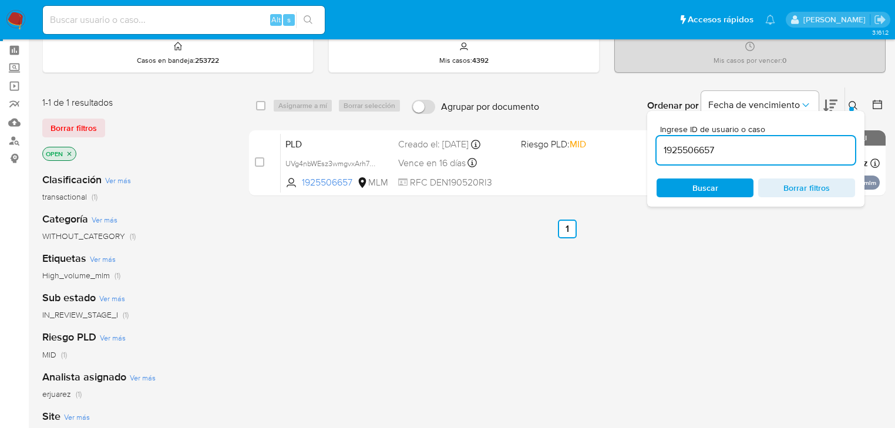
drag, startPoint x: 196, startPoint y: 378, endPoint x: 197, endPoint y: 190, distance: 188.5
click at [197, 374] on div "Analista asignado Ver más erjuarez (1)" at bounding box center [136, 385] width 188 height 30
click at [144, 25] on input at bounding box center [184, 19] width 282 height 15
paste input "1209233204"
type input "1209233204"
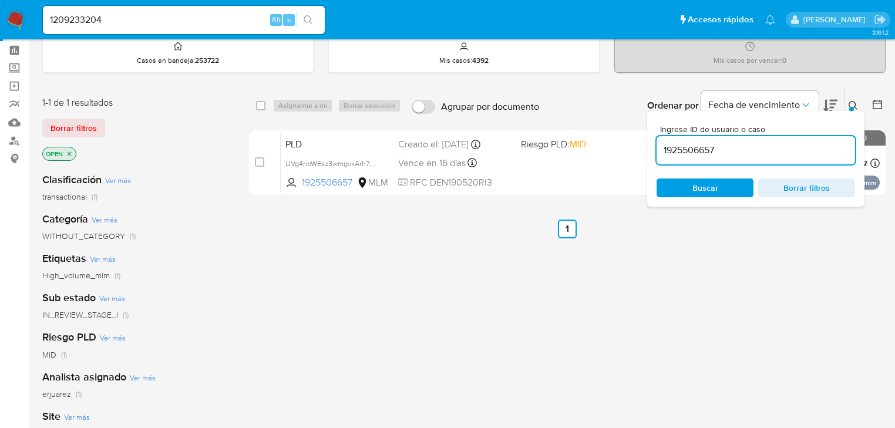
click at [308, 10] on div "1209233204 Alt s" at bounding box center [184, 20] width 282 height 28
click at [305, 18] on icon "search-icon" at bounding box center [308, 19] width 9 height 9
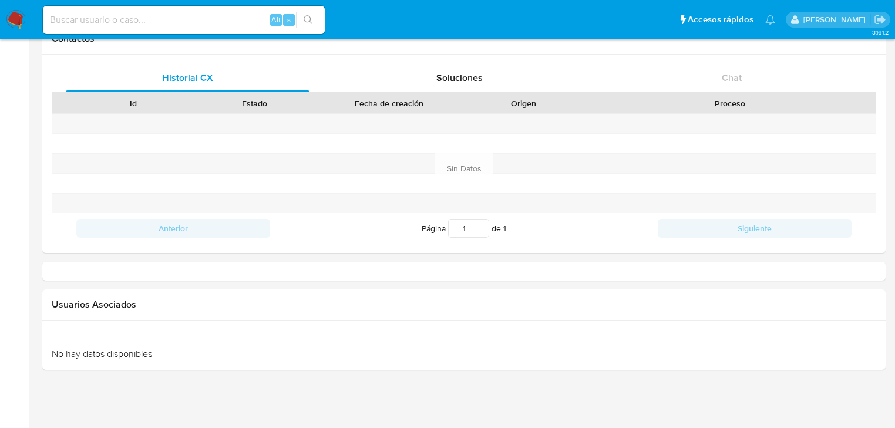
select select "10"
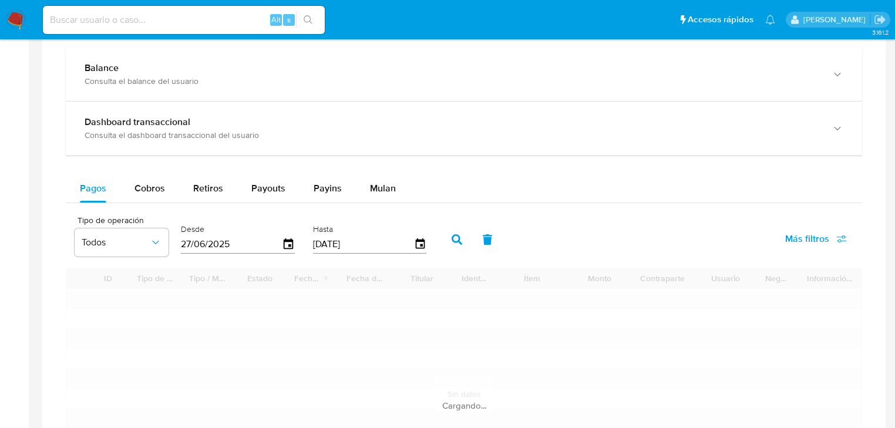
scroll to position [658, 0]
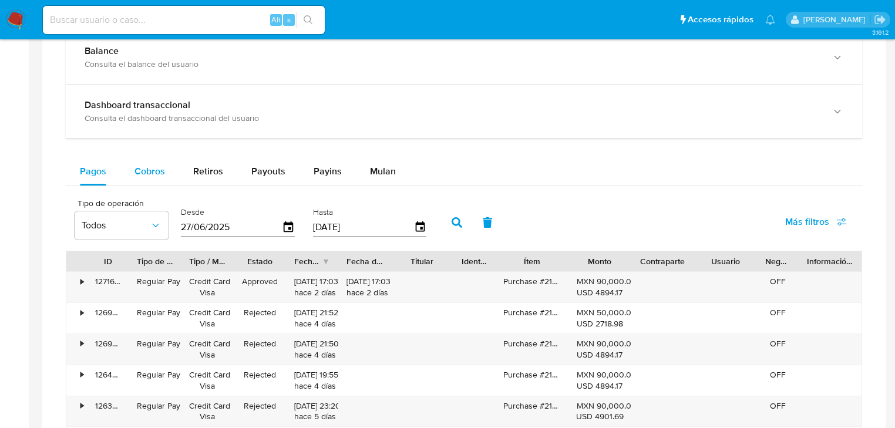
click at [149, 171] on span "Cobros" at bounding box center [149, 171] width 31 height 14
select select "10"
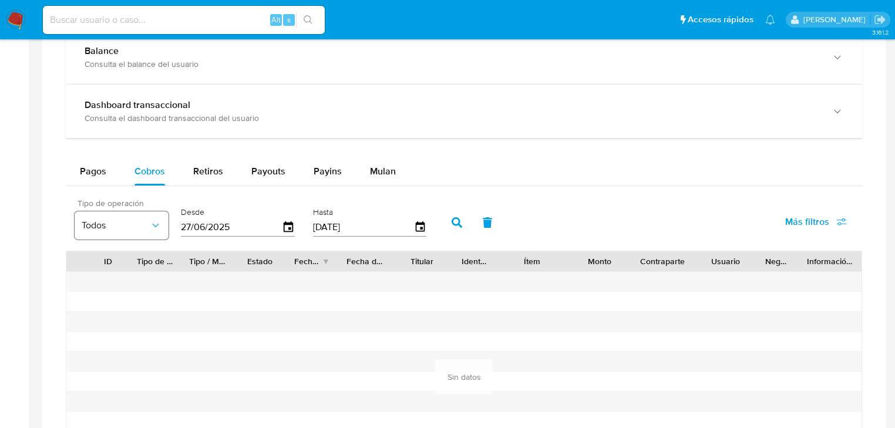
drag, startPoint x: 237, startPoint y: 226, endPoint x: 133, endPoint y: 226, distance: 103.9
click at [133, 226] on div "Tipo de operación Todos Desde 27/06/2025 Hasta 24/09/2025" at bounding box center [253, 221] width 369 height 47
type input "0_/__/____"
type input "01/08/2024"
click at [456, 223] on icon "button" at bounding box center [457, 222] width 11 height 11
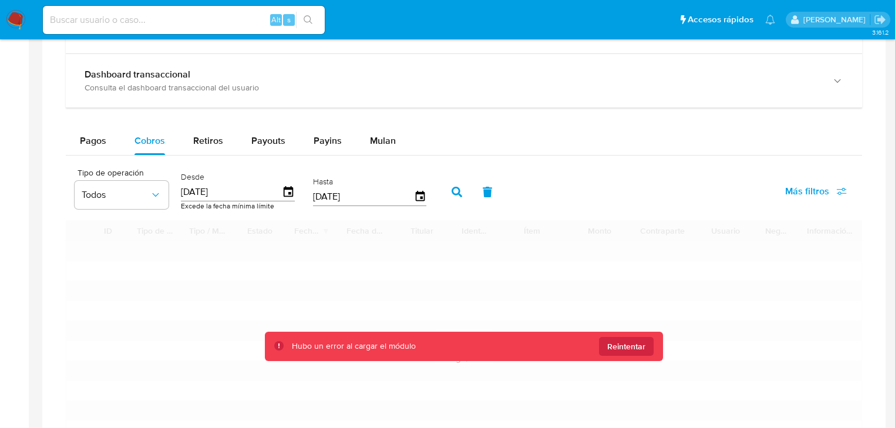
scroll to position [705, 0]
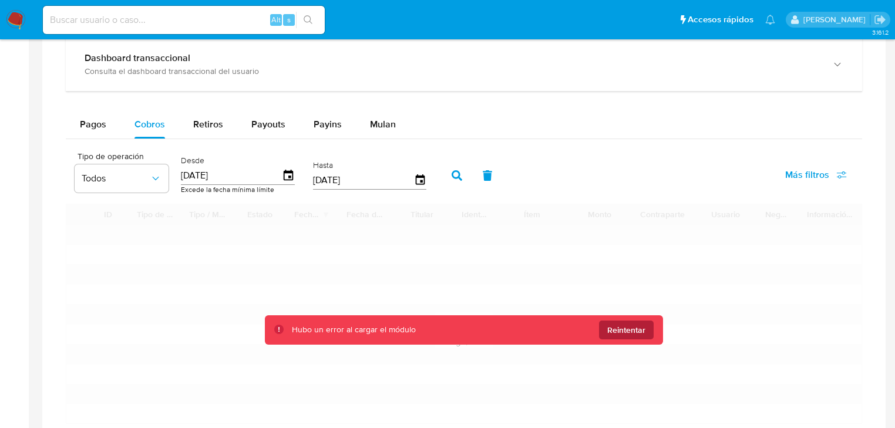
click at [630, 330] on span "Reintentar" at bounding box center [626, 330] width 38 height 19
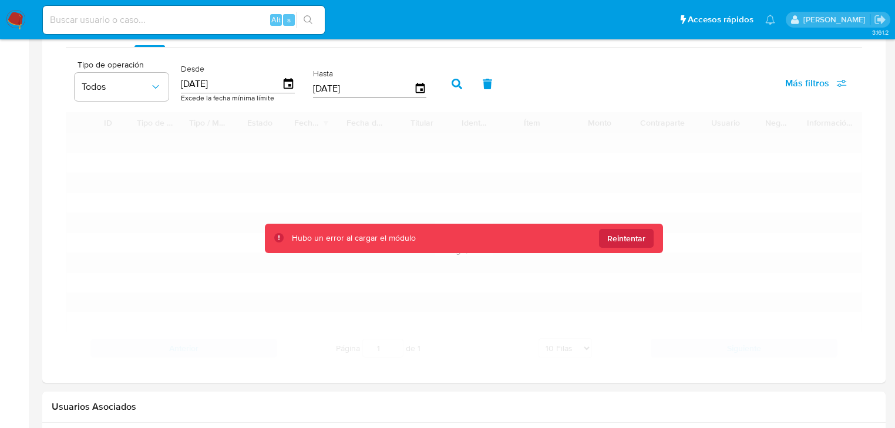
scroll to position [799, 0]
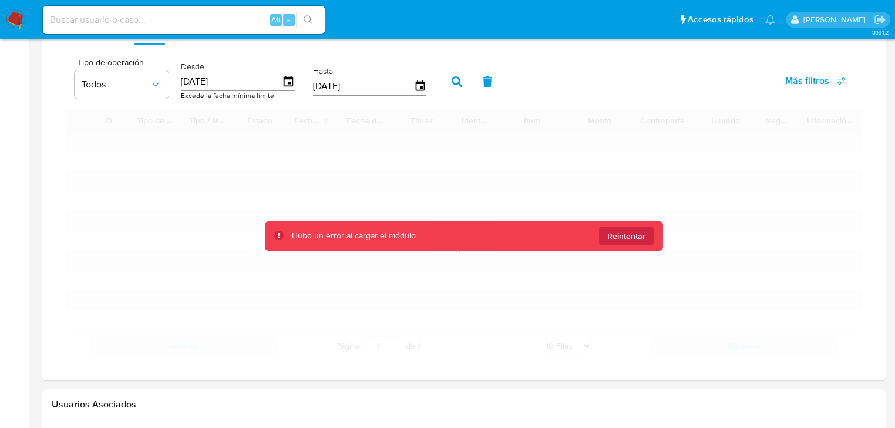
click at [620, 245] on div "Hubo un error al cargar el módulo Reintentar" at bounding box center [464, 235] width 398 height 29
click at [284, 85] on icon "button" at bounding box center [288, 81] width 9 height 11
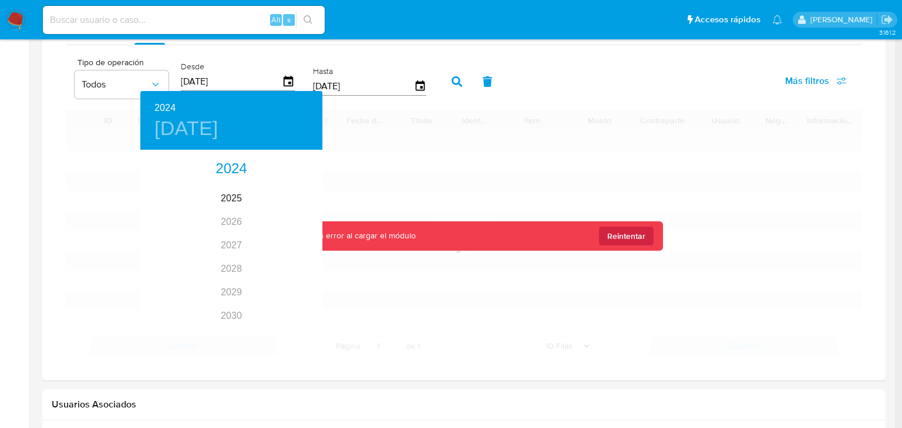
click at [85, 183] on div at bounding box center [451, 214] width 902 height 428
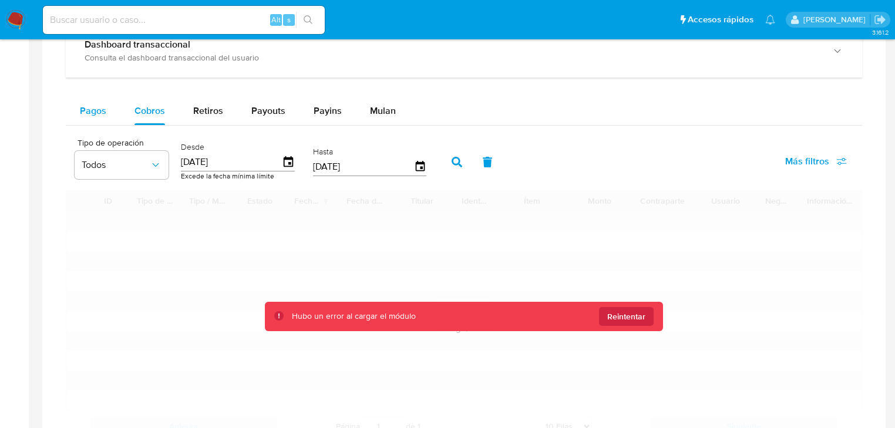
scroll to position [658, 0]
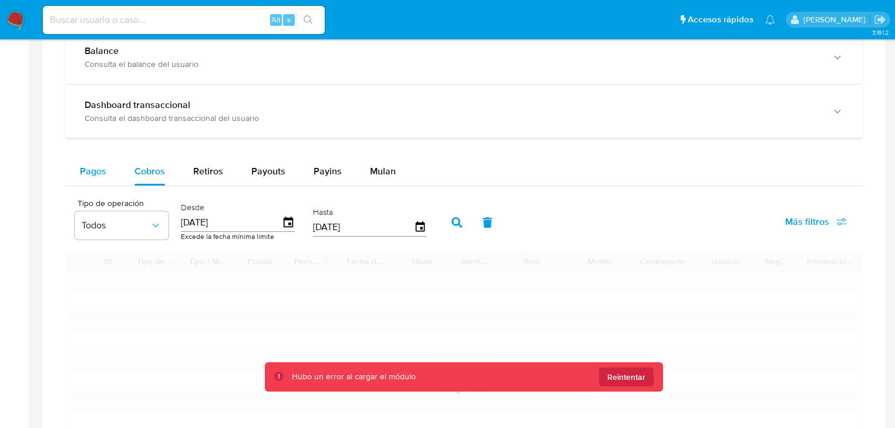
click at [95, 173] on span "Pagos" at bounding box center [93, 171] width 26 height 14
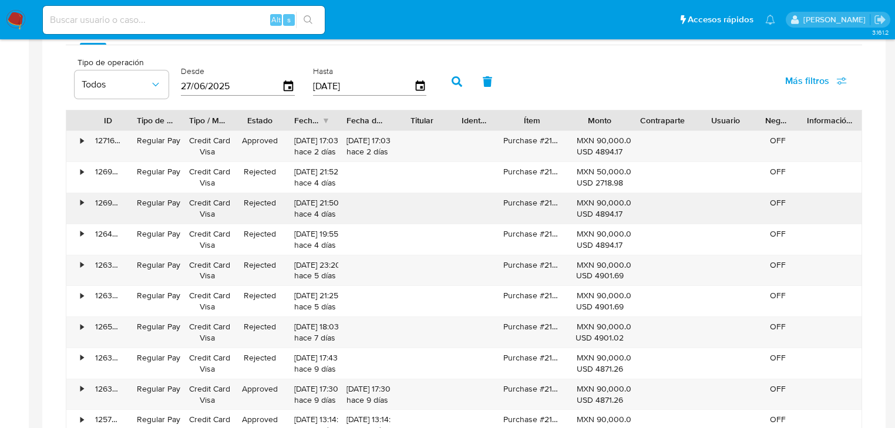
scroll to position [752, 0]
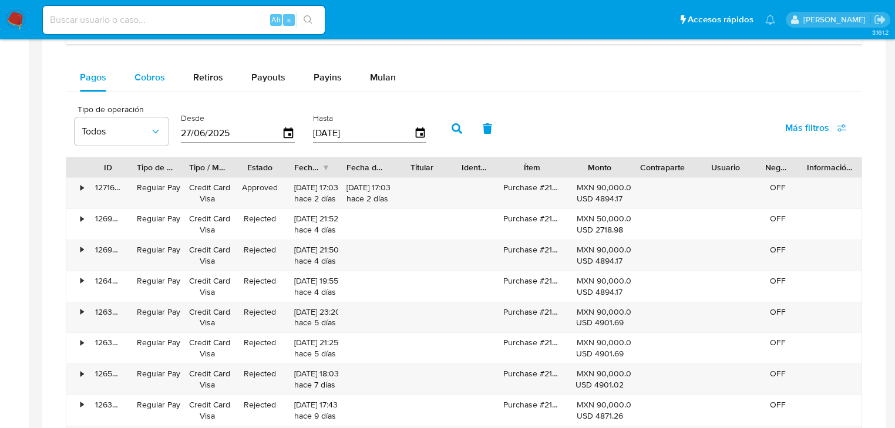
click at [155, 73] on span "Cobros" at bounding box center [149, 77] width 31 height 14
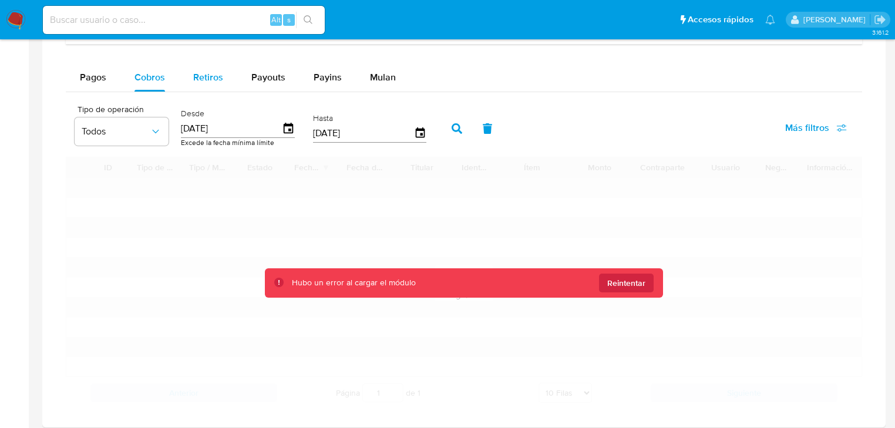
click at [202, 73] on span "Retiros" at bounding box center [208, 77] width 30 height 14
select select "10"
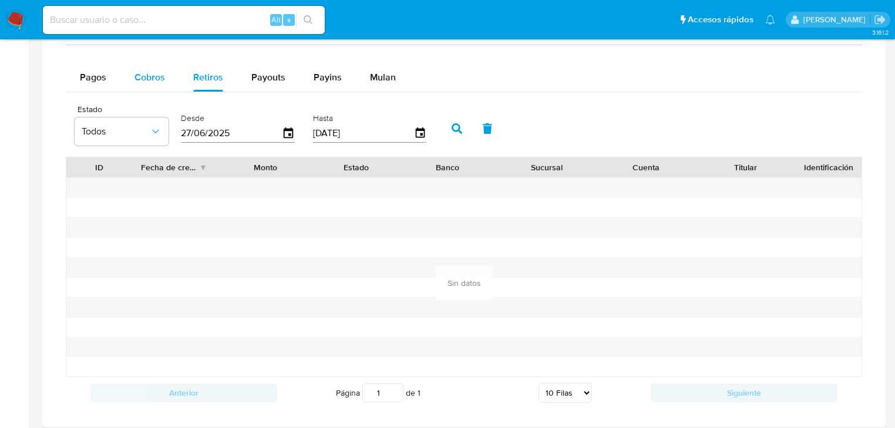
drag, startPoint x: 150, startPoint y: 77, endPoint x: 155, endPoint y: 86, distance: 10.5
click at [150, 78] on span "Cobros" at bounding box center [149, 77] width 31 height 14
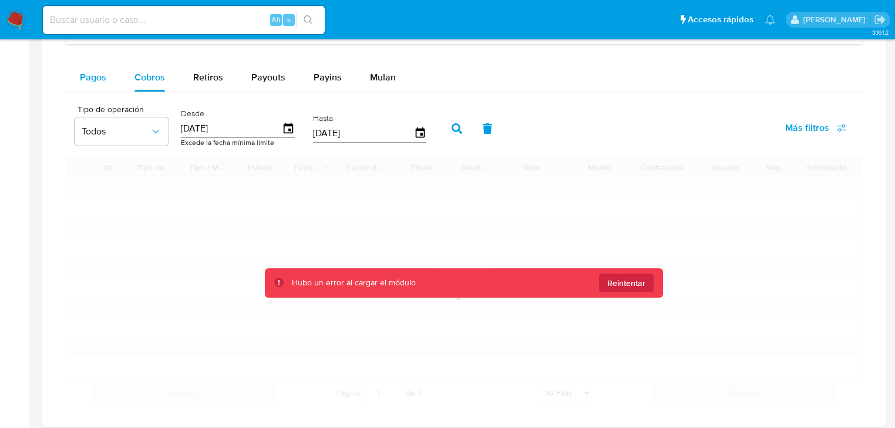
click at [79, 75] on button "Pagos" at bounding box center [93, 77] width 55 height 28
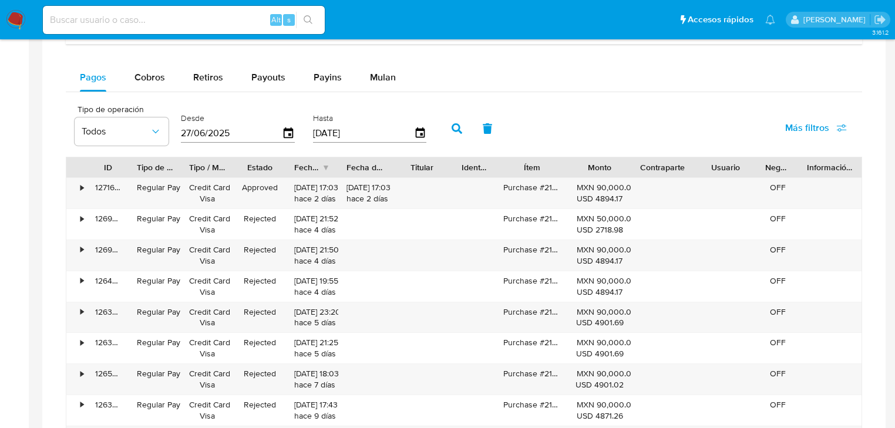
click at [20, 23] on img at bounding box center [16, 20] width 20 height 20
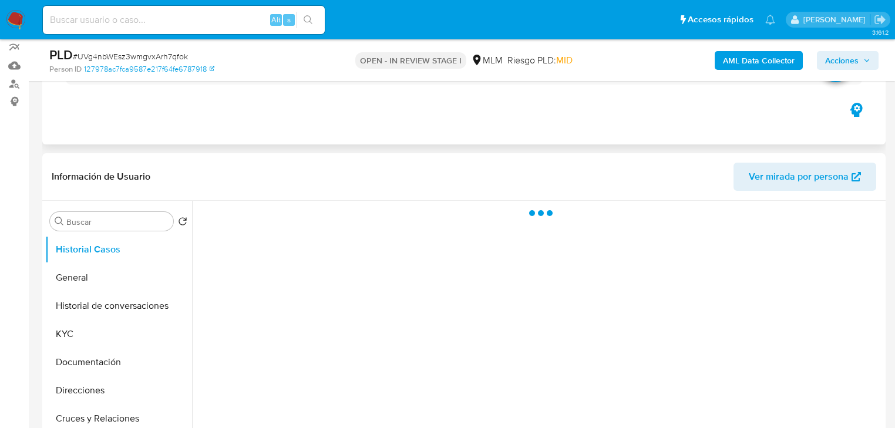
scroll to position [188, 0]
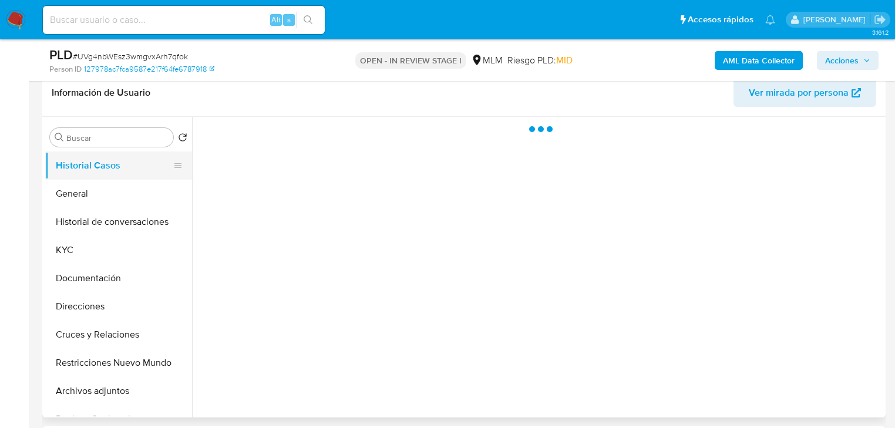
select select "10"
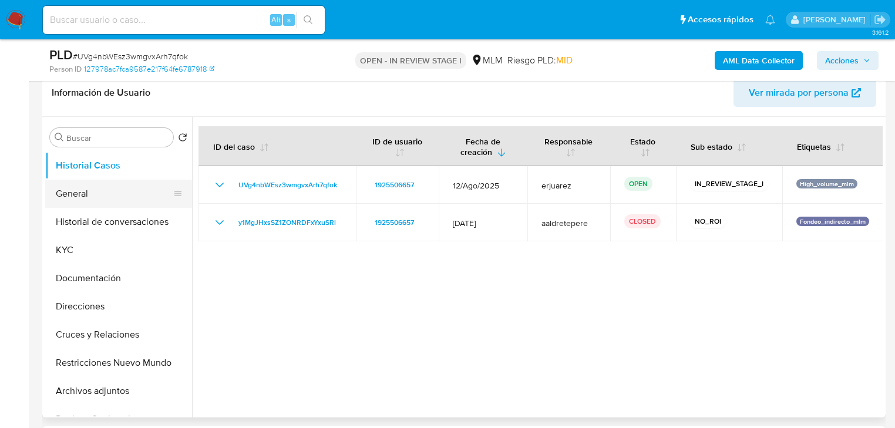
click at [97, 189] on button "General" at bounding box center [113, 194] width 137 height 28
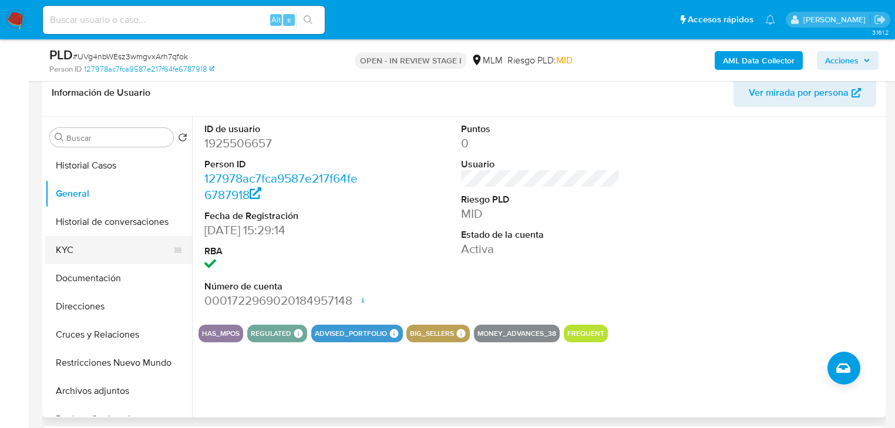
click at [91, 249] on button "KYC" at bounding box center [113, 250] width 137 height 28
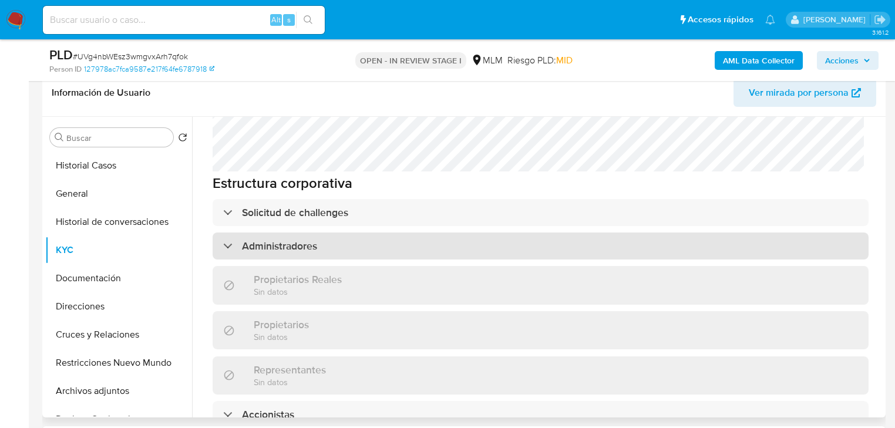
scroll to position [611, 0]
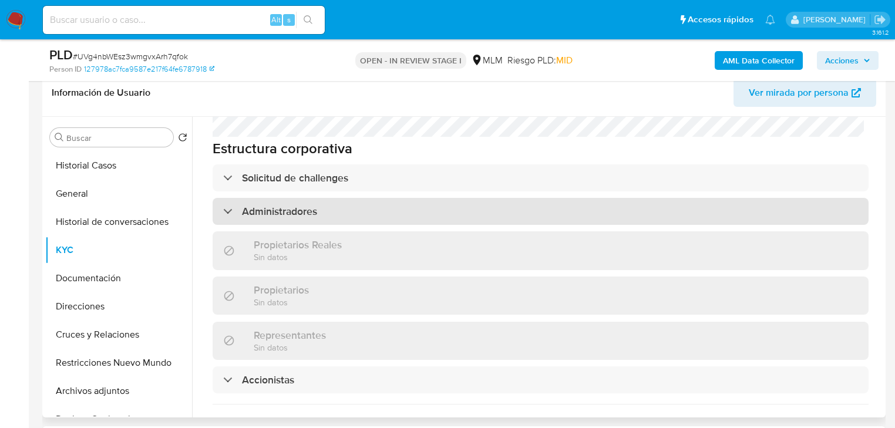
click at [261, 205] on h3 "Administradores" at bounding box center [279, 211] width 75 height 13
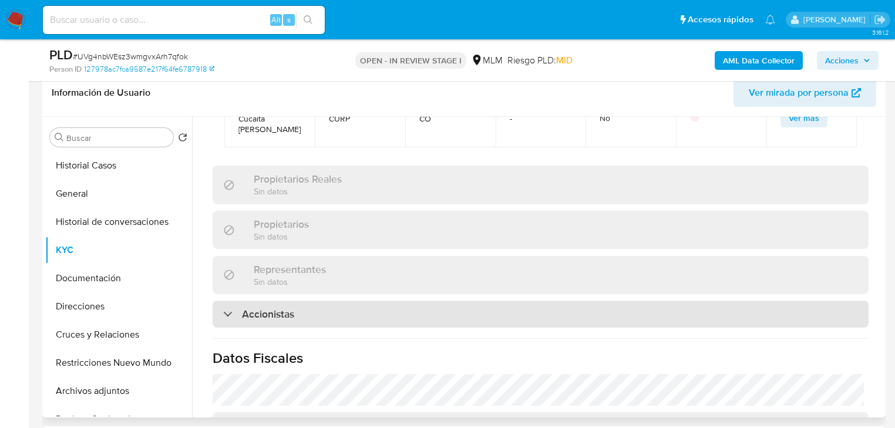
click at [338, 301] on div "Accionistas" at bounding box center [541, 314] width 656 height 27
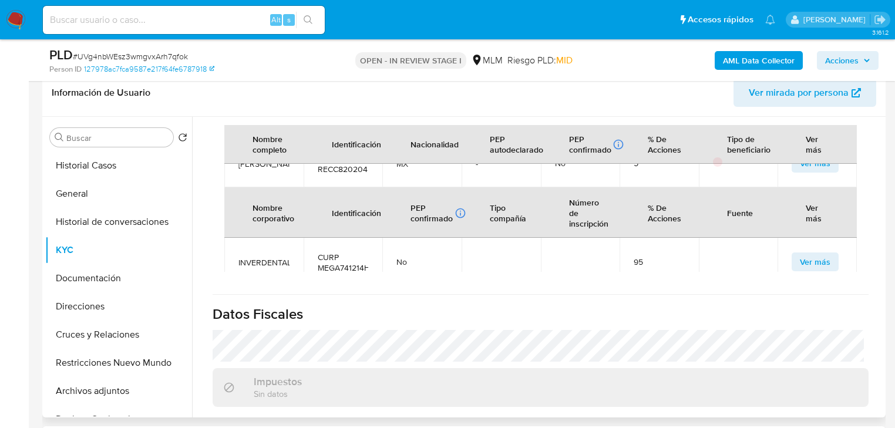
scroll to position [40, 0]
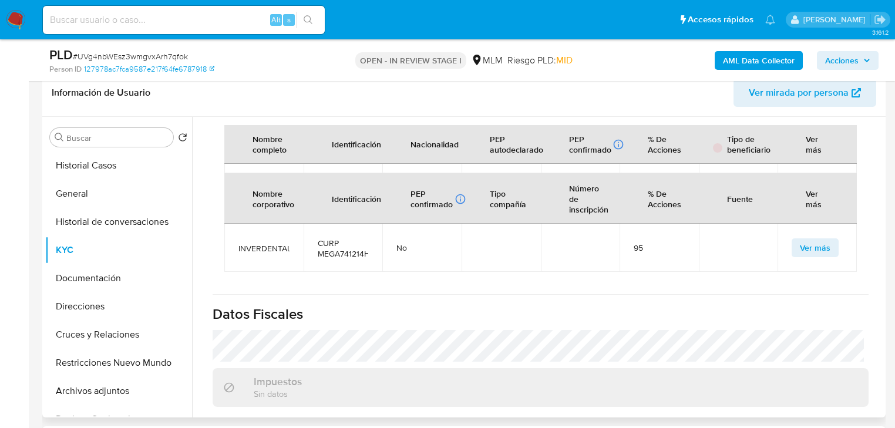
drag, startPoint x: 301, startPoint y: 213, endPoint x: 250, endPoint y: 228, distance: 53.3
click at [315, 224] on tr "INVERDENTAL CURP MEGA741214HMCNRR07 No 95 Ver más" at bounding box center [540, 248] width 632 height 48
click at [251, 243] on span "INVERDENTAL" at bounding box center [263, 248] width 51 height 11
drag, startPoint x: 263, startPoint y: 226, endPoint x: 304, endPoint y: 226, distance: 40.5
click at [291, 226] on td "INVERDENTAL" at bounding box center [263, 248] width 79 height 48
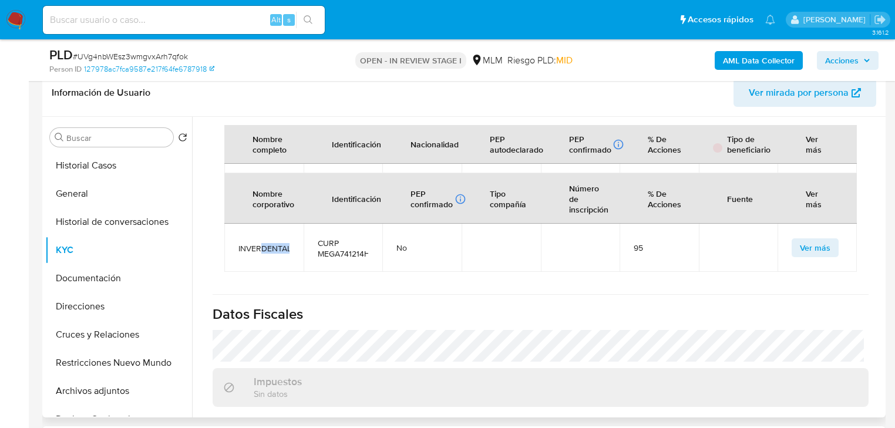
click at [817, 240] on span "Ver más" at bounding box center [815, 248] width 31 height 16
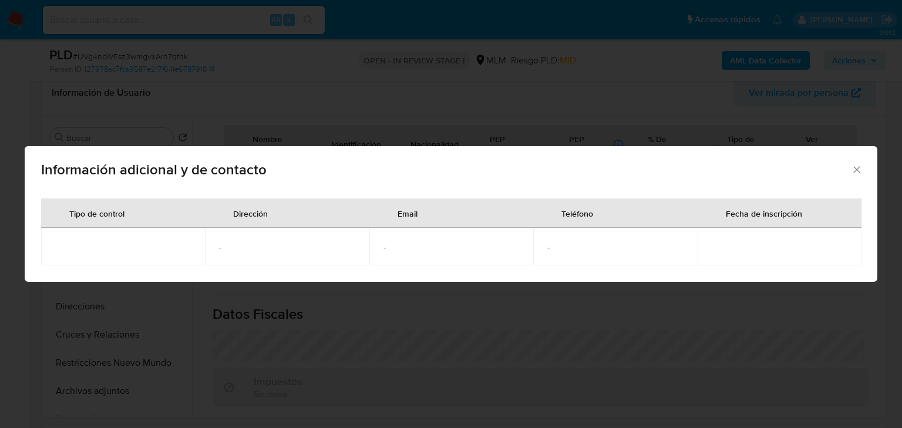
click at [848, 169] on span "Información adicional y de contacto" at bounding box center [446, 170] width 810 height 14
click at [862, 167] on div "Información adicional y de contacto" at bounding box center [451, 167] width 853 height 43
click at [859, 167] on icon "Cerrar" at bounding box center [857, 170] width 12 height 12
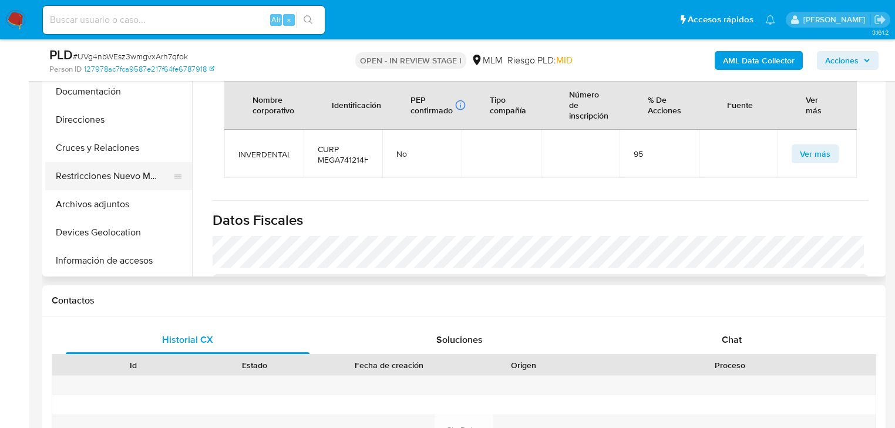
scroll to position [141, 0]
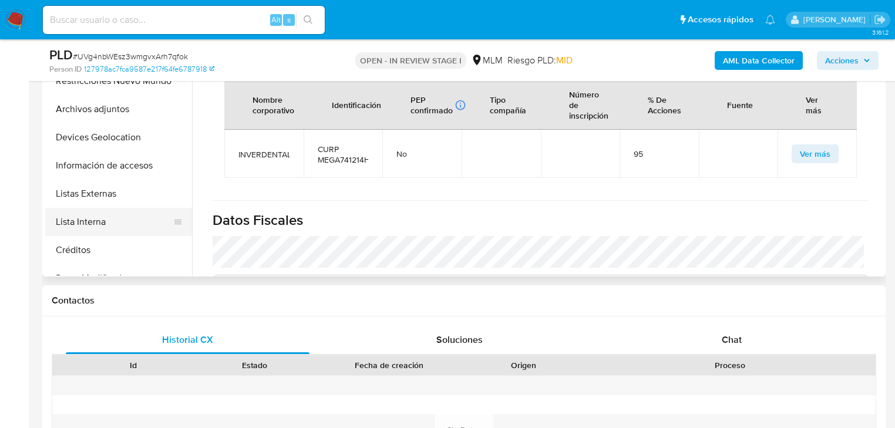
drag, startPoint x: 104, startPoint y: 201, endPoint x: 172, endPoint y: 209, distance: 68.6
click at [104, 201] on button "Listas Externas" at bounding box center [118, 194] width 147 height 28
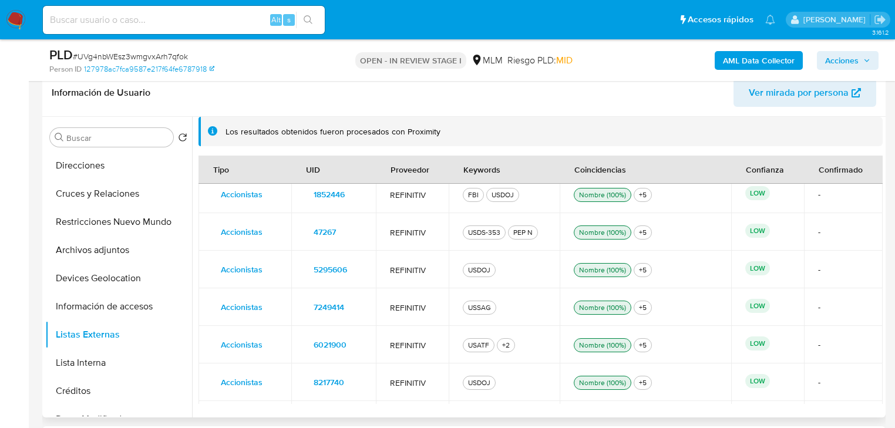
scroll to position [324, 0]
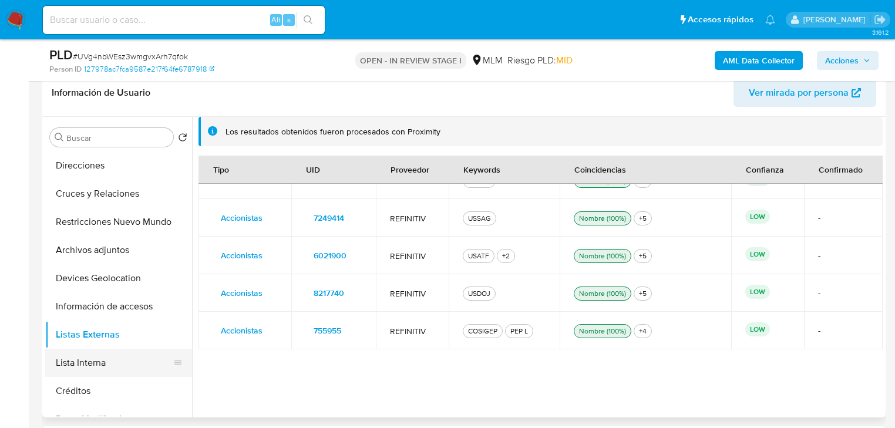
click at [61, 364] on button "Lista Interna" at bounding box center [113, 363] width 137 height 28
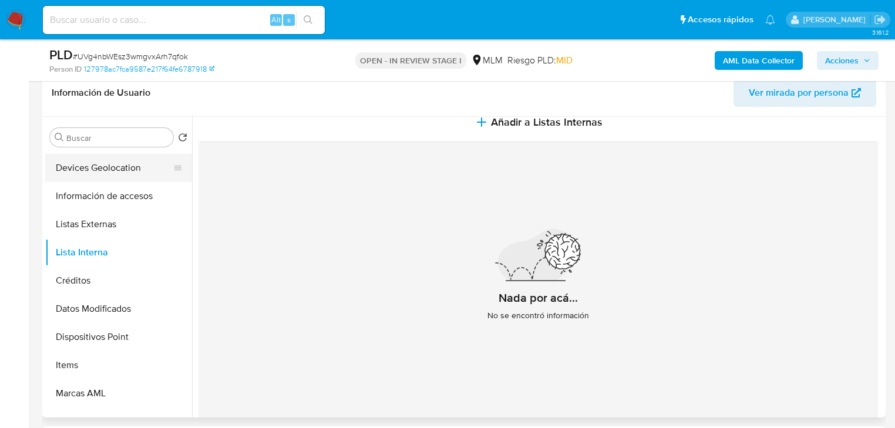
scroll to position [235, 0]
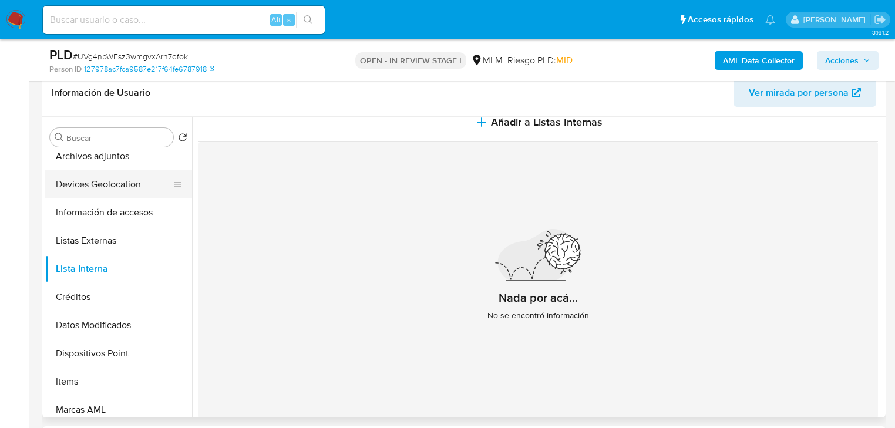
click at [122, 188] on button "Devices Geolocation" at bounding box center [113, 184] width 137 height 28
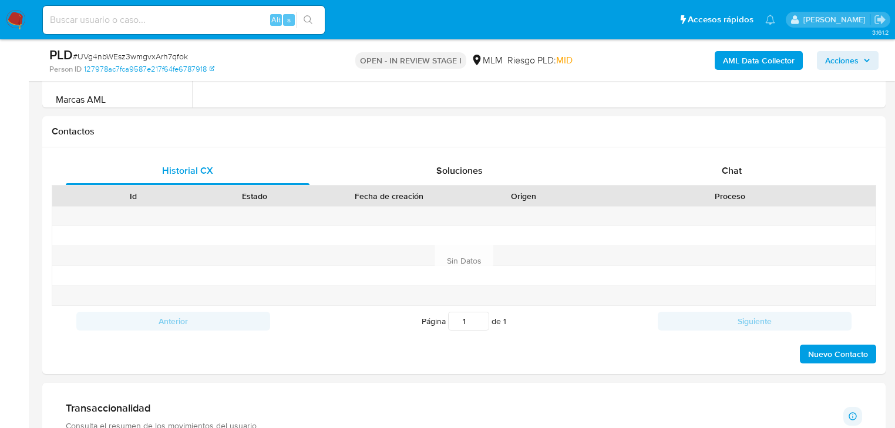
scroll to position [611, 0]
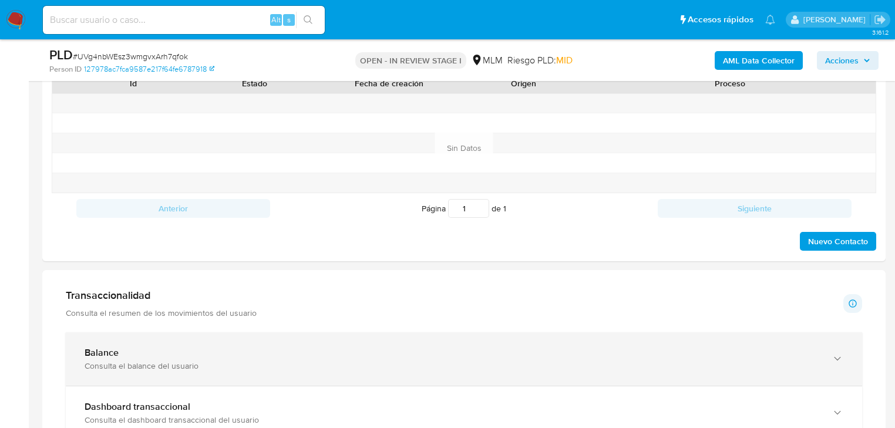
click at [214, 355] on div "Balance" at bounding box center [452, 353] width 735 height 12
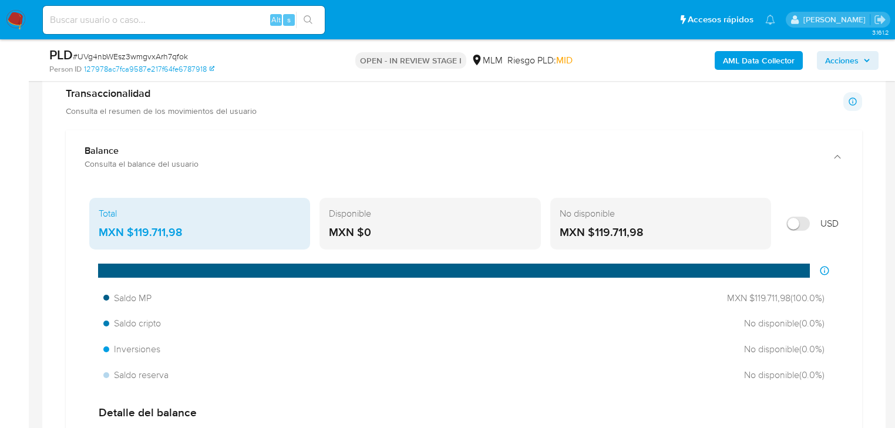
scroll to position [799, 0]
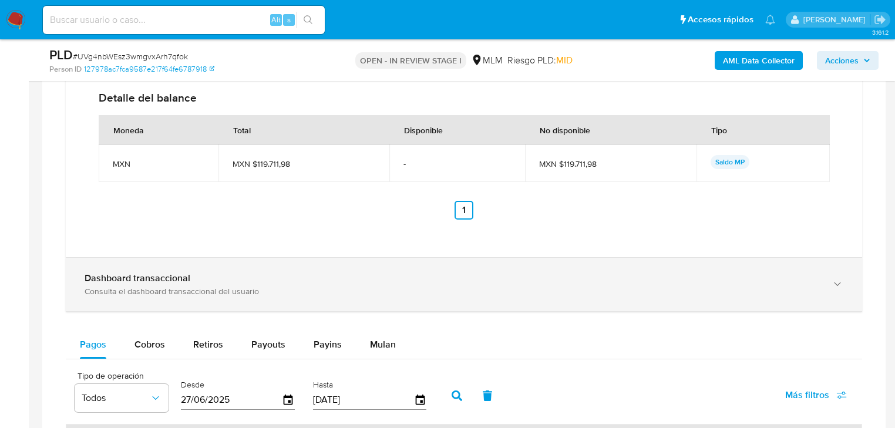
drag, startPoint x: 141, startPoint y: 270, endPoint x: 150, endPoint y: 268, distance: 9.6
click at [142, 270] on div "Dashboard transaccional Consulta el dashboard transaccional del usuario" at bounding box center [464, 284] width 796 height 53
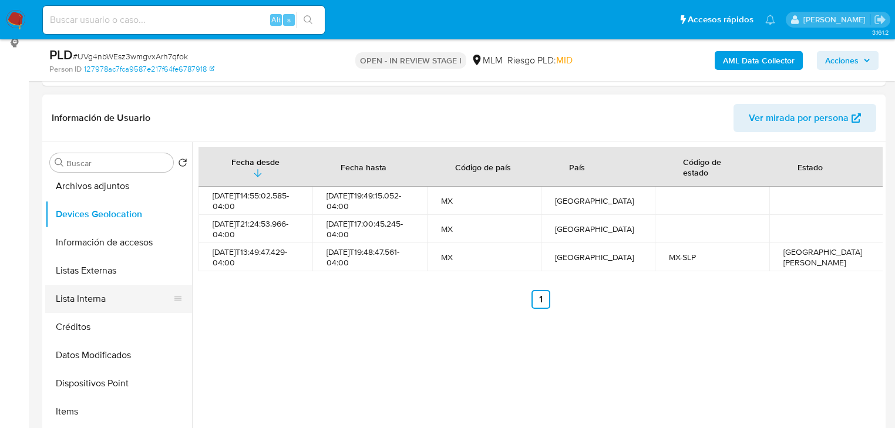
scroll to position [224, 0]
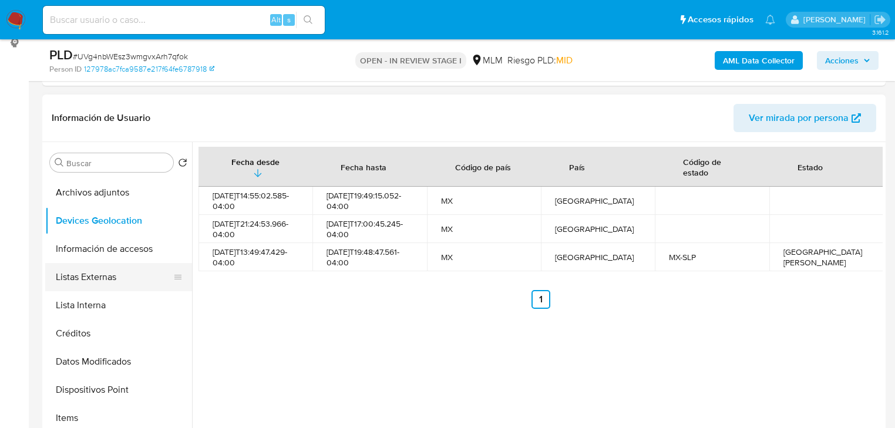
click at [98, 280] on button "Listas Externas" at bounding box center [113, 277] width 137 height 28
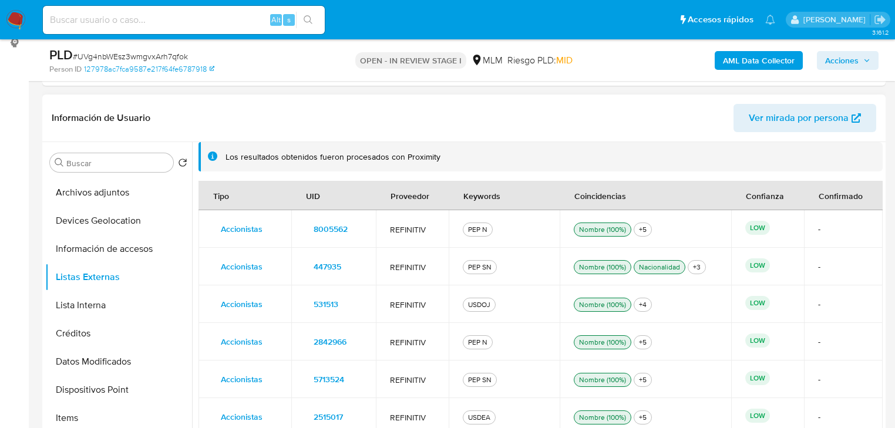
click at [322, 228] on span "8005562" at bounding box center [331, 229] width 34 height 16
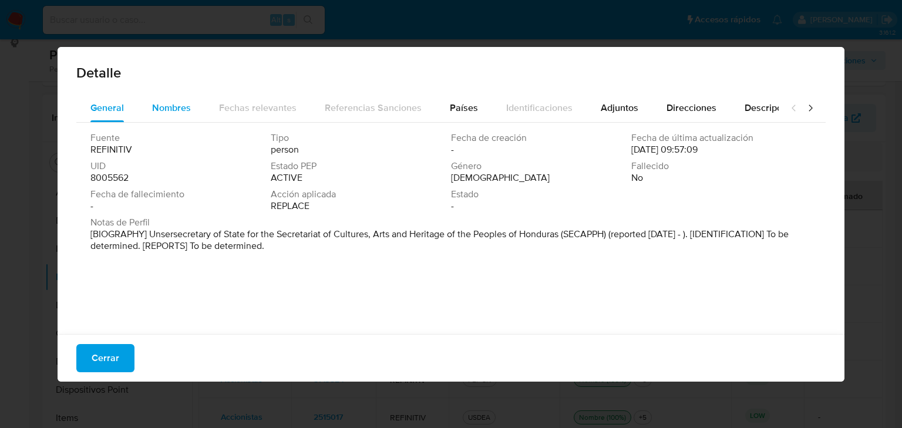
click at [164, 108] on span "Nombres" at bounding box center [171, 108] width 39 height 14
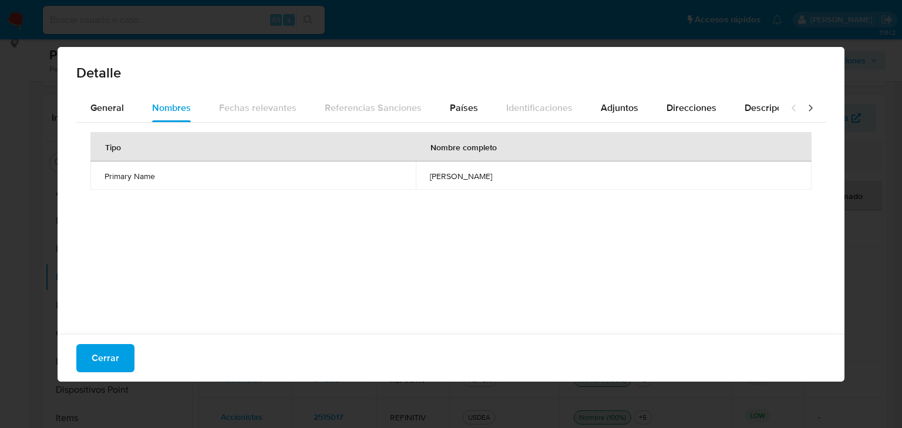
click at [369, 399] on div "Detalle General Nombres Fechas relevantes Referencias Sanciones Países Identifi…" at bounding box center [451, 214] width 902 height 428
click at [119, 350] on button "Cerrar" at bounding box center [105, 358] width 58 height 28
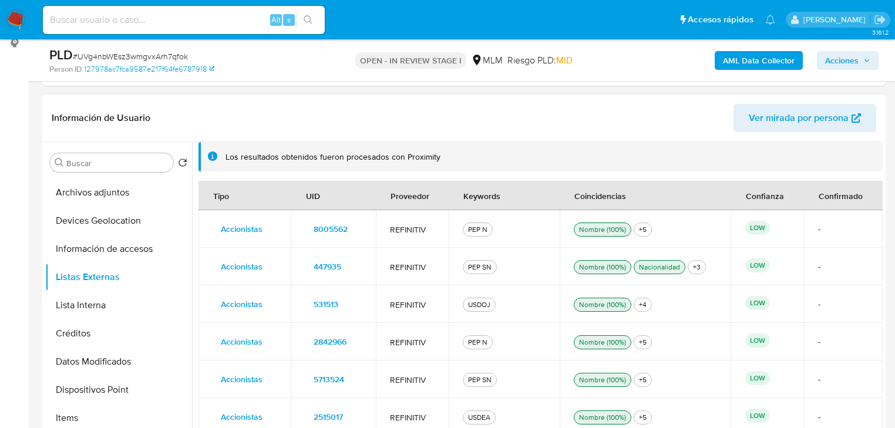
click at [316, 273] on span "447935" at bounding box center [328, 266] width 28 height 16
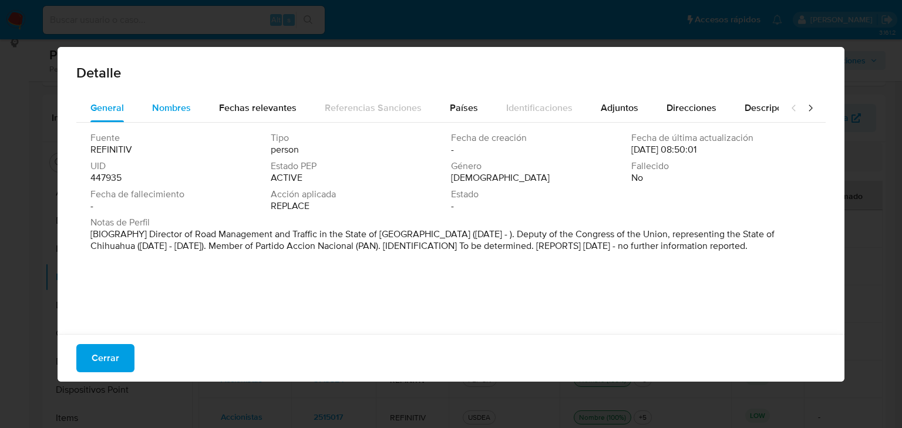
click at [160, 110] on span "Nombres" at bounding box center [171, 108] width 39 height 14
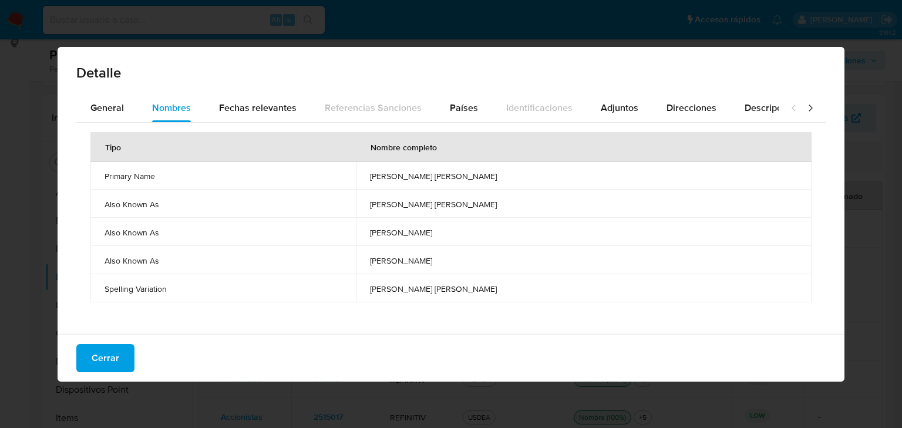
click at [131, 354] on button "Cerrar" at bounding box center [105, 358] width 58 height 28
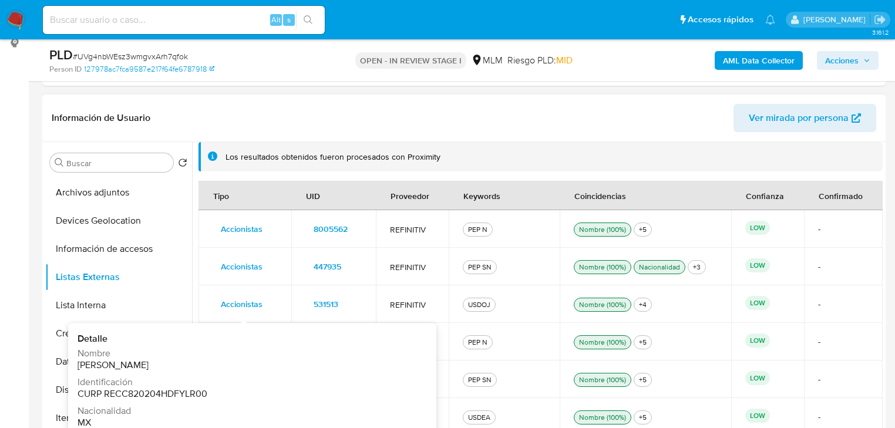
click at [324, 303] on span "531513" at bounding box center [326, 304] width 25 height 16
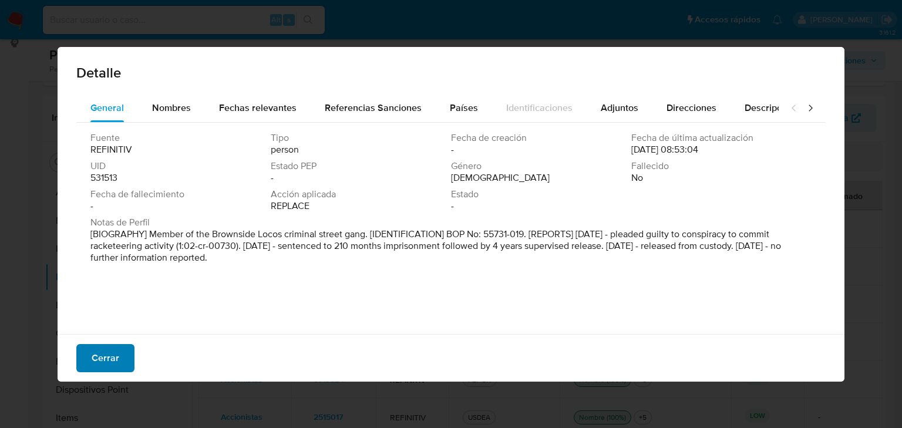
drag, startPoint x: 100, startPoint y: 357, endPoint x: 113, endPoint y: 344, distance: 18.3
click at [101, 356] on span "Cerrar" at bounding box center [106, 358] width 28 height 26
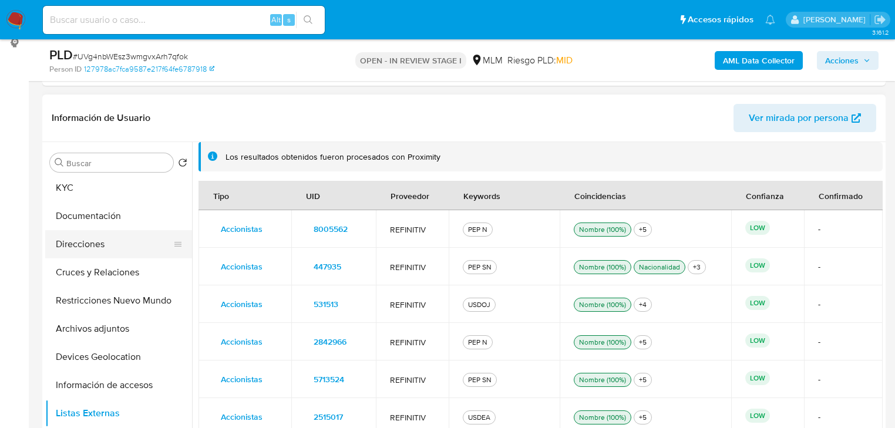
scroll to position [83, 0]
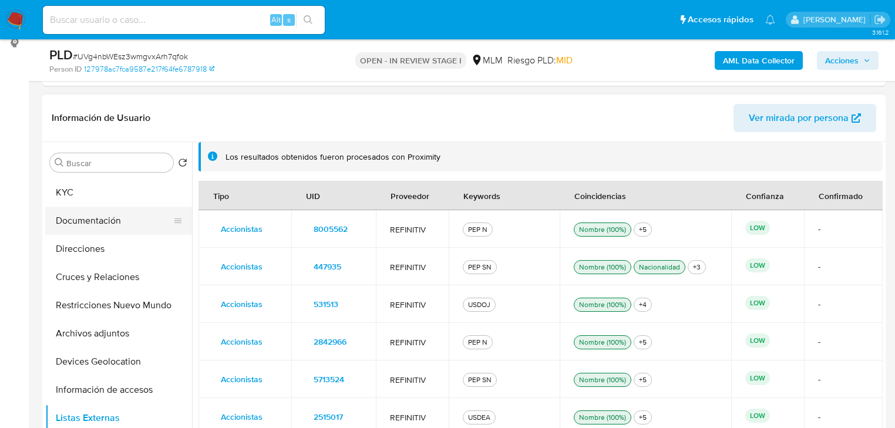
click at [107, 226] on button "Documentación" at bounding box center [113, 221] width 137 height 28
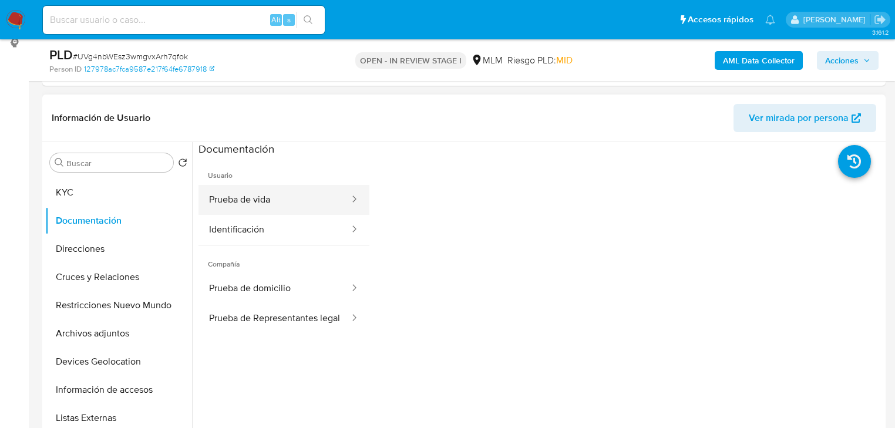
click at [268, 199] on button "Prueba de vida" at bounding box center [274, 200] width 152 height 30
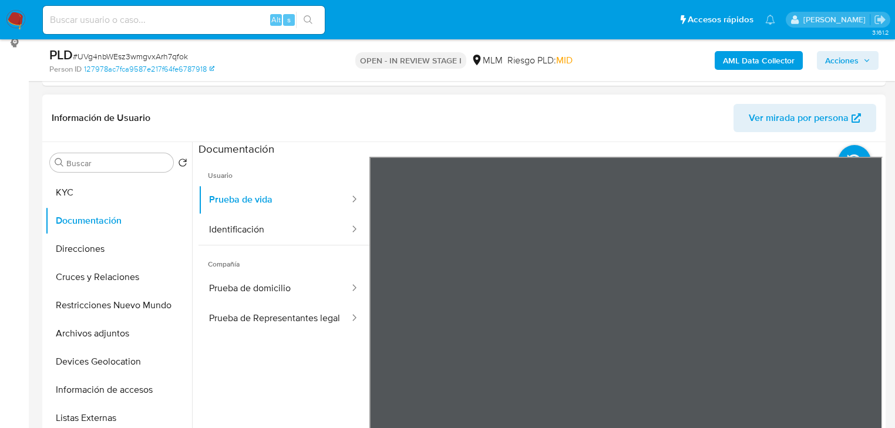
scroll to position [101, 0]
drag, startPoint x: 259, startPoint y: 226, endPoint x: 363, endPoint y: 226, distance: 103.9
click at [259, 226] on button "Identificación" at bounding box center [274, 230] width 152 height 30
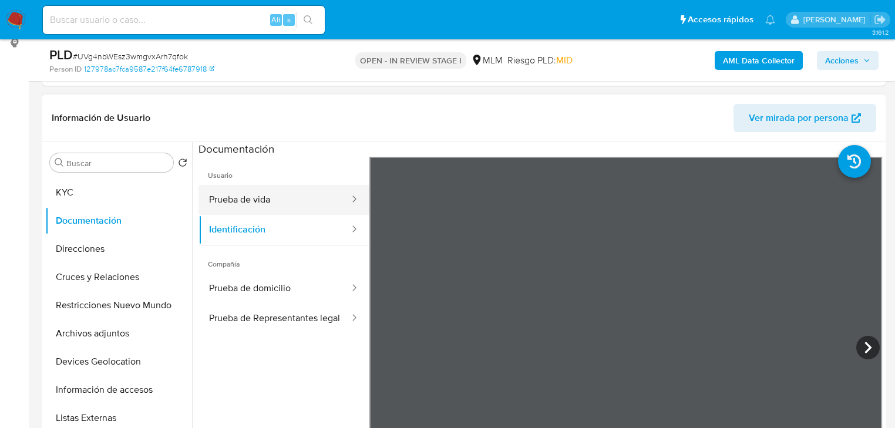
click at [253, 196] on button "Prueba de vida" at bounding box center [274, 200] width 152 height 30
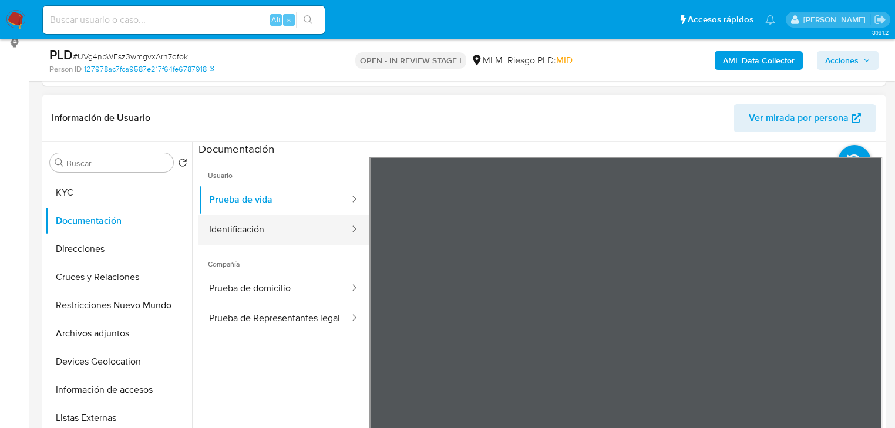
drag, startPoint x: 251, startPoint y: 227, endPoint x: 247, endPoint y: 267, distance: 39.6
click at [251, 228] on button "Identificación" at bounding box center [274, 230] width 152 height 30
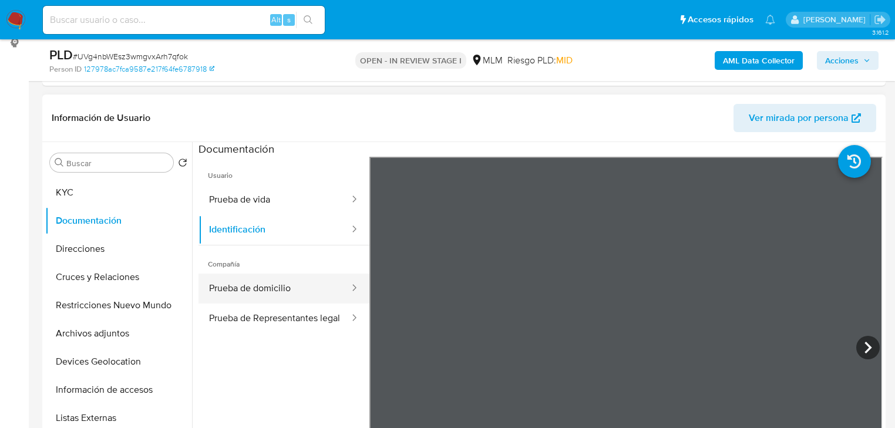
click at [243, 288] on button "Prueba de domicilio" at bounding box center [274, 289] width 152 height 30
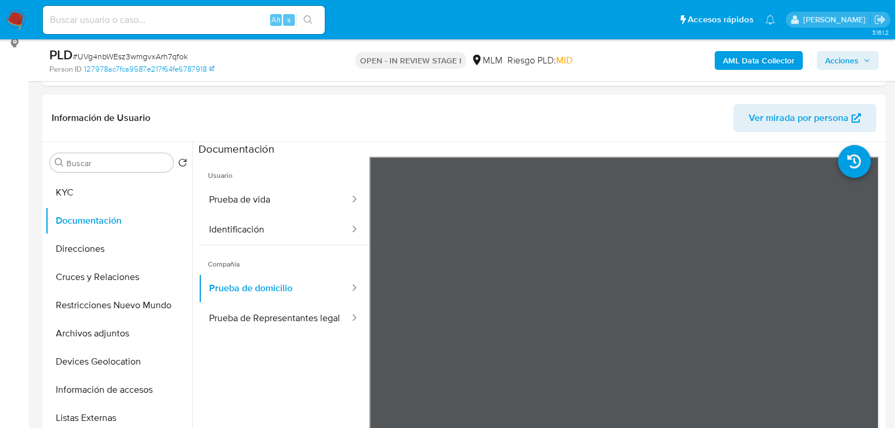
scroll to position [0, 0]
click at [282, 322] on button "Prueba de Representantes legal" at bounding box center [274, 319] width 152 height 30
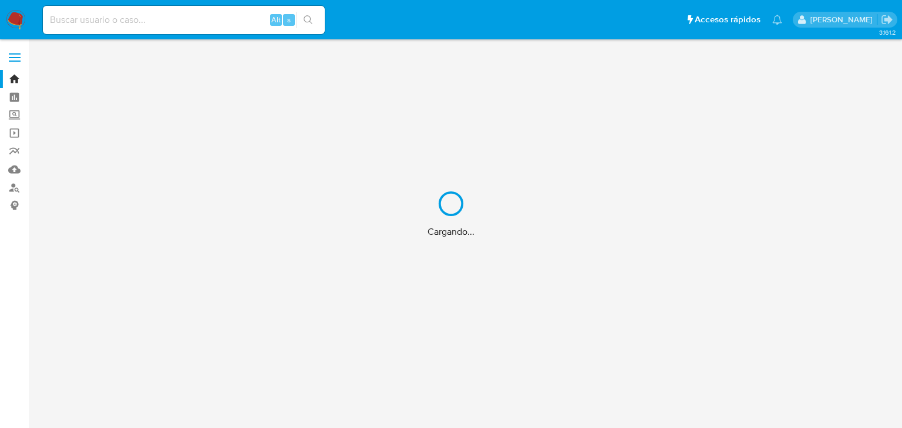
click at [14, 171] on div "Cargando..." at bounding box center [451, 214] width 902 height 428
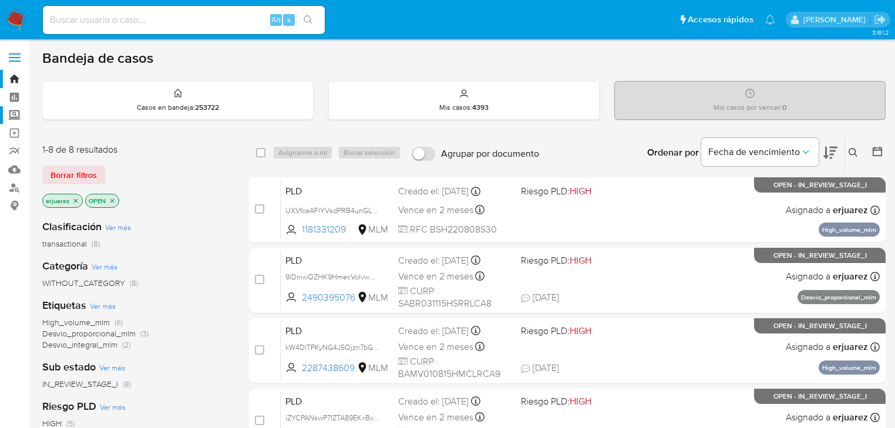
click at [14, 112] on label "Screening" at bounding box center [70, 115] width 140 height 18
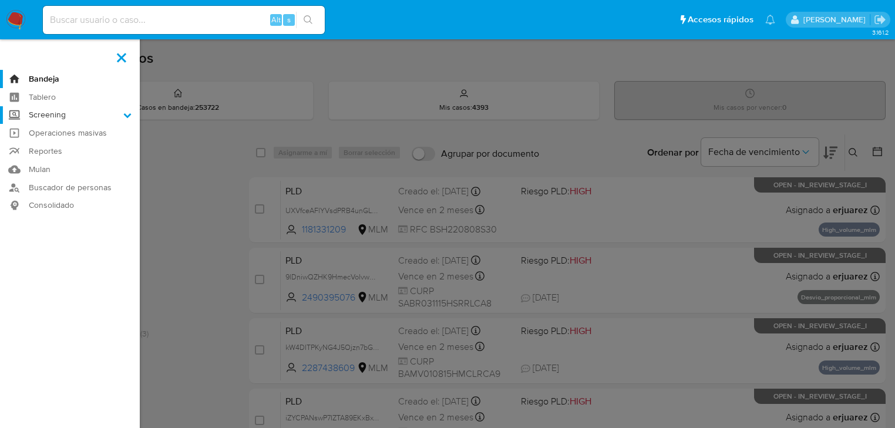
click at [0, 0] on input "Screening" at bounding box center [0, 0] width 0 height 0
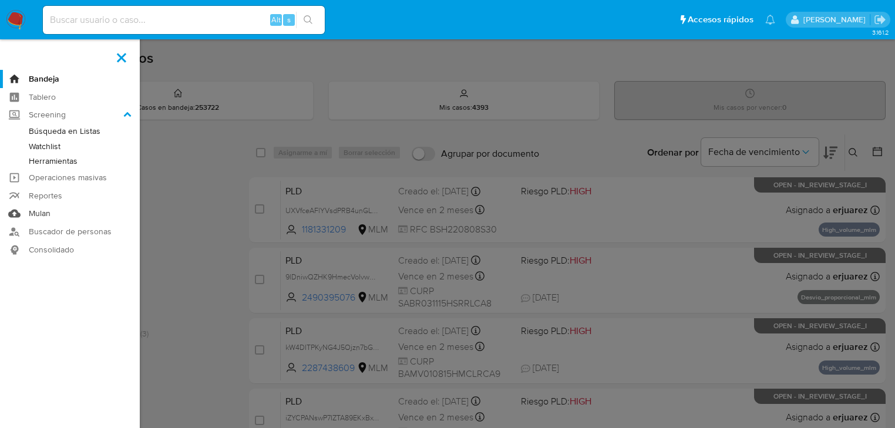
click at [11, 206] on link "Mulan" at bounding box center [70, 214] width 140 height 18
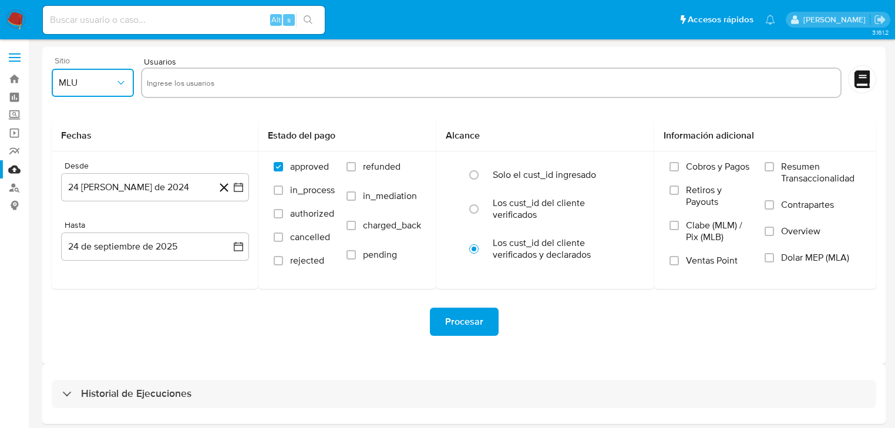
drag, startPoint x: 112, startPoint y: 86, endPoint x: 111, endPoint y: 95, distance: 9.4
click at [112, 86] on span "MLU" at bounding box center [87, 83] width 56 height 12
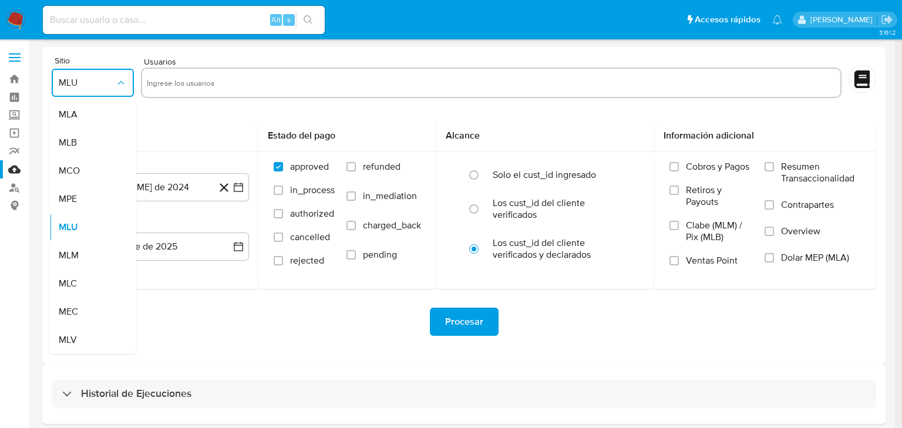
drag, startPoint x: 73, startPoint y: 257, endPoint x: 186, endPoint y: 106, distance: 187.9
click at [78, 251] on span "MLM" at bounding box center [69, 256] width 20 height 12
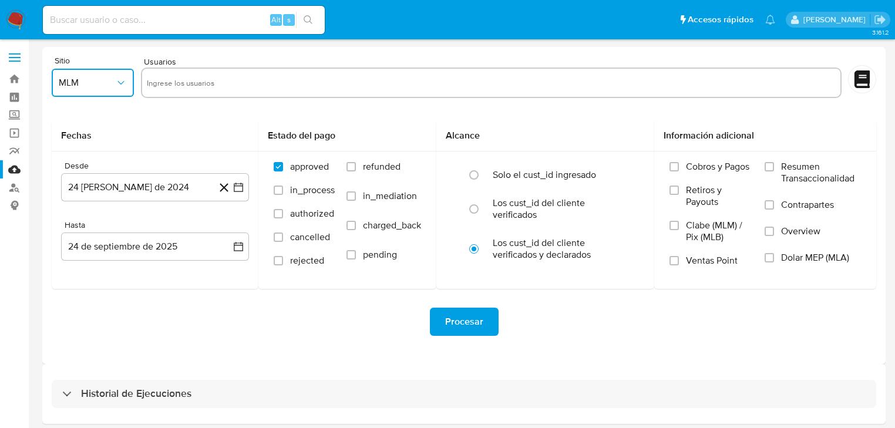
click at [182, 85] on input "text" at bounding box center [491, 82] width 689 height 19
type input "1209233204"
click at [294, 90] on input "text" at bounding box center [529, 82] width 611 height 19
paste input "2011543082"
type input "2011543082"
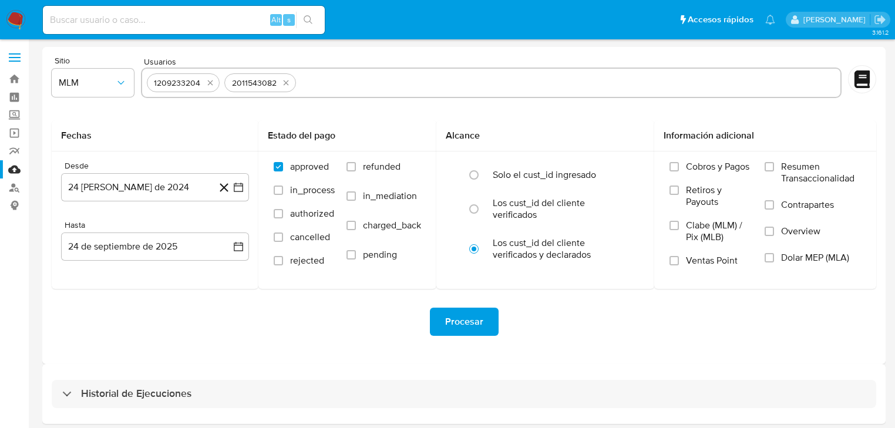
click at [383, 83] on input "text" at bounding box center [568, 82] width 534 height 19
paste input "1209341549"
type input "1209341549"
click at [245, 188] on button "24 [PERSON_NAME] de 2024" at bounding box center [155, 187] width 188 height 28
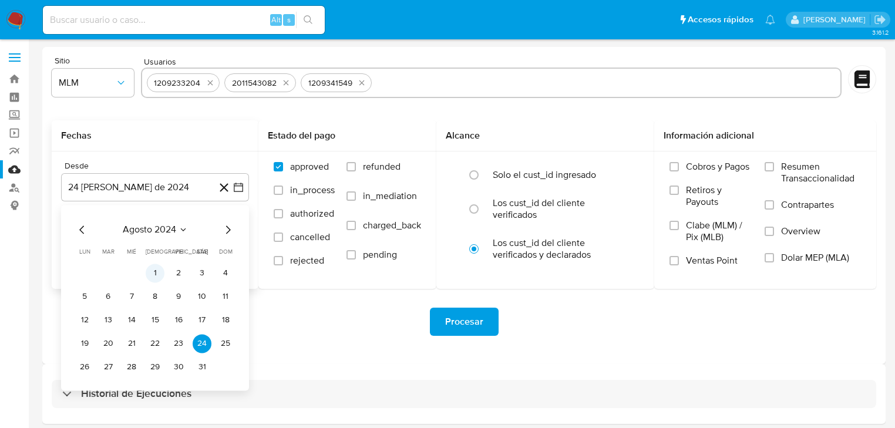
click at [155, 270] on button "1" at bounding box center [155, 273] width 19 height 19
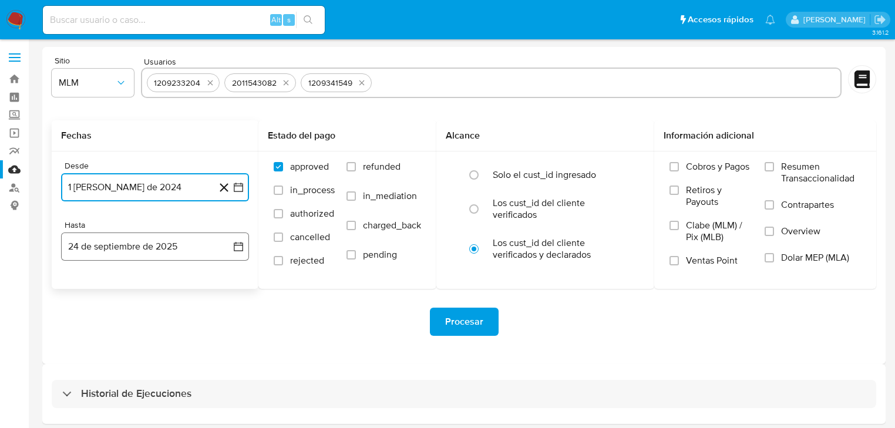
drag, startPoint x: 237, startPoint y: 244, endPoint x: 216, endPoint y: 247, distance: 20.8
click at [235, 245] on icon "button" at bounding box center [238, 246] width 9 height 9
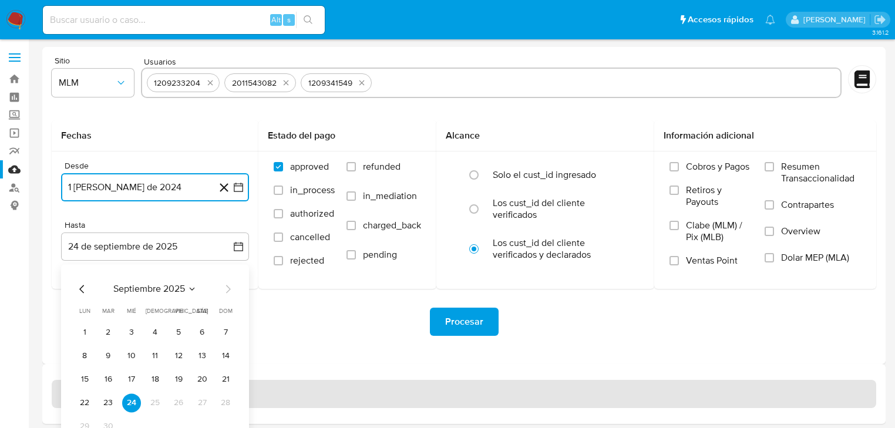
click at [110, 404] on button "23" at bounding box center [108, 402] width 19 height 19
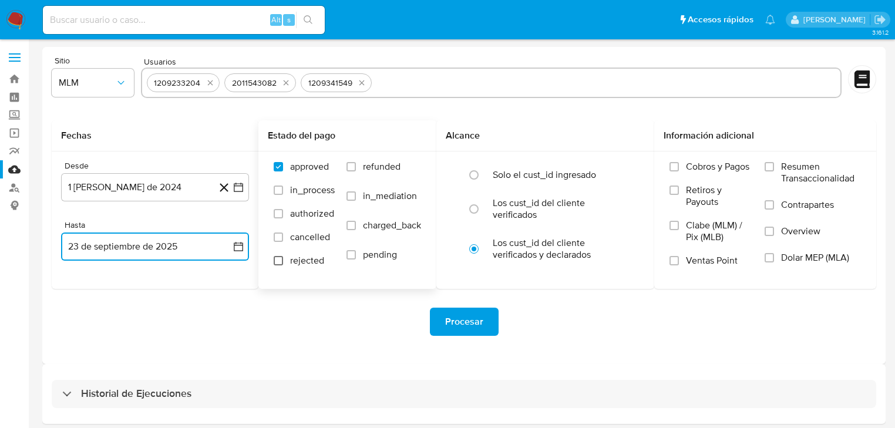
click at [282, 261] on input "rejected" at bounding box center [278, 260] width 9 height 9
checkbox input "true"
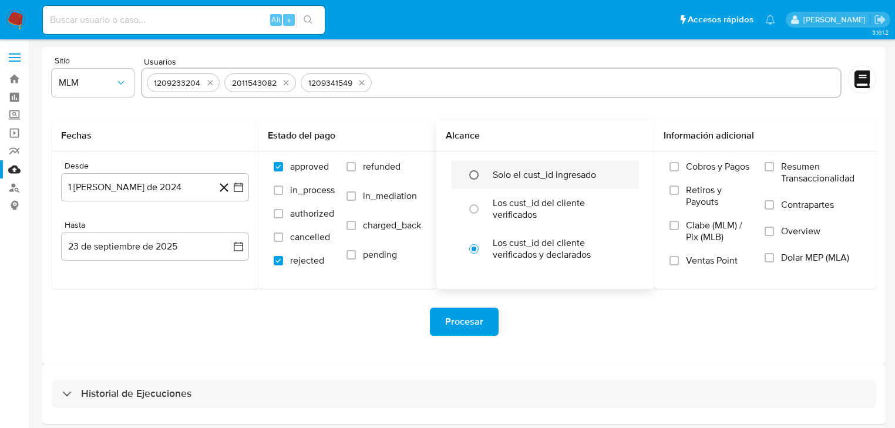
click at [475, 174] on input "radio" at bounding box center [474, 175] width 19 height 19
radio input "true"
drag, startPoint x: 354, startPoint y: 165, endPoint x: 353, endPoint y: 184, distance: 19.4
click at [354, 166] on input "refunded" at bounding box center [350, 166] width 9 height 9
checkbox input "true"
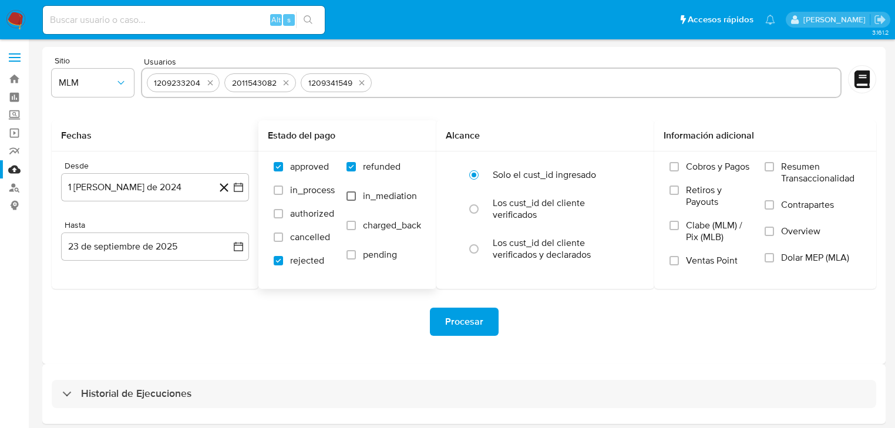
click at [352, 193] on input "in_mediation" at bounding box center [350, 195] width 9 height 9
checkbox input "true"
drag, startPoint x: 352, startPoint y: 221, endPoint x: 354, endPoint y: 228, distance: 7.1
click at [352, 225] on input "charged_back" at bounding box center [350, 225] width 9 height 9
checkbox input "true"
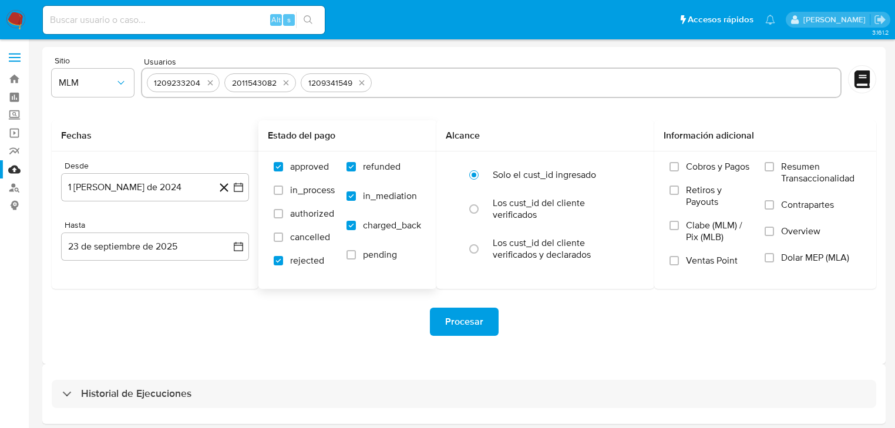
click at [352, 260] on label "pending" at bounding box center [383, 263] width 75 height 29
click at [352, 260] on input "pending" at bounding box center [350, 254] width 9 height 9
checkbox input "true"
click at [281, 241] on label "cancelled" at bounding box center [304, 242] width 61 height 23
click at [281, 241] on input "cancelled" at bounding box center [278, 237] width 9 height 9
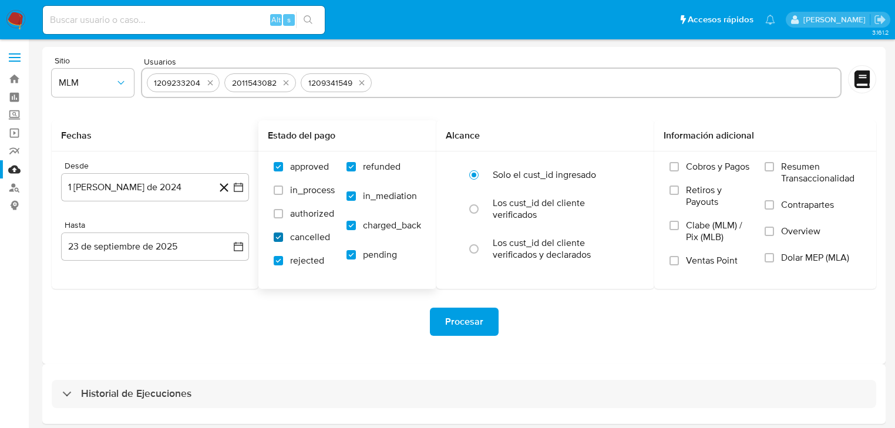
checkbox input "true"
click at [277, 218] on label "authorized" at bounding box center [304, 219] width 61 height 23
click at [277, 218] on input "authorized" at bounding box center [278, 213] width 9 height 9
checkbox input "true"
click at [282, 191] on input "in_process" at bounding box center [278, 190] width 9 height 9
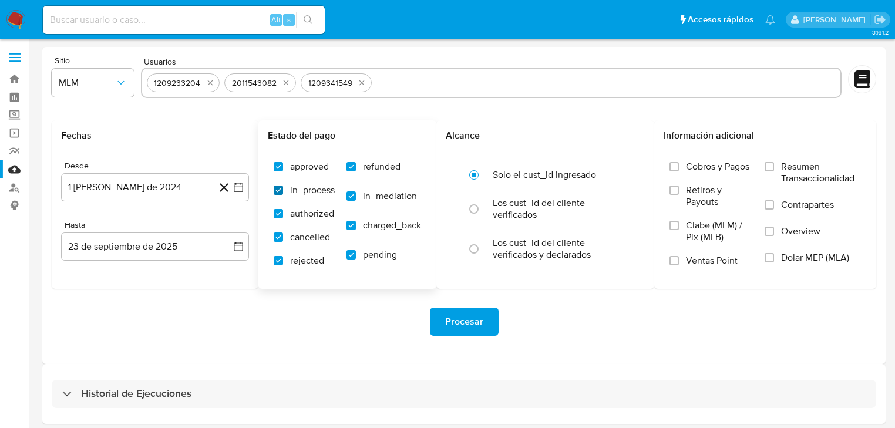
checkbox input "true"
click at [769, 230] on input "Overview" at bounding box center [769, 231] width 9 height 9
click at [673, 169] on input "Cobros y Pagos" at bounding box center [673, 166] width 9 height 9
click at [674, 202] on label "Retiros y Payouts" at bounding box center [710, 201] width 83 height 35
click at [674, 195] on input "Retiros y Payouts" at bounding box center [673, 190] width 9 height 9
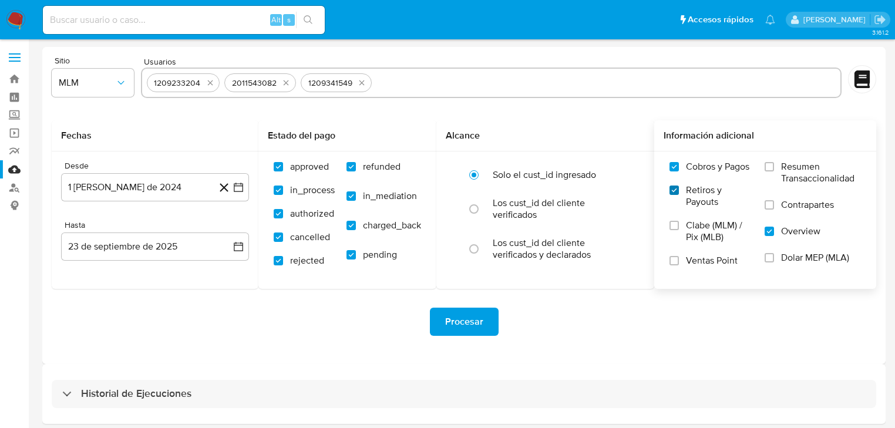
click at [674, 188] on input "Retiros y Payouts" at bounding box center [673, 190] width 9 height 9
click at [674, 170] on input "Cobros y Pagos" at bounding box center [673, 166] width 9 height 9
click at [467, 319] on span "Procesar" at bounding box center [464, 322] width 38 height 26
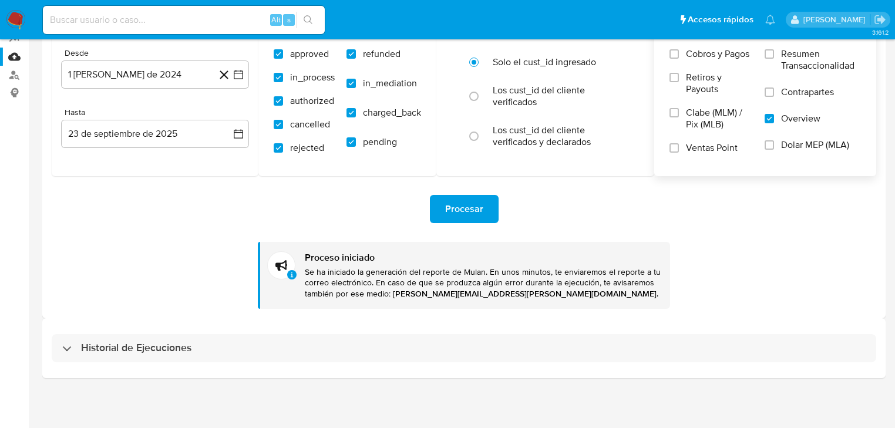
scroll to position [113, 0]
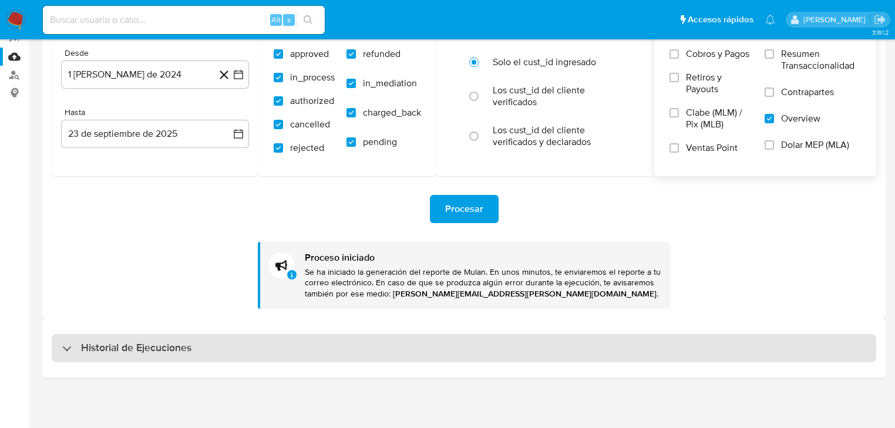
click at [136, 345] on h3 "Historial de Ejecuciones" at bounding box center [136, 348] width 110 height 14
select select "10"
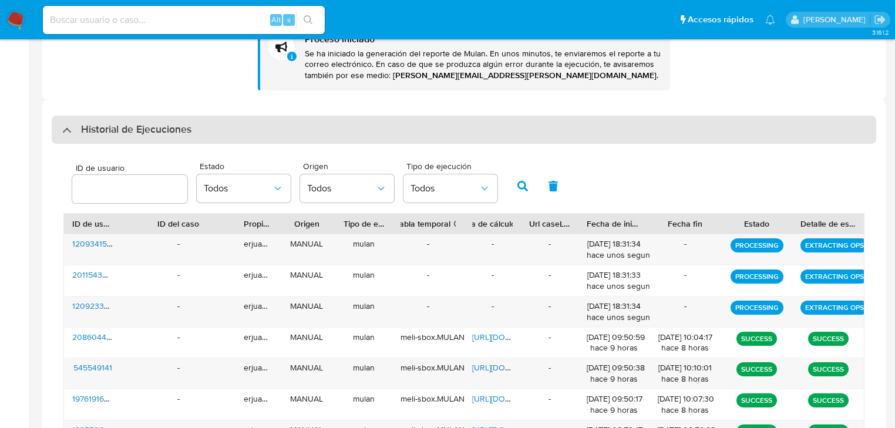
scroll to position [348, 0]
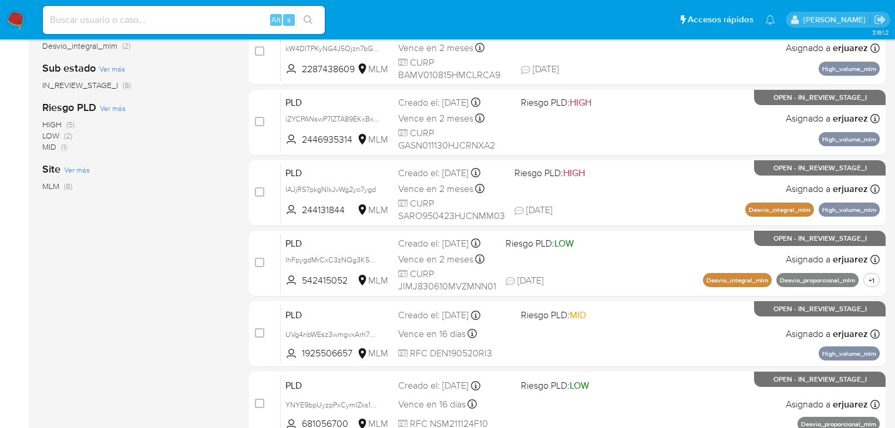
scroll to position [399, 0]
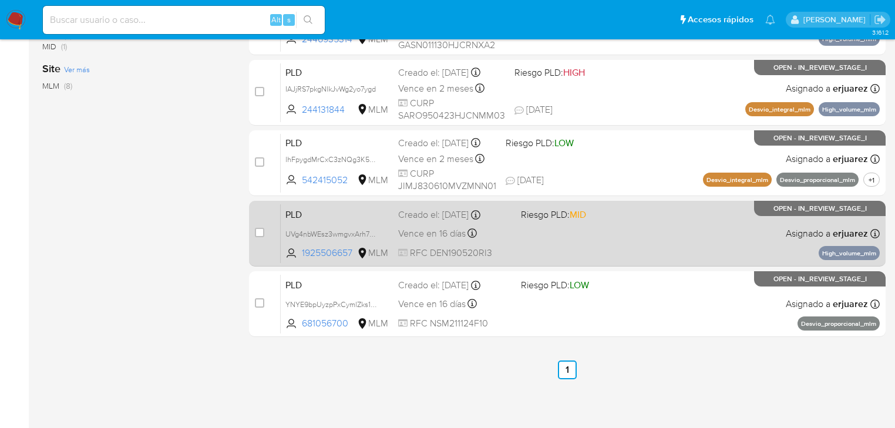
click at [530, 242] on div "PLD UVg4nbWEsz3wmgvxArh7qfok 1925506657 MLM Riesgo PLD: MID Creado el: 12/08/20…" at bounding box center [580, 233] width 599 height 59
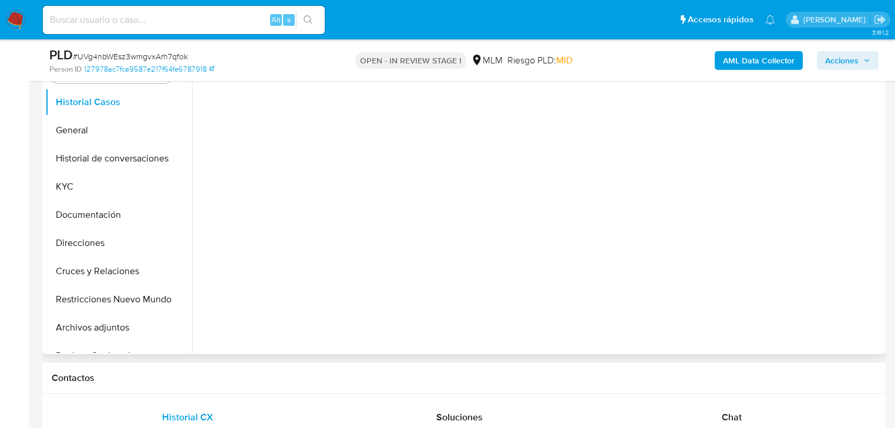
scroll to position [235, 0]
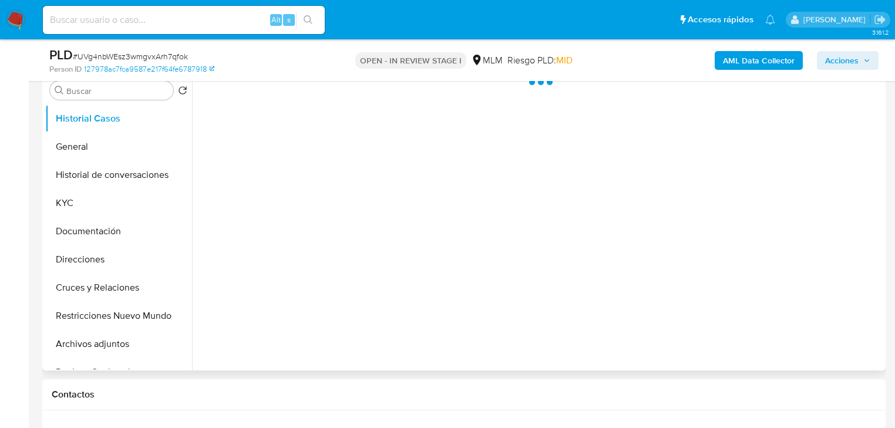
select select "10"
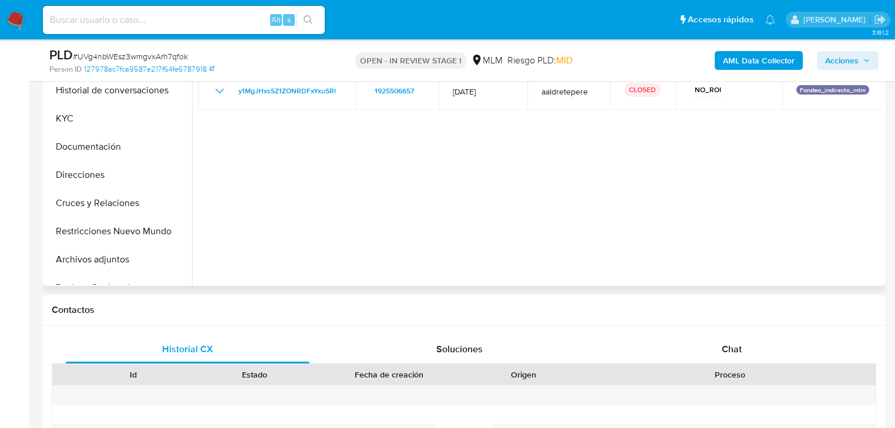
scroll to position [282, 0]
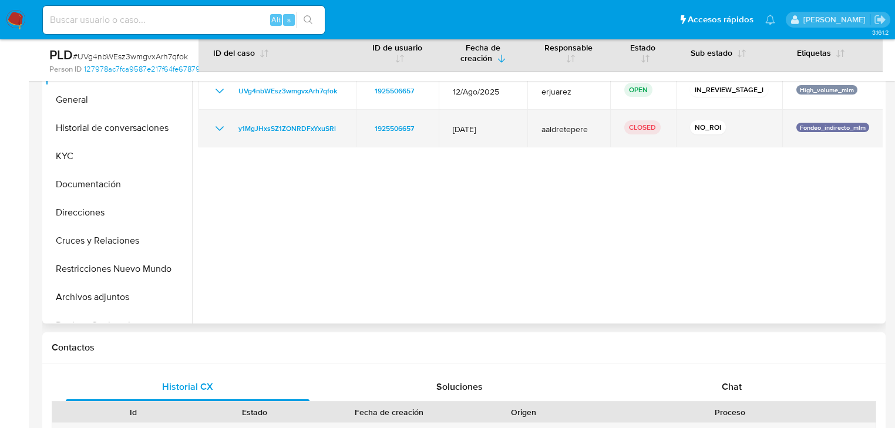
click at [222, 128] on icon "Mostrar/Ocultar" at bounding box center [220, 129] width 14 height 14
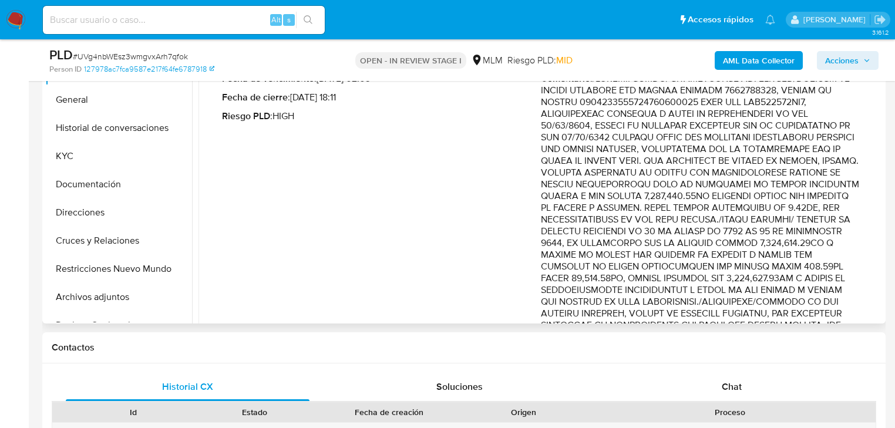
scroll to position [94, 0]
drag, startPoint x: 722, startPoint y: 144, endPoint x: 806, endPoint y: 182, distance: 92.2
click at [806, 183] on p "Comentario :" at bounding box center [700, 271] width 319 height 399
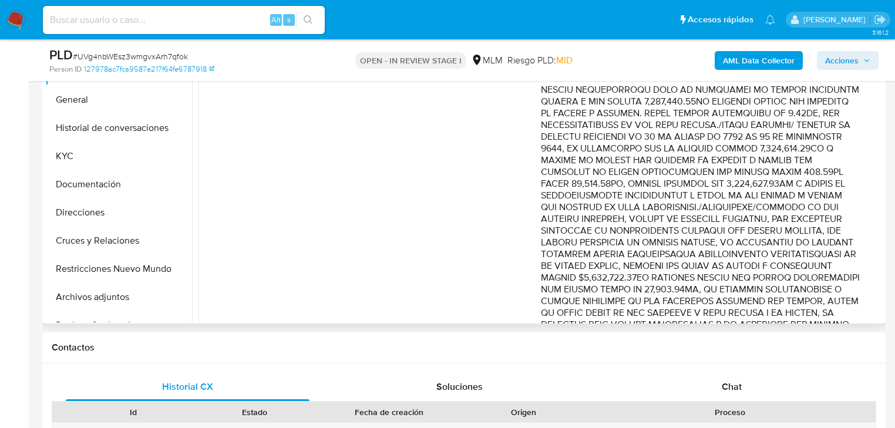
scroll to position [282, 0]
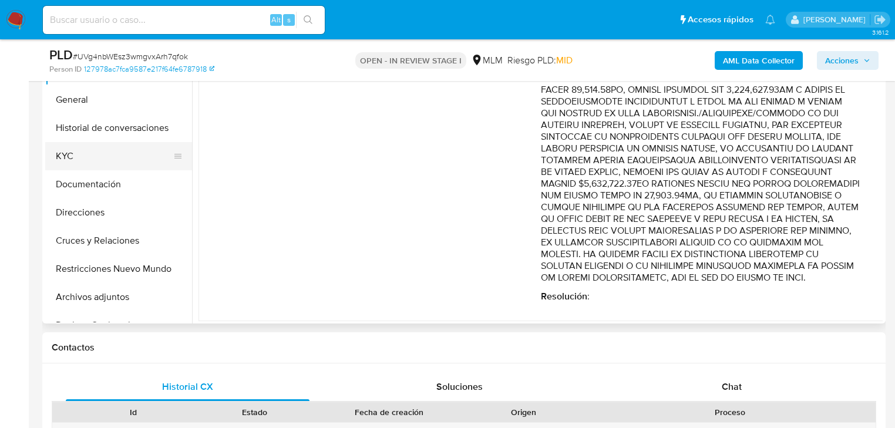
click at [85, 153] on button "KYC" at bounding box center [113, 156] width 137 height 28
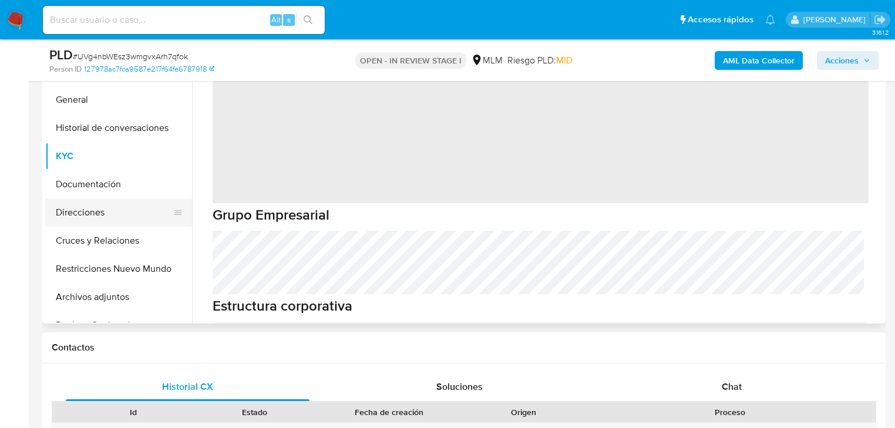
scroll to position [47, 0]
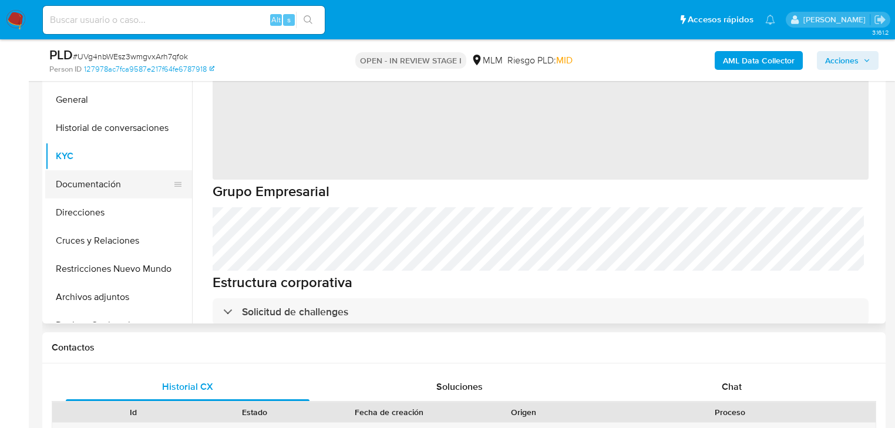
drag, startPoint x: 69, startPoint y: 187, endPoint x: 138, endPoint y: 176, distance: 70.2
click at [70, 186] on button "Documentación" at bounding box center [113, 184] width 137 height 28
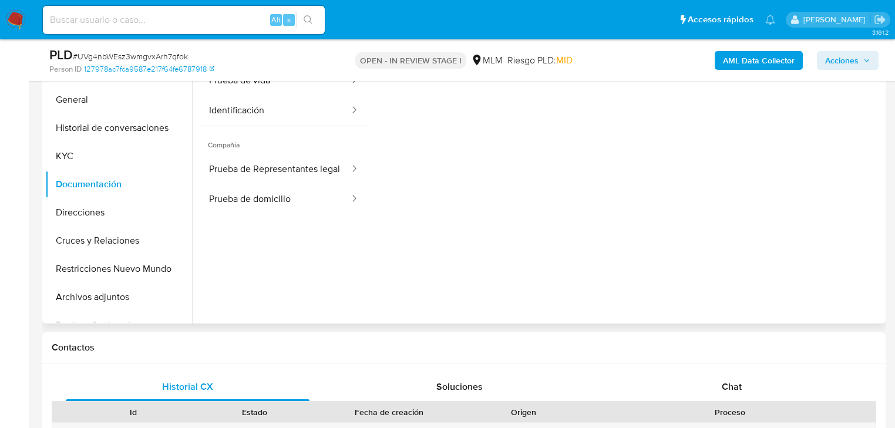
click at [261, 150] on span "Compañía" at bounding box center [283, 140] width 171 height 28
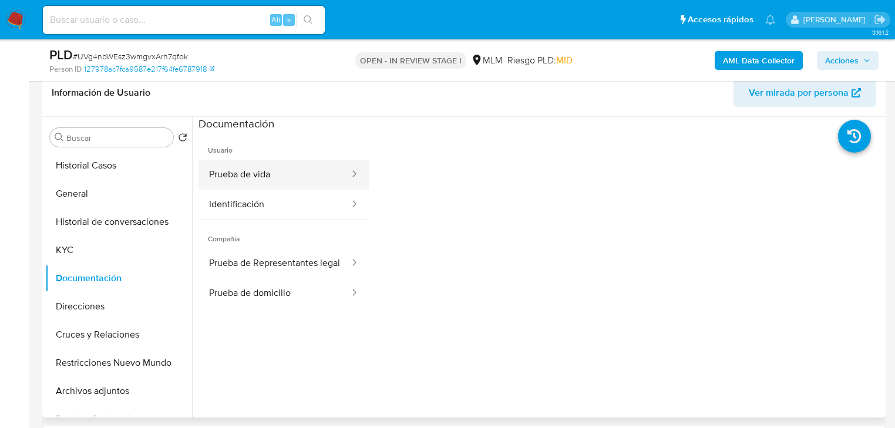
click at [258, 164] on button "Prueba de vida" at bounding box center [274, 175] width 152 height 30
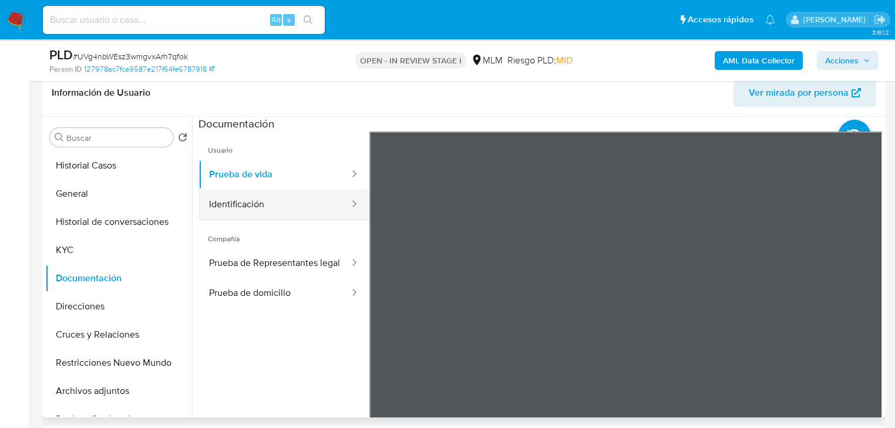
click at [253, 208] on button "Identificación" at bounding box center [274, 205] width 152 height 30
click at [296, 203] on button "Identificación" at bounding box center [274, 205] width 152 height 30
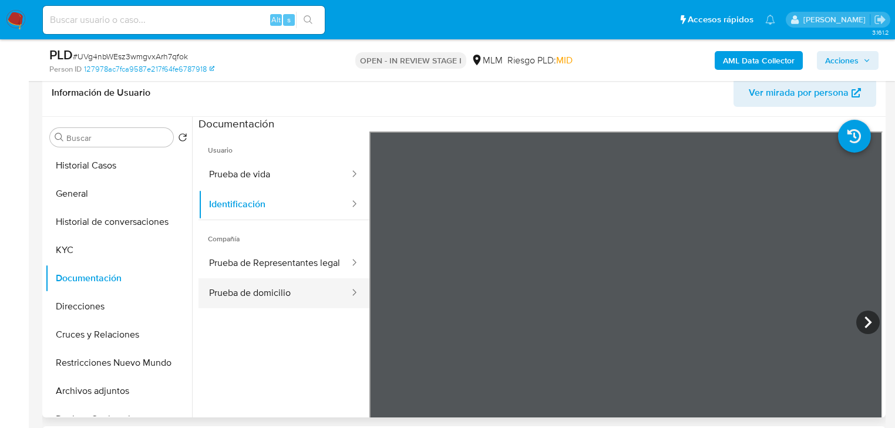
click at [274, 308] on button "Prueba de domicilio" at bounding box center [274, 293] width 152 height 30
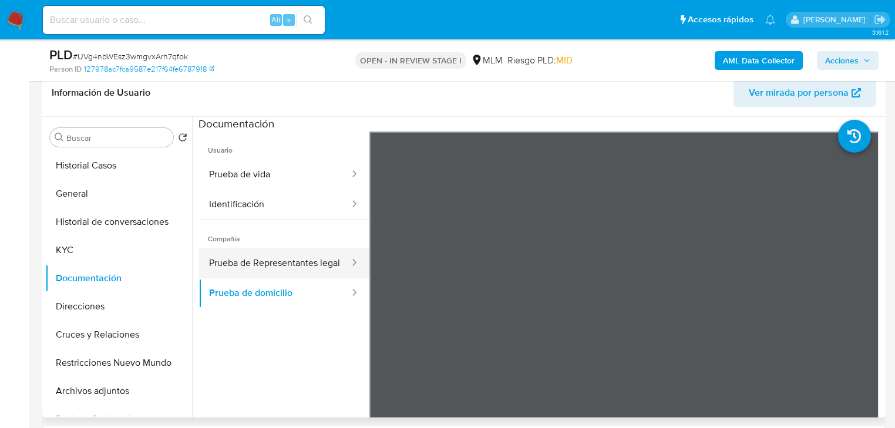
click at [275, 267] on button "Prueba de Representantes legal" at bounding box center [274, 263] width 152 height 30
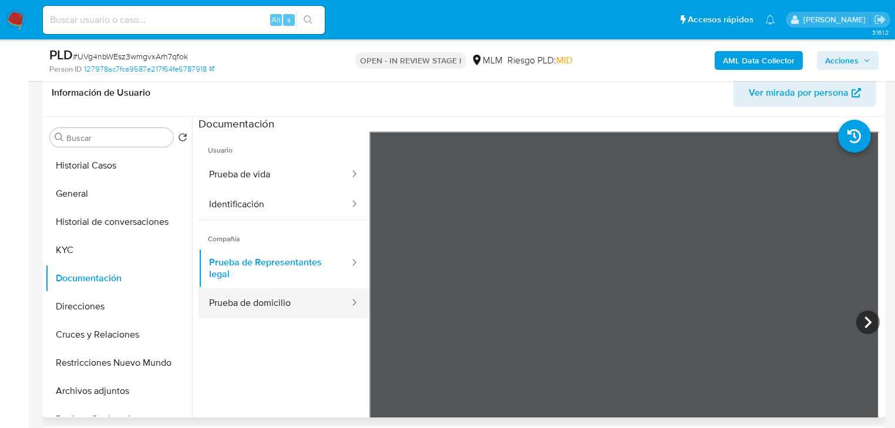
drag, startPoint x: 247, startPoint y: 305, endPoint x: 315, endPoint y: 289, distance: 69.9
click at [249, 304] on button "Prueba de domicilio" at bounding box center [274, 303] width 152 height 30
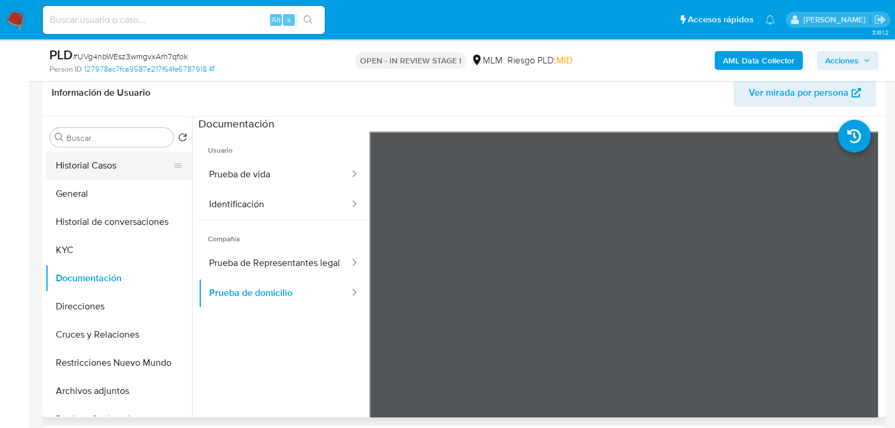
click at [117, 164] on button "Historial Casos" at bounding box center [113, 166] width 137 height 28
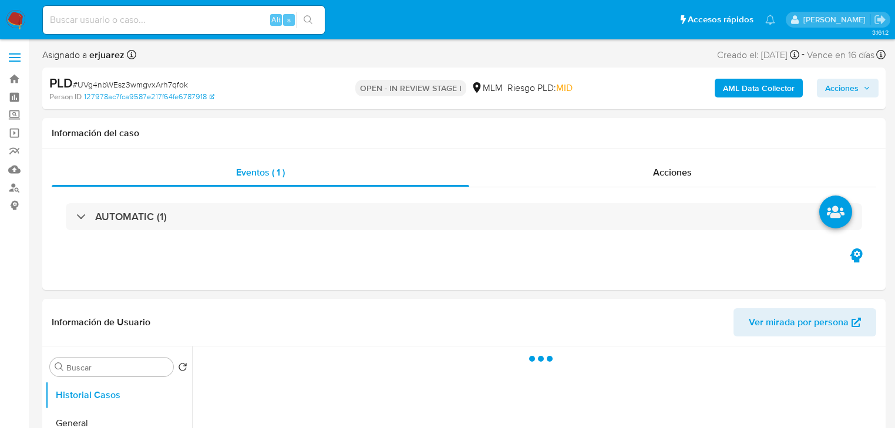
select select "10"
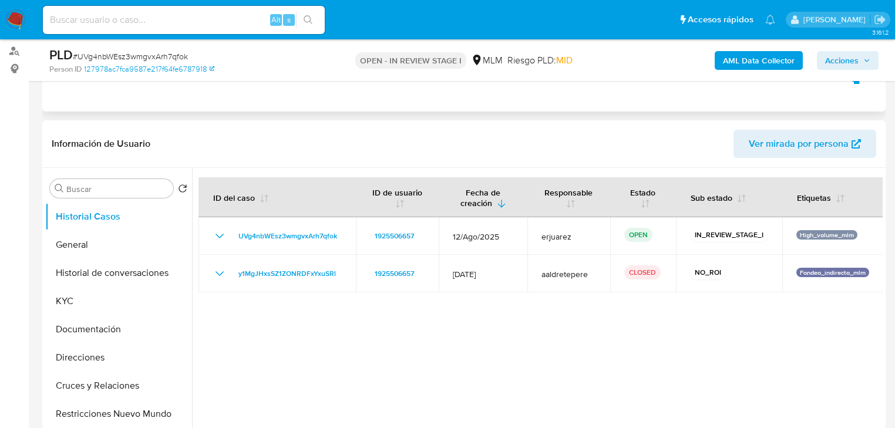
scroll to position [141, 0]
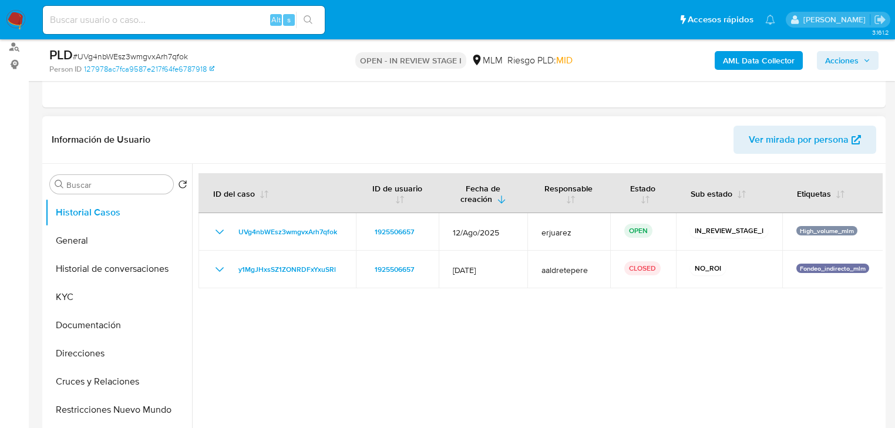
click at [237, 427] on div at bounding box center [537, 314] width 691 height 301
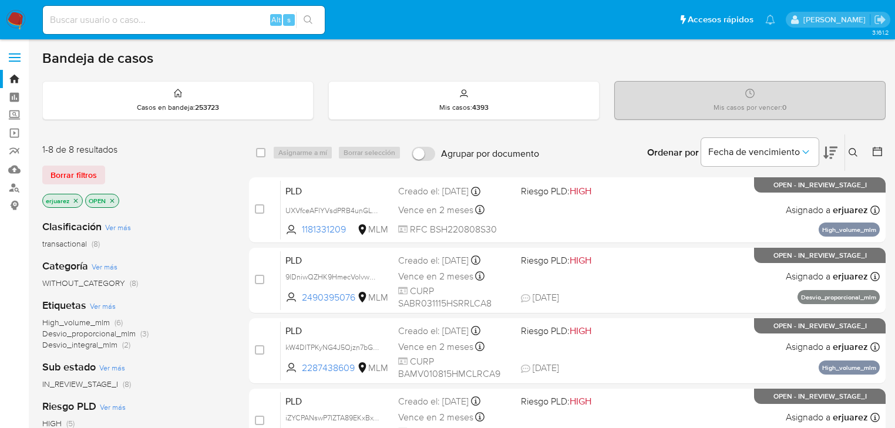
click at [850, 146] on button at bounding box center [854, 153] width 19 height 14
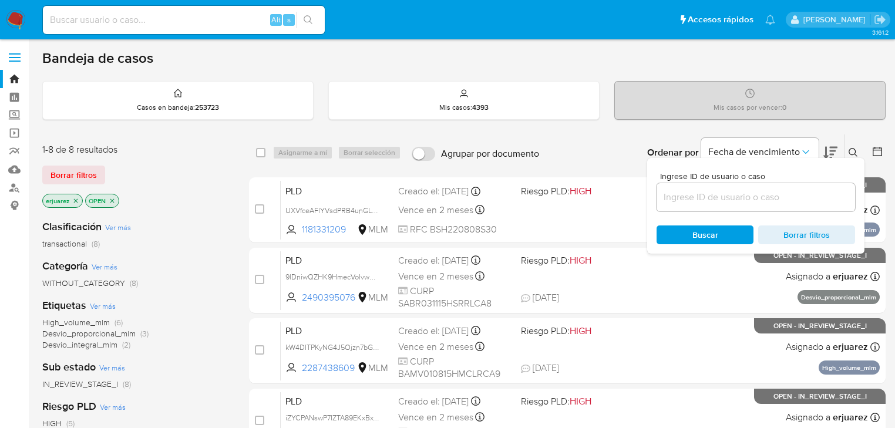
click at [749, 195] on input at bounding box center [756, 197] width 198 height 15
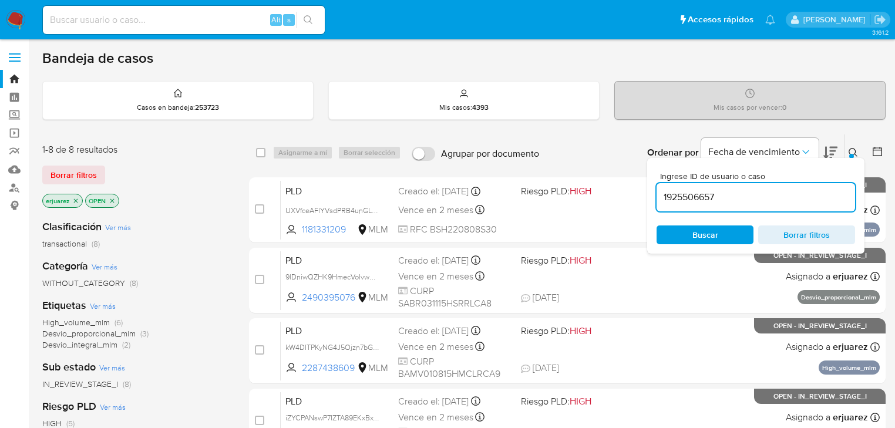
type input "1925506657"
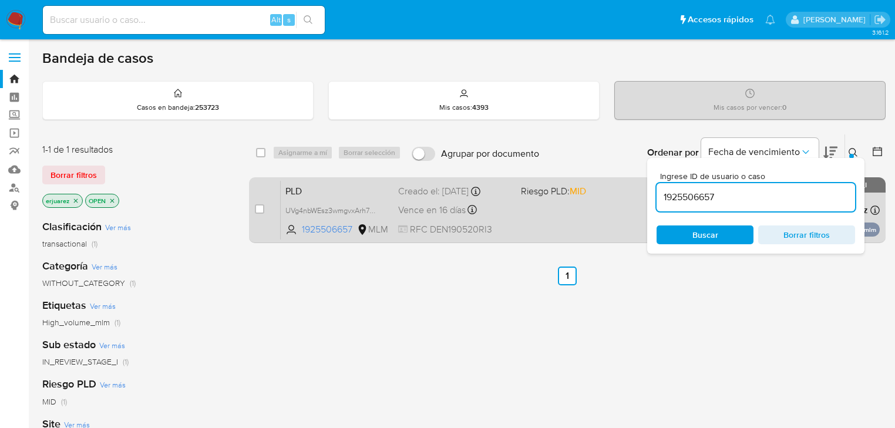
click at [514, 210] on div "PLD UVg4nbWEsz3wmgvxArh7qfok 1925506657 MLM Riesgo PLD: MID Creado el: 12/08/20…" at bounding box center [580, 209] width 599 height 59
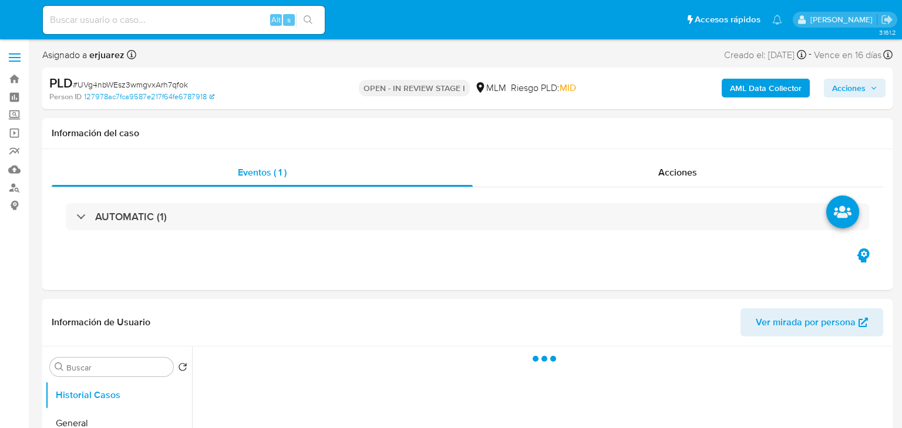
select select "10"
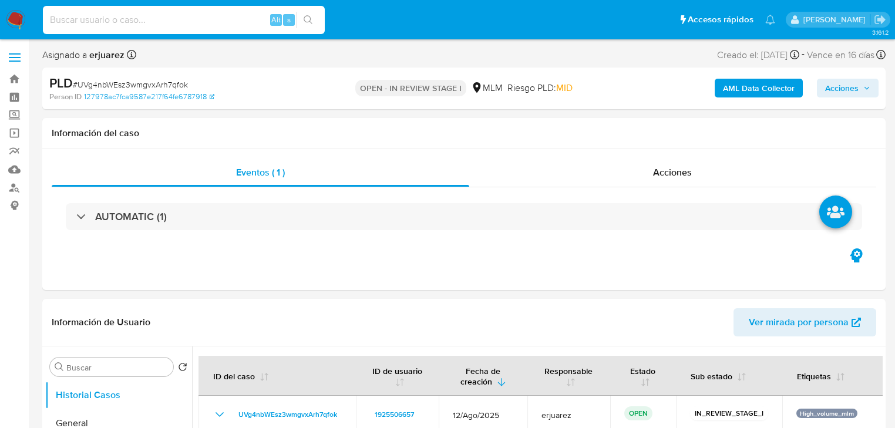
click at [122, 19] on input at bounding box center [184, 19] width 282 height 15
paste input "337761400"
type input "337761400"
click at [315, 21] on button "search-icon" at bounding box center [308, 20] width 24 height 16
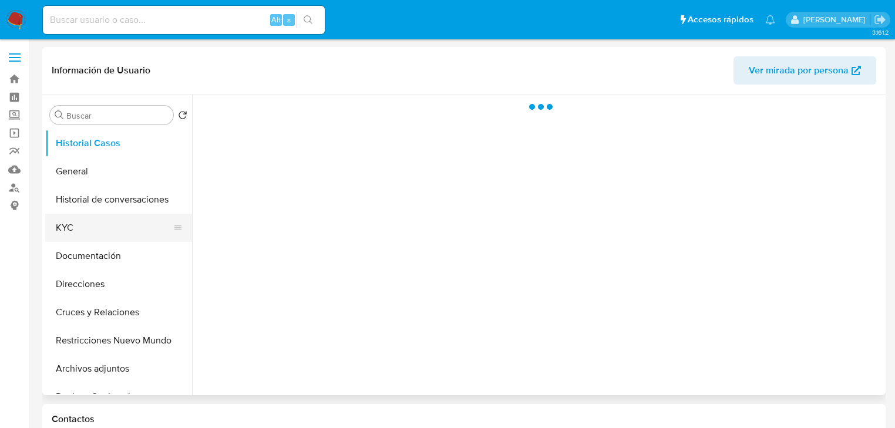
select select "10"
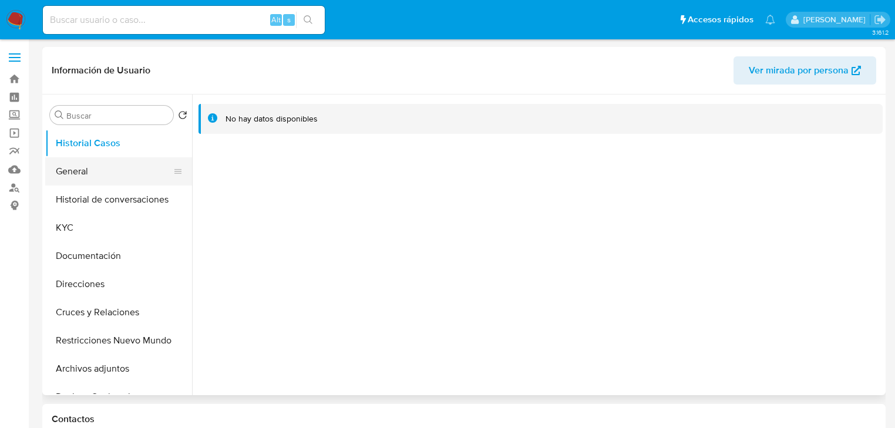
click at [59, 174] on button "General" at bounding box center [113, 171] width 137 height 28
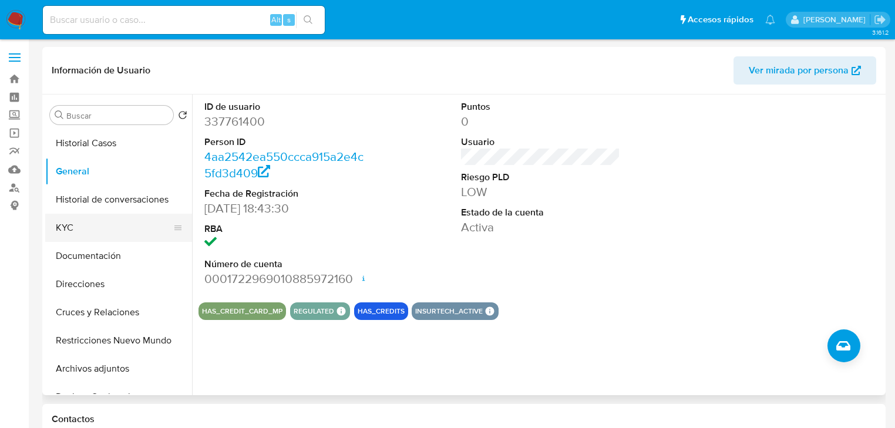
click at [62, 233] on button "KYC" at bounding box center [113, 228] width 137 height 28
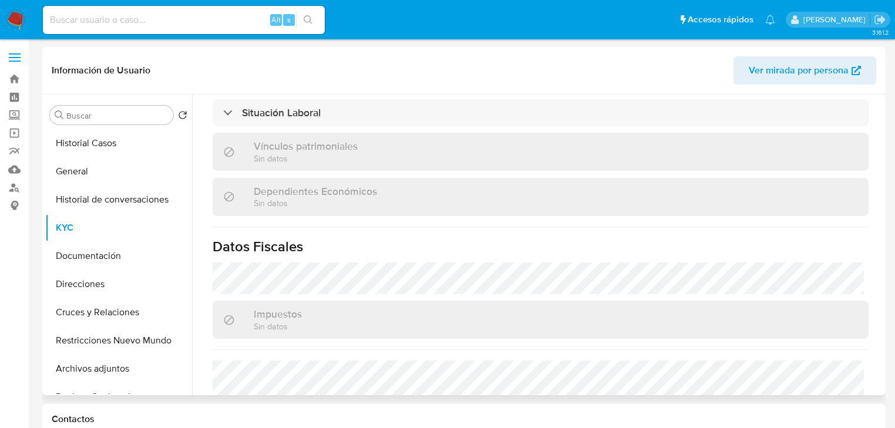
scroll to position [742, 0]
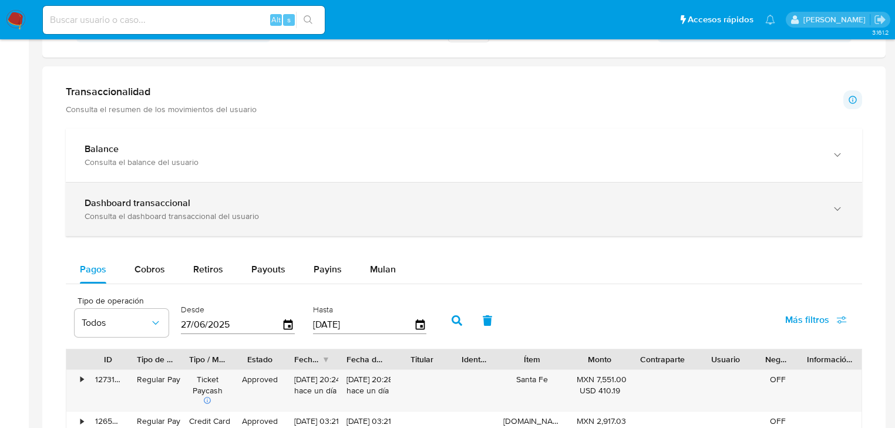
click at [168, 193] on div "Dashboard transaccional Consulta el dashboard transaccional del usuario" at bounding box center [464, 209] width 796 height 53
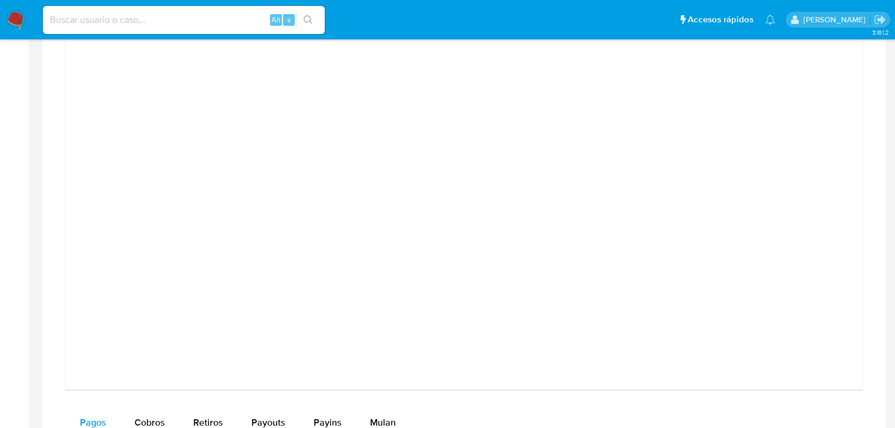
scroll to position [1034, 0]
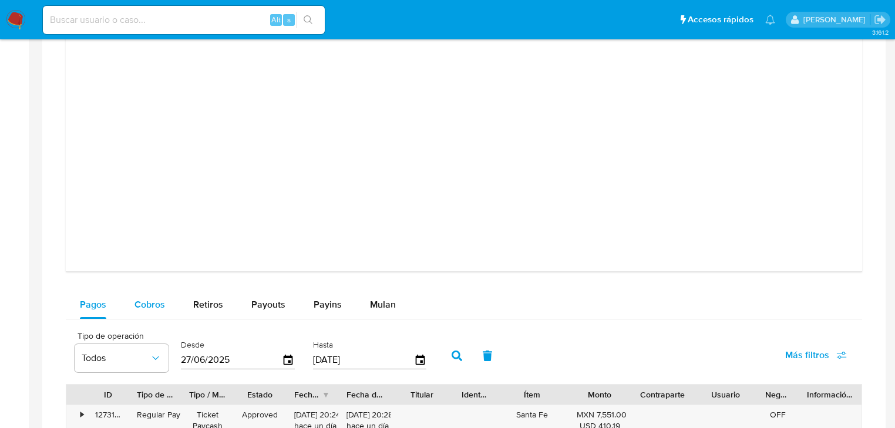
click at [146, 310] on span "Cobros" at bounding box center [149, 305] width 31 height 14
select select "10"
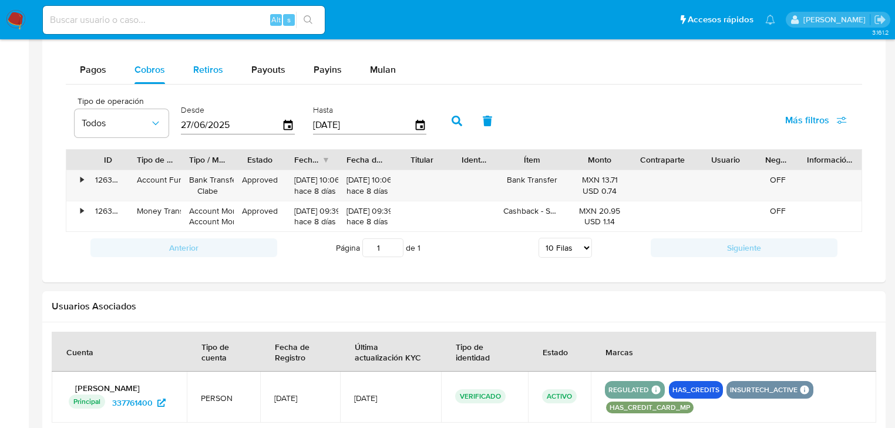
click at [196, 71] on span "Retiros" at bounding box center [208, 70] width 30 height 14
select select "10"
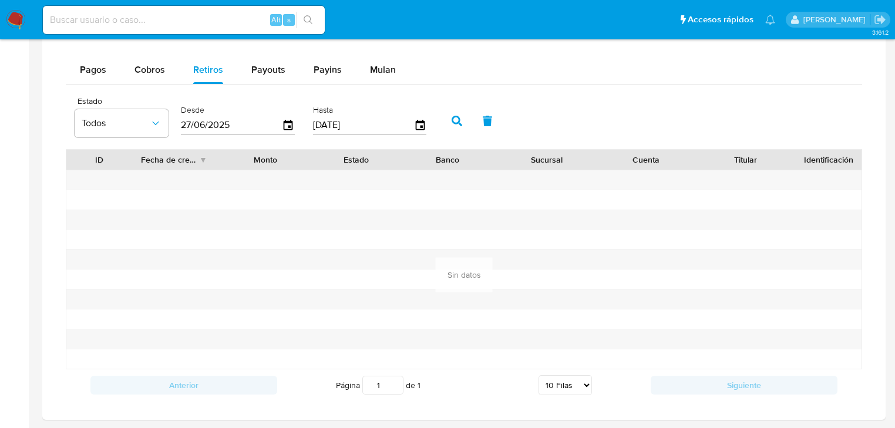
click at [85, 65] on span "Pagos" at bounding box center [93, 70] width 26 height 14
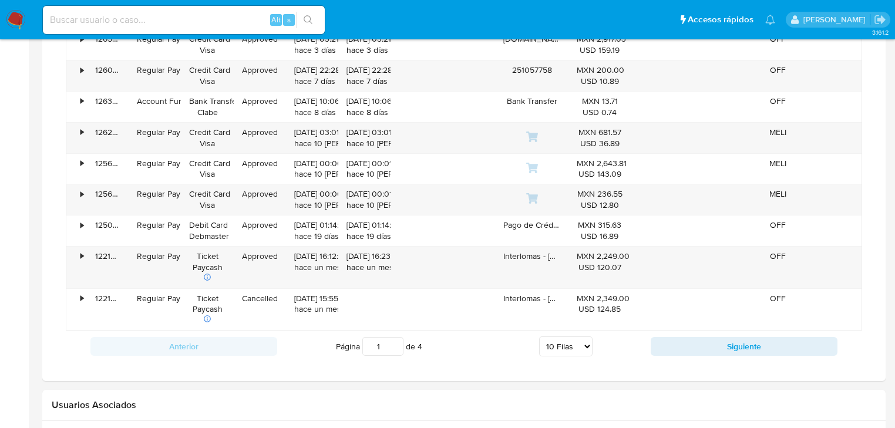
scroll to position [1456, 0]
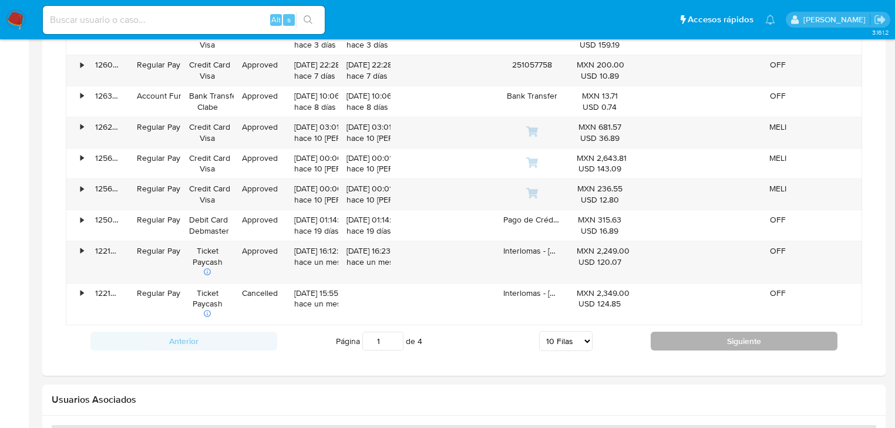
click at [722, 349] on button "Siguiente" at bounding box center [744, 341] width 187 height 19
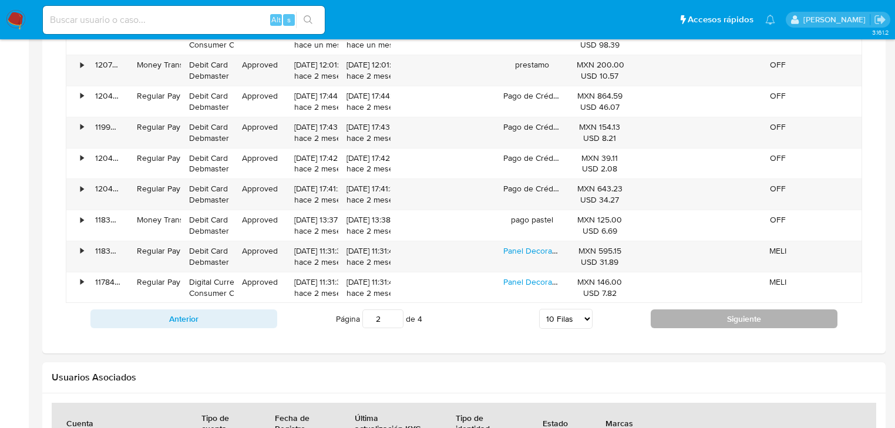
click at [717, 323] on button "Siguiente" at bounding box center [744, 318] width 187 height 19
type input "3"
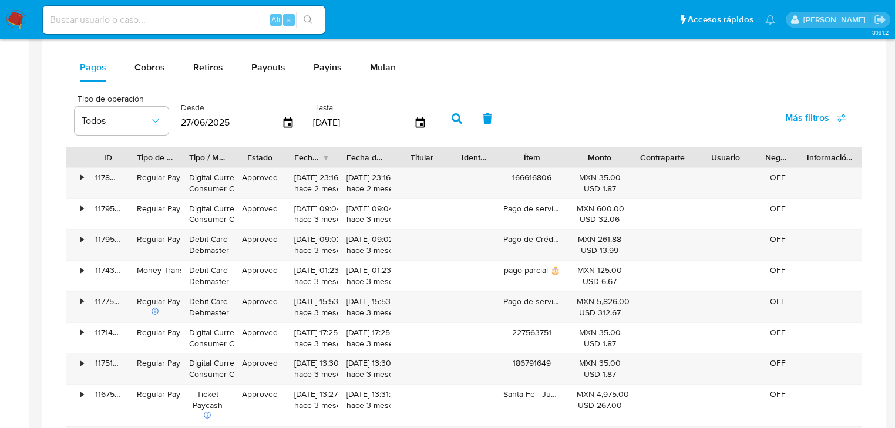
scroll to position [1268, 0]
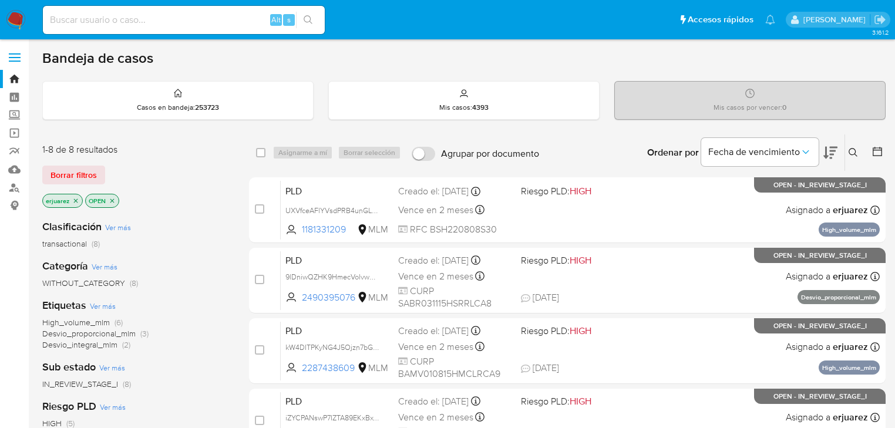
click at [73, 200] on icon "close-filter" at bounding box center [75, 200] width 7 height 7
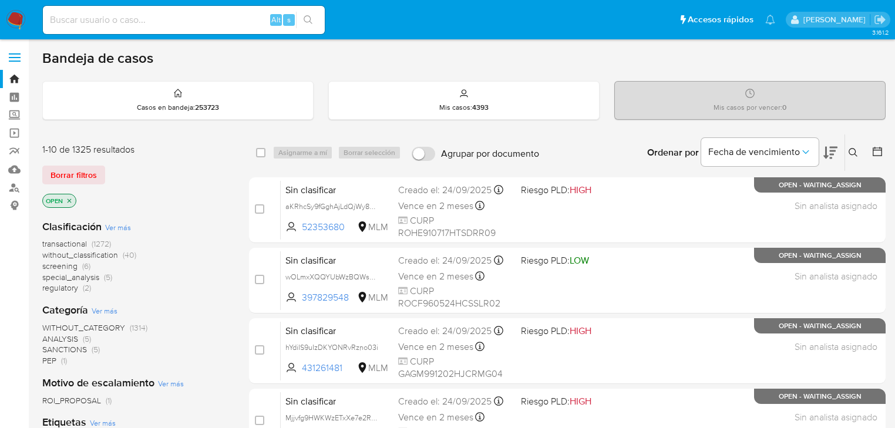
drag, startPoint x: 847, startPoint y: 149, endPoint x: 778, endPoint y: 170, distance: 72.3
click at [847, 149] on button at bounding box center [854, 153] width 19 height 14
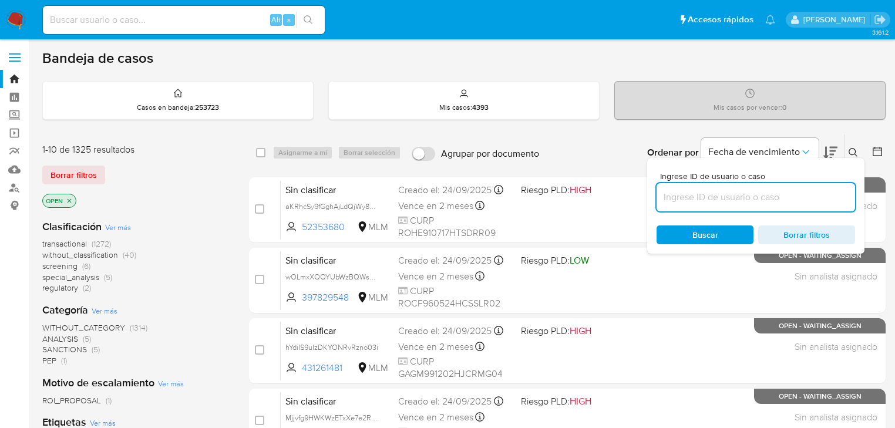
click at [718, 191] on input at bounding box center [756, 197] width 198 height 15
type input "1925506657"
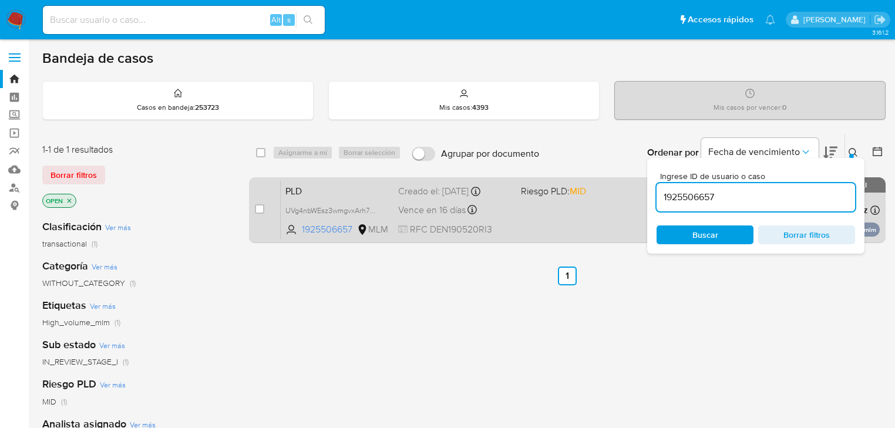
click at [542, 211] on div "PLD UVg4nbWEsz3wmgvxArh7qfok 1925506657 MLM Riesgo PLD: MID Creado el: [DATE] C…" at bounding box center [580, 209] width 599 height 59
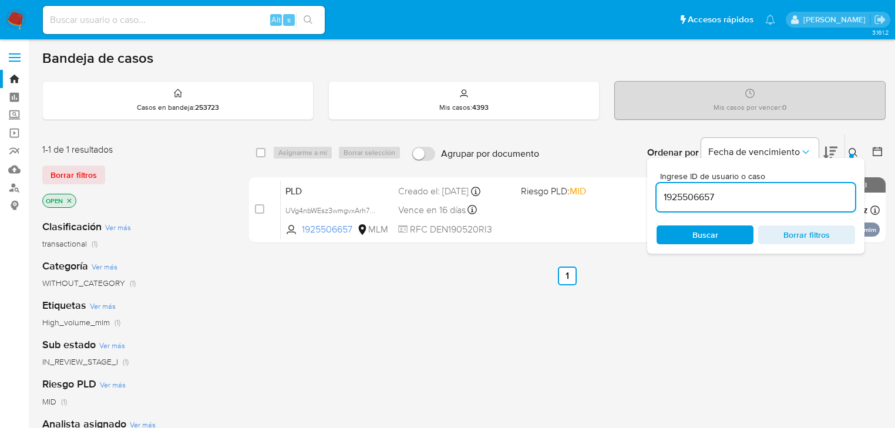
click at [14, 23] on img at bounding box center [16, 20] width 20 height 20
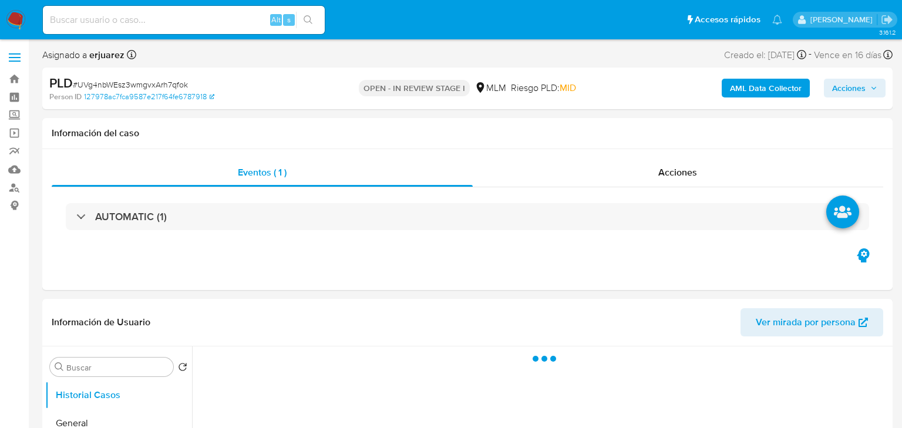
select select "10"
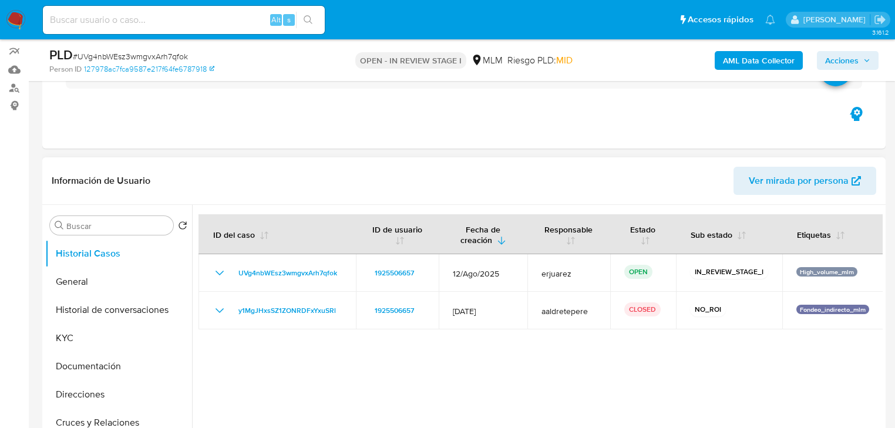
scroll to position [188, 0]
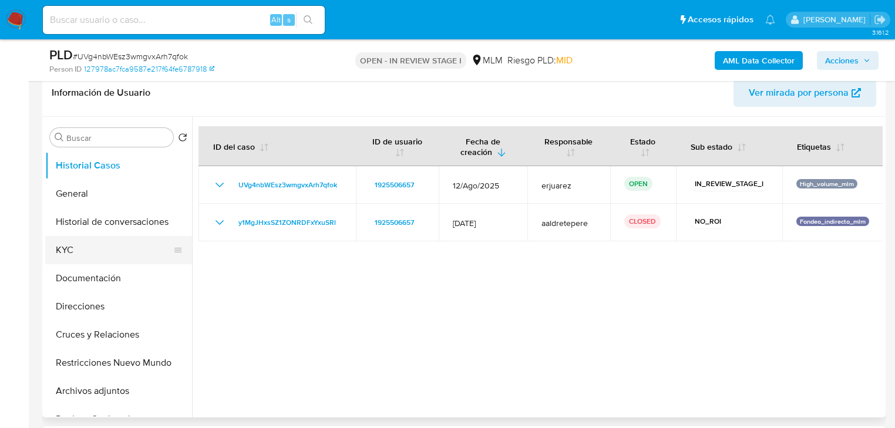
drag, startPoint x: 59, startPoint y: 254, endPoint x: 120, endPoint y: 274, distance: 64.3
click at [59, 254] on button "KYC" at bounding box center [118, 250] width 147 height 28
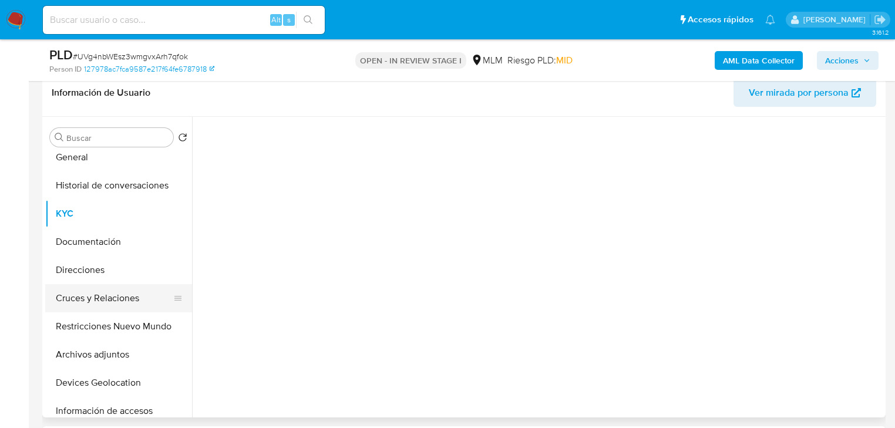
scroll to position [47, 0]
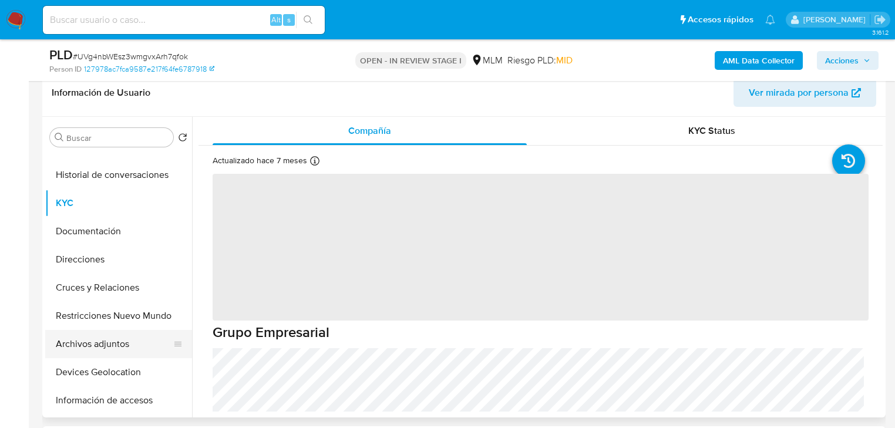
drag, startPoint x: 107, startPoint y: 341, endPoint x: 132, endPoint y: 338, distance: 24.2
click at [107, 341] on button "Archivos adjuntos" at bounding box center [113, 344] width 137 height 28
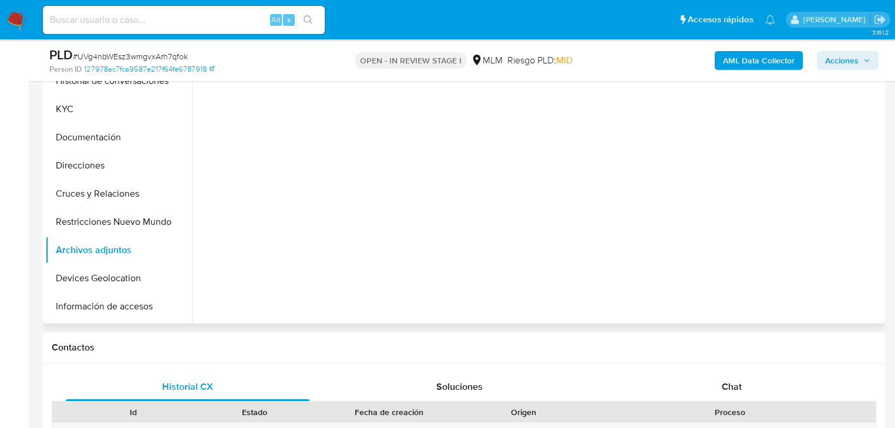
scroll to position [235, 0]
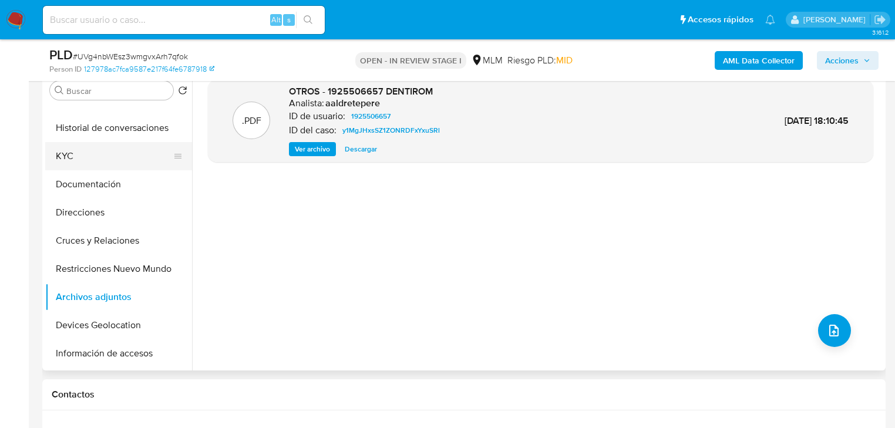
drag, startPoint x: 113, startPoint y: 153, endPoint x: 114, endPoint y: 146, distance: 7.1
click at [114, 153] on button "KYC" at bounding box center [113, 156] width 137 height 28
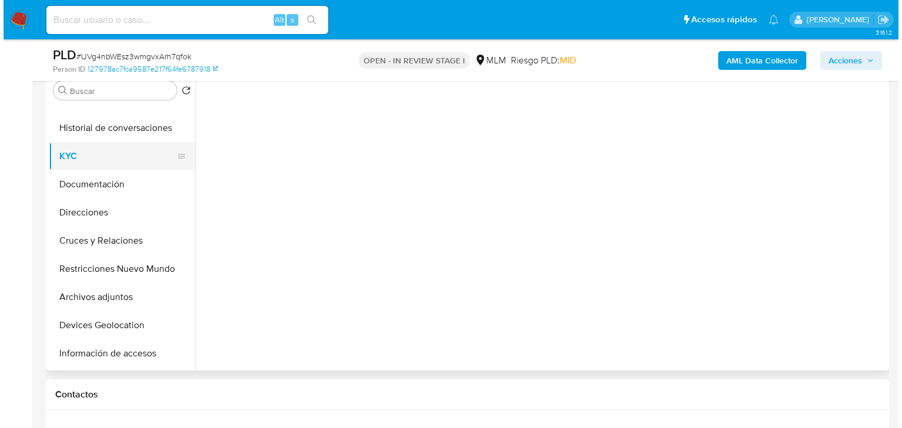
scroll to position [0, 0]
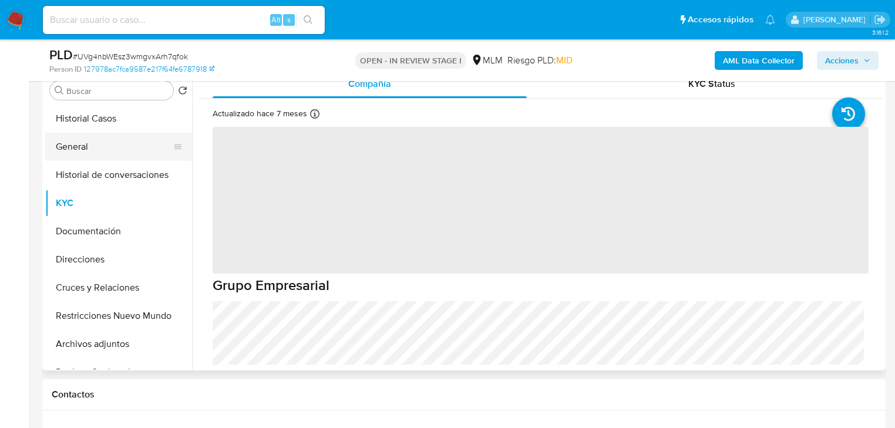
drag, startPoint x: 82, startPoint y: 148, endPoint x: 75, endPoint y: 153, distance: 8.5
click at [75, 153] on button "General" at bounding box center [113, 147] width 137 height 28
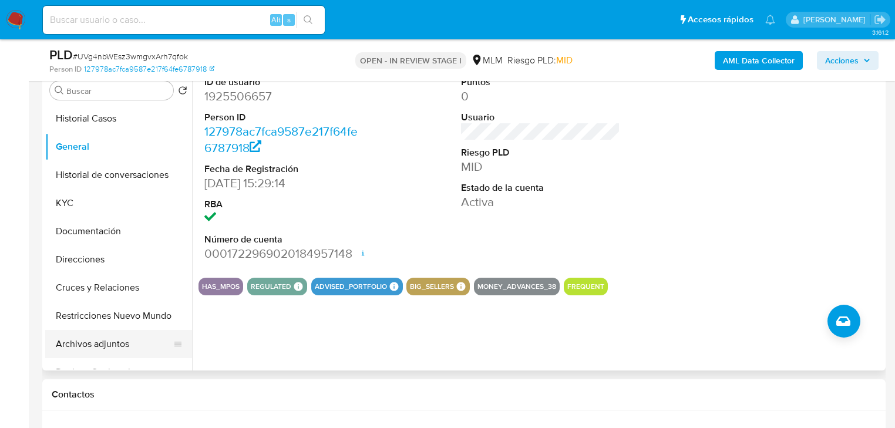
click at [97, 345] on button "Archivos adjuntos" at bounding box center [113, 344] width 137 height 28
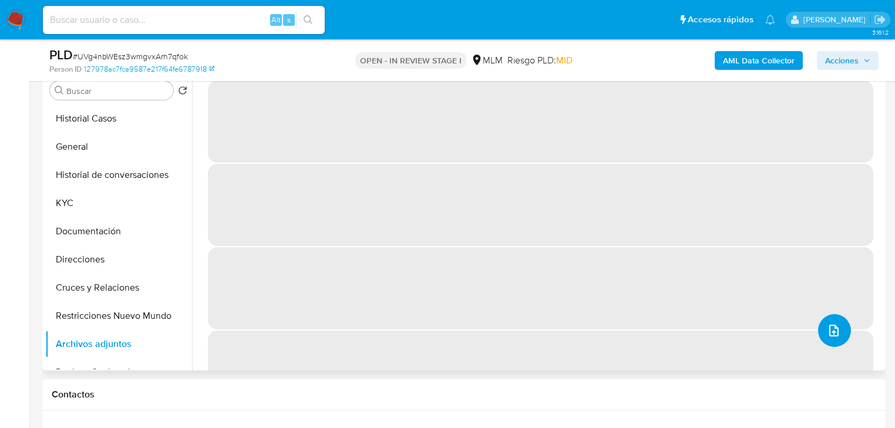
click at [827, 327] on icon "upload-file" at bounding box center [834, 331] width 14 height 14
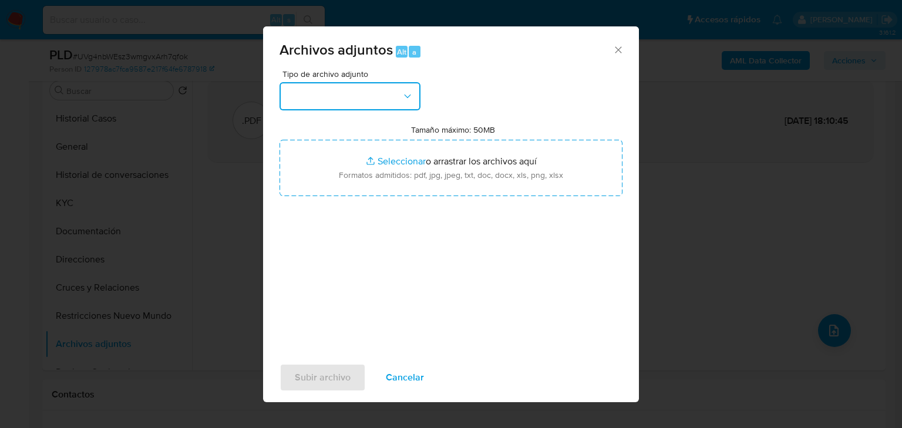
click at [329, 109] on button "button" at bounding box center [350, 96] width 141 height 28
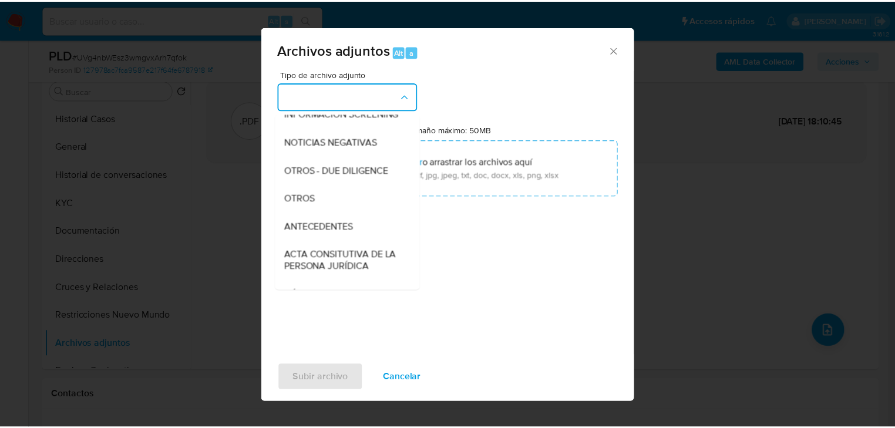
scroll to position [141, 0]
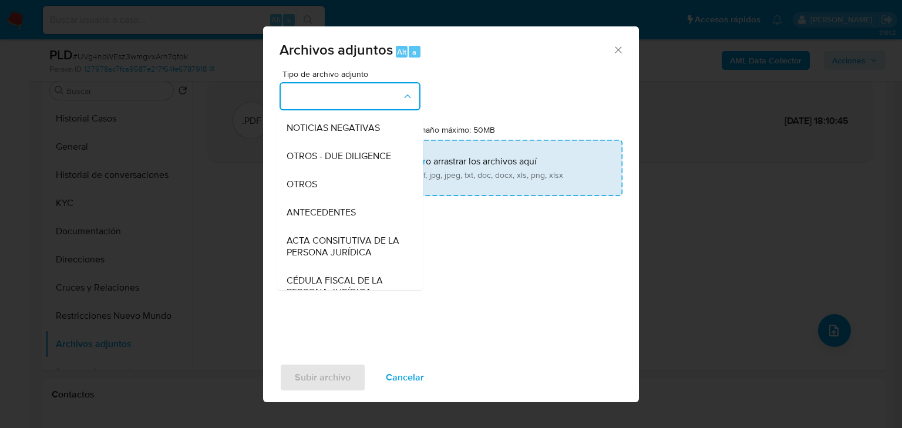
drag, startPoint x: 313, startPoint y: 194, endPoint x: 319, endPoint y: 193, distance: 6.1
click at [314, 190] on span "OTROS" at bounding box center [302, 185] width 31 height 12
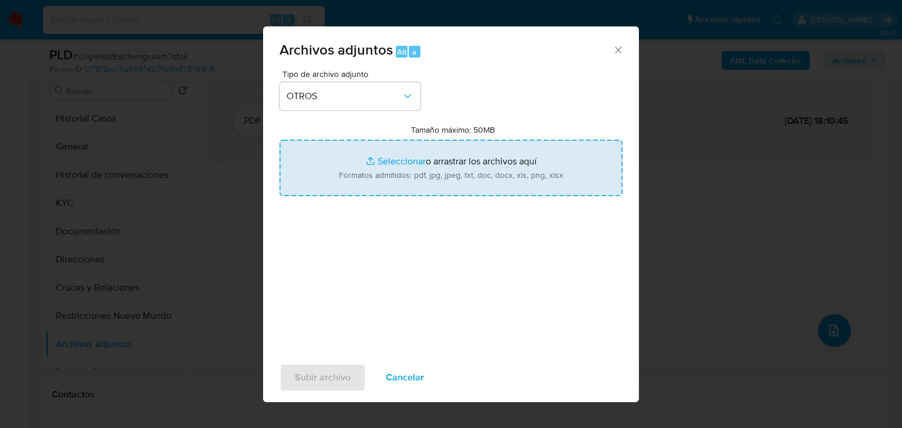
click at [380, 153] on input "Tamaño máximo: 50MB Seleccionar archivos" at bounding box center [451, 168] width 343 height 56
type input "C:\fakepath\1925506657_DENTIROM_Ago25.pdf"
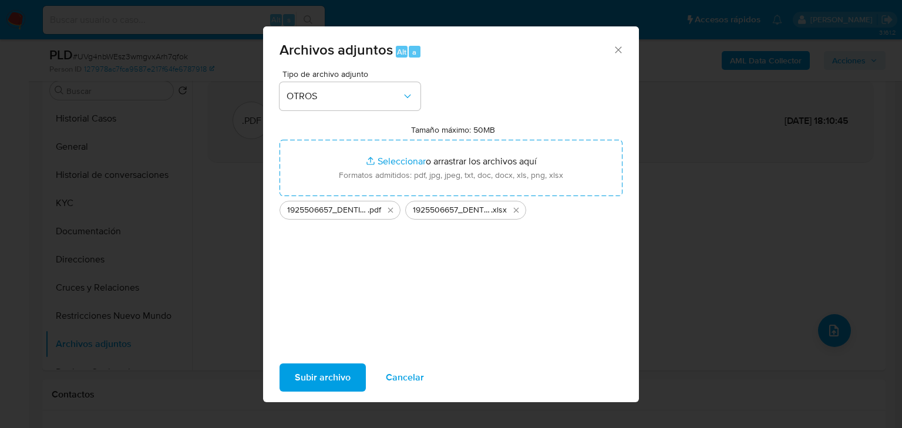
click at [318, 374] on span "Subir archivo" at bounding box center [323, 378] width 56 height 26
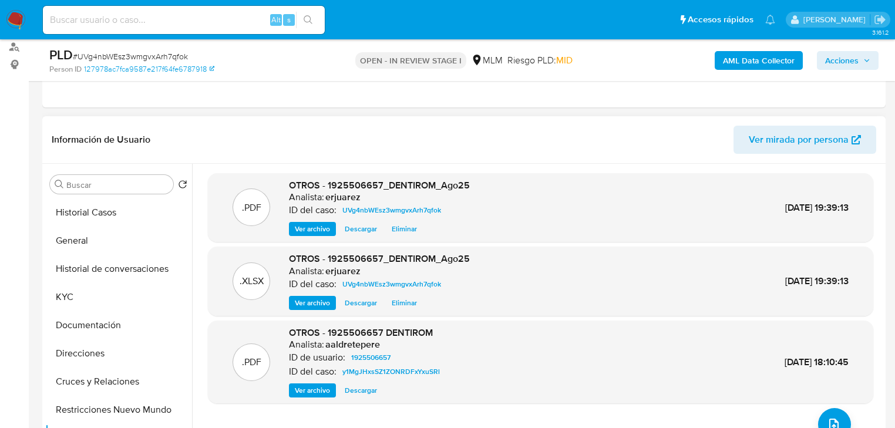
click at [327, 233] on span "Ver archivo" at bounding box center [312, 229] width 35 height 12
drag, startPoint x: 839, startPoint y: 63, endPoint x: 673, endPoint y: 68, distance: 165.7
click at [837, 63] on span "Acciones" at bounding box center [841, 60] width 33 height 19
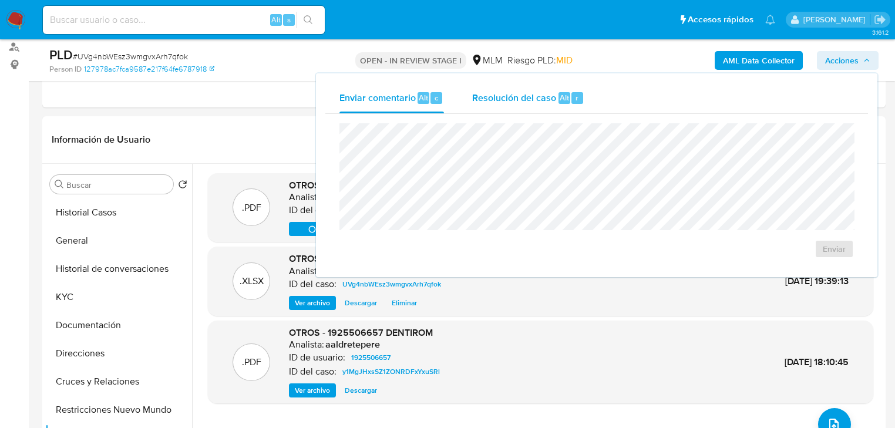
drag, startPoint x: 546, startPoint y: 96, endPoint x: 538, endPoint y: 100, distance: 8.7
click at [543, 97] on span "Resolución del caso" at bounding box center [514, 97] width 84 height 14
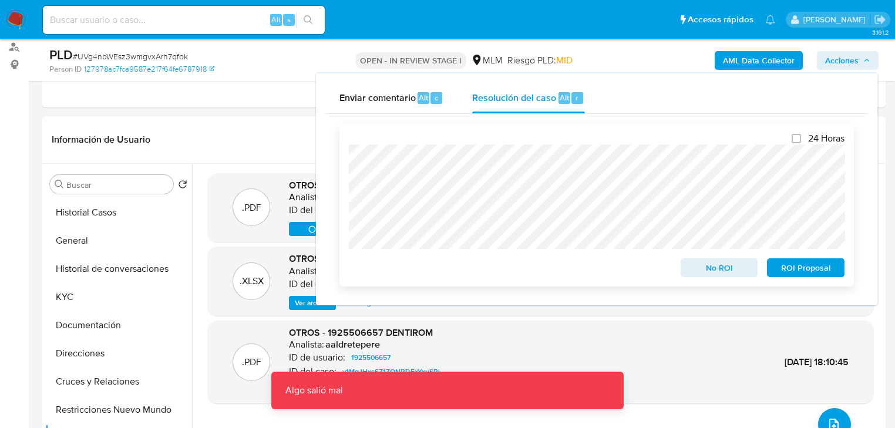
scroll to position [0, 0]
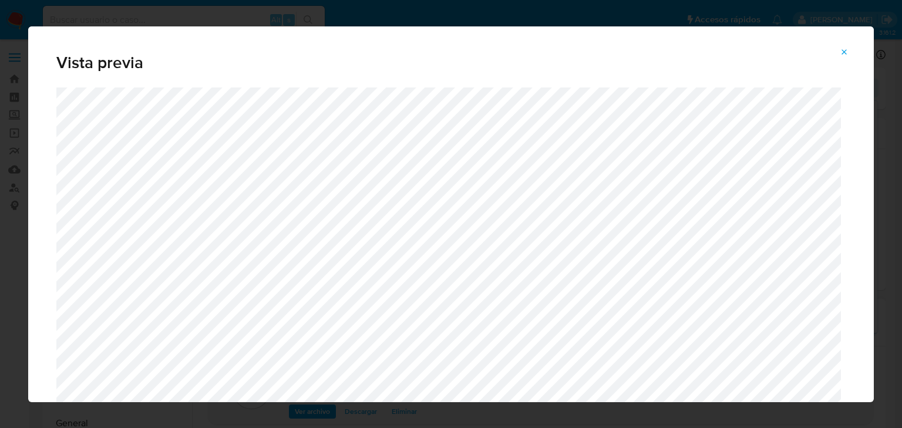
click at [840, 47] on button "Attachment preview" at bounding box center [845, 52] width 26 height 19
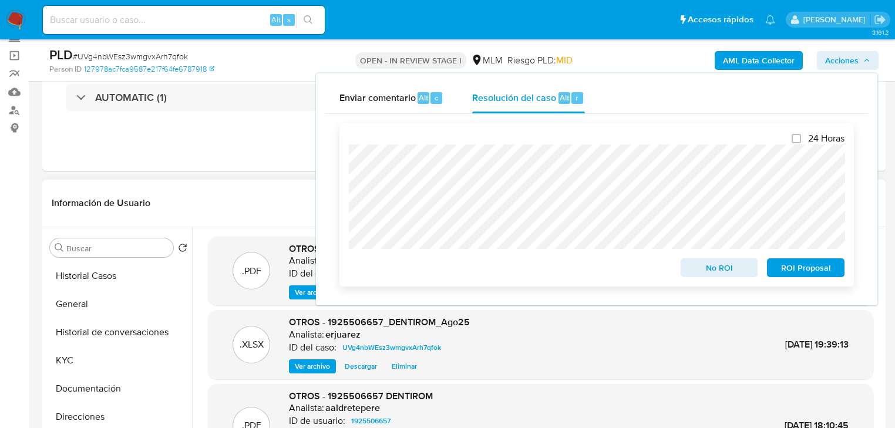
scroll to position [94, 0]
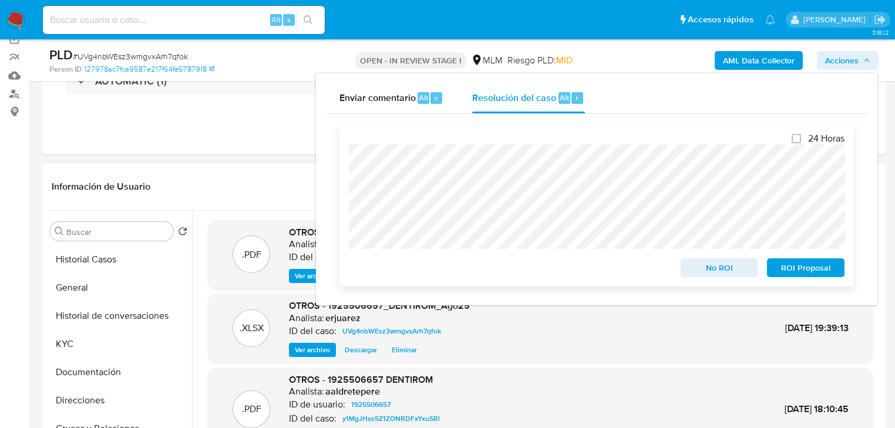
click at [714, 270] on span "No ROI" at bounding box center [719, 268] width 61 height 16
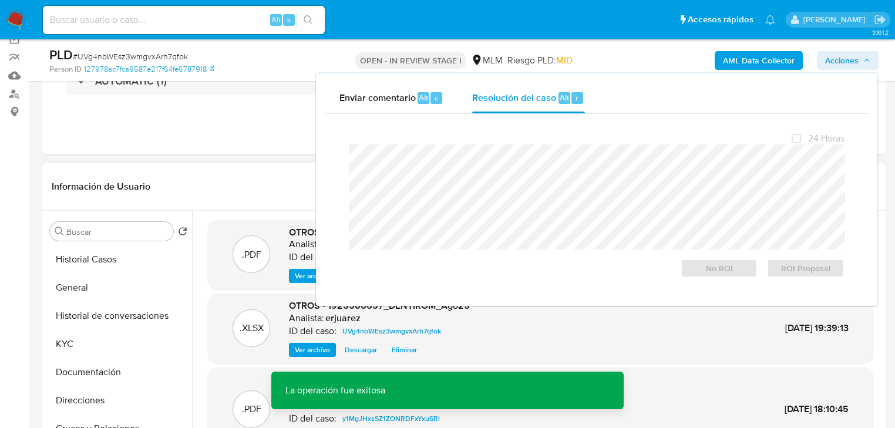
click at [270, 170] on div "Información de Usuario Ver mirada por persona" at bounding box center [463, 187] width 843 height 48
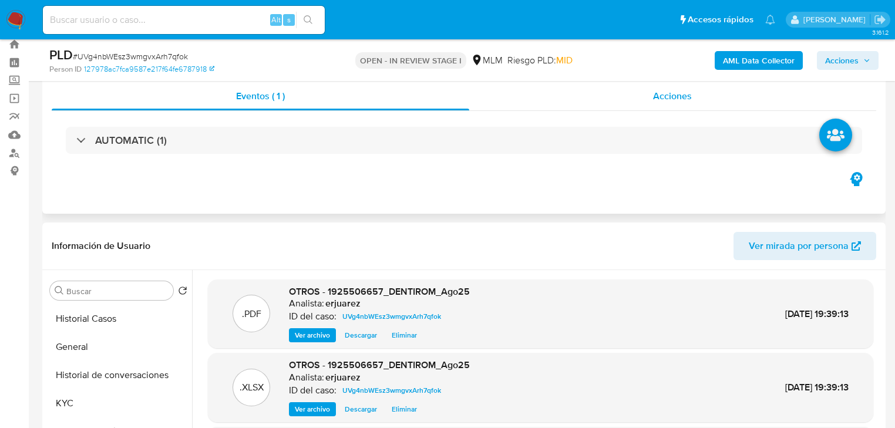
scroll to position [0, 0]
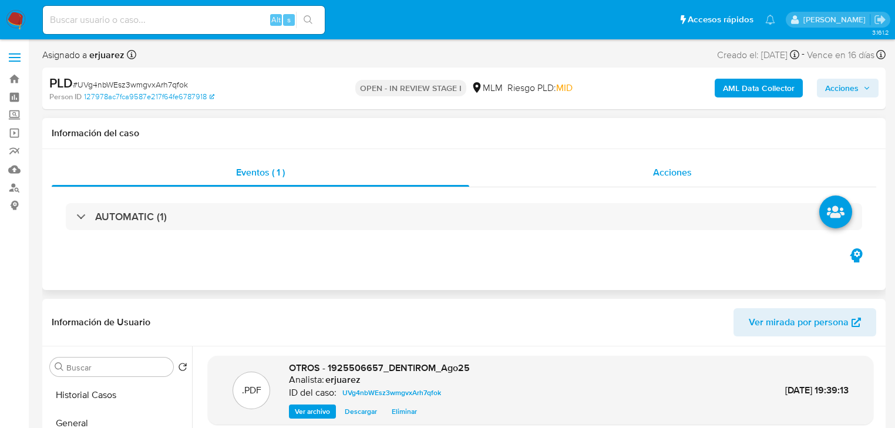
click at [514, 173] on div "Acciones" at bounding box center [673, 173] width 408 height 28
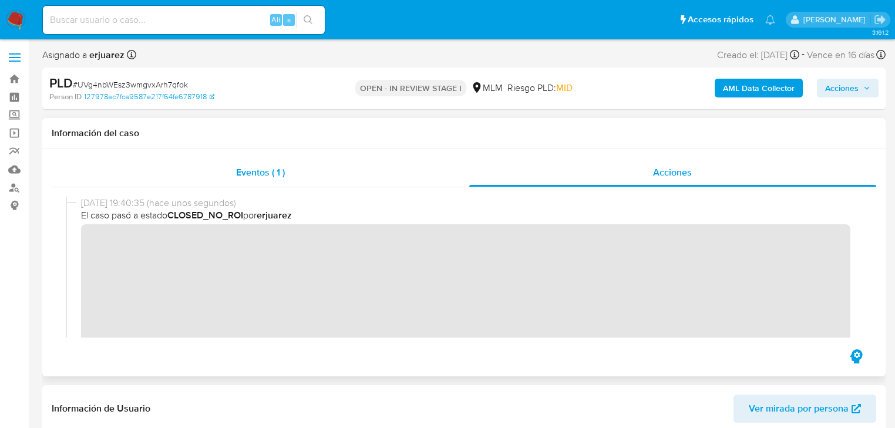
click at [257, 173] on span "Eventos ( 1 )" at bounding box center [260, 173] width 49 height 14
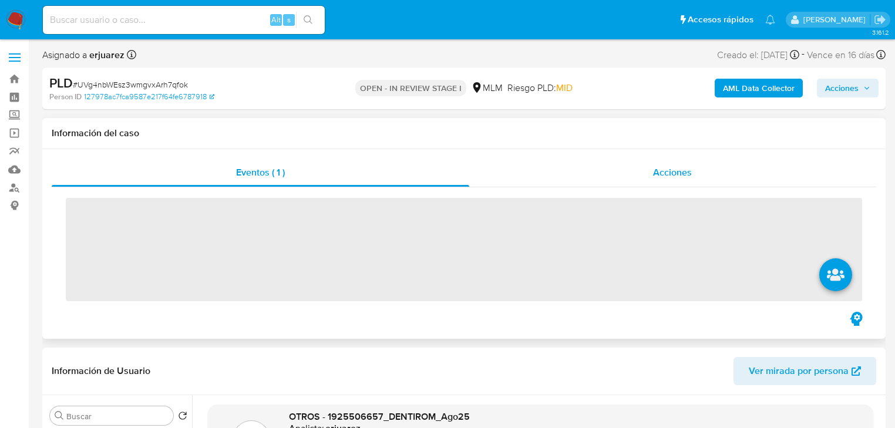
click at [550, 184] on div "Acciones" at bounding box center [673, 173] width 408 height 28
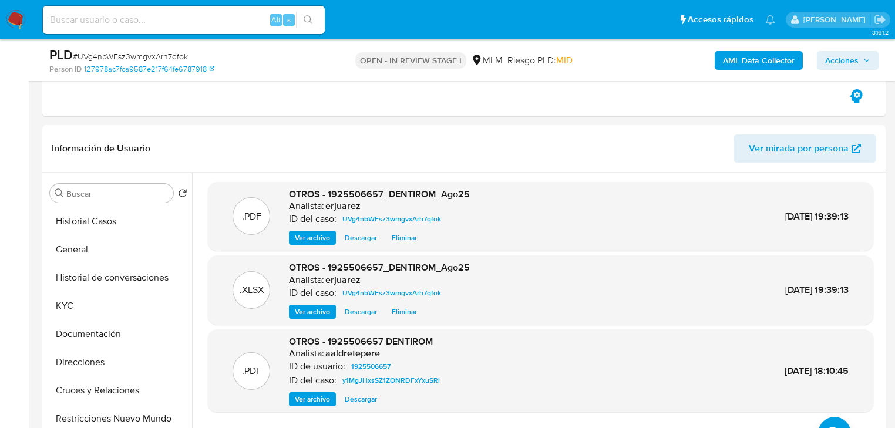
scroll to position [282, 0]
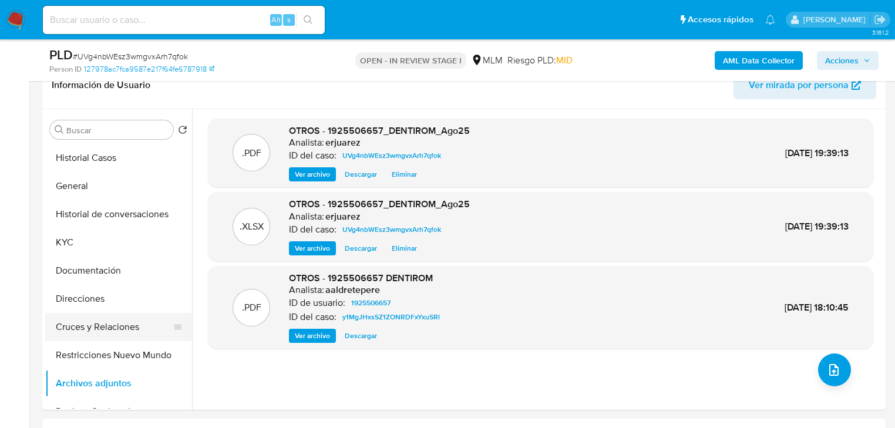
click at [120, 322] on button "Cruces y Relaciones" at bounding box center [113, 327] width 137 height 28
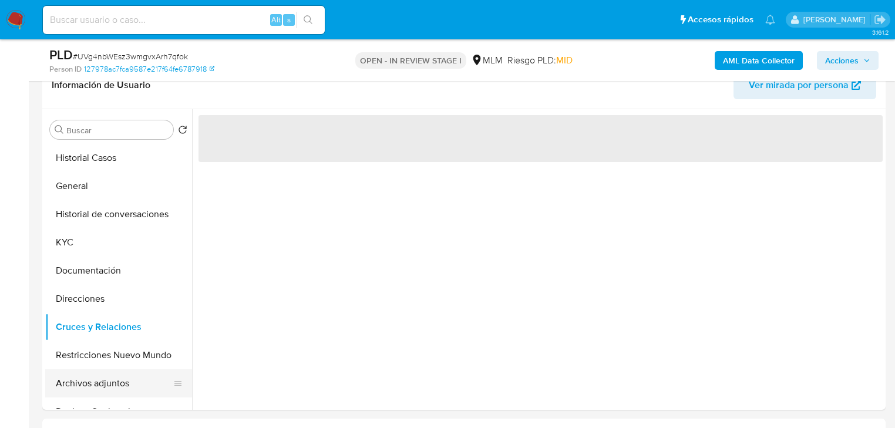
click at [96, 381] on button "Archivos adjuntos" at bounding box center [113, 383] width 137 height 28
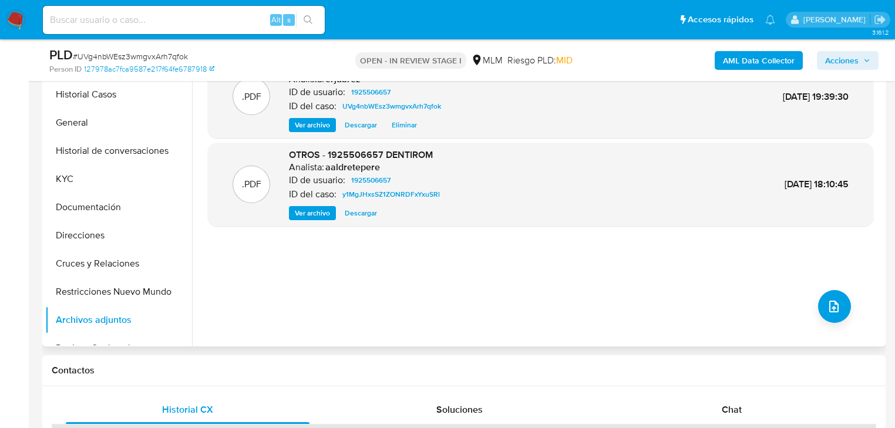
scroll to position [329, 0]
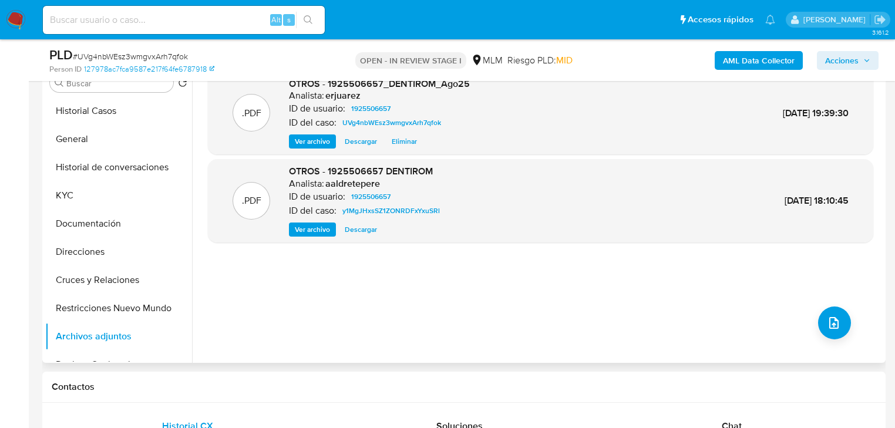
click at [312, 143] on span "Ver archivo" at bounding box center [312, 142] width 35 height 12
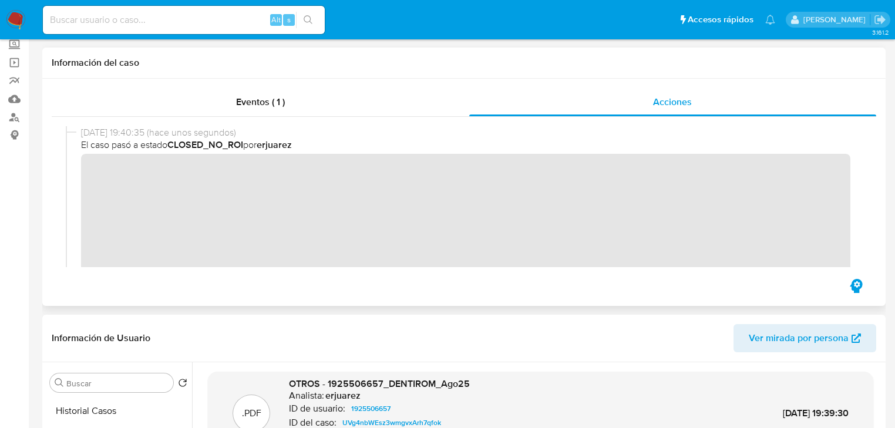
scroll to position [0, 0]
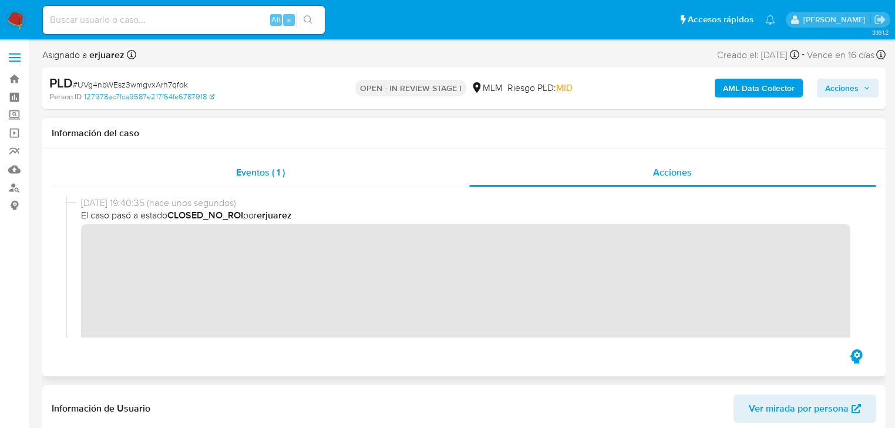
drag, startPoint x: 250, startPoint y: 169, endPoint x: 399, endPoint y: 169, distance: 149.2
click at [256, 169] on span "Eventos ( 1 )" at bounding box center [260, 173] width 49 height 14
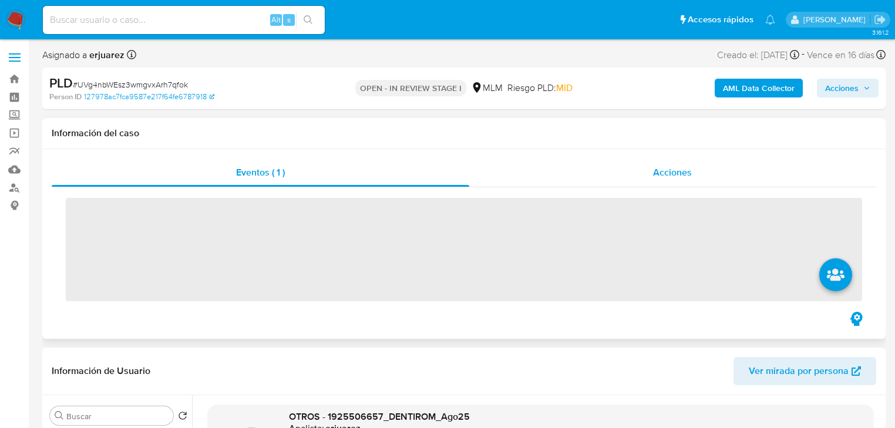
click at [597, 177] on div "Acciones" at bounding box center [673, 173] width 408 height 28
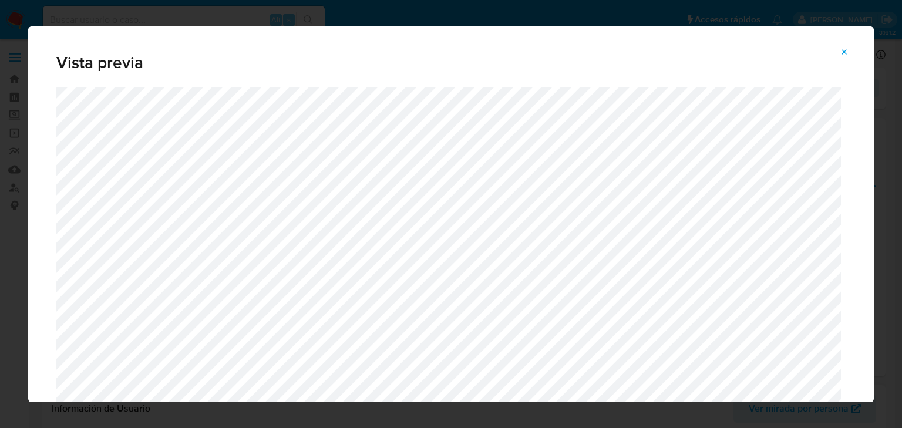
click at [847, 53] on icon "Attachment preview" at bounding box center [844, 52] width 9 height 9
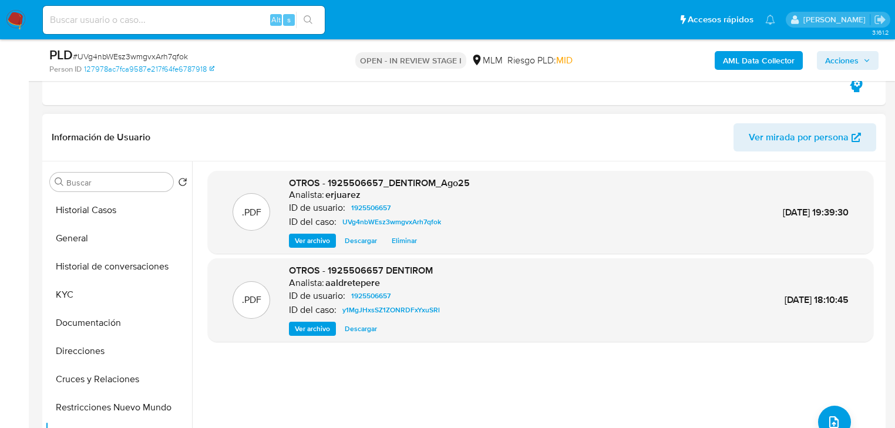
scroll to position [235, 0]
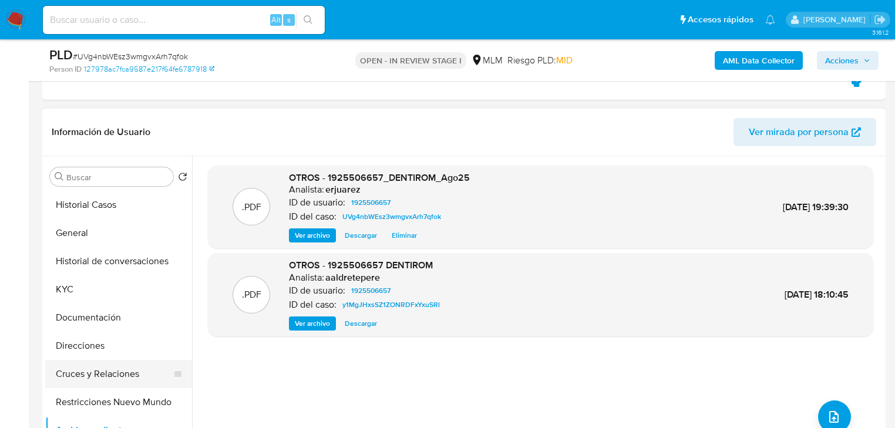
drag, startPoint x: 146, startPoint y: 231, endPoint x: 126, endPoint y: 366, distance: 136.6
click at [145, 233] on button "General" at bounding box center [118, 233] width 147 height 28
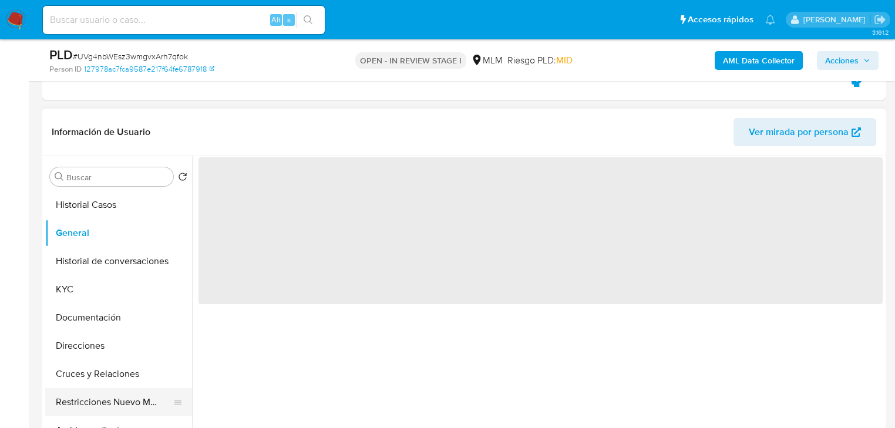
drag, startPoint x: 113, startPoint y: 374, endPoint x: 120, endPoint y: 399, distance: 26.2
click at [113, 374] on button "Cruces y Relaciones" at bounding box center [118, 374] width 147 height 28
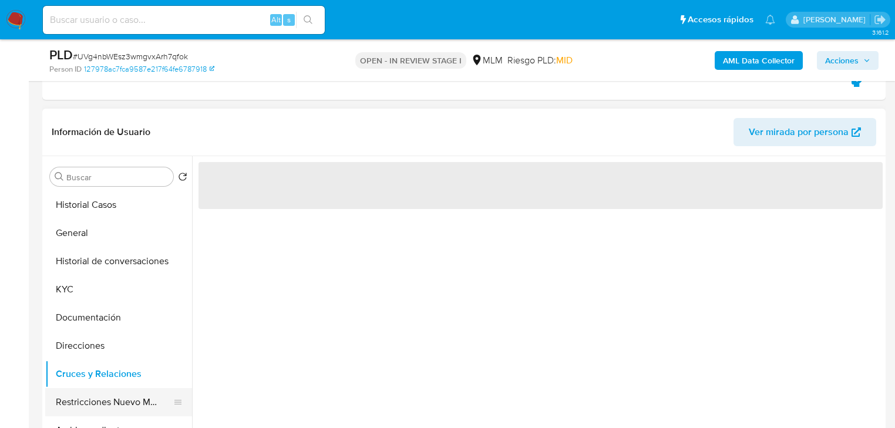
click at [115, 403] on button "Restricciones Nuevo Mundo" at bounding box center [113, 402] width 137 height 28
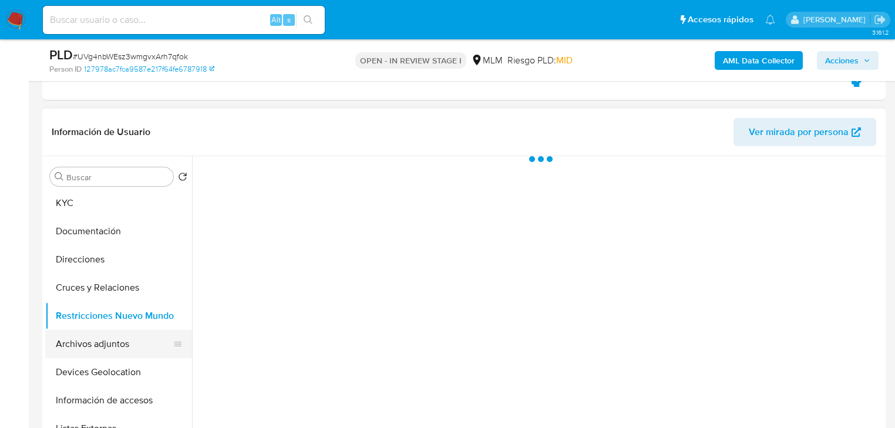
scroll to position [94, 0]
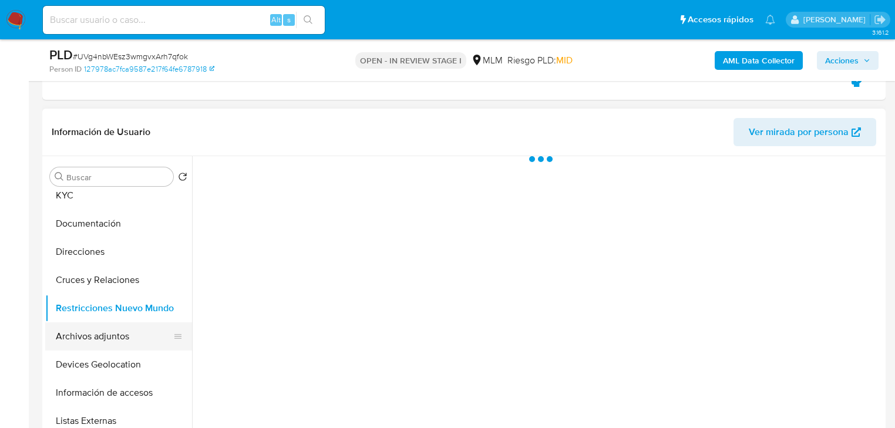
click at [113, 343] on button "Archivos adjuntos" at bounding box center [113, 336] width 137 height 28
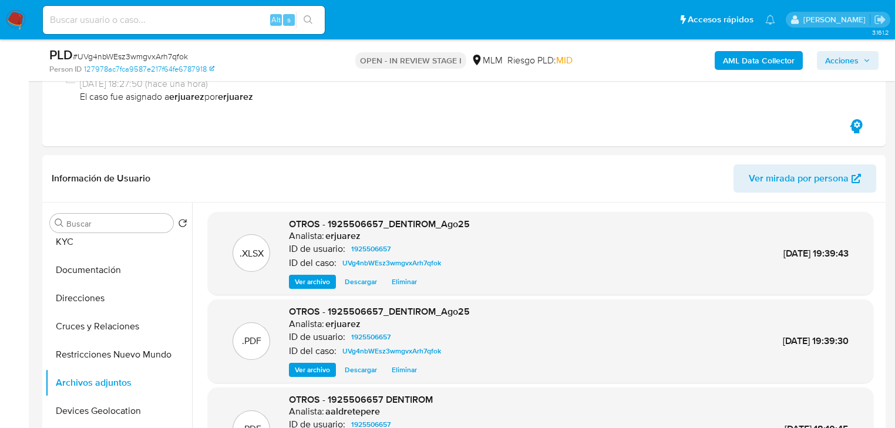
scroll to position [188, 0]
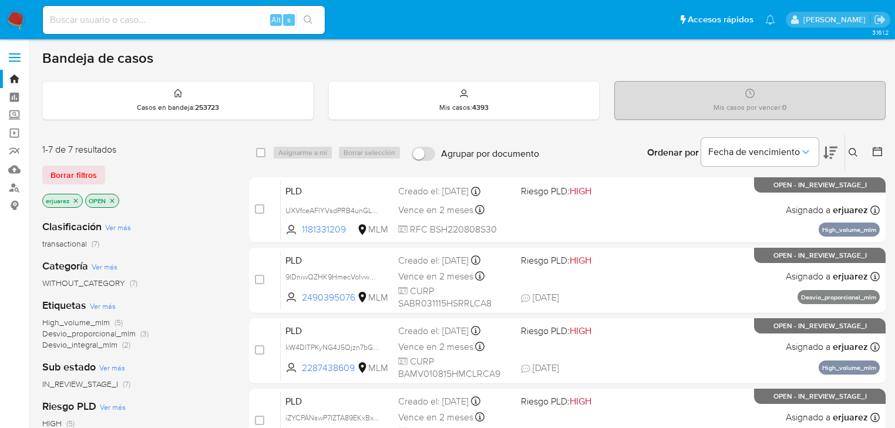
click at [209, 341] on div "High_volume_mlm (5) Desvio_proporcional_mlm (3) Desvio_integral_mlm (2)" at bounding box center [136, 333] width 188 height 33
click at [64, 202] on p "erjuarez" at bounding box center [62, 200] width 39 height 13
click at [76, 201] on icon "close-filter" at bounding box center [75, 200] width 7 height 7
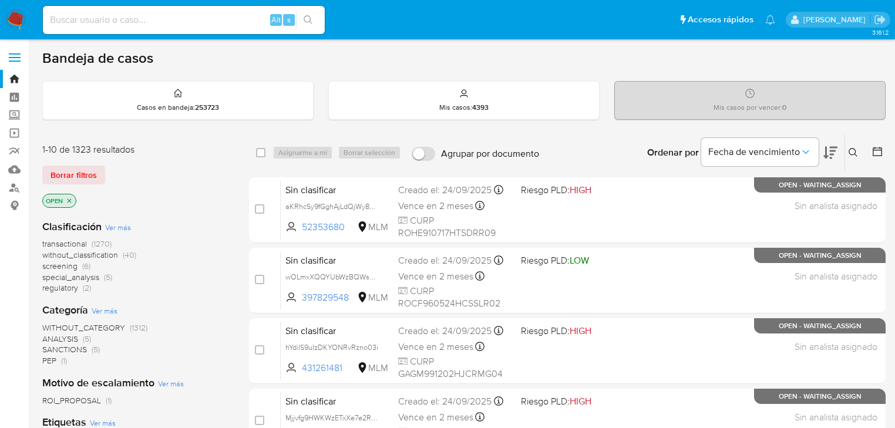
click at [850, 148] on icon at bounding box center [853, 152] width 9 height 9
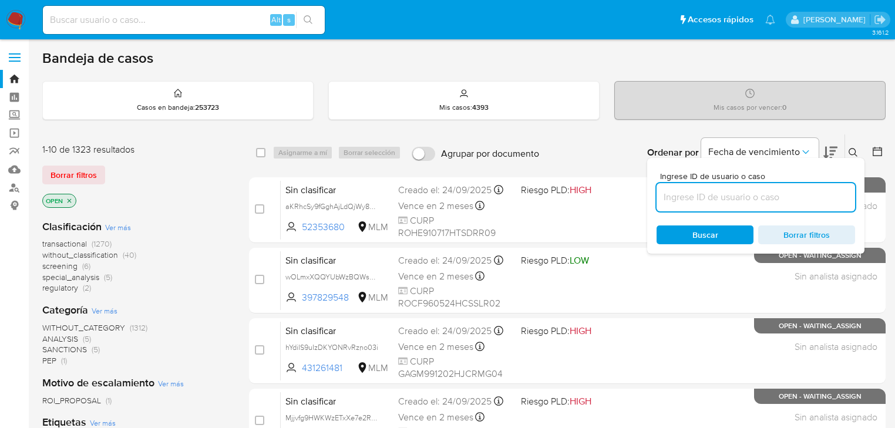
click at [701, 195] on input at bounding box center [756, 197] width 198 height 15
type input "1976191690"
click at [759, 198] on input "1976191690" at bounding box center [756, 197] width 198 height 15
click at [665, 197] on input "1976191690" at bounding box center [756, 197] width 198 height 15
click at [681, 227] on span "Buscar" at bounding box center [705, 235] width 80 height 16
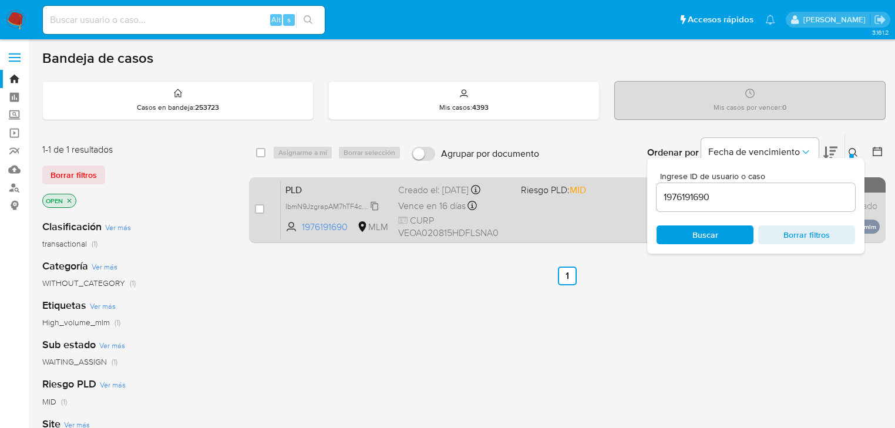
click at [303, 205] on span "IbmN9JzgrapAM7hTF4cCjCrI" at bounding box center [331, 205] width 93 height 13
drag, startPoint x: 251, startPoint y: 209, endPoint x: 260, endPoint y: 206, distance: 9.5
click at [255, 209] on div "case-item-checkbox No es posible asignar el caso PLD IbmN9JzgrapAM7hTF4cCjCrI 1…" at bounding box center [567, 210] width 637 height 66
click at [260, 206] on input "checkbox" at bounding box center [259, 208] width 9 height 9
checkbox input "true"
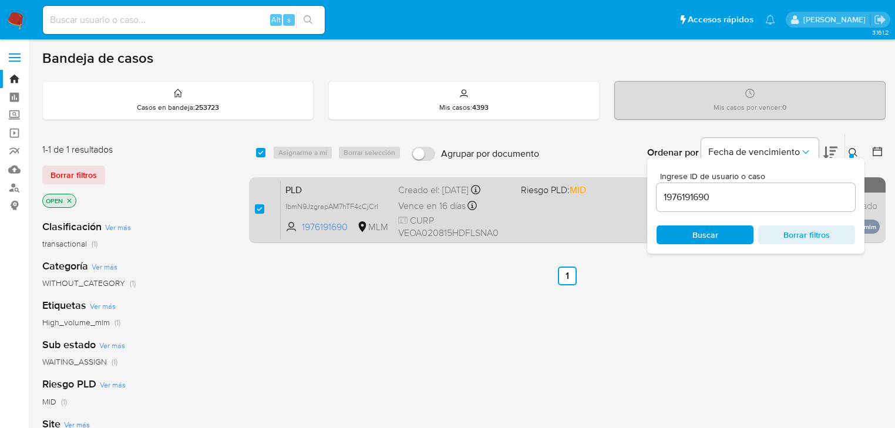
checkbox input "true"
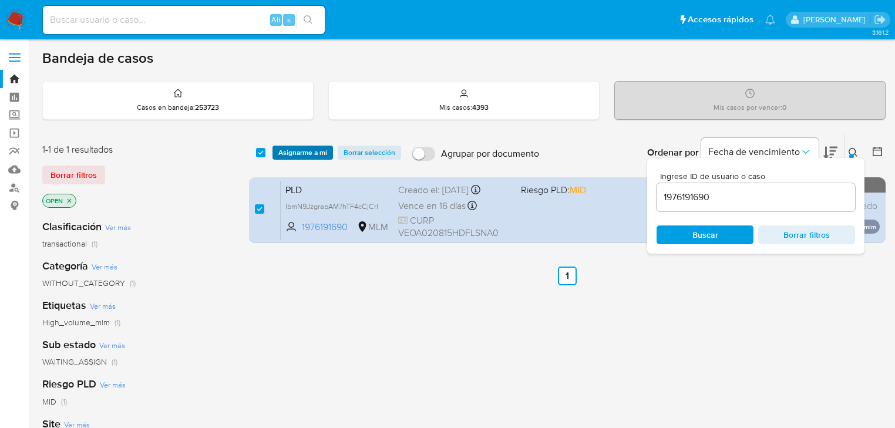
click at [311, 154] on span "Asignarme a mí" at bounding box center [302, 153] width 49 height 12
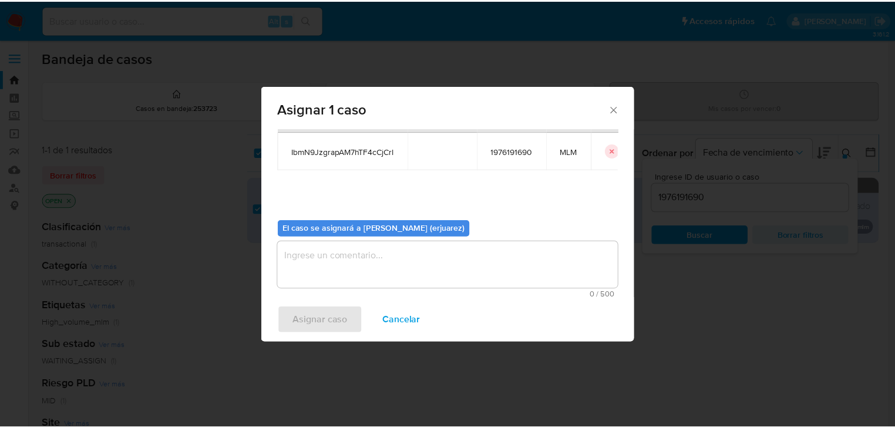
scroll to position [60, 0]
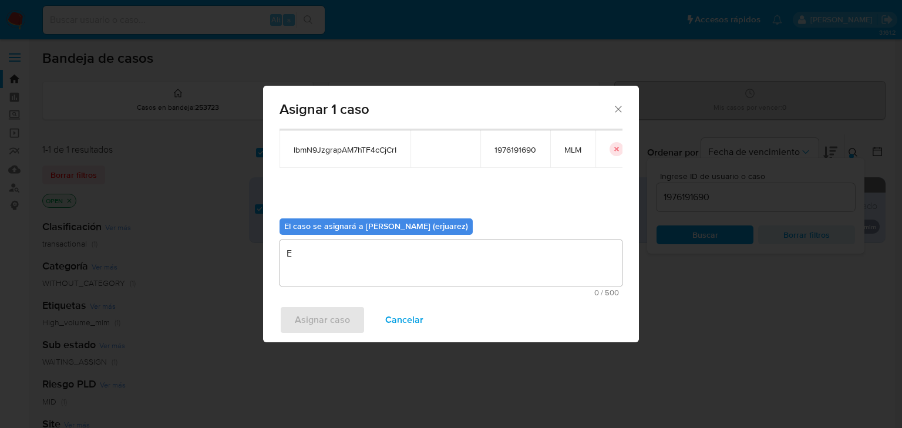
click at [313, 276] on textarea "E" at bounding box center [451, 263] width 343 height 47
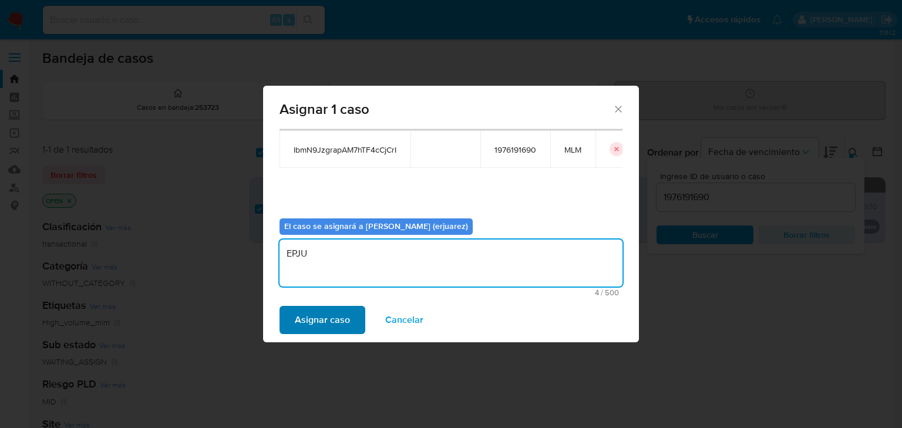
type textarea "EPJU"
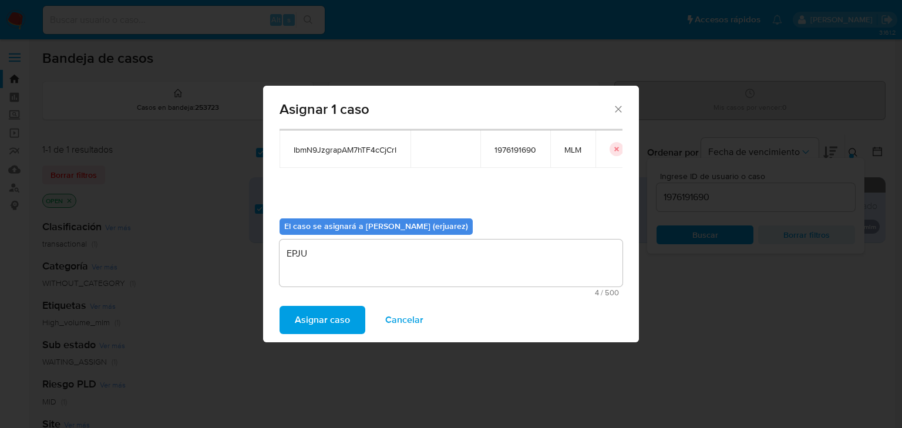
click at [319, 319] on span "Asignar caso" at bounding box center [322, 320] width 55 height 26
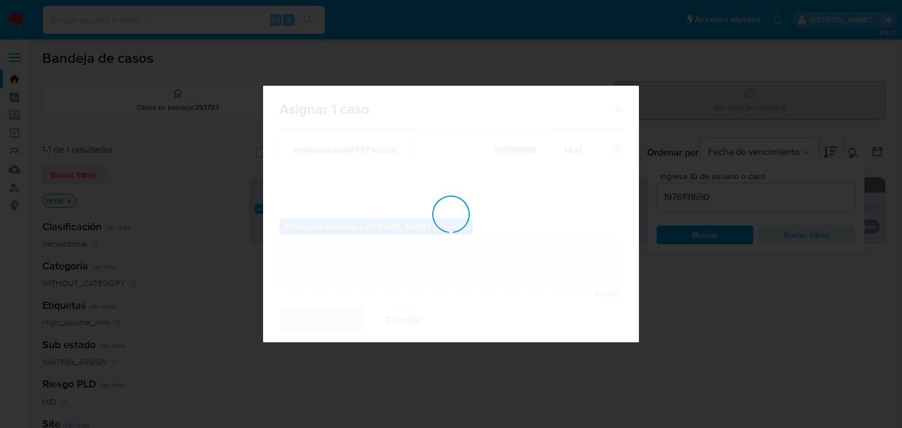
checkbox input "false"
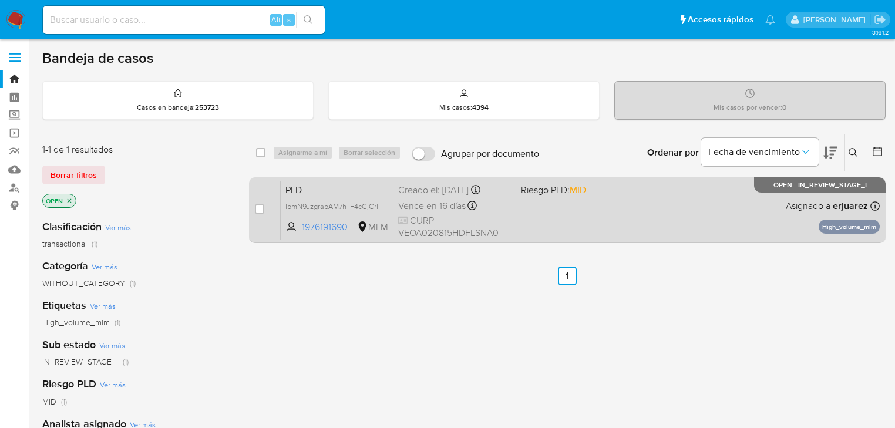
click at [495, 201] on div "Vence en 16 días Vence el [DATE] 02:06:05" at bounding box center [454, 206] width 113 height 16
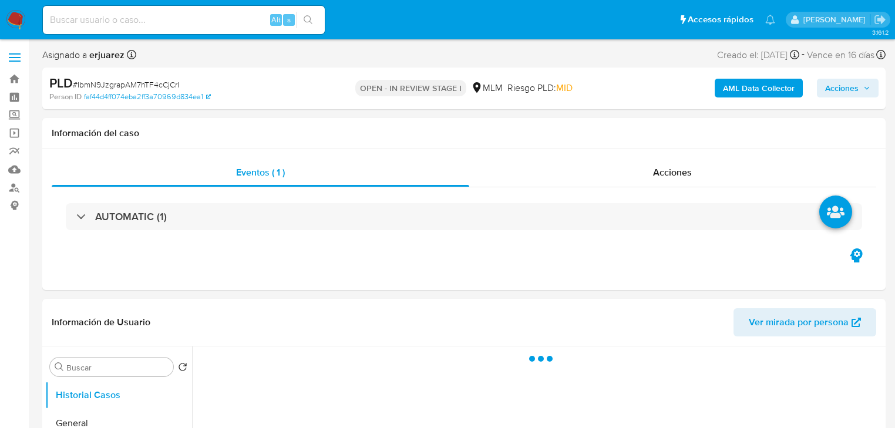
select select "10"
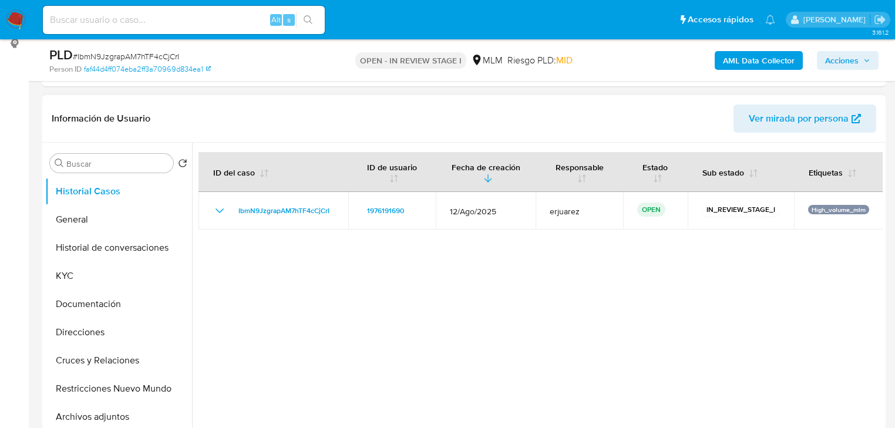
scroll to position [141, 0]
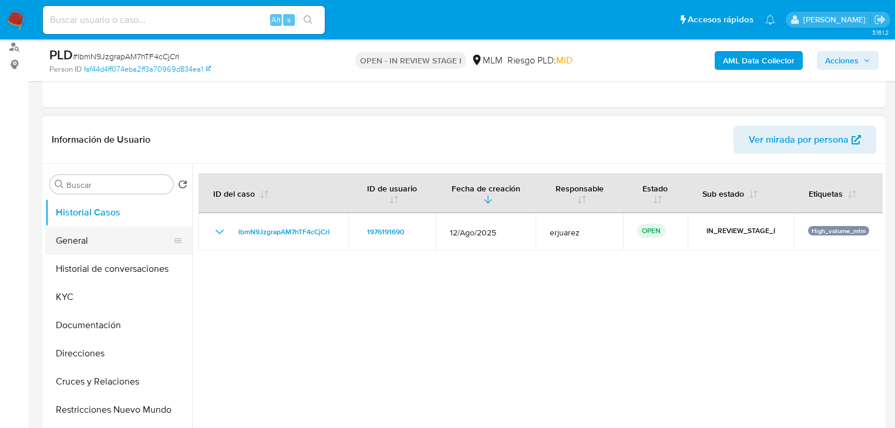
drag, startPoint x: 105, startPoint y: 240, endPoint x: 129, endPoint y: 238, distance: 24.2
click at [105, 240] on button "General" at bounding box center [113, 241] width 137 height 28
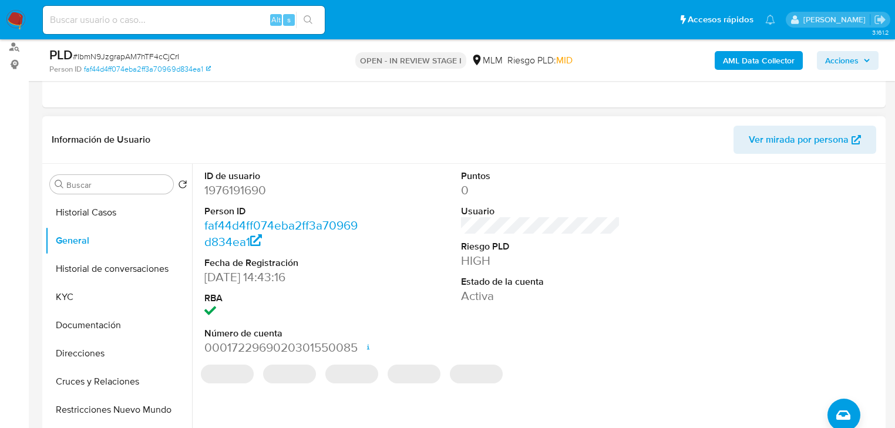
scroll to position [188, 0]
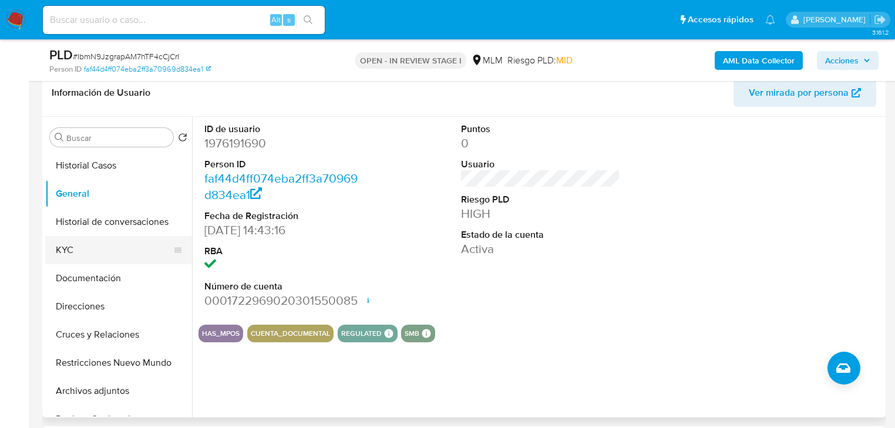
drag, startPoint x: 89, startPoint y: 251, endPoint x: 121, endPoint y: 247, distance: 32.0
click at [89, 251] on button "KYC" at bounding box center [113, 250] width 137 height 28
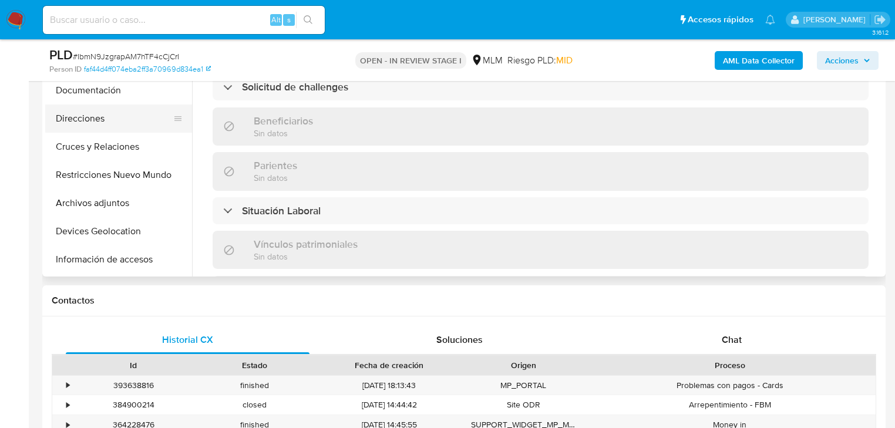
scroll to position [141, 0]
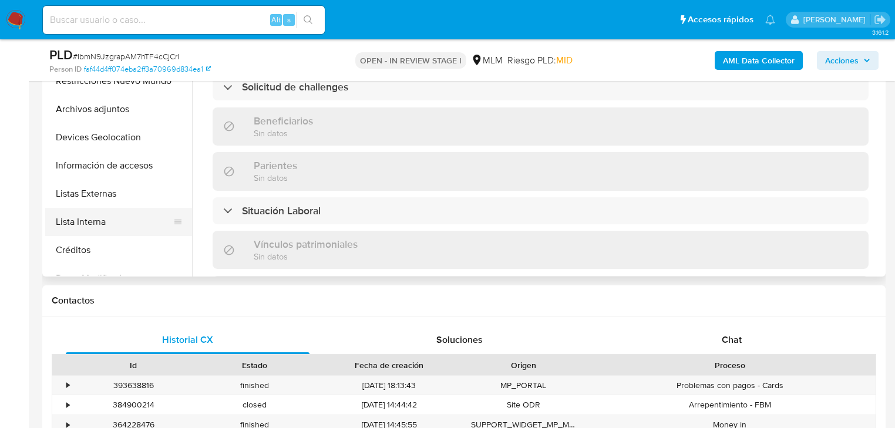
drag, startPoint x: 96, startPoint y: 218, endPoint x: 102, endPoint y: 217, distance: 6.6
click at [96, 218] on button "Lista Interna" at bounding box center [113, 222] width 137 height 28
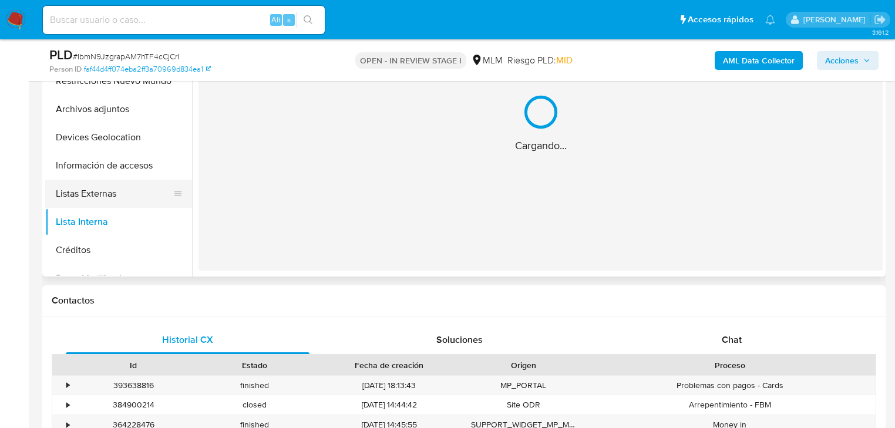
scroll to position [0, 0]
click at [145, 194] on button "Listas Externas" at bounding box center [113, 194] width 137 height 28
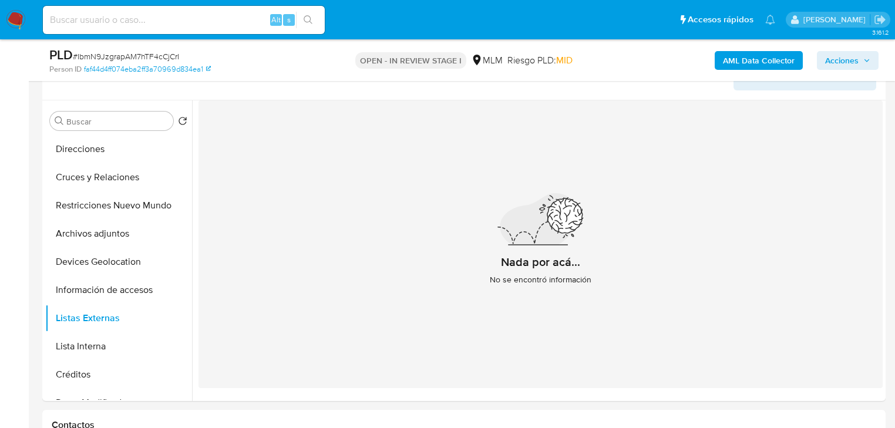
scroll to position [188, 0]
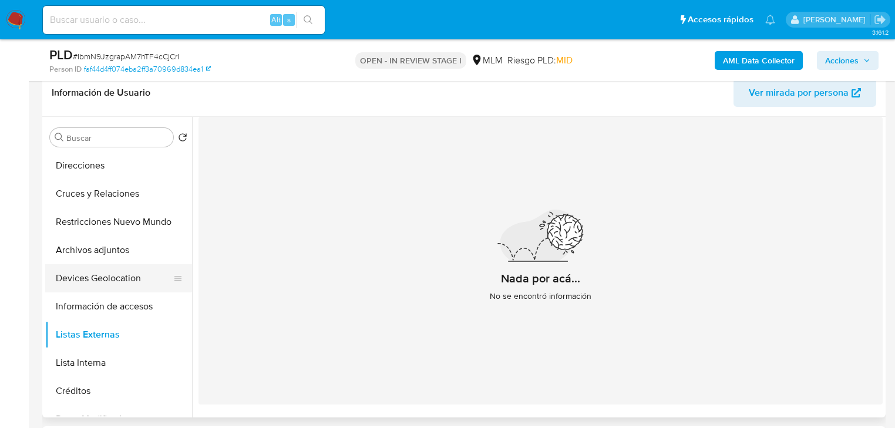
click at [99, 277] on button "Devices Geolocation" at bounding box center [113, 278] width 137 height 28
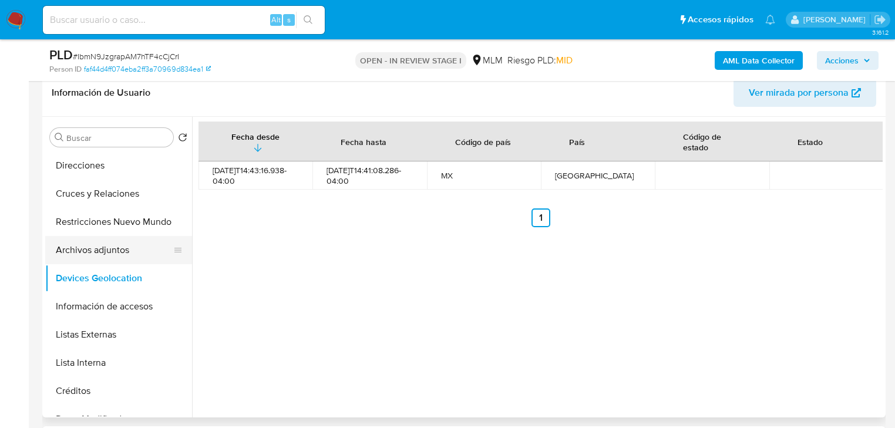
click at [88, 251] on button "Archivos adjuntos" at bounding box center [113, 250] width 137 height 28
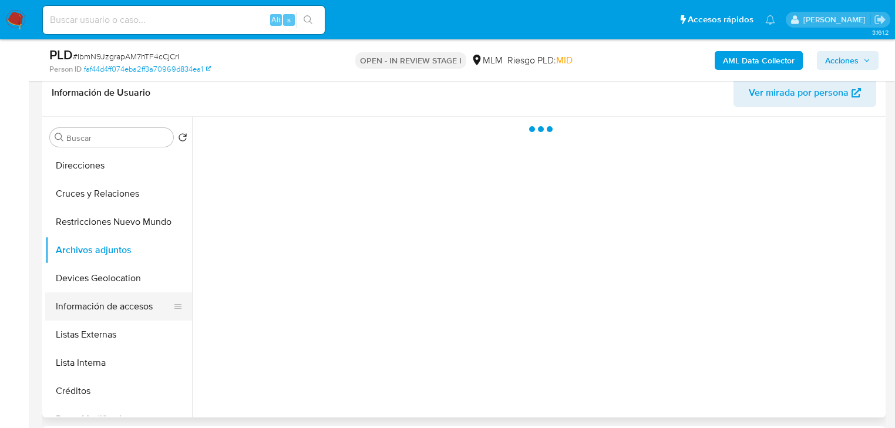
click at [114, 301] on button "Información de accesos" at bounding box center [113, 306] width 137 height 28
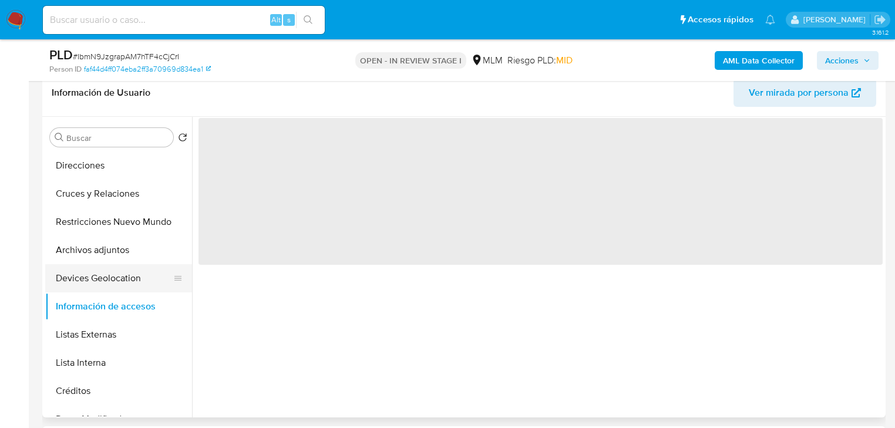
click at [110, 282] on button "Devices Geolocation" at bounding box center [113, 278] width 137 height 28
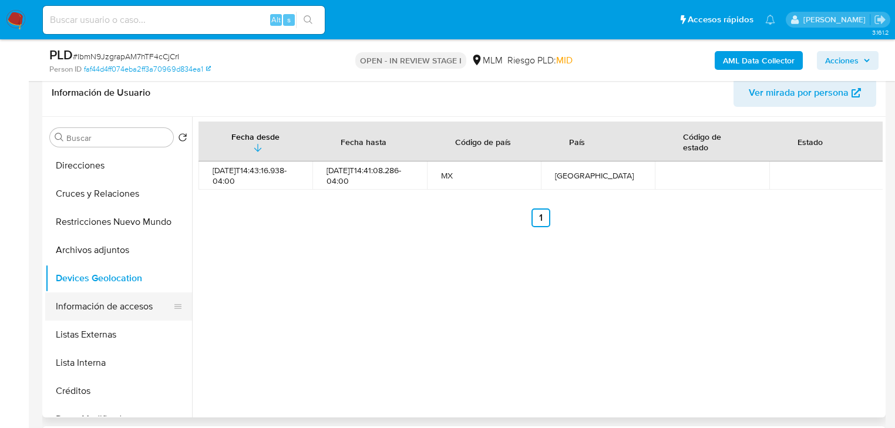
click at [114, 301] on button "Información de accesos" at bounding box center [113, 306] width 137 height 28
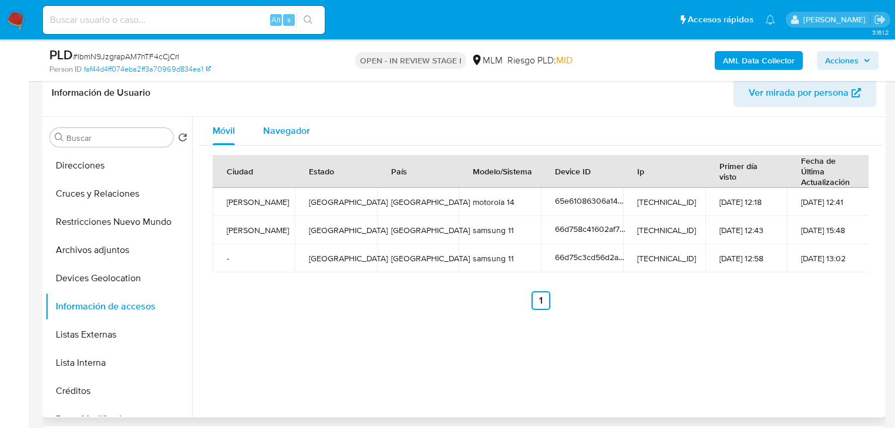
click at [278, 130] on span "Navegador" at bounding box center [286, 131] width 47 height 14
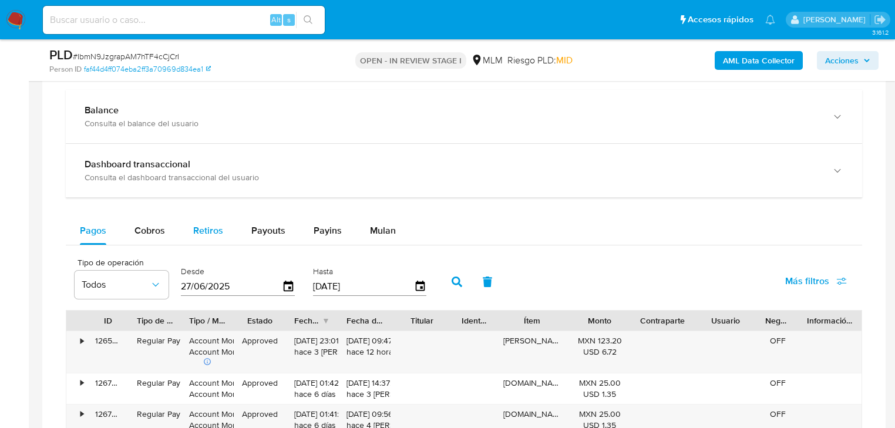
scroll to position [611, 0]
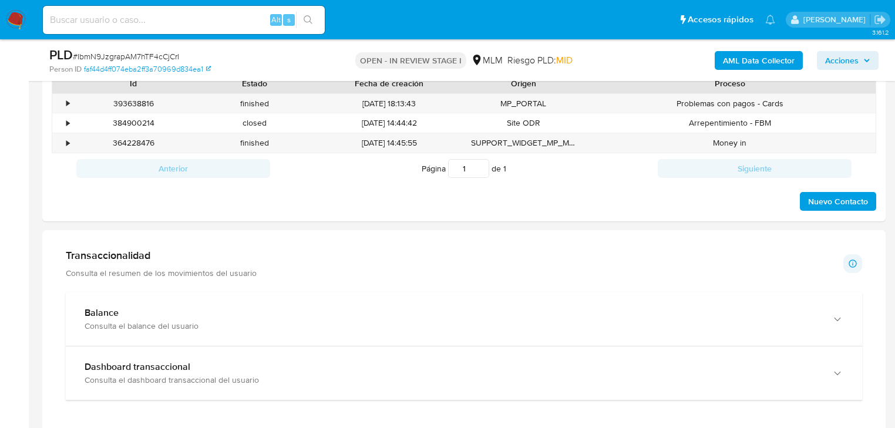
drag, startPoint x: 155, startPoint y: 327, endPoint x: 30, endPoint y: 308, distance: 126.5
click at [153, 327] on div "Consulta el balance del usuario" at bounding box center [452, 326] width 735 height 11
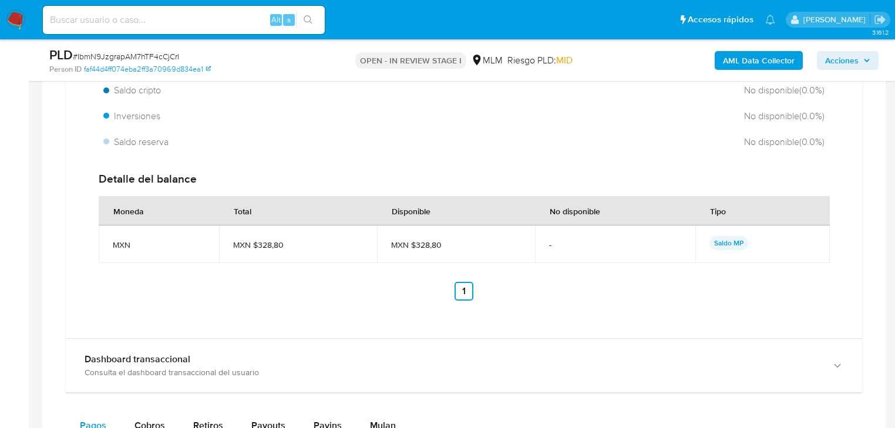
scroll to position [1128, 0]
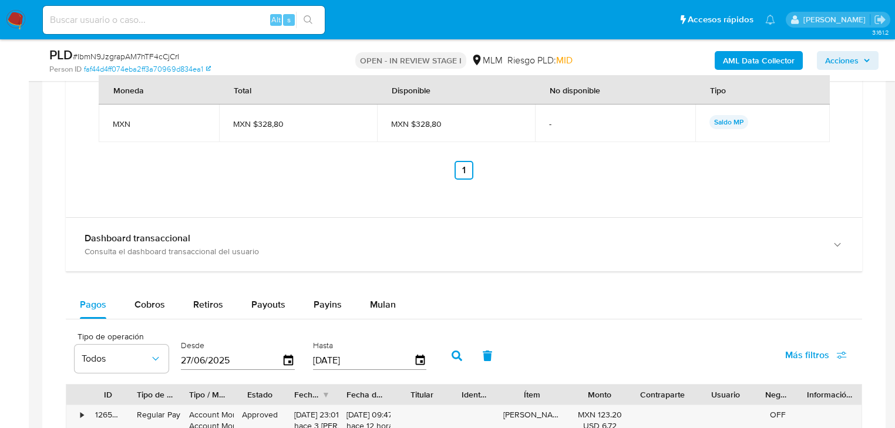
drag, startPoint x: 140, startPoint y: 255, endPoint x: 321, endPoint y: 190, distance: 191.7
click at [140, 255] on div "Consulta el dashboard transaccional del usuario" at bounding box center [452, 251] width 735 height 11
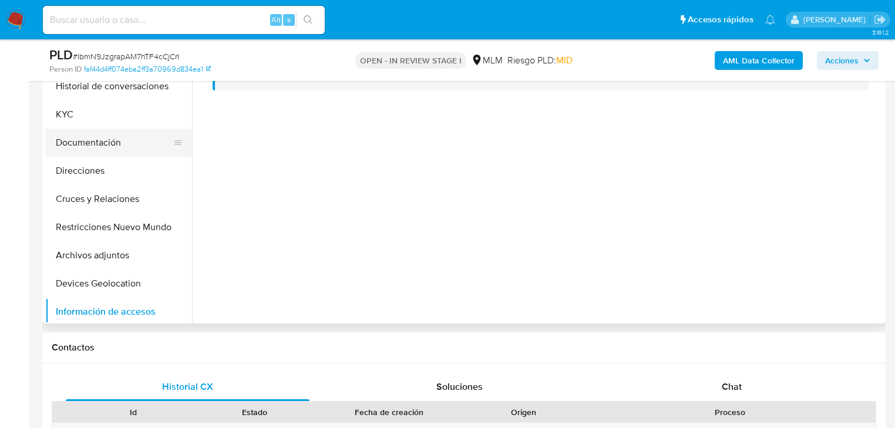
scroll to position [0, 0]
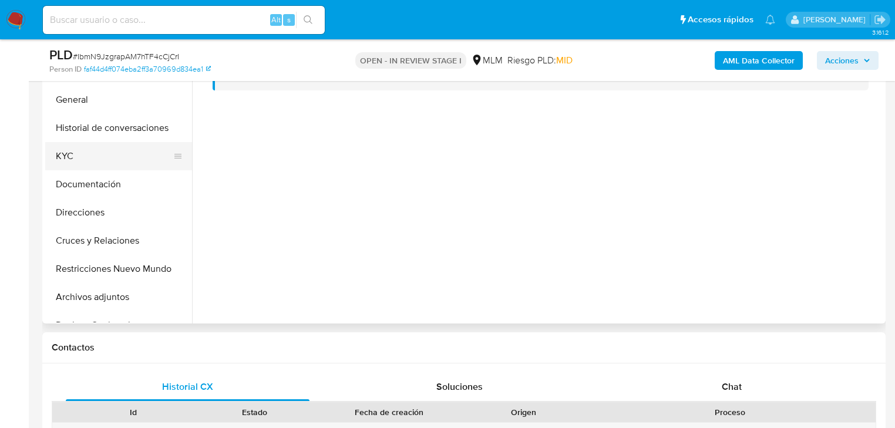
drag, startPoint x: 76, startPoint y: 162, endPoint x: 74, endPoint y: 155, distance: 7.4
click at [76, 161] on button "KYC" at bounding box center [113, 156] width 137 height 28
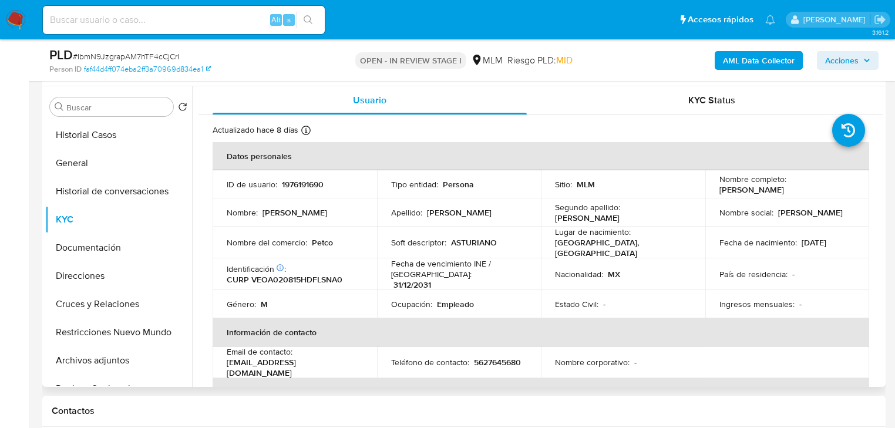
scroll to position [218, 0]
click at [77, 127] on button "Historial Casos" at bounding box center [113, 135] width 137 height 28
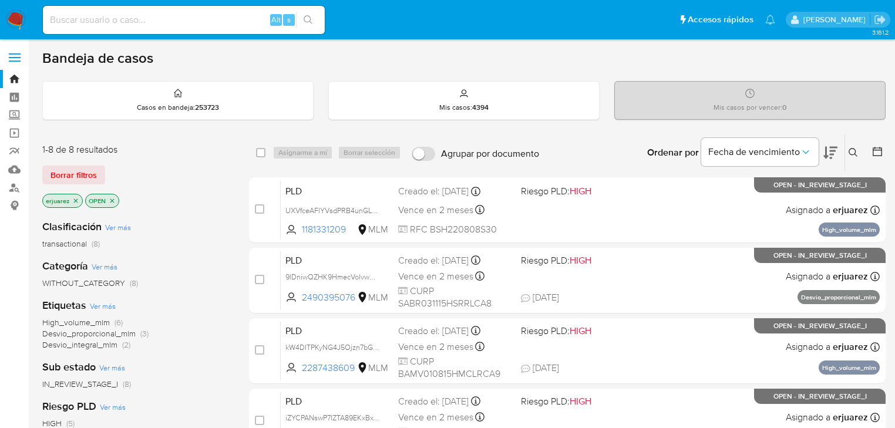
click at [854, 146] on button at bounding box center [854, 153] width 19 height 14
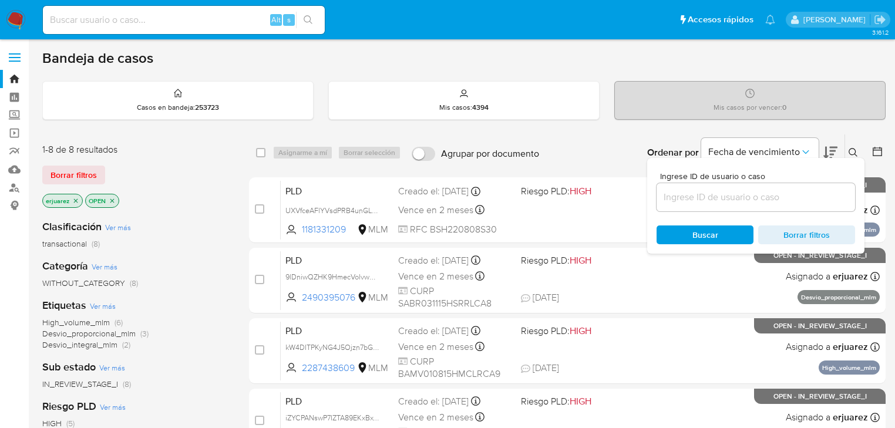
click at [721, 198] on input at bounding box center [756, 197] width 198 height 15
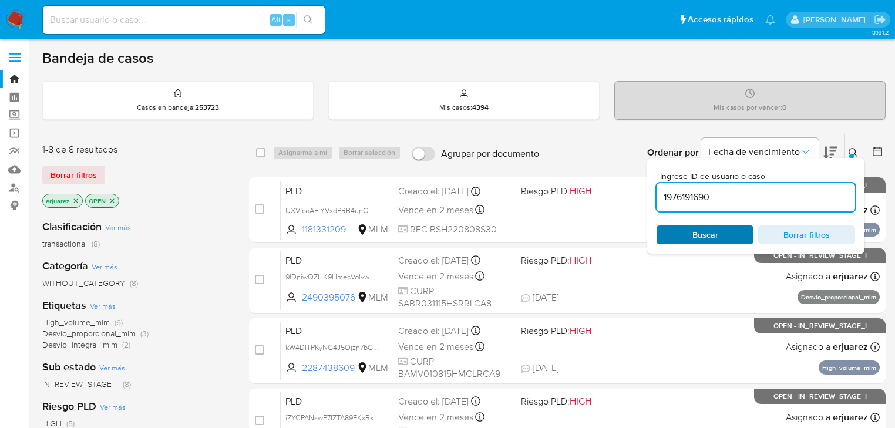
type input "1976191690"
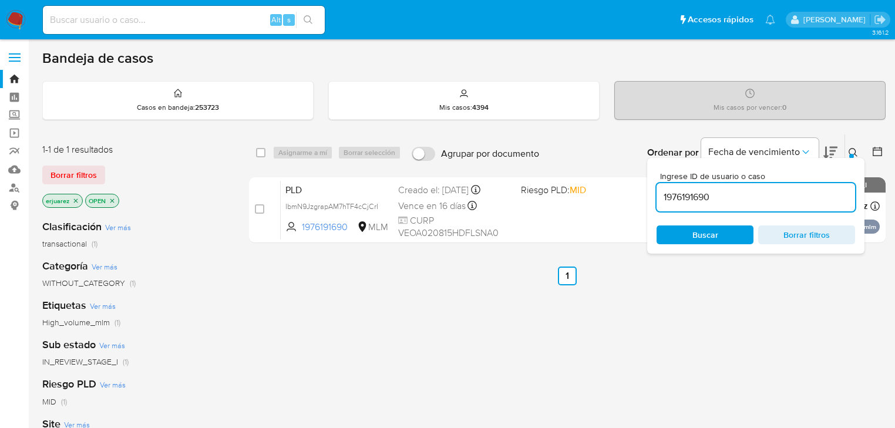
click at [678, 241] on span "Buscar" at bounding box center [705, 235] width 80 height 16
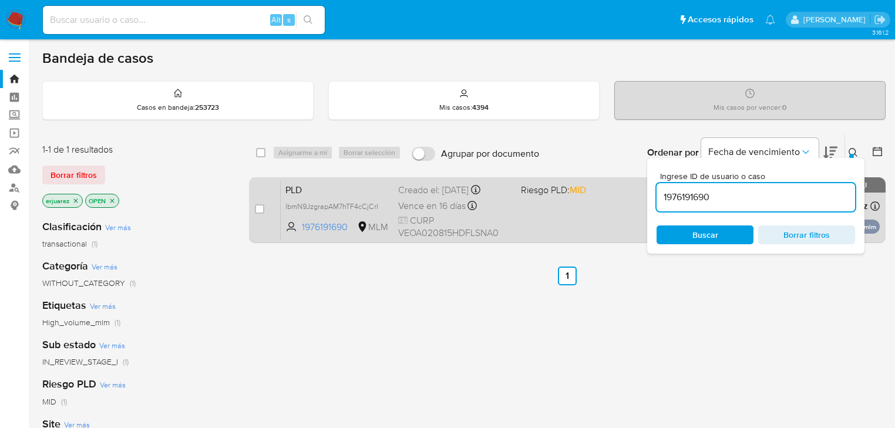
click at [497, 213] on div "PLD IbmN9JzgrapAM7hTF4cCjCrI 1976191690 MLM Riesgo PLD: MID Creado el: [DATE] C…" at bounding box center [580, 209] width 599 height 59
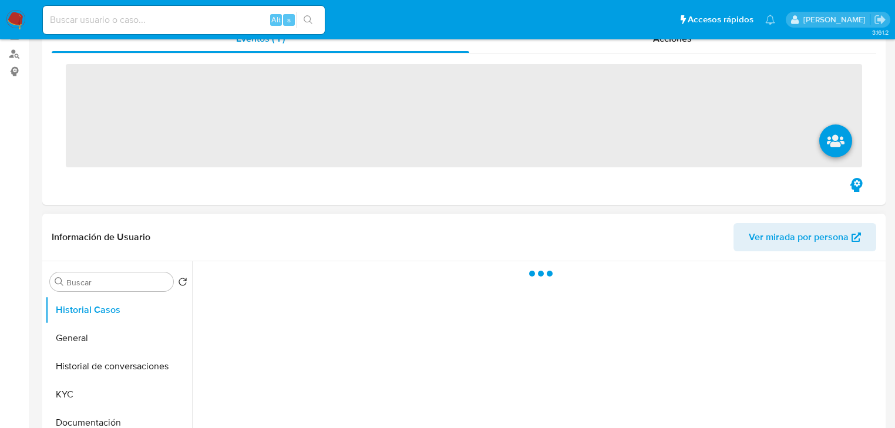
scroll to position [282, 0]
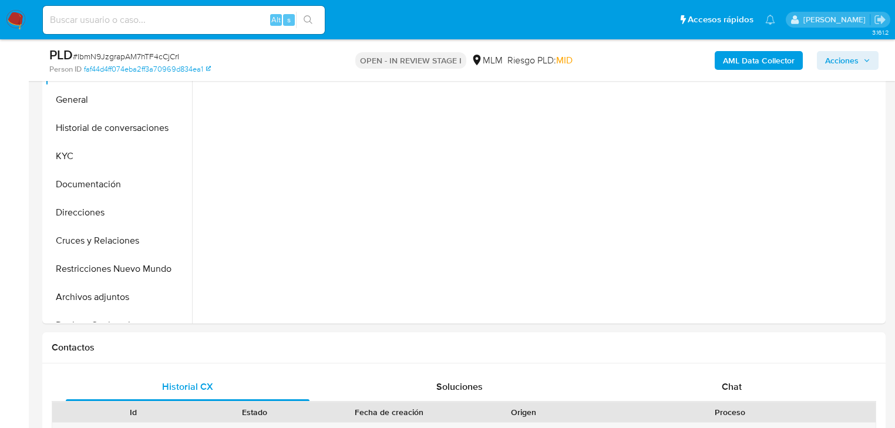
select select "10"
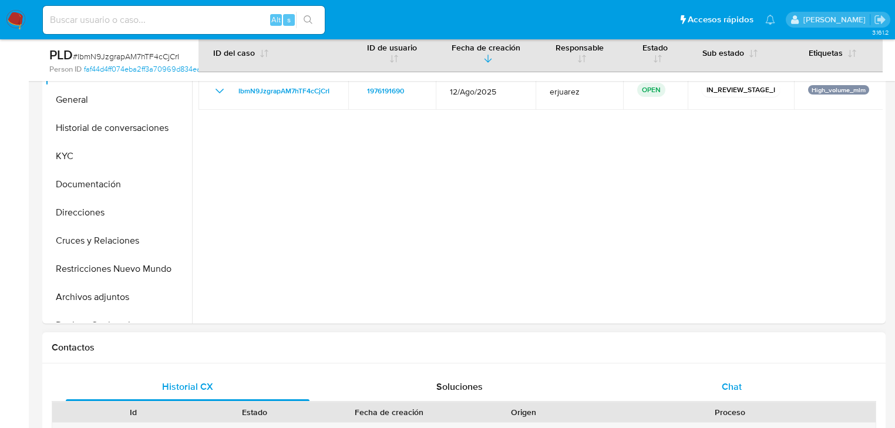
click at [724, 384] on span "Chat" at bounding box center [732, 387] width 20 height 14
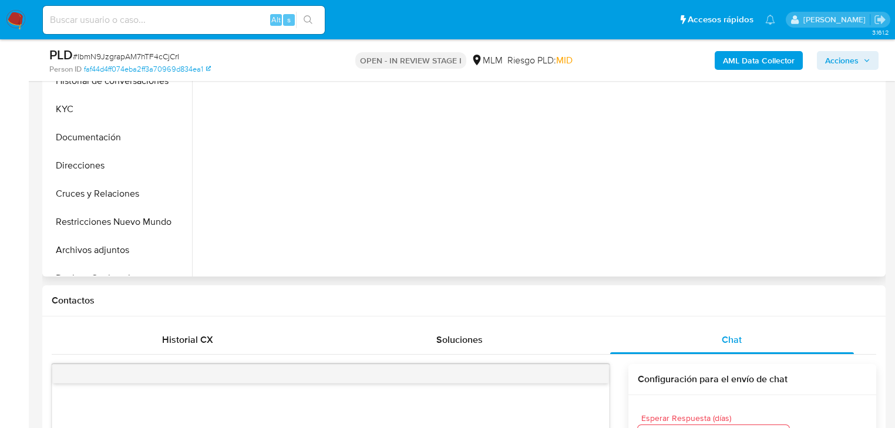
scroll to position [141, 0]
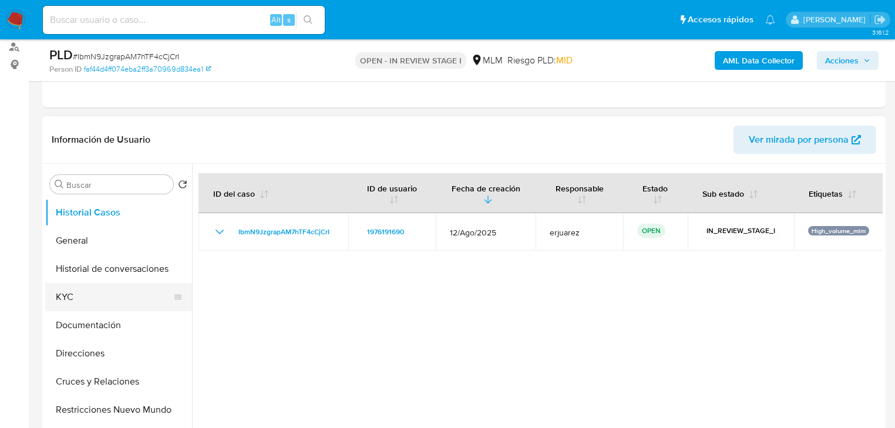
click at [82, 301] on button "KYC" at bounding box center [113, 297] width 137 height 28
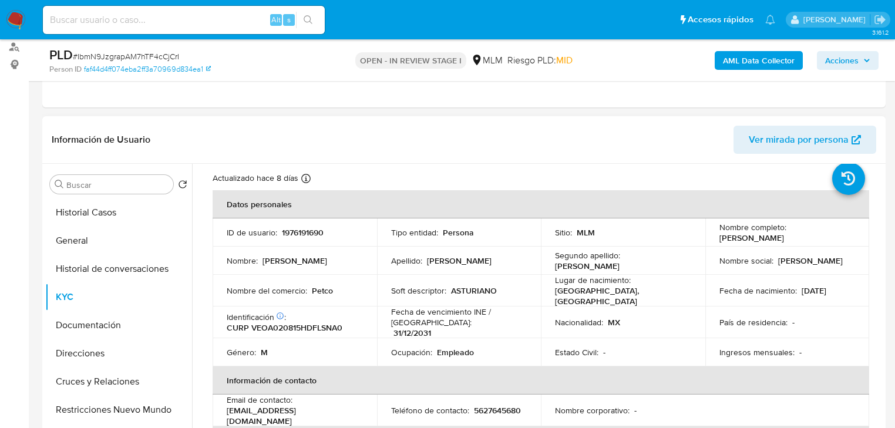
scroll to position [25, 0]
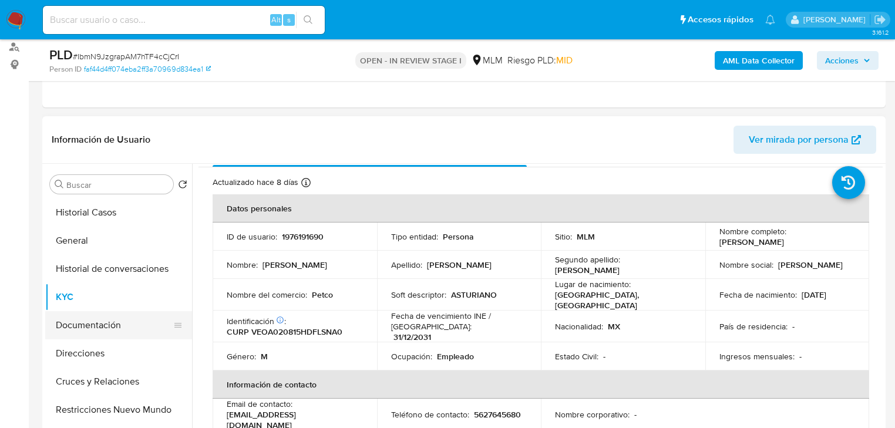
click at [108, 324] on button "Documentación" at bounding box center [113, 325] width 137 height 28
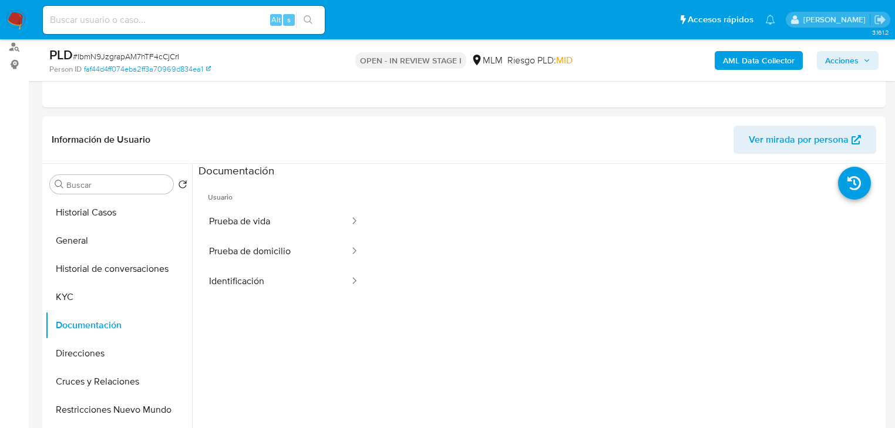
scroll to position [47, 0]
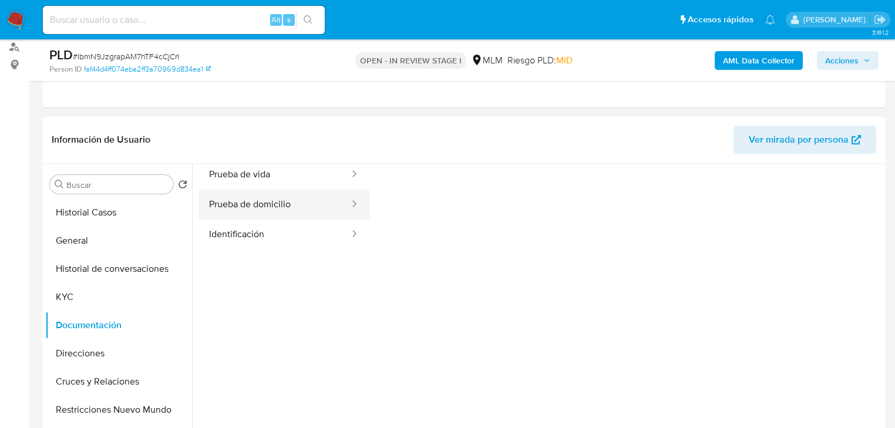
click at [266, 213] on button "Prueba de domicilio" at bounding box center [274, 205] width 152 height 30
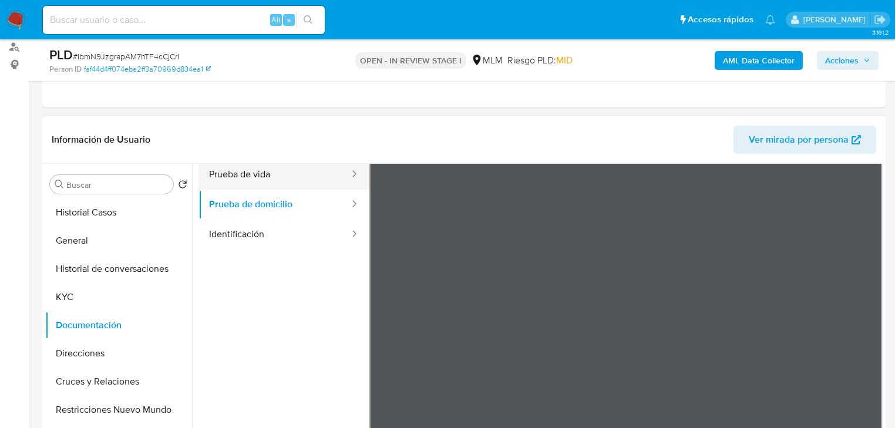
click at [260, 174] on button "Prueba de vida" at bounding box center [274, 175] width 152 height 30
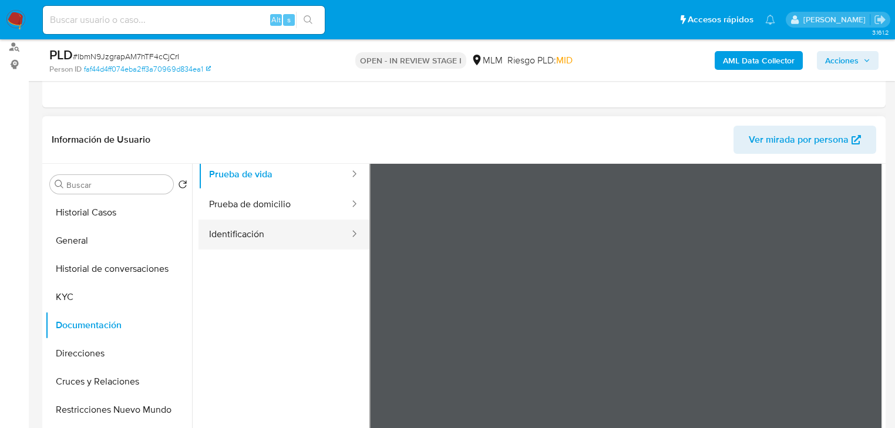
click at [255, 244] on button "Identificación" at bounding box center [274, 235] width 152 height 30
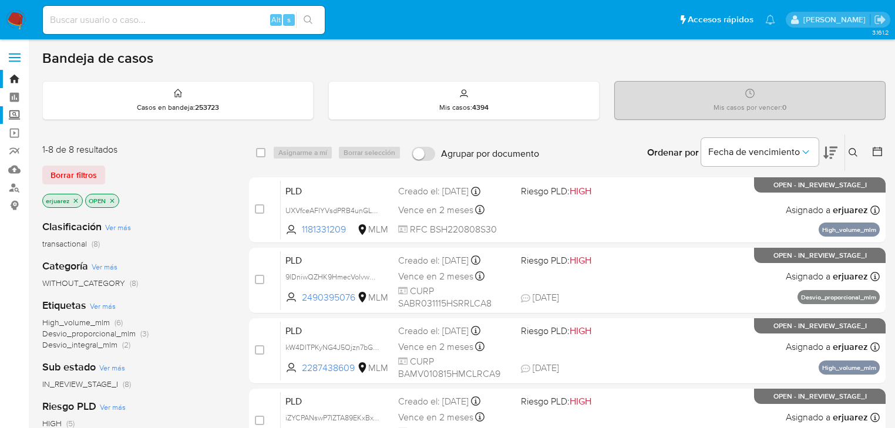
click at [16, 120] on label "Screening" at bounding box center [70, 115] width 140 height 18
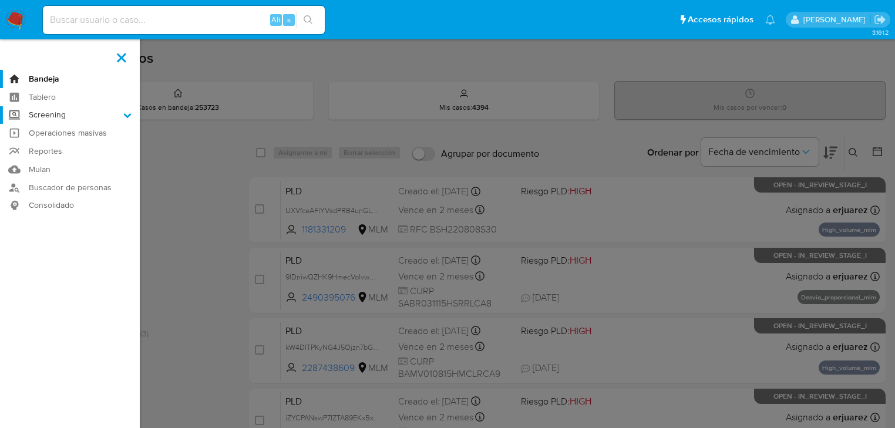
click at [0, 0] on input "Screening" at bounding box center [0, 0] width 0 height 0
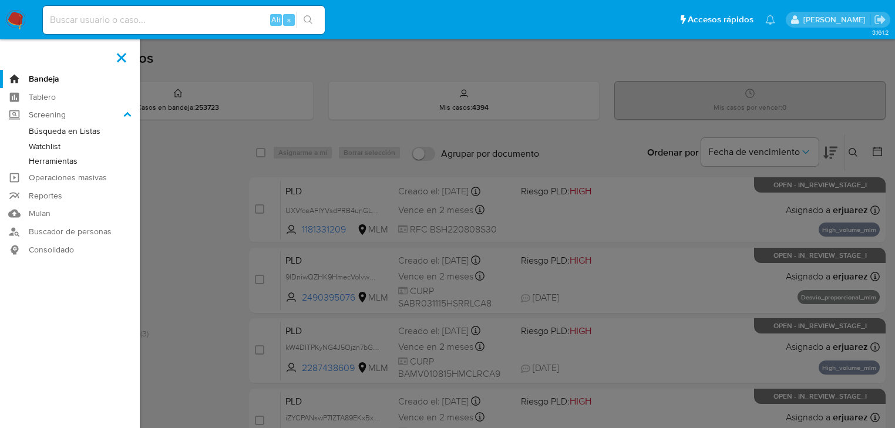
click at [47, 162] on link "Herramientas" at bounding box center [70, 161] width 140 height 15
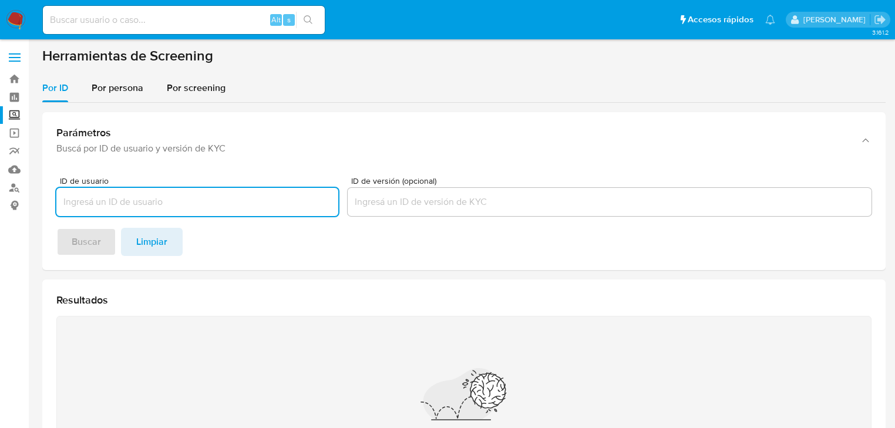
click at [121, 95] on span "Por persona" at bounding box center [118, 88] width 52 height 14
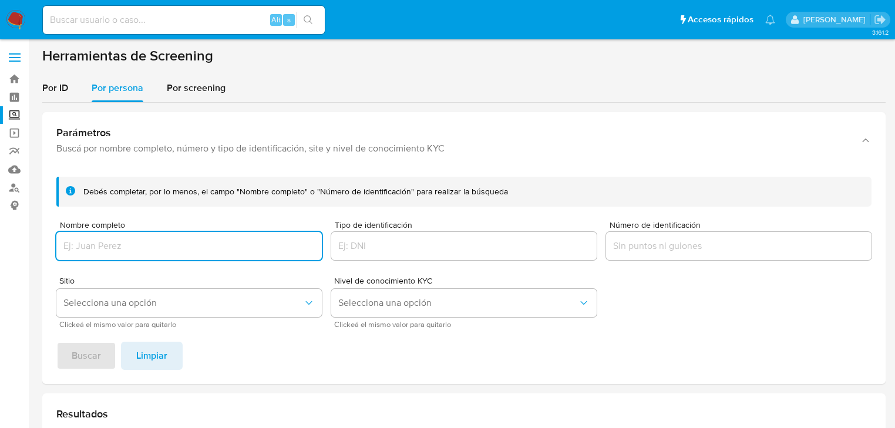
click at [91, 246] on input "Nombre completo" at bounding box center [188, 245] width 265 height 15
type input "[PERSON_NAME]"
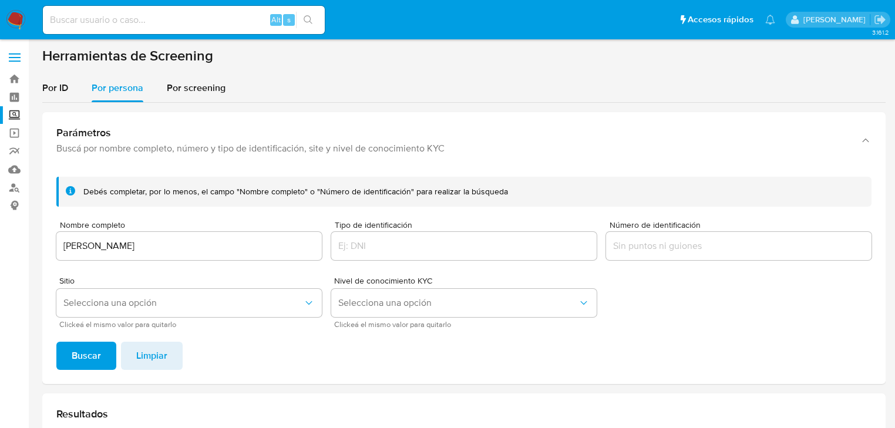
click at [91, 335] on div "Debés completar, por lo menos, el campo "Nombre completo" o "Número de identifi…" at bounding box center [463, 275] width 843 height 217
click at [91, 348] on span "Buscar" at bounding box center [86, 356] width 29 height 26
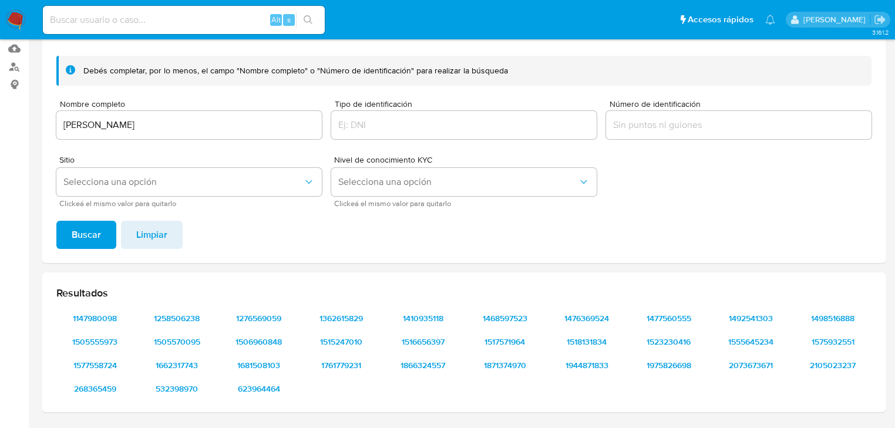
scroll to position [70, 0]
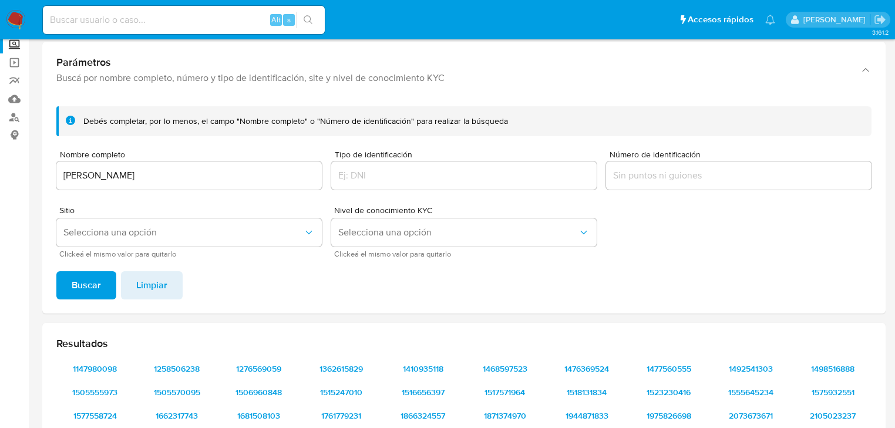
click at [642, 174] on input "Número de identificación" at bounding box center [738, 175] width 265 height 15
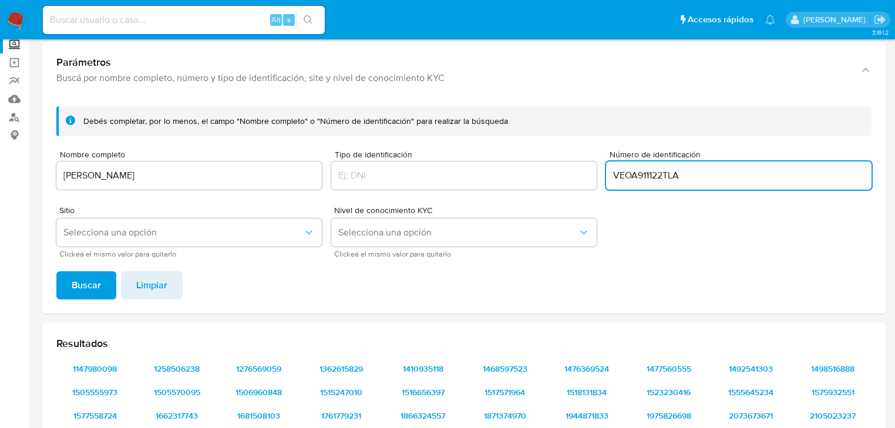
type input "VEOA911122TLA"
click at [56, 271] on button "Buscar" at bounding box center [86, 285] width 60 height 28
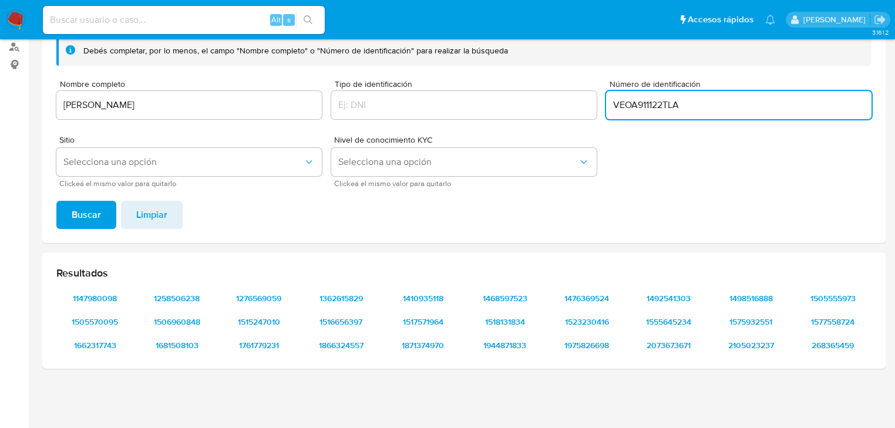
scroll to position [141, 0]
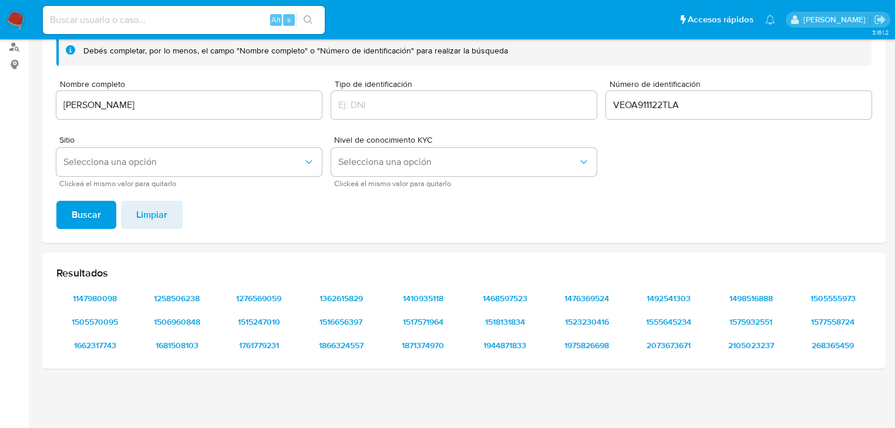
click at [96, 208] on span "Buscar" at bounding box center [86, 215] width 29 height 26
click at [87, 295] on span "1147980098" at bounding box center [95, 298] width 61 height 16
click at [174, 298] on span "1258506238" at bounding box center [177, 298] width 61 height 16
click at [517, 347] on span "1944871833" at bounding box center [505, 345] width 61 height 16
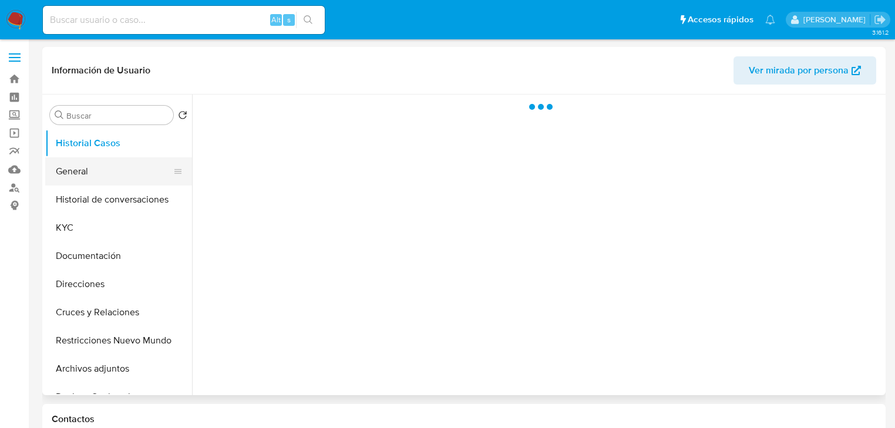
click at [78, 174] on button "General" at bounding box center [113, 171] width 137 height 28
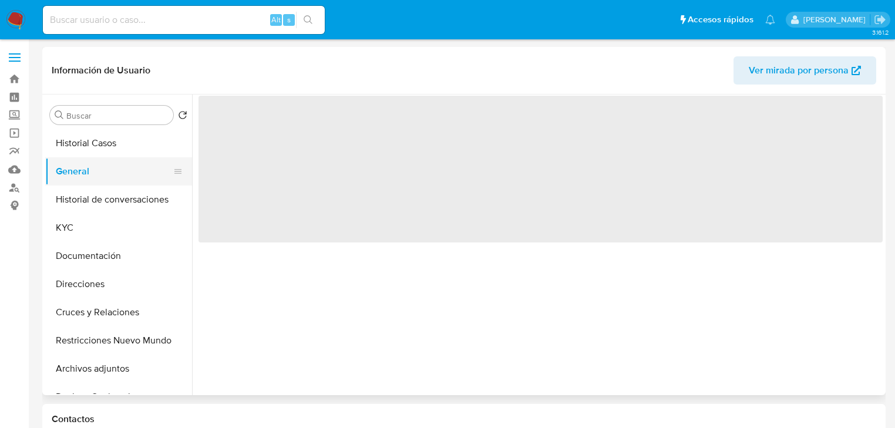
select select "10"
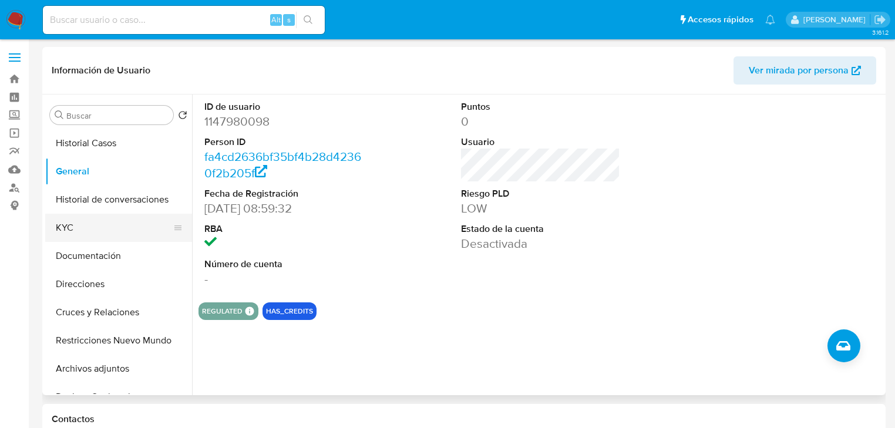
click at [76, 230] on button "KYC" at bounding box center [113, 228] width 137 height 28
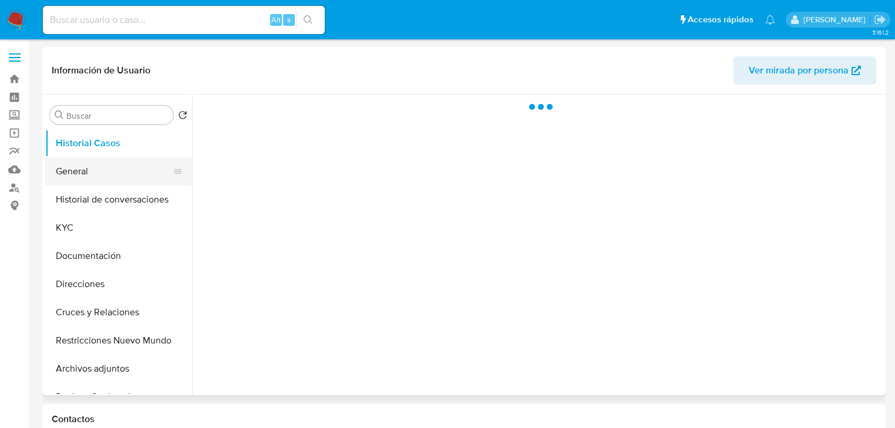
click at [65, 171] on button "General" at bounding box center [113, 171] width 137 height 28
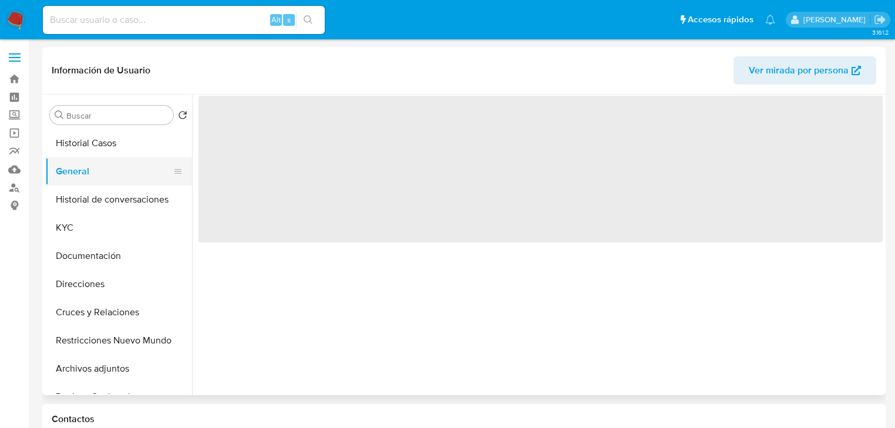
select select "10"
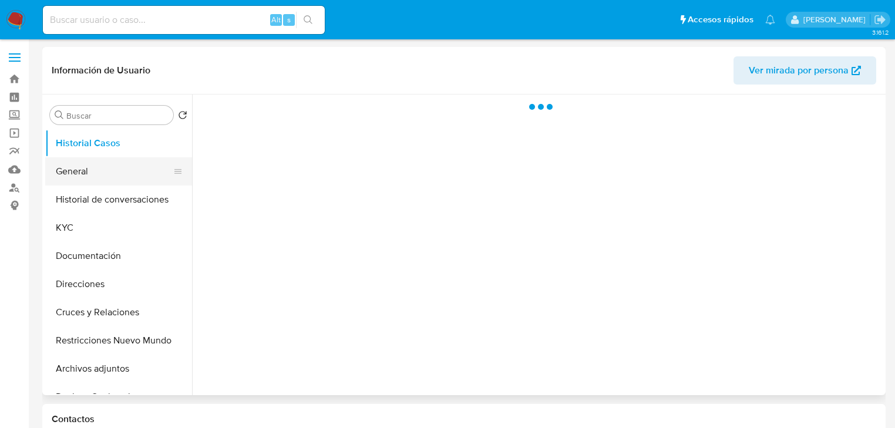
select select "10"
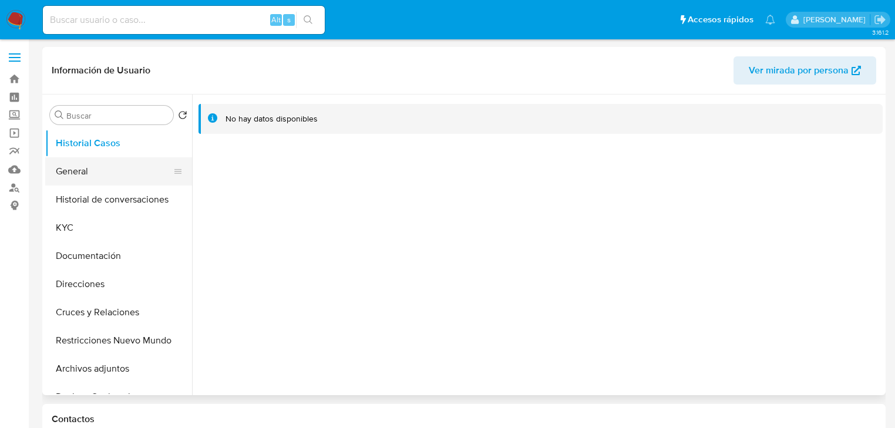
click at [83, 174] on button "General" at bounding box center [113, 171] width 137 height 28
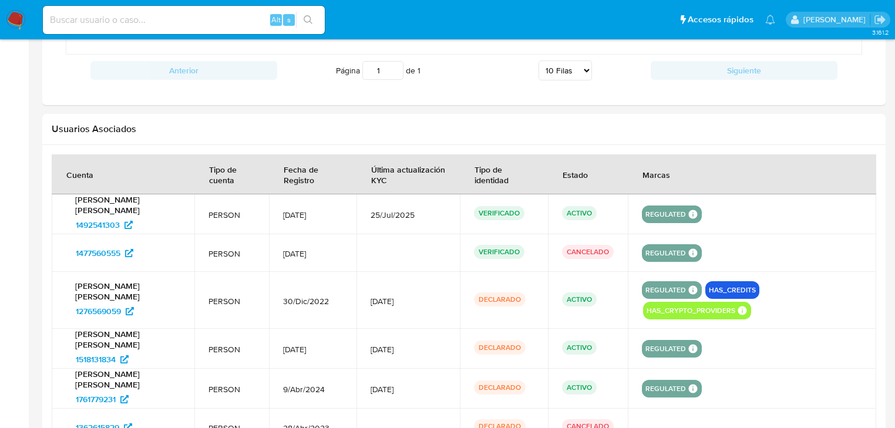
scroll to position [1138, 0]
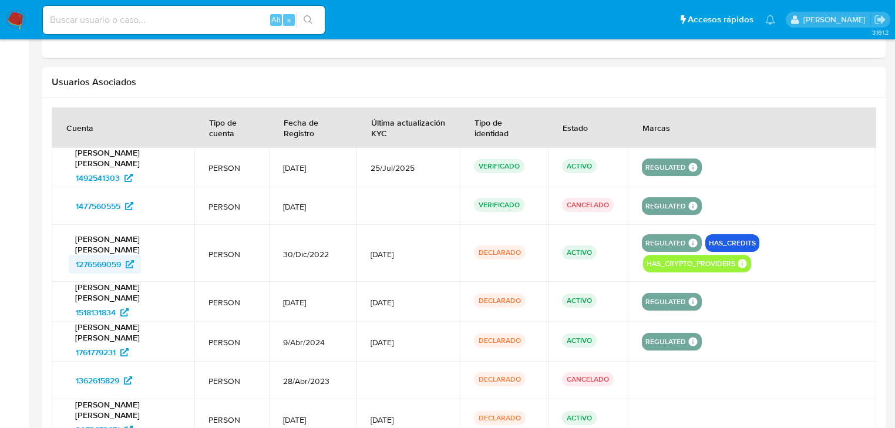
click at [106, 262] on span "1276569059" at bounding box center [98, 264] width 45 height 19
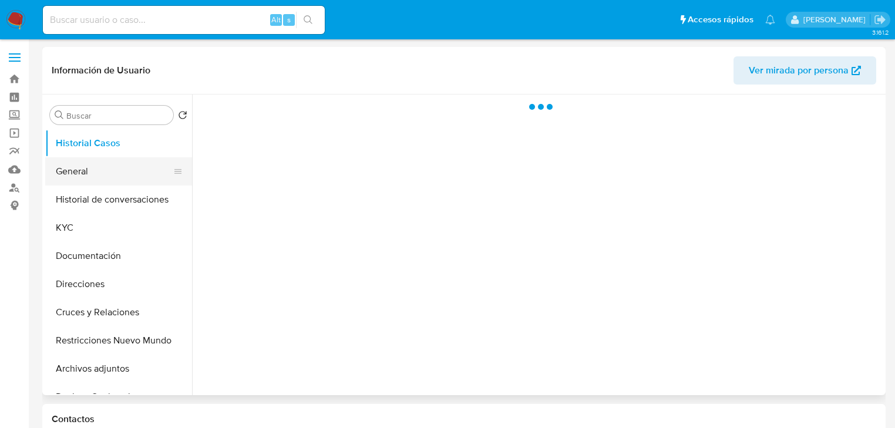
click at [80, 179] on button "General" at bounding box center [113, 171] width 137 height 28
select select "10"
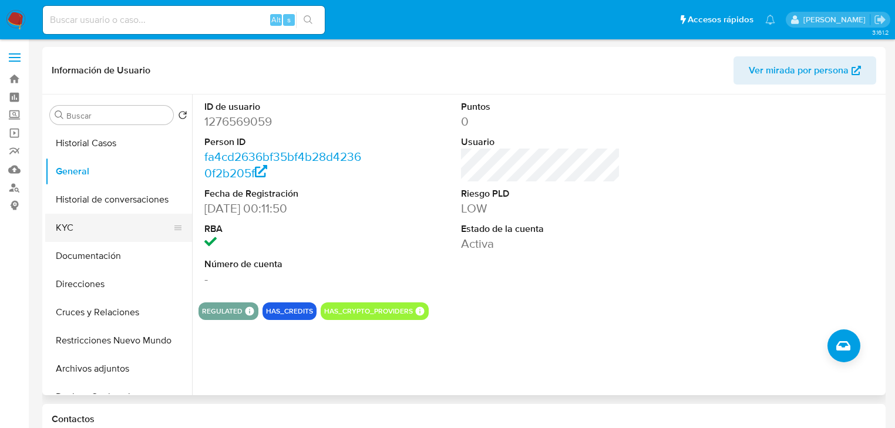
click at [80, 231] on button "KYC" at bounding box center [113, 228] width 137 height 28
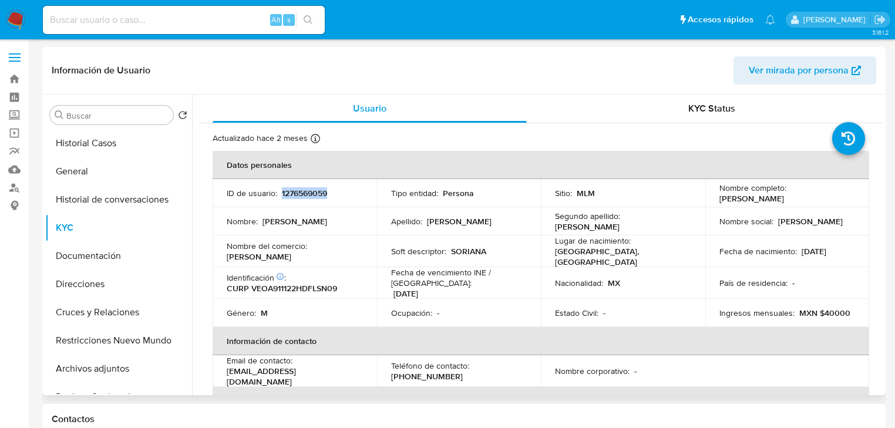
drag, startPoint x: 282, startPoint y: 193, endPoint x: 350, endPoint y: 193, distance: 68.1
click at [350, 193] on div "ID de usuario : 1276569059" at bounding box center [295, 193] width 136 height 11
click at [92, 271] on button "Direcciones" at bounding box center [113, 284] width 137 height 28
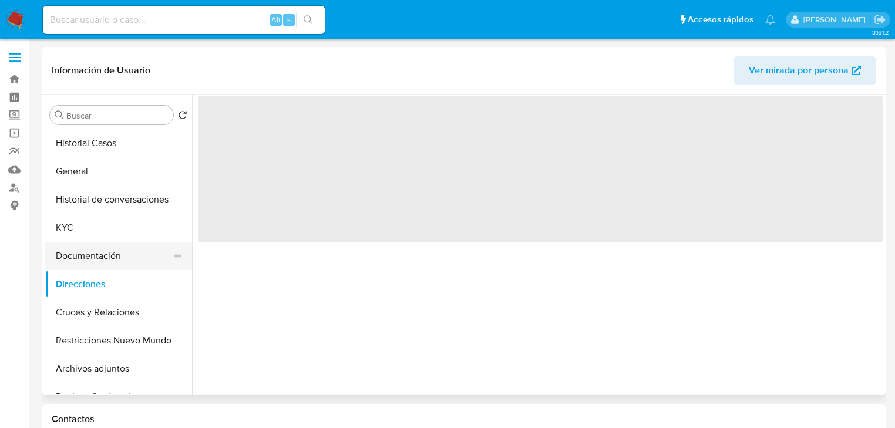
click at [92, 256] on button "Documentación" at bounding box center [113, 256] width 137 height 28
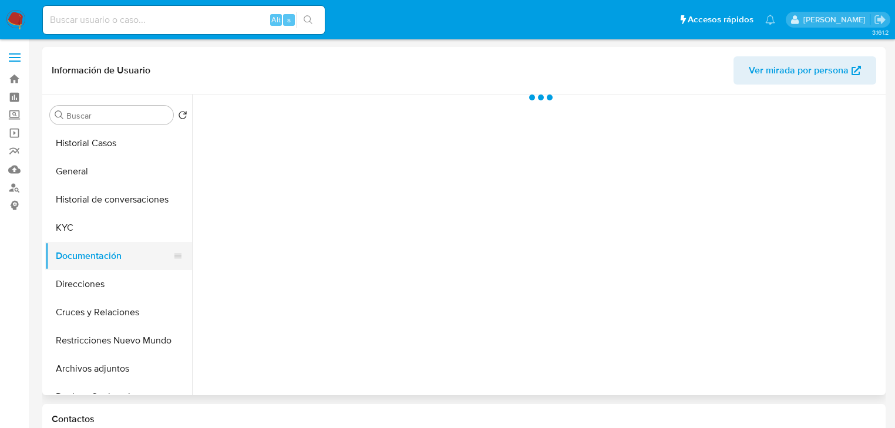
drag, startPoint x: 129, startPoint y: 254, endPoint x: 135, endPoint y: 247, distance: 9.2
click at [129, 254] on button "Documentación" at bounding box center [113, 256] width 137 height 28
click at [110, 251] on button "Documentación" at bounding box center [113, 256] width 137 height 28
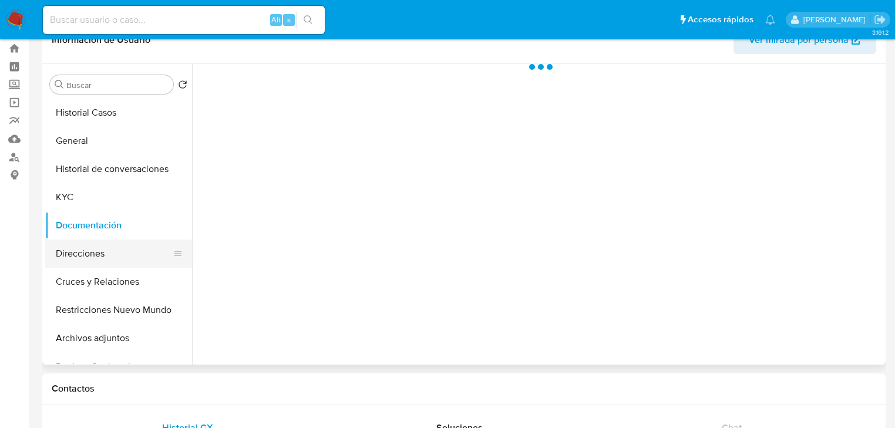
scroll to position [47, 0]
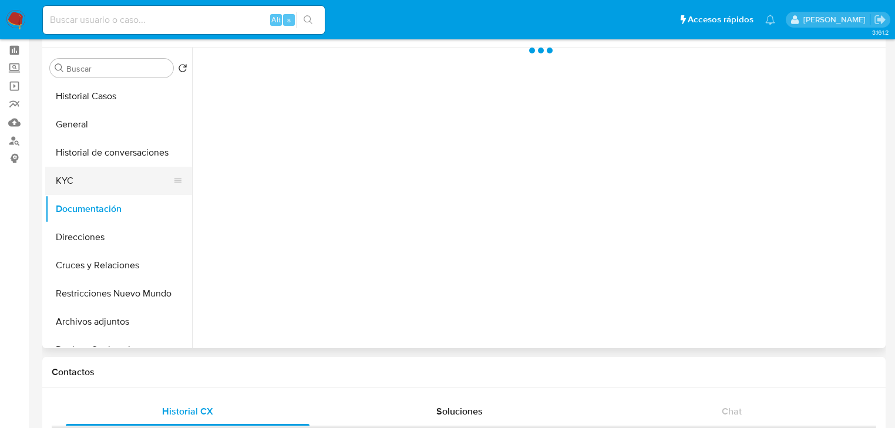
click at [92, 186] on button "KYC" at bounding box center [113, 181] width 137 height 28
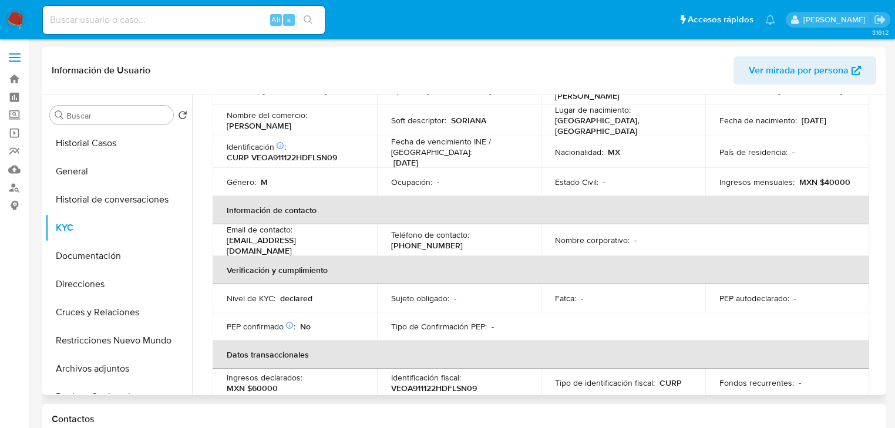
scroll to position [37, 0]
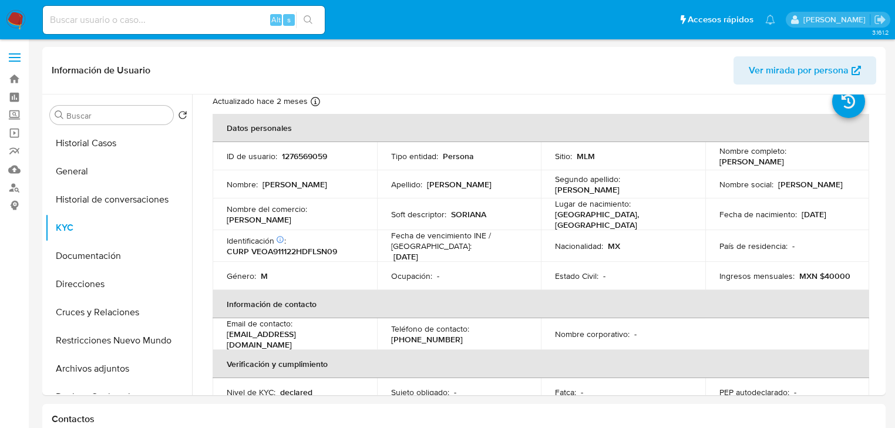
drag, startPoint x: 160, startPoint y: 9, endPoint x: 160, endPoint y: 16, distance: 7.0
click at [159, 9] on div "Alt s" at bounding box center [184, 20] width 282 height 28
click at [160, 16] on input at bounding box center [184, 19] width 282 height 15
paste input "2120886113"
type input "2120886113"
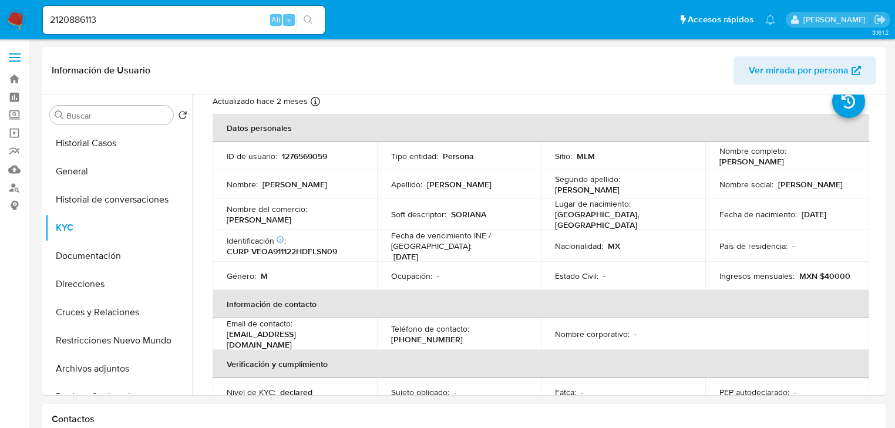
click at [312, 15] on icon "search-icon" at bounding box center [308, 19] width 9 height 9
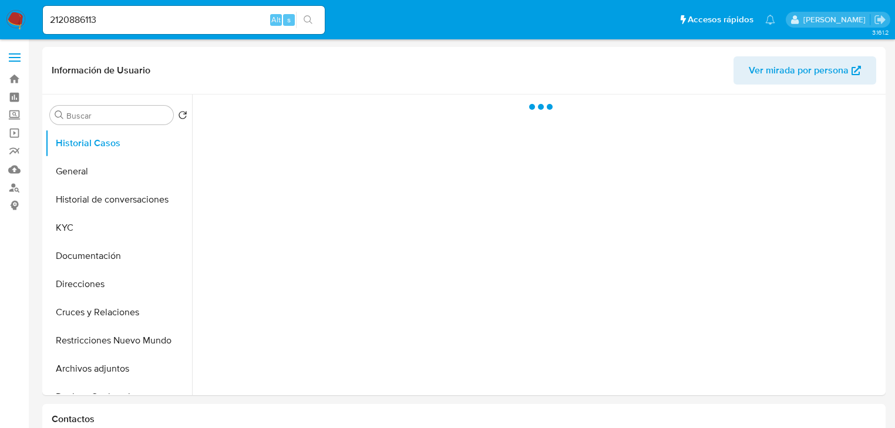
select select "10"
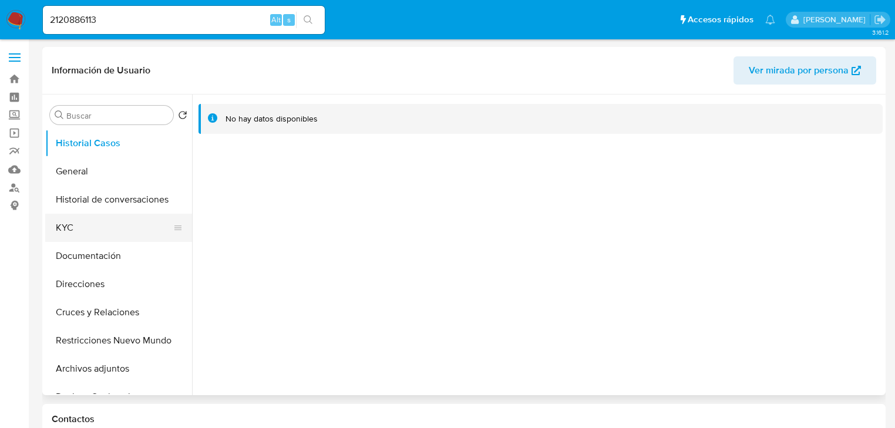
click at [90, 237] on button "KYC" at bounding box center [113, 228] width 137 height 28
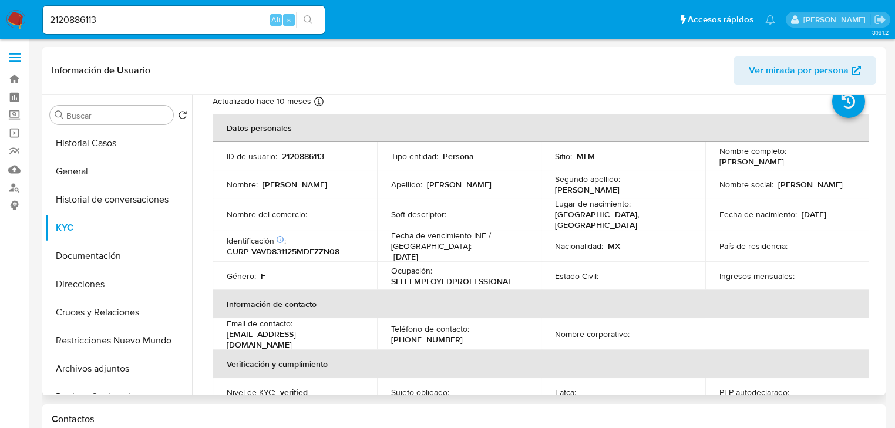
scroll to position [232, 0]
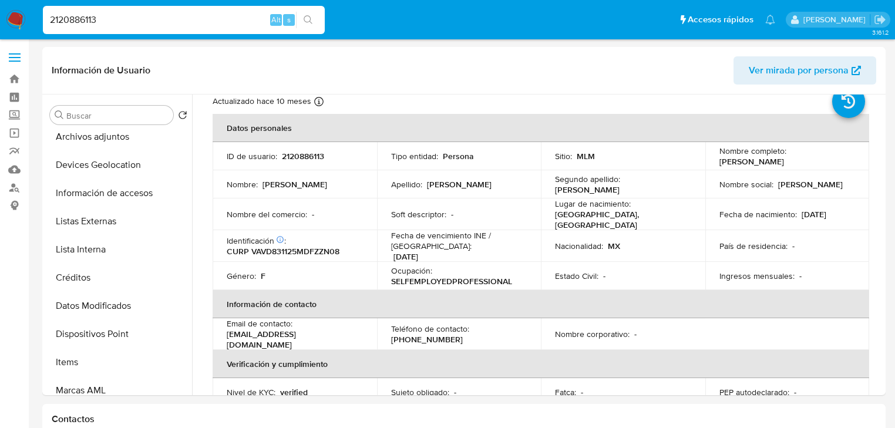
drag, startPoint x: 115, startPoint y: 14, endPoint x: 40, endPoint y: 14, distance: 74.6
click at [40, 14] on li "2120886113 Alt s" at bounding box center [184, 19] width 288 height 29
paste input "60607696"
type input "2160607696"
click at [304, 19] on icon "search-icon" at bounding box center [308, 19] width 9 height 9
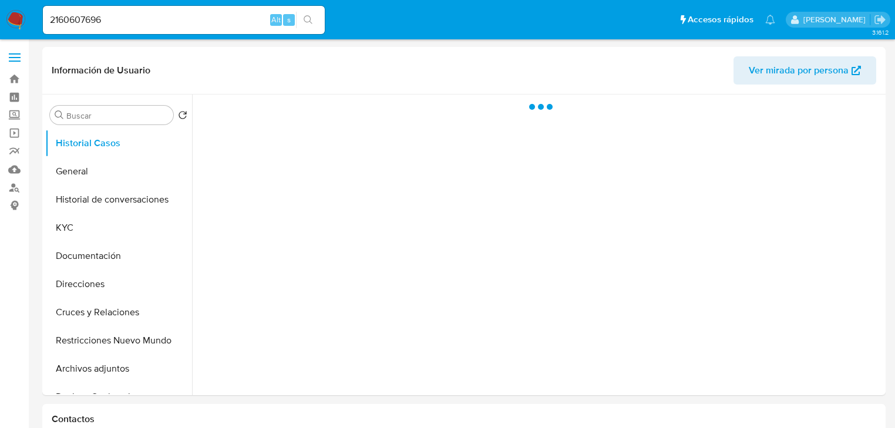
select select "10"
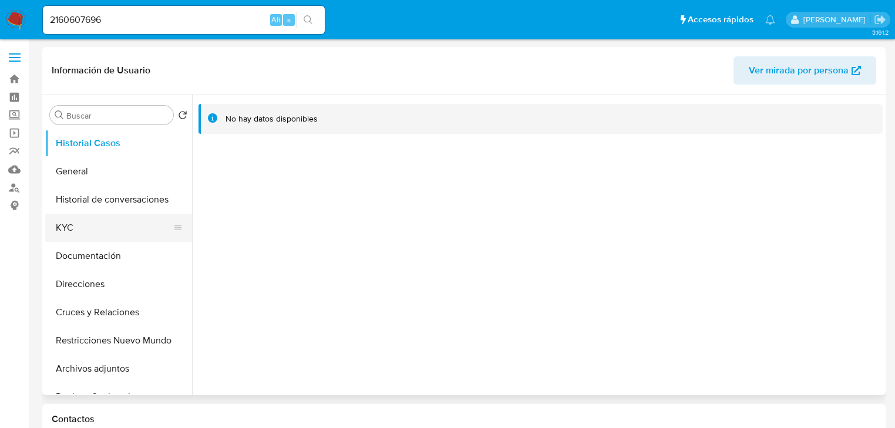
click at [72, 232] on button "KYC" at bounding box center [113, 228] width 137 height 28
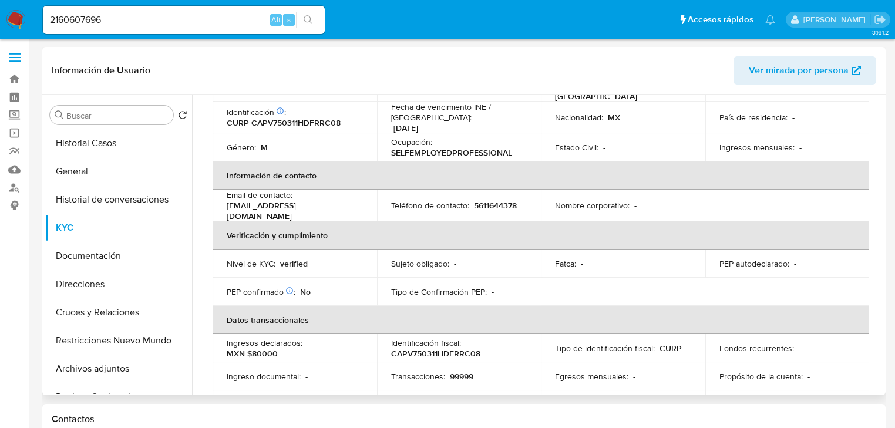
scroll to position [47, 0]
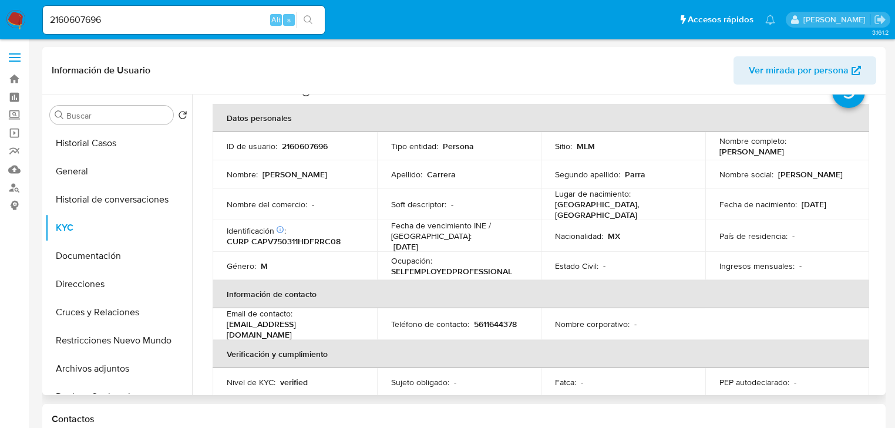
click at [667, 231] on div "Nacionalidad : MX" at bounding box center [623, 236] width 136 height 11
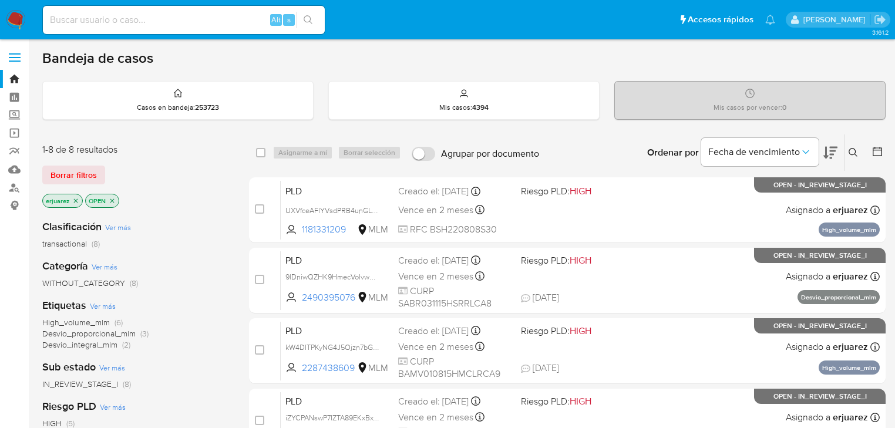
drag, startPoint x: 852, startPoint y: 148, endPoint x: 836, endPoint y: 155, distance: 16.8
click at [851, 148] on icon at bounding box center [853, 152] width 9 height 9
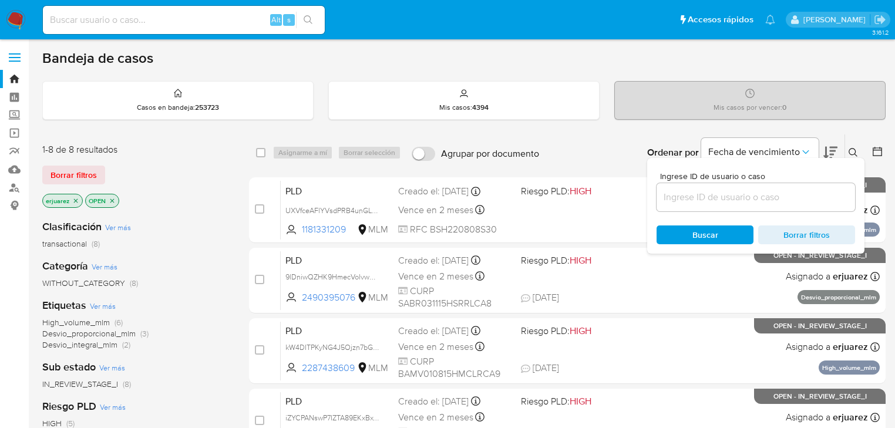
click at [745, 190] on input at bounding box center [756, 197] width 198 height 15
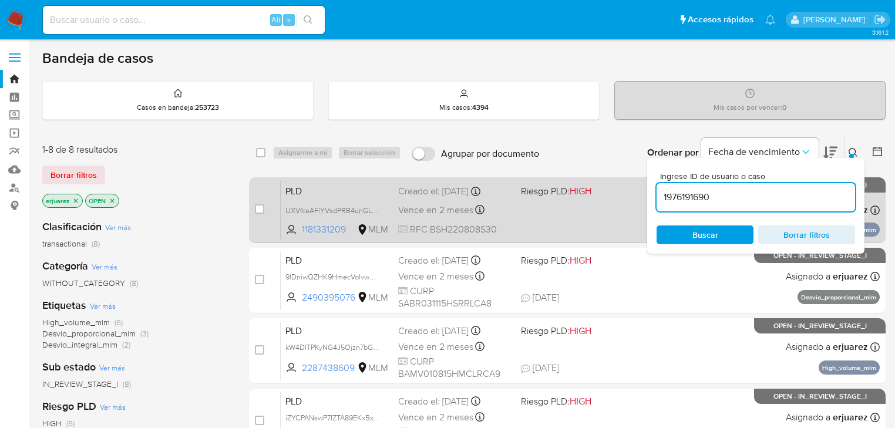
type input "1976191690"
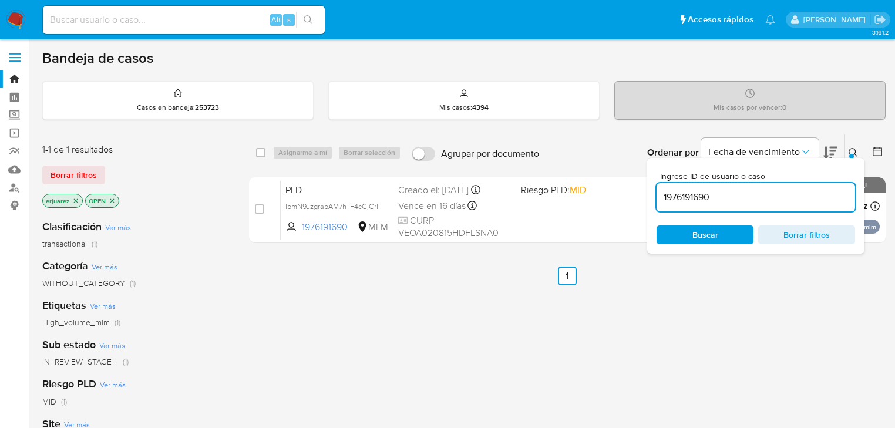
click at [580, 212] on div "PLD IbmN9JzgrapAM7hTF4cCjCrI 1976191690 MLM Riesgo PLD: MID Creado el: [DATE] C…" at bounding box center [580, 209] width 599 height 59
click at [19, 21] on img at bounding box center [16, 20] width 20 height 20
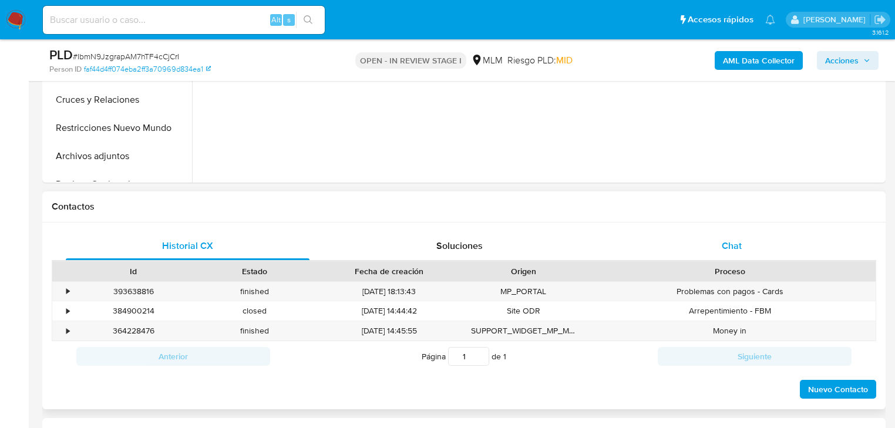
select select "10"
click at [722, 249] on span "Chat" at bounding box center [732, 246] width 20 height 14
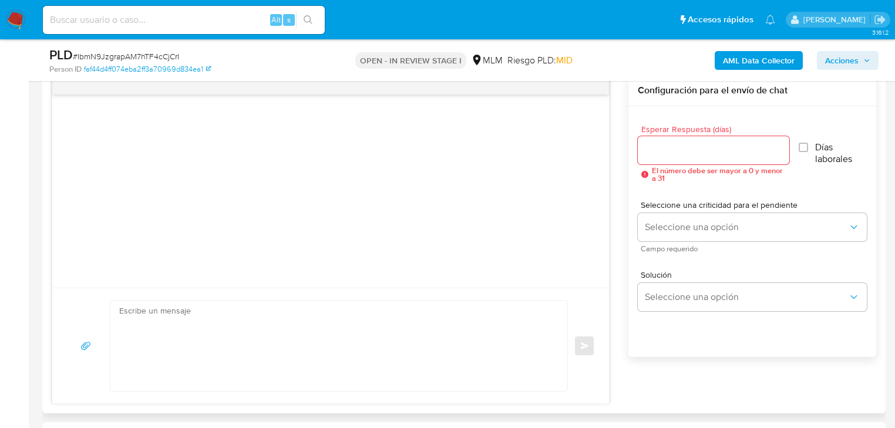
scroll to position [564, 0]
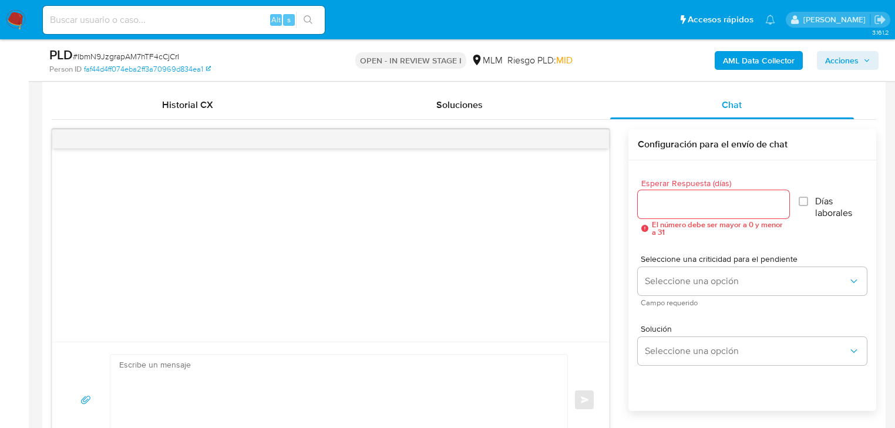
drag, startPoint x: 655, startPoint y: 172, endPoint x: 654, endPoint y: 179, distance: 7.1
click at [654, 177] on div "Esperar Respuesta (días) El número debe ser mayor a 0 y menor a 31 Días laboral…" at bounding box center [752, 208] width 229 height 76
click at [658, 201] on input "Esperar Respuesta (días)" at bounding box center [714, 204] width 152 height 15
type input "3"
type input "2"
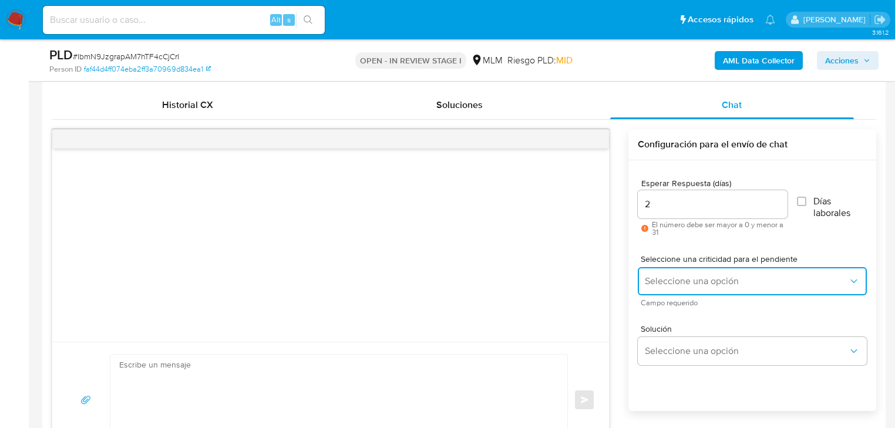
click at [667, 282] on span "Seleccione una opción" at bounding box center [746, 281] width 203 height 12
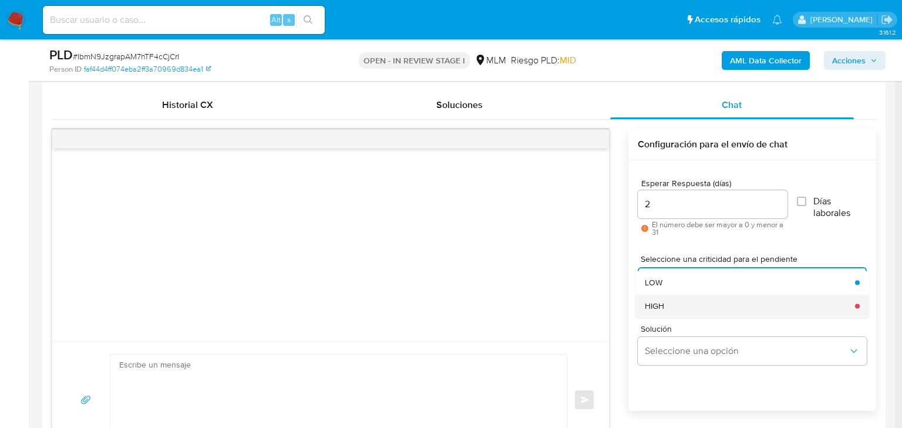
click at [714, 305] on div "HIGH" at bounding box center [746, 305] width 203 height 23
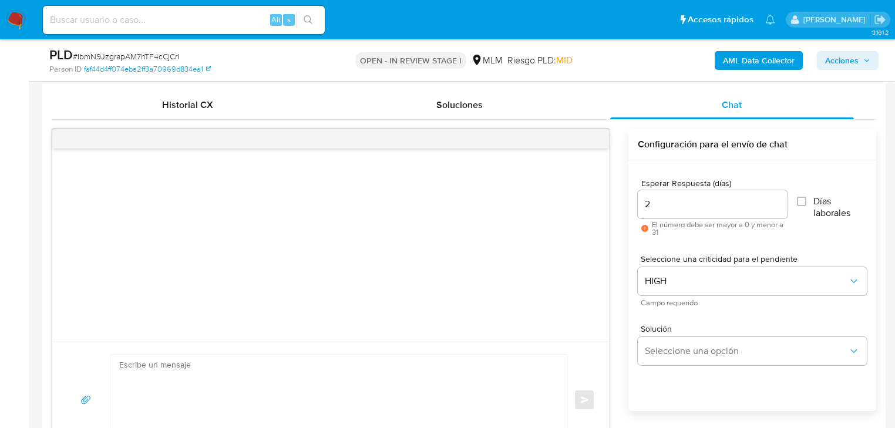
click at [735, 365] on div "Solución Seleccione una opción" at bounding box center [752, 347] width 229 height 64
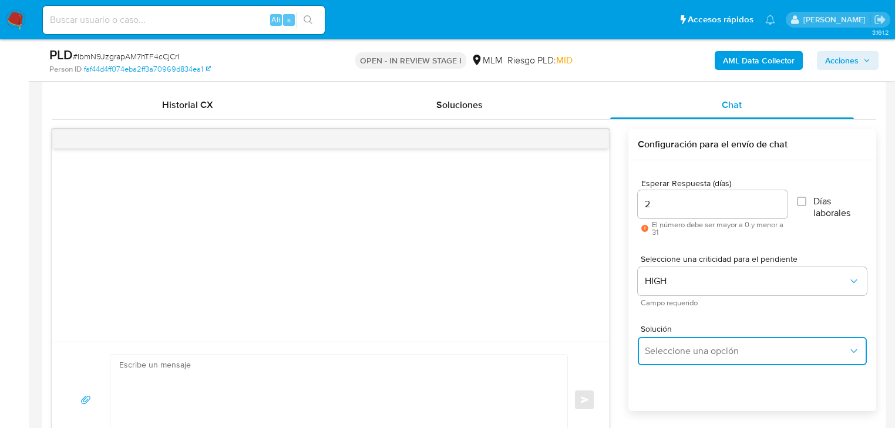
click at [747, 352] on span "Seleccione una opción" at bounding box center [746, 351] width 203 height 12
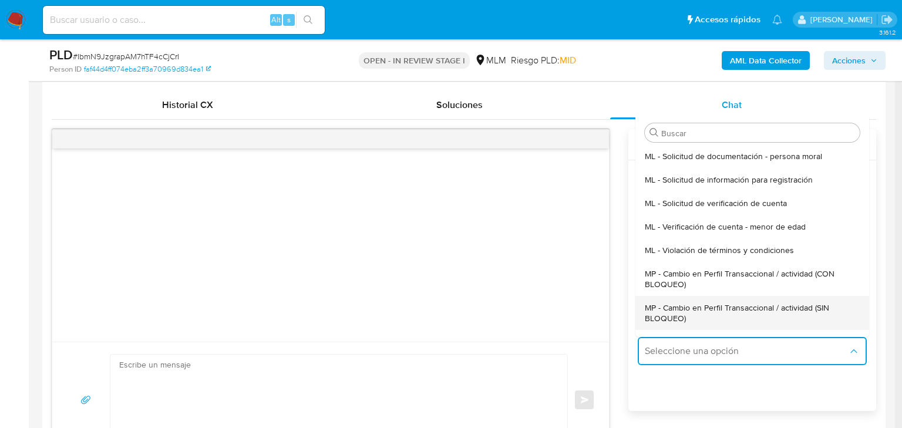
drag, startPoint x: 754, startPoint y: 304, endPoint x: 448, endPoint y: 332, distance: 307.3
click at [752, 305] on span "MP - Cambio en Perfil Transaccional / actividad (SIN BLOQUEO)" at bounding box center [749, 312] width 208 height 21
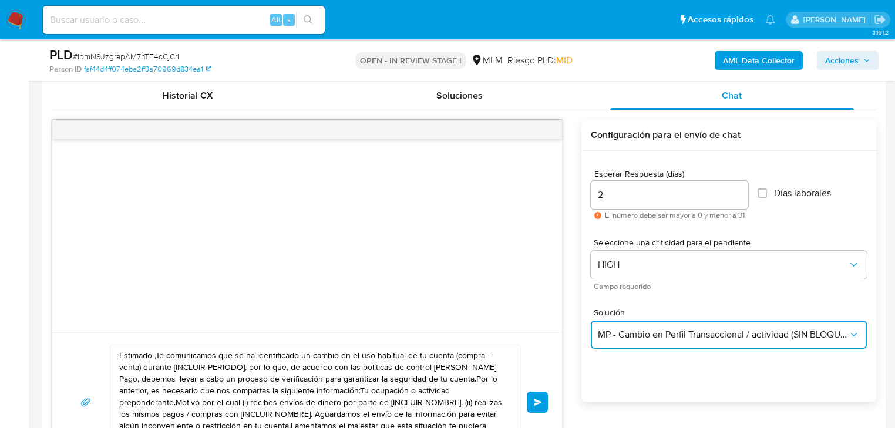
scroll to position [705, 0]
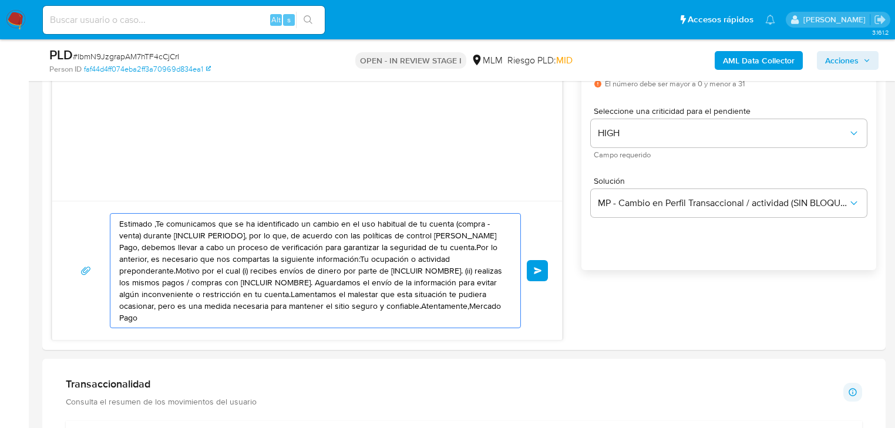
drag, startPoint x: 435, startPoint y: 304, endPoint x: -42, endPoint y: 165, distance: 496.8
paste textarea "1976191690"
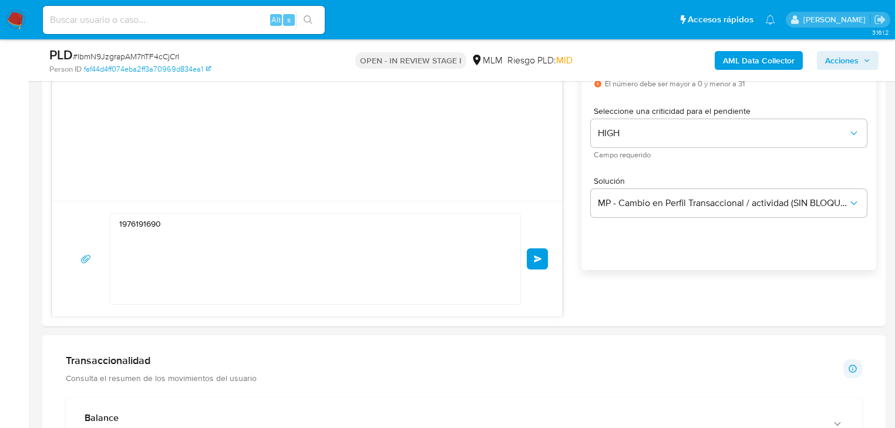
drag, startPoint x: 184, startPoint y: 359, endPoint x: 240, endPoint y: 327, distance: 65.3
click at [184, 359] on h1 "Transaccionalidad" at bounding box center [161, 360] width 191 height 13
drag, startPoint x: 194, startPoint y: 247, endPoint x: 197, endPoint y: 241, distance: 6.8
click at [195, 244] on textarea "1976191690" at bounding box center [312, 259] width 386 height 90
drag, startPoint x: 42, startPoint y: 215, endPoint x: 33, endPoint y: 214, distance: 9.4
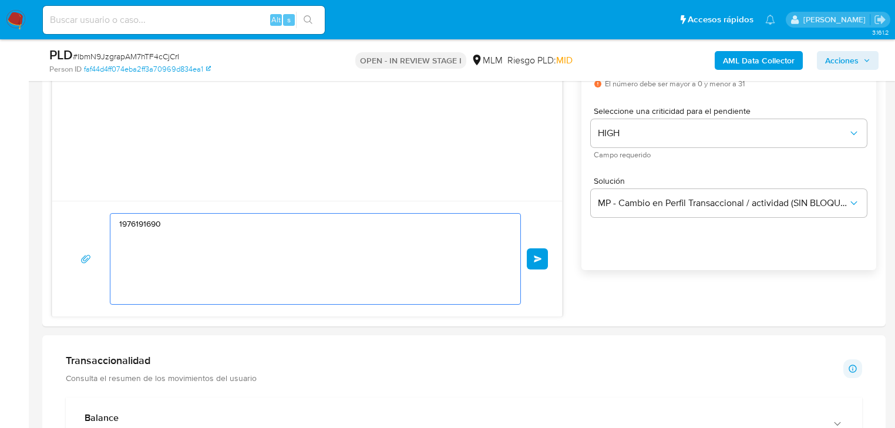
paste textarea "Estimado [PERSON_NAME] se ha identificado un cambio en el uso habitual de tu cu…"
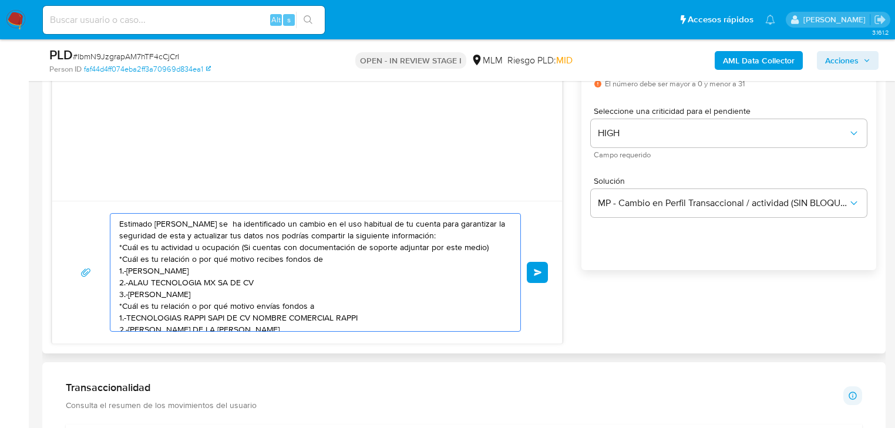
scroll to position [32, 0]
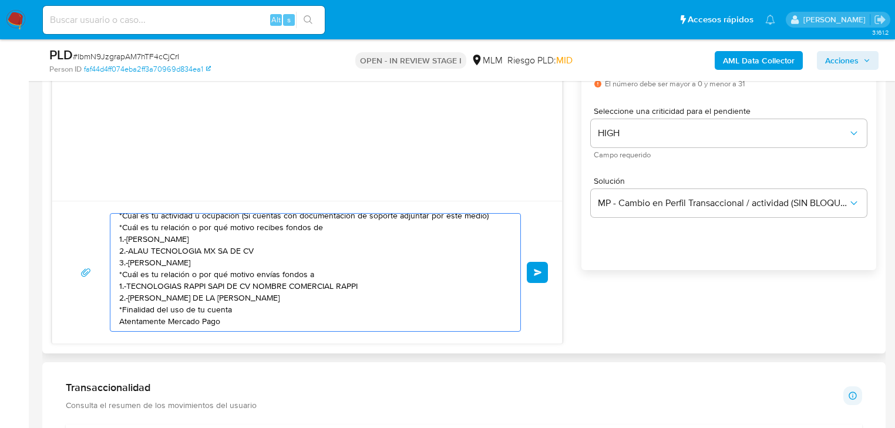
drag, startPoint x: 361, startPoint y: 287, endPoint x: 252, endPoint y: 284, distance: 109.3
click at [252, 284] on textarea "Estimado [PERSON_NAME] se ha identificado un cambio en el uso habitual de tu cu…" at bounding box center [312, 272] width 386 height 117
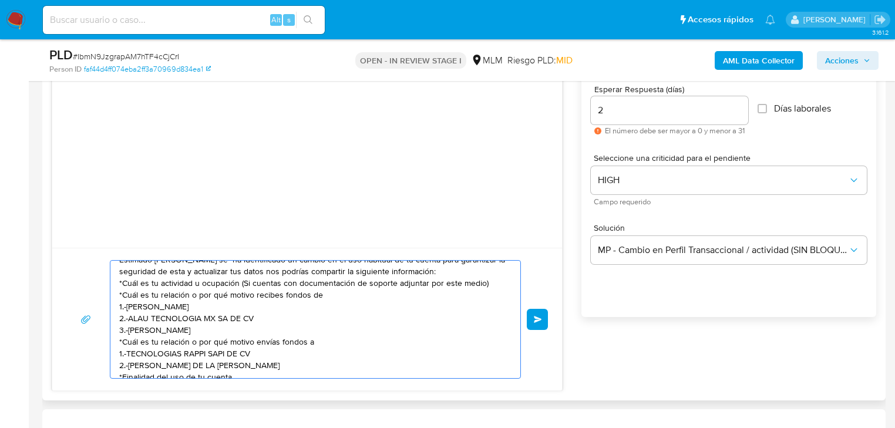
scroll to position [0, 0]
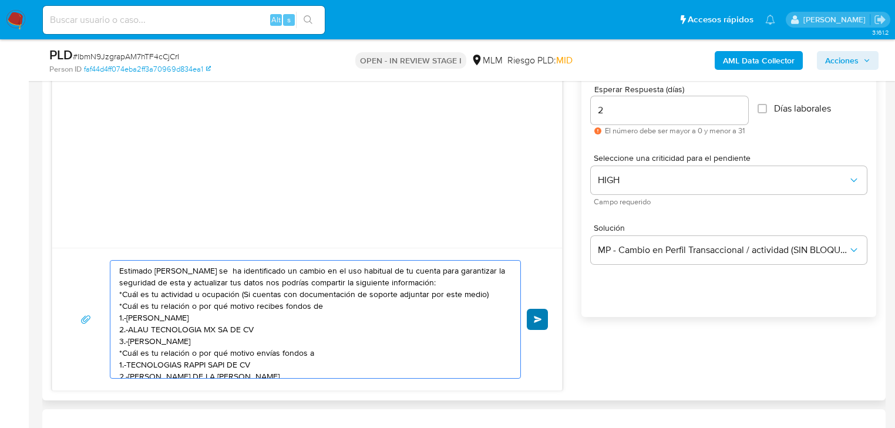
type textarea "Estimado [PERSON_NAME] se ha identificado un cambio en el uso habitual de tu cu…"
click at [536, 319] on span "Enviar" at bounding box center [538, 319] width 8 height 7
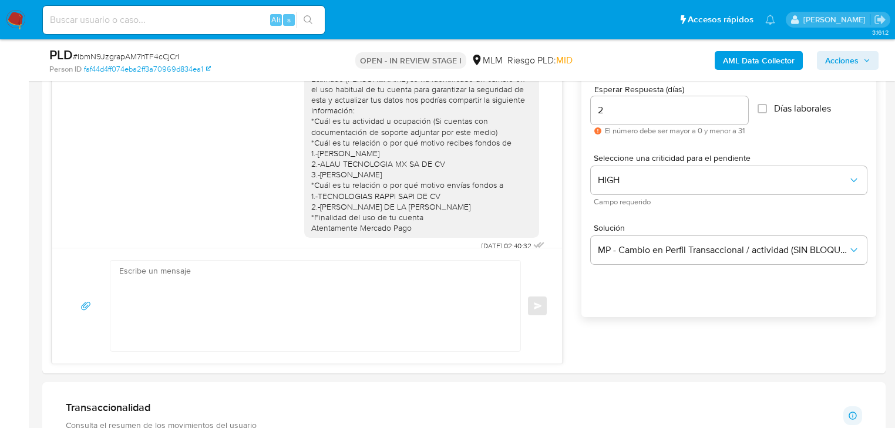
scroll to position [13, 0]
